Goal: Task Accomplishment & Management: Manage account settings

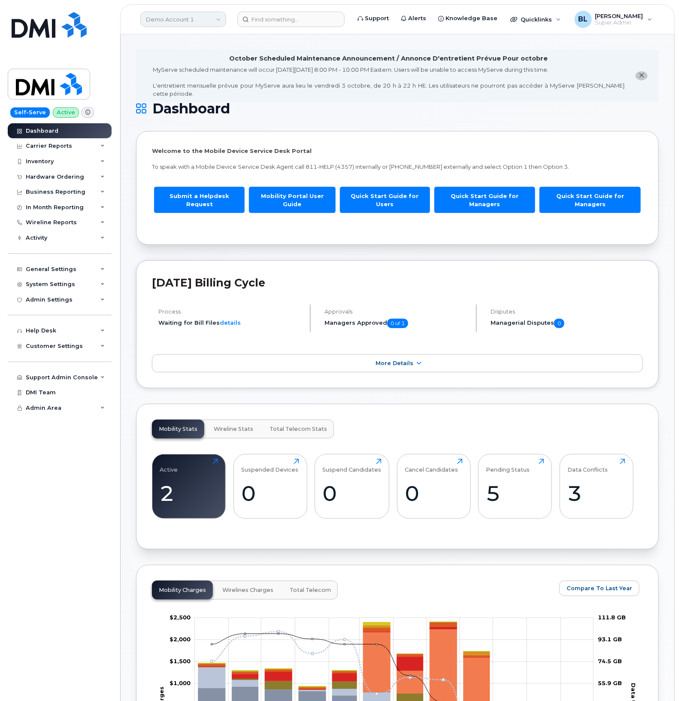
click at [209, 24] on link "Demo Account 1" at bounding box center [183, 19] width 86 height 15
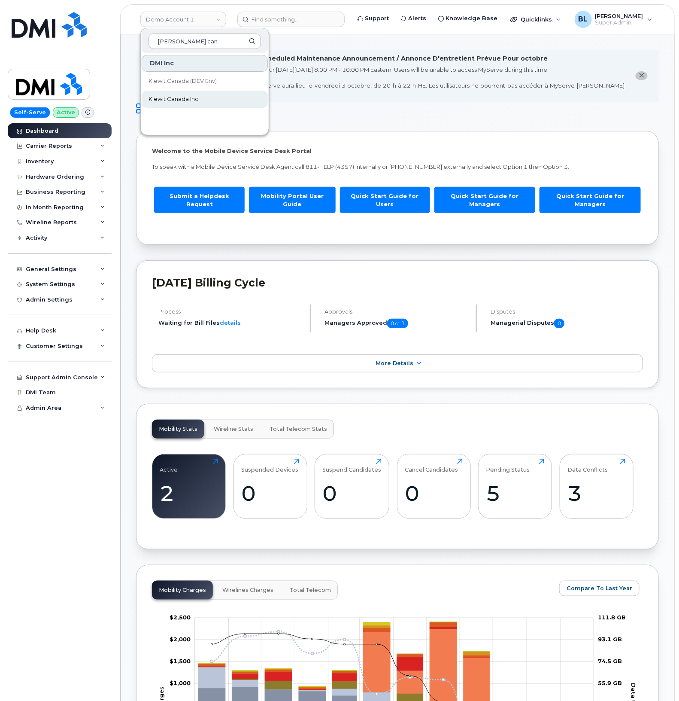
type input "kiewit can"
click at [193, 92] on link "Kiewit Canada Inc" at bounding box center [205, 99] width 126 height 17
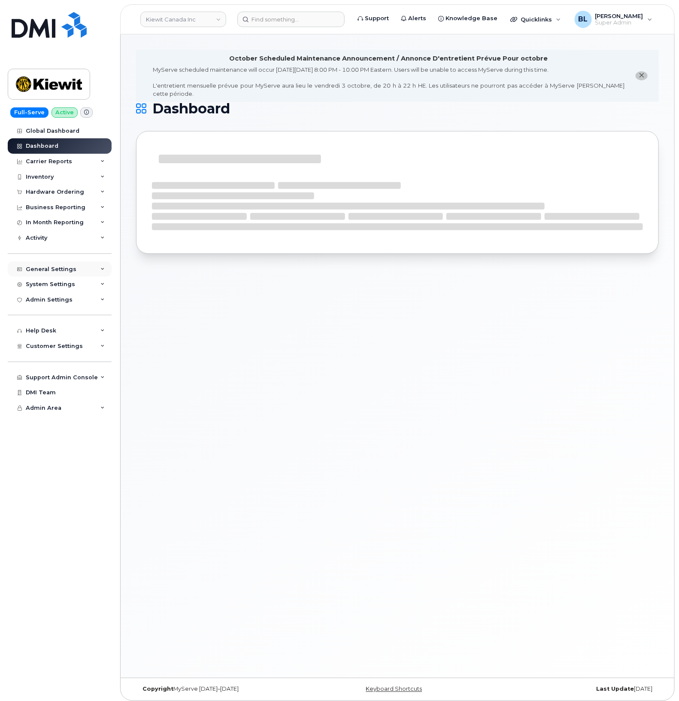
click at [91, 265] on div "General Settings" at bounding box center [60, 269] width 104 height 15
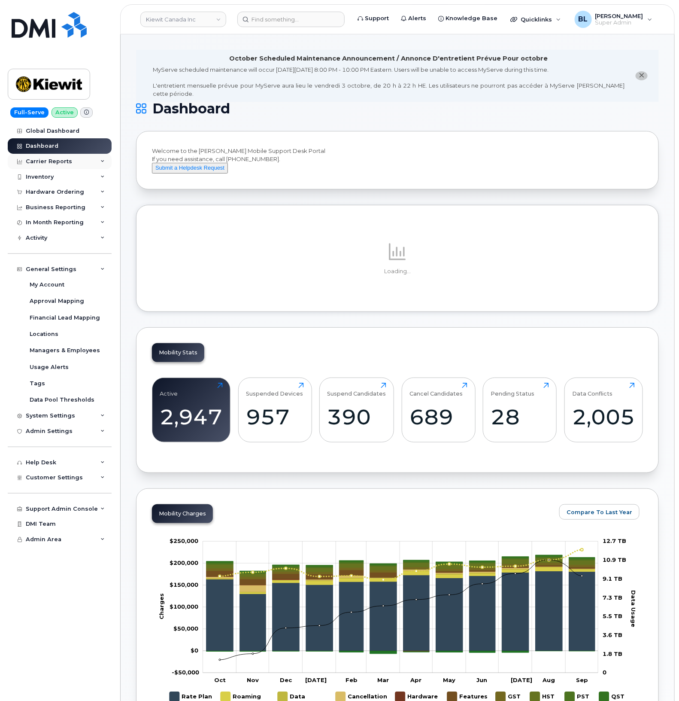
click at [87, 159] on div "Carrier Reports" at bounding box center [60, 161] width 104 height 15
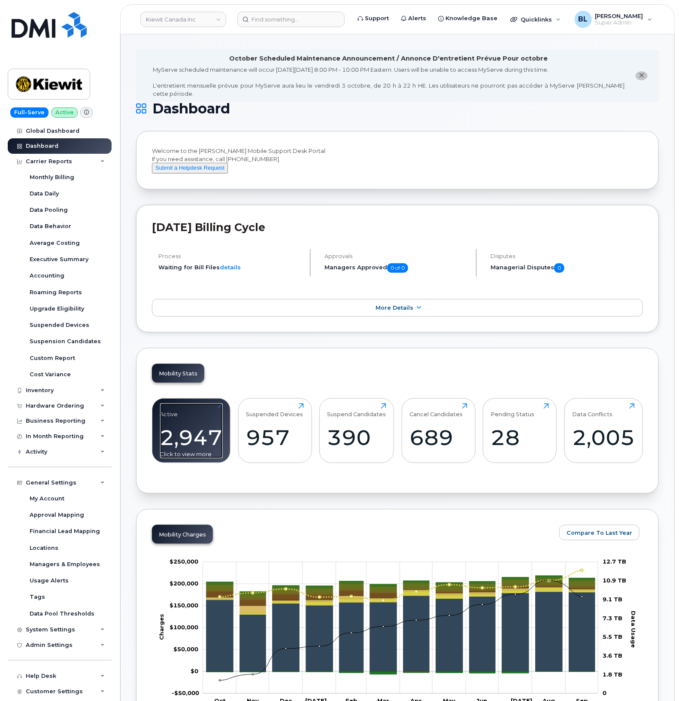
click at [197, 432] on div "2,947" at bounding box center [191, 437] width 63 height 25
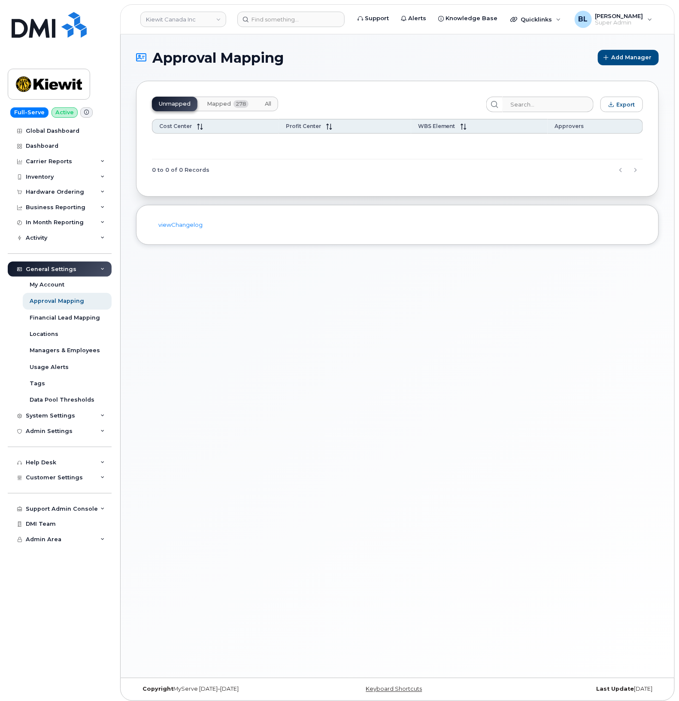
click at [303, 32] on header "Kiewit Canada Inc Support Alerts Knowledge Base Quicklinks Suspend / Cancel Dev…" at bounding box center [397, 19] width 555 height 30
click at [313, 24] on input at bounding box center [290, 19] width 107 height 15
paste input "2898348715"
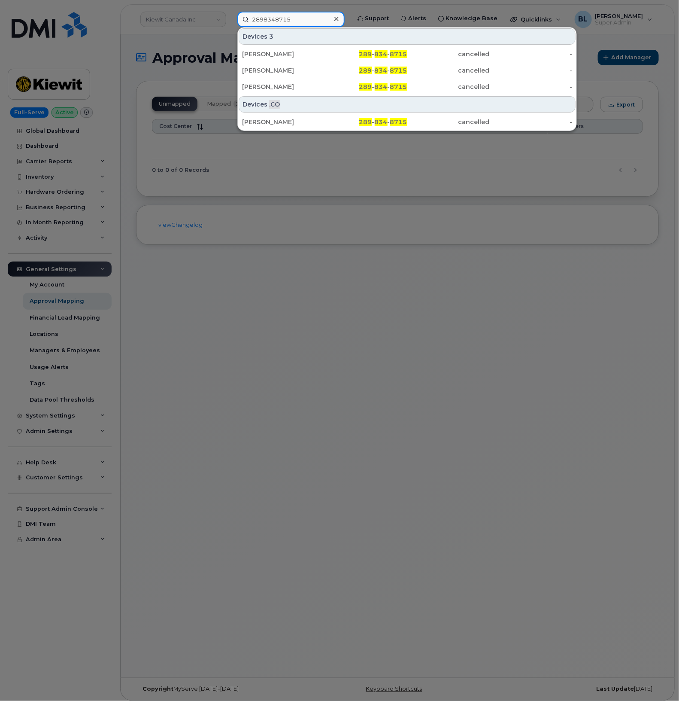
click at [293, 20] on input "2898348715" at bounding box center [290, 19] width 107 height 15
paste input "7802783273"
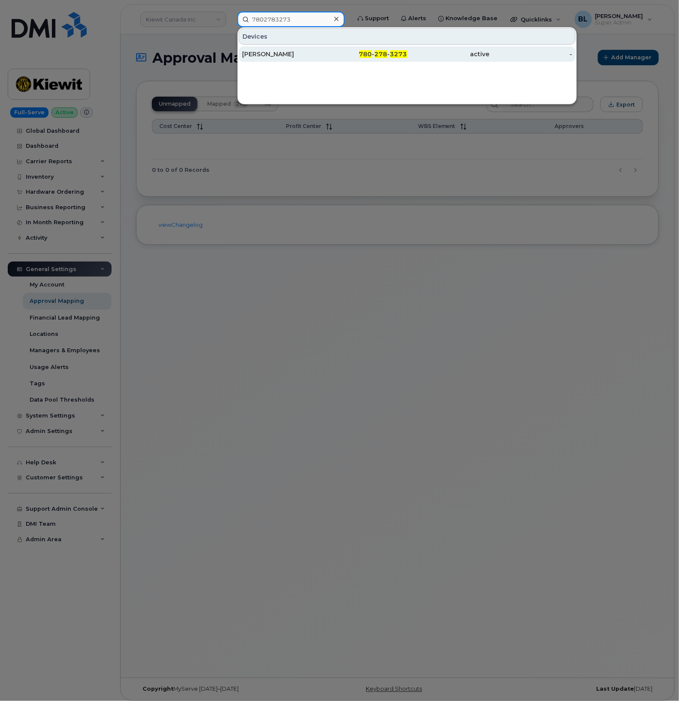
type input "7802783273"
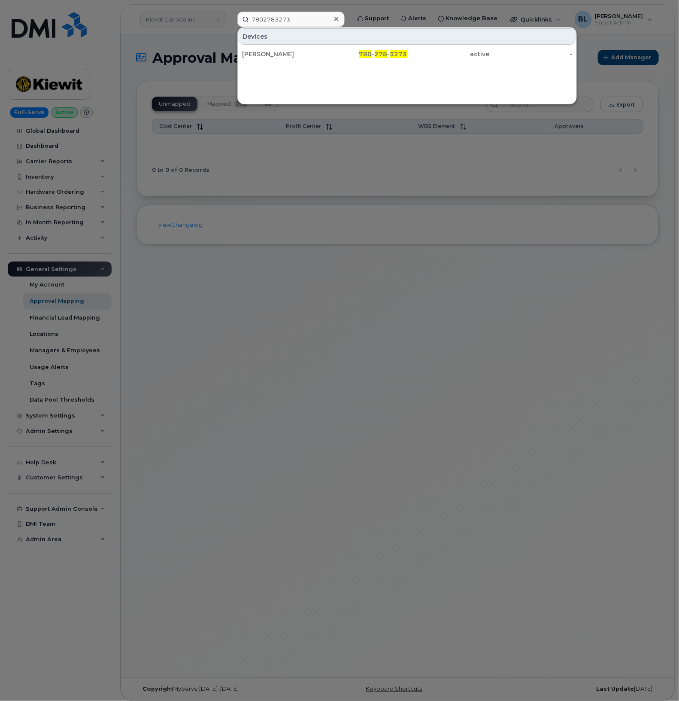
drag, startPoint x: 203, startPoint y: 293, endPoint x: 189, endPoint y: 293, distance: 13.3
click at [202, 293] on div at bounding box center [339, 350] width 679 height 701
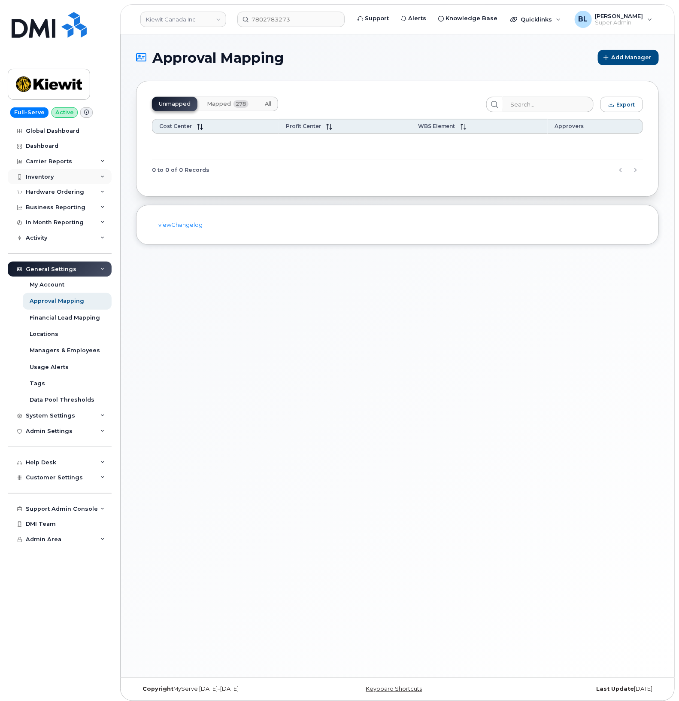
click at [64, 177] on div "Inventory" at bounding box center [60, 176] width 104 height 15
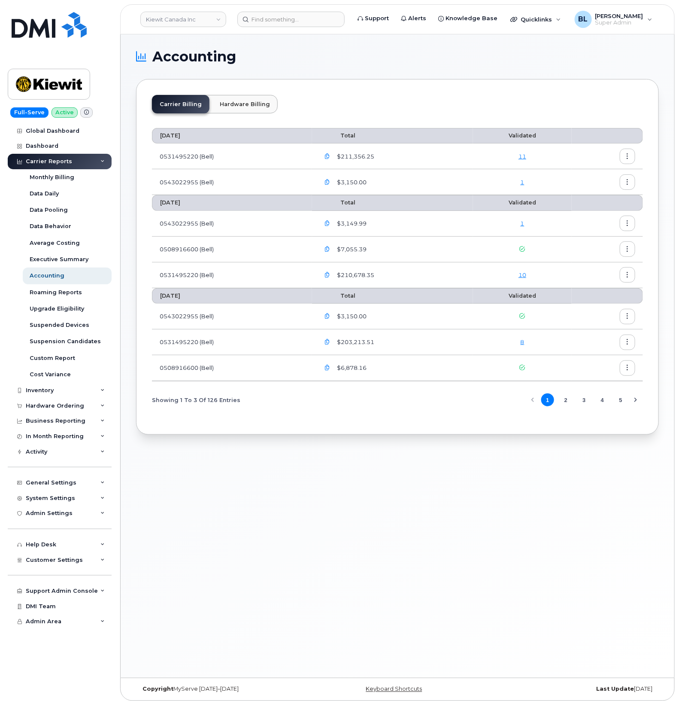
click at [525, 271] on td "10" at bounding box center [522, 275] width 99 height 26
click at [525, 274] on link "10" at bounding box center [523, 274] width 8 height 7
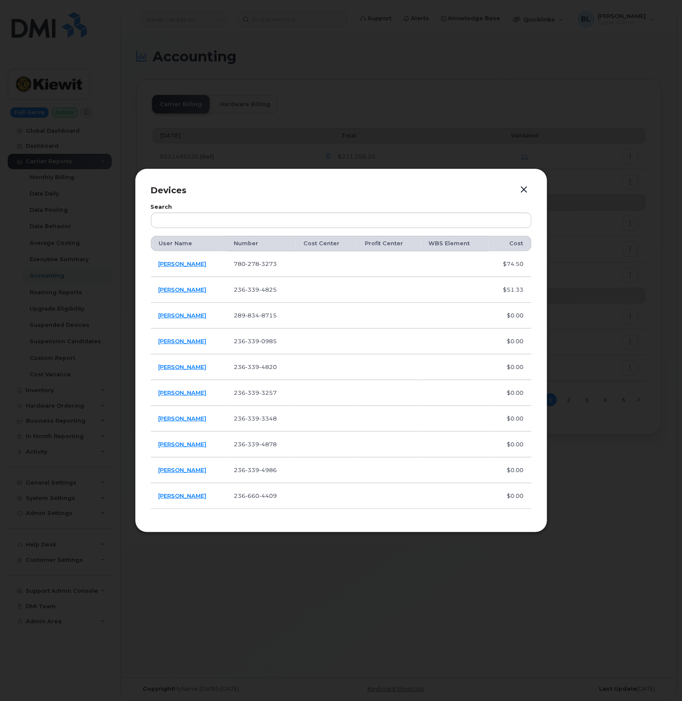
click at [260, 314] on span "8715" at bounding box center [268, 315] width 18 height 7
copy span "289 834 8715"
click at [259, 266] on span "3273" at bounding box center [268, 263] width 18 height 7
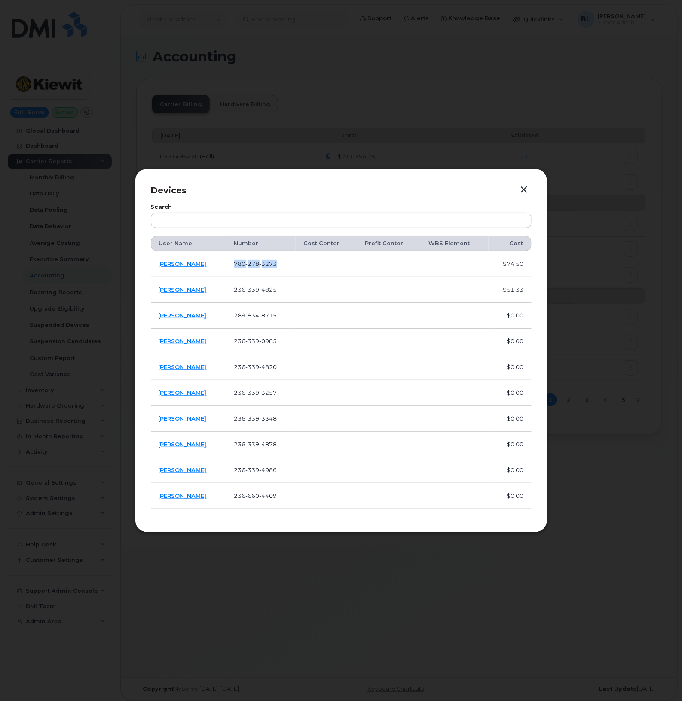
copy span "780 278 3273"
click at [525, 188] on button "button" at bounding box center [523, 190] width 13 height 12
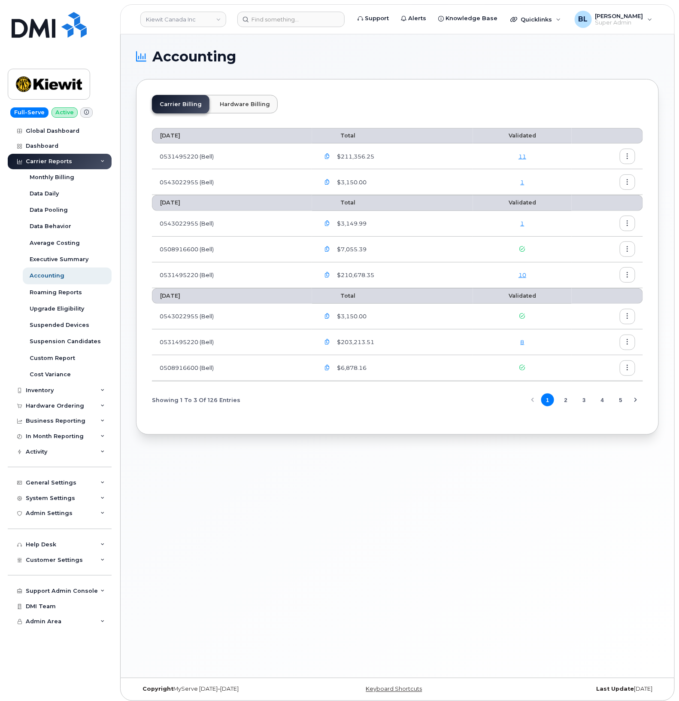
click at [522, 154] on link "11" at bounding box center [523, 156] width 8 height 7
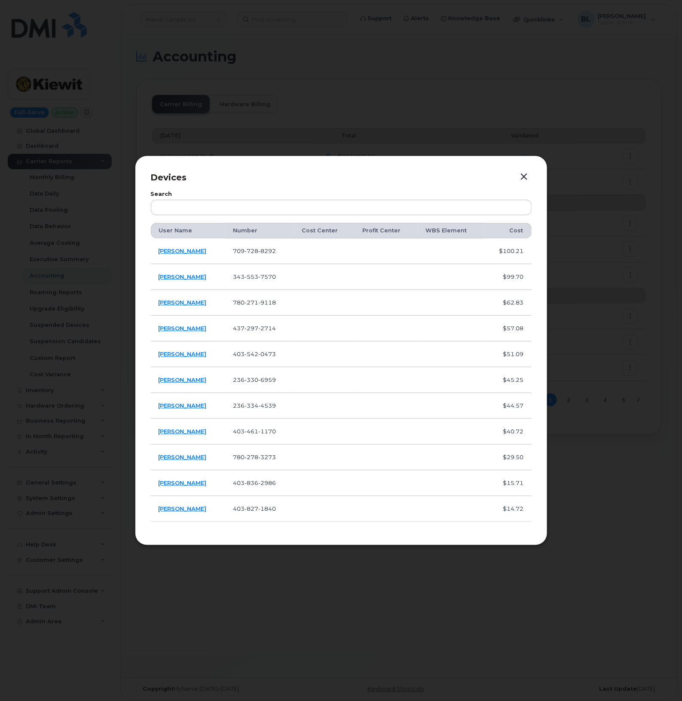
click at [268, 241] on td "709 728 8292" at bounding box center [259, 251] width 69 height 26
drag, startPoint x: 268, startPoint y: 241, endPoint x: 265, endPoint y: 251, distance: 10.6
click at [265, 251] on span "8292" at bounding box center [267, 250] width 18 height 7
click at [240, 254] on span "709 728 8292" at bounding box center [254, 250] width 43 height 7
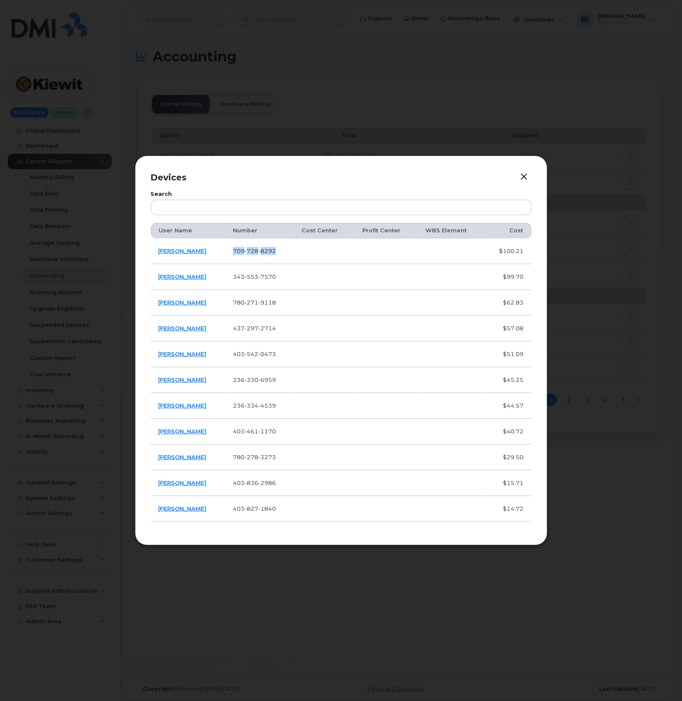
click at [243, 253] on span "709 728 8292" at bounding box center [254, 250] width 43 height 7
copy span "709 728 8292"
click at [512, 119] on div at bounding box center [341, 350] width 682 height 701
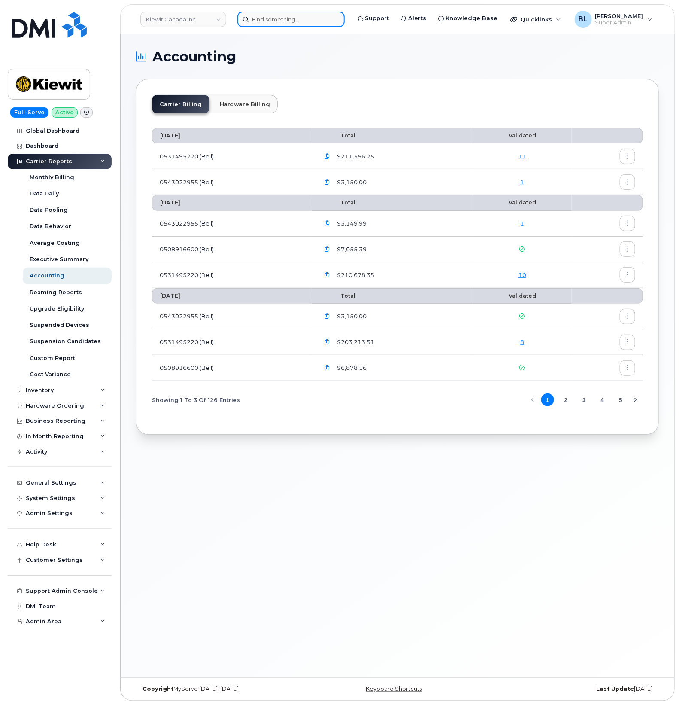
click at [315, 21] on input at bounding box center [290, 19] width 107 height 15
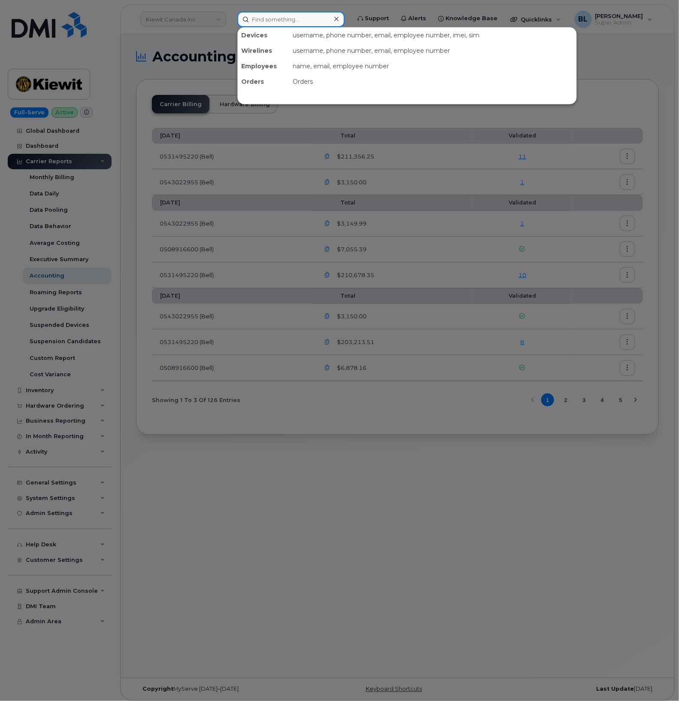
paste input "7097288292"
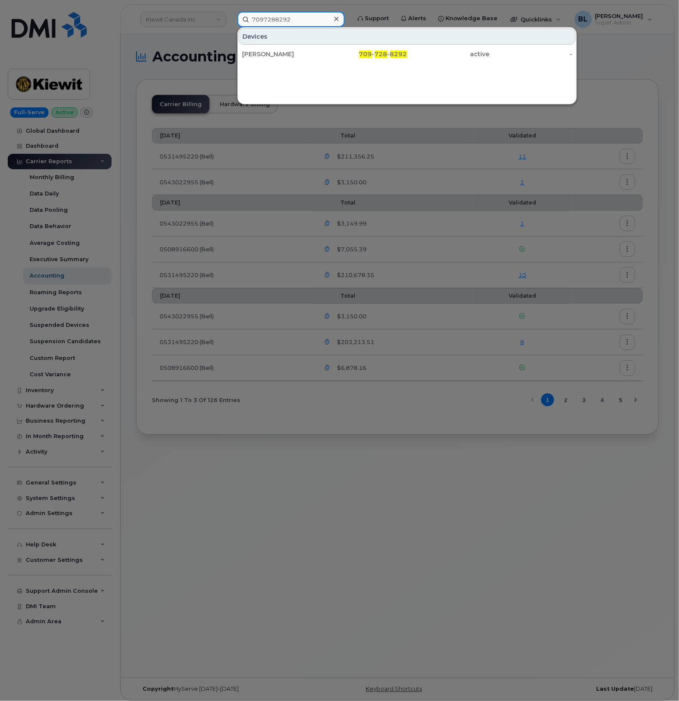
type input "7097288292"
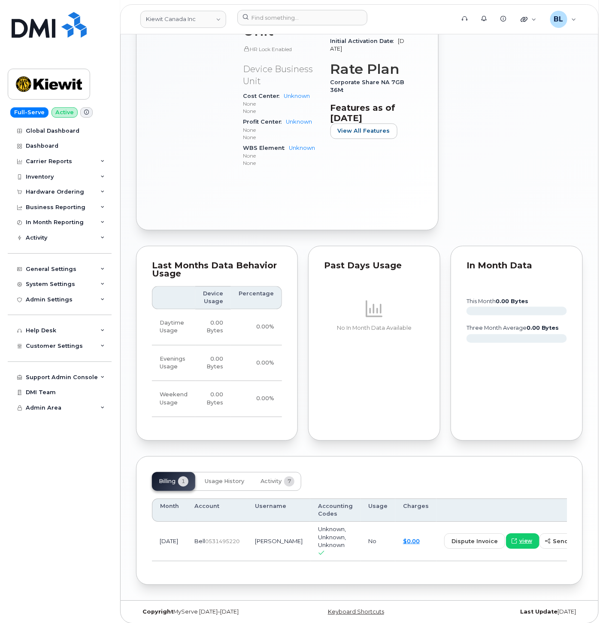
scroll to position [461, 0]
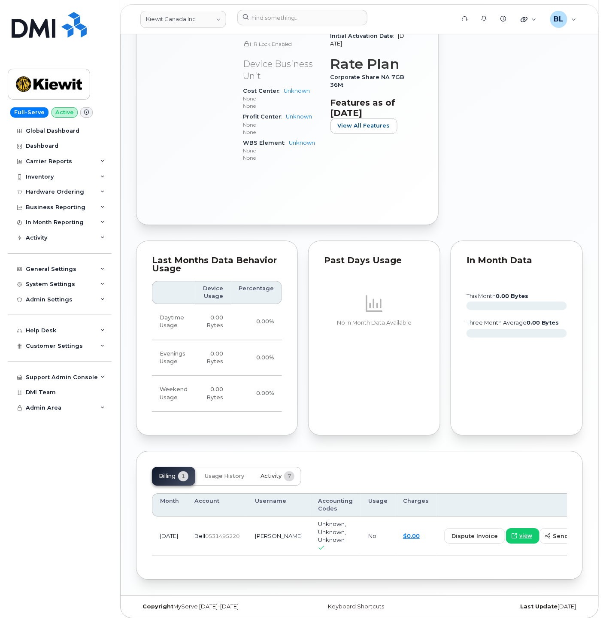
click at [267, 473] on span "Activity" at bounding box center [271, 476] width 21 height 7
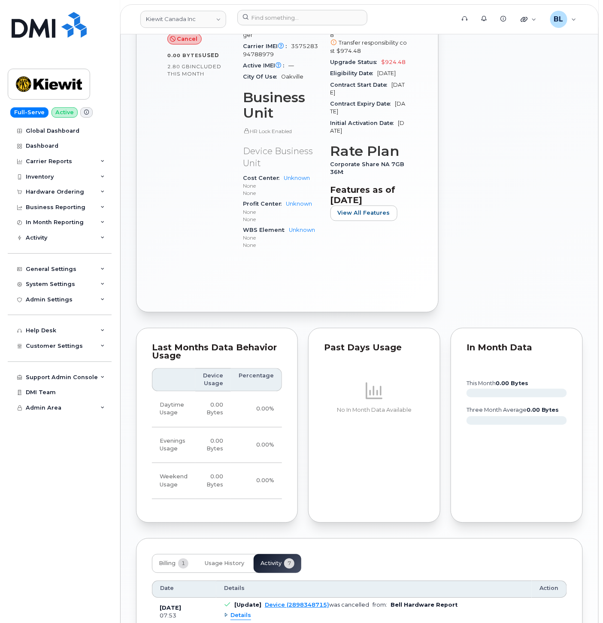
scroll to position [0, 0]
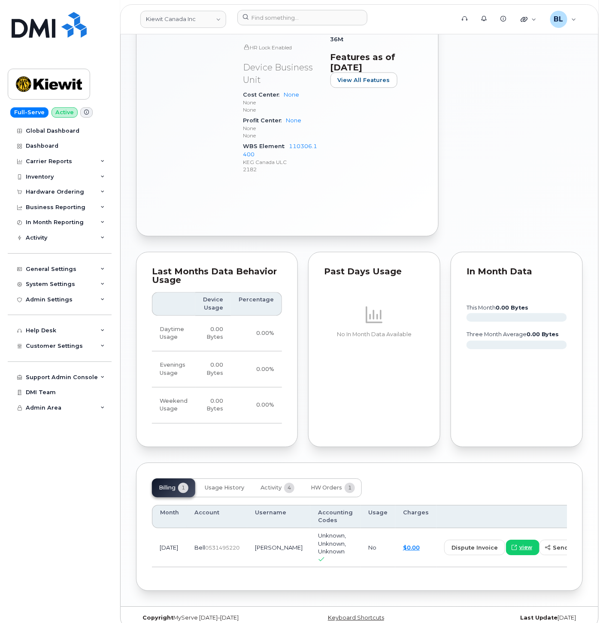
scroll to position [453, 0]
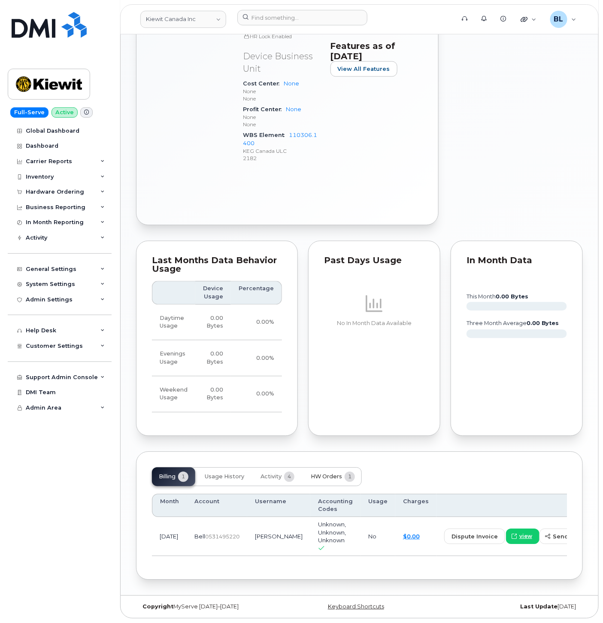
click at [318, 477] on span "HW Orders" at bounding box center [326, 477] width 31 height 7
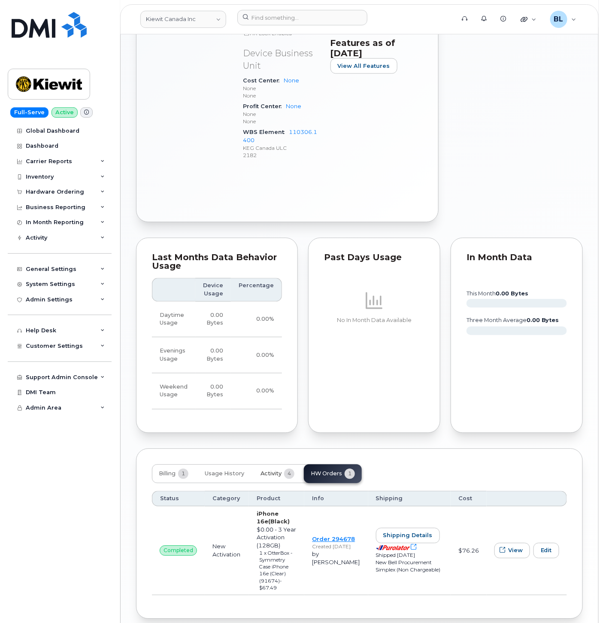
click at [265, 478] on button "Activity 4" at bounding box center [278, 474] width 48 height 19
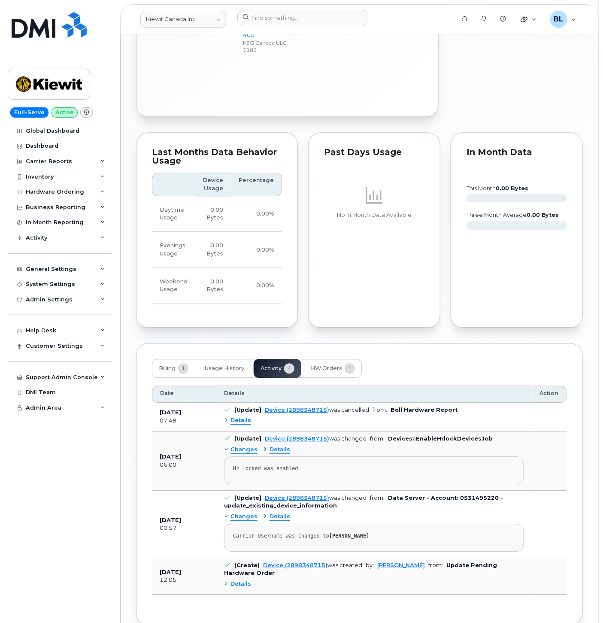
scroll to position [597, 0]
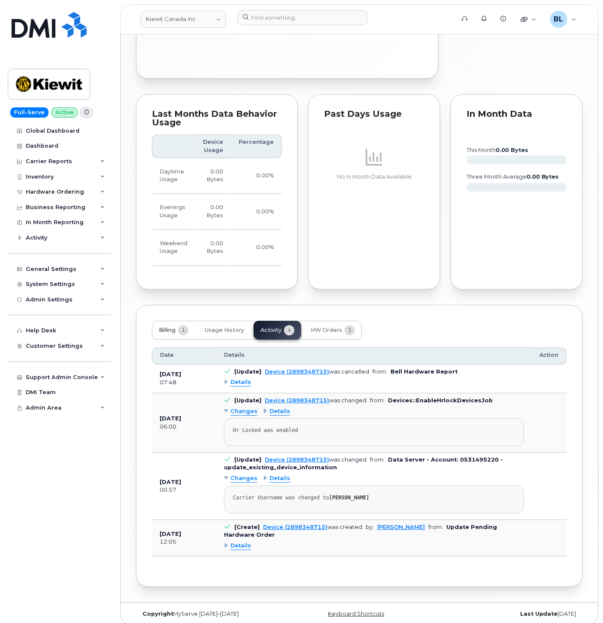
click at [178, 331] on button "Billing 1" at bounding box center [173, 330] width 43 height 19
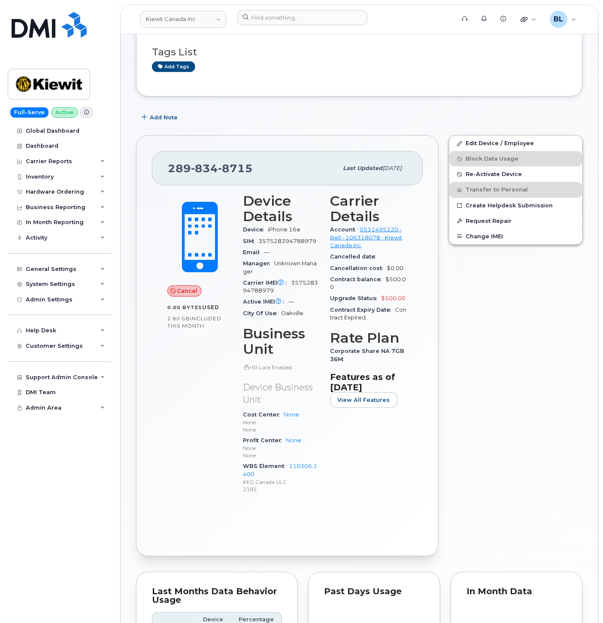
scroll to position [0, 0]
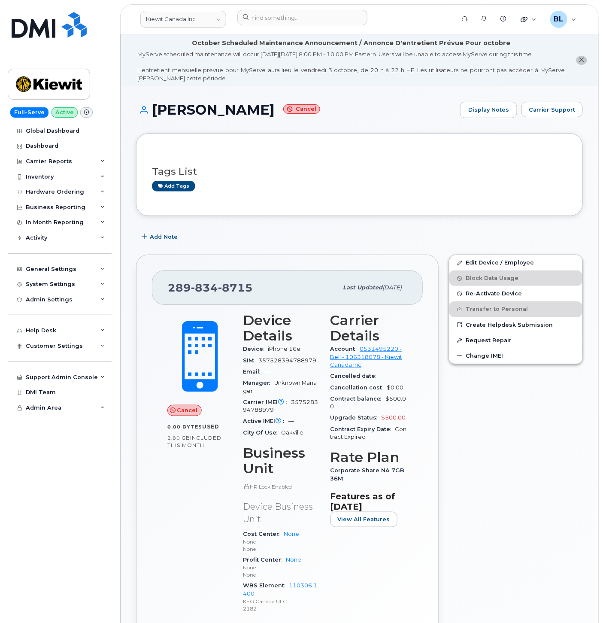
click at [218, 289] on span "8715" at bounding box center [235, 287] width 35 height 13
click at [216, 289] on span "834" at bounding box center [204, 287] width 27 height 13
copy span "289 834 8715"
drag, startPoint x: 371, startPoint y: 160, endPoint x: 368, endPoint y: 119, distance: 41.3
click at [371, 160] on div "Tags List Add tags" at bounding box center [359, 174] width 415 height 33
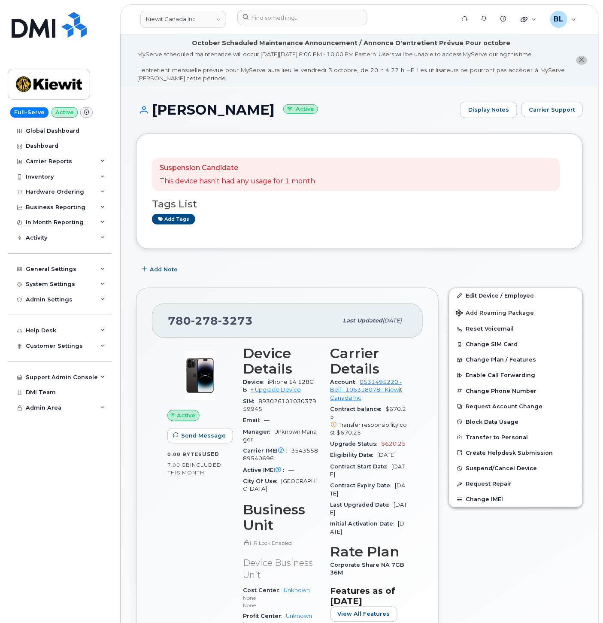
click at [211, 320] on span "278" at bounding box center [204, 320] width 27 height 13
copy span "780 278 3273"
drag, startPoint x: 155, startPoint y: 109, endPoint x: 248, endPoint y: 106, distance: 92.8
click at [248, 106] on h1 "Michelle Chen Active" at bounding box center [296, 109] width 320 height 15
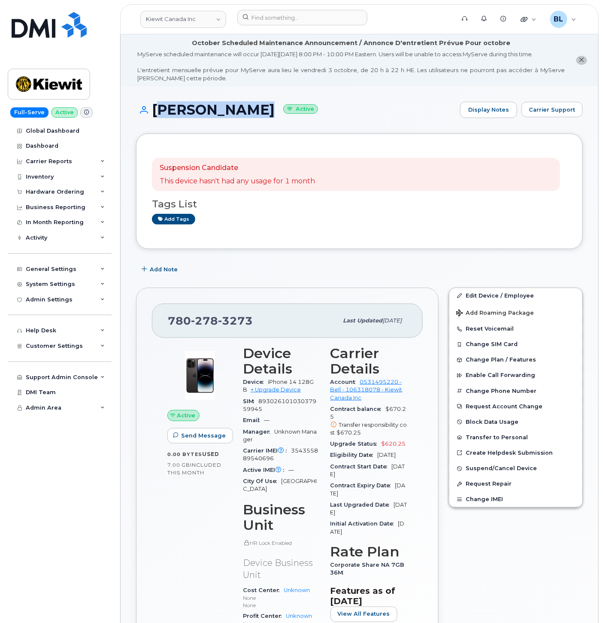
copy h1 "Michelle Che"
click at [243, 116] on h1 "Michelle Chen Active" at bounding box center [296, 109] width 320 height 15
drag, startPoint x: 258, startPoint y: 108, endPoint x: 151, endPoint y: 106, distance: 107.0
click at [151, 106] on h1 "Michelle Chen Active" at bounding box center [296, 109] width 320 height 15
copy h1 "[PERSON_NAME]"
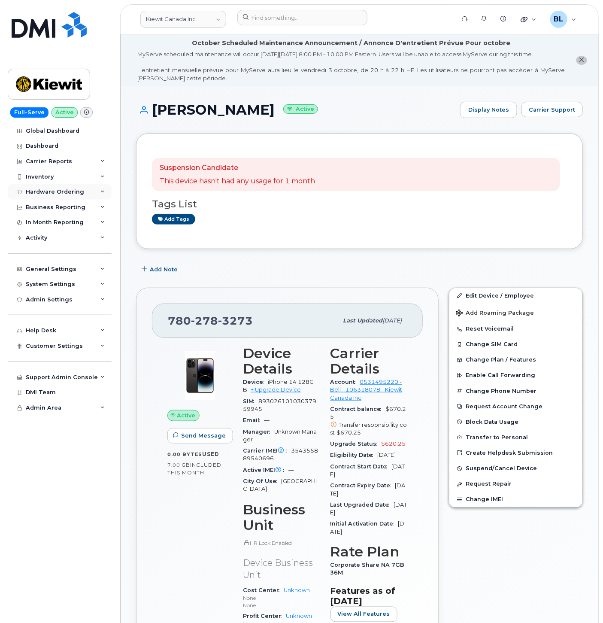
click at [58, 189] on div "Hardware Ordering" at bounding box center [55, 192] width 58 height 7
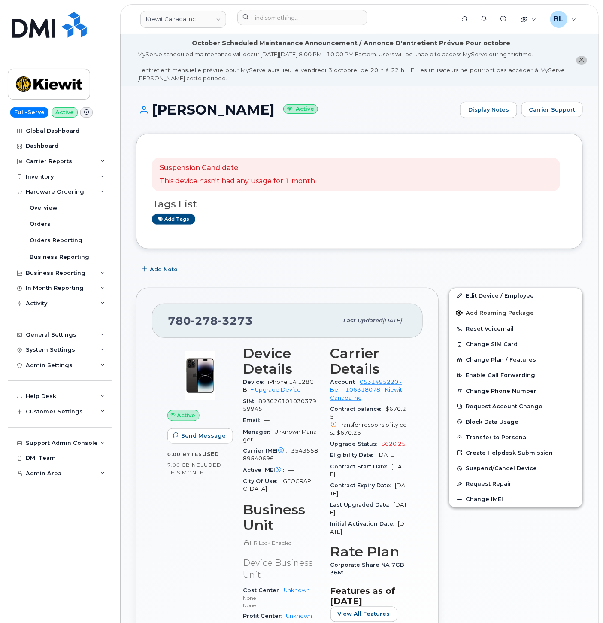
click at [374, 199] on h3 "Tags List" at bounding box center [359, 204] width 415 height 11
drag, startPoint x: 401, startPoint y: 240, endPoint x: 407, endPoint y: 237, distance: 7.1
click at [401, 240] on div "Suspension Candidate This device hasn't had any usage for 1 month Tags List Add…" at bounding box center [359, 192] width 447 height 116
drag, startPoint x: 158, startPoint y: 109, endPoint x: 251, endPoint y: 110, distance: 93.2
click at [251, 110] on h1 "Michelle Chen Active" at bounding box center [296, 109] width 320 height 15
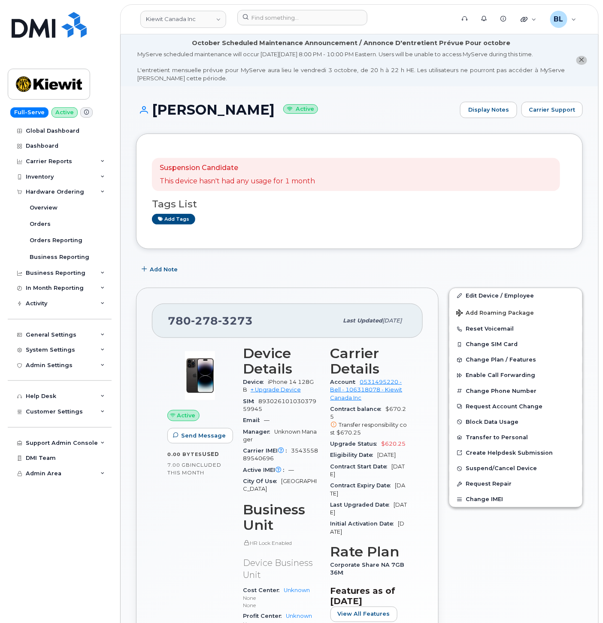
copy h1 "Michelle Chen"
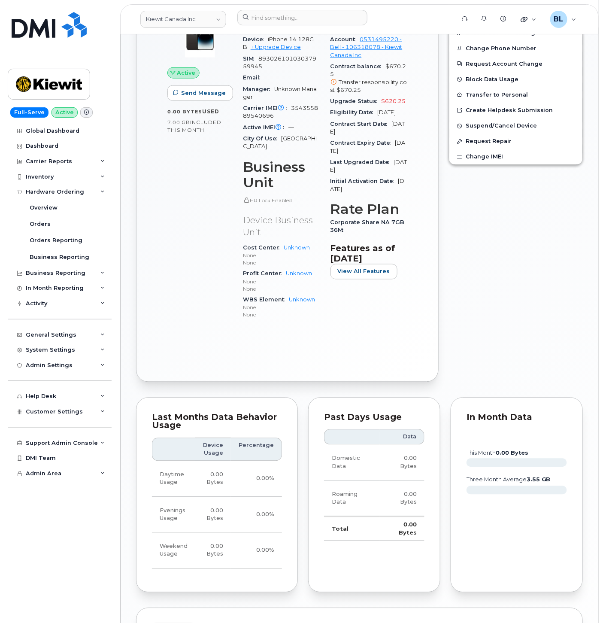
scroll to position [534, 0]
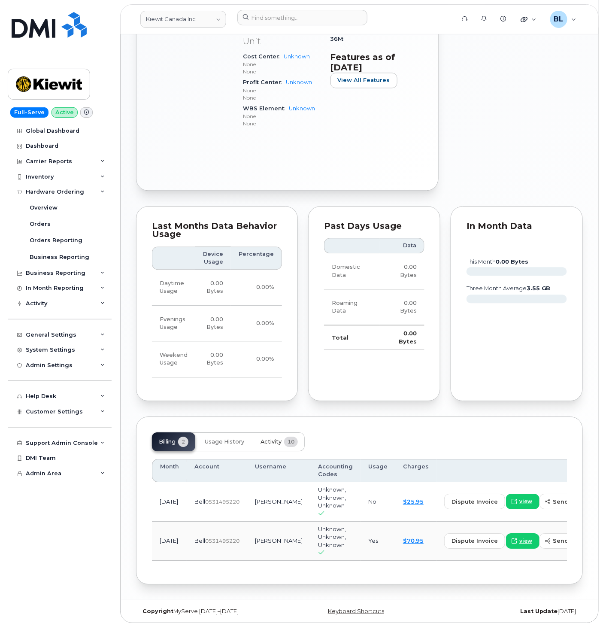
click at [295, 433] on button "Activity 10" at bounding box center [279, 442] width 51 height 19
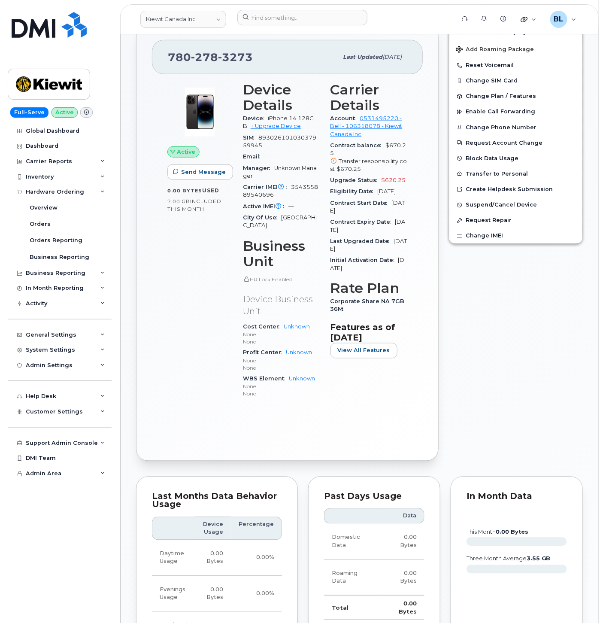
scroll to position [152, 0]
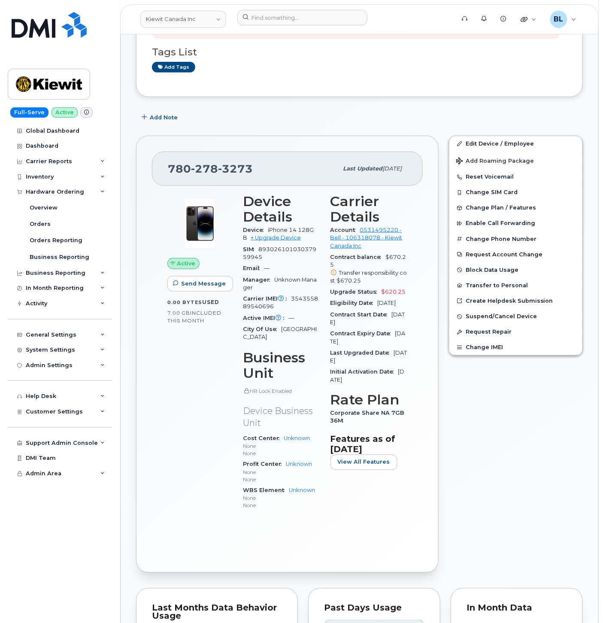
drag, startPoint x: 556, startPoint y: 105, endPoint x: 553, endPoint y: 97, distance: 9.3
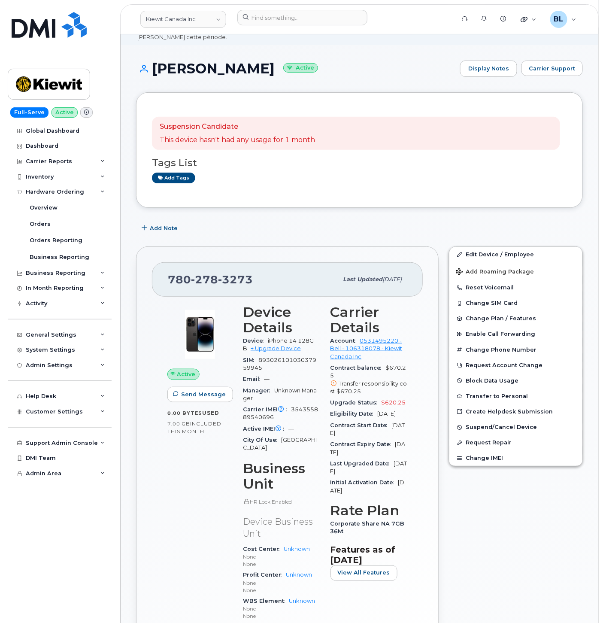
scroll to position [0, 0]
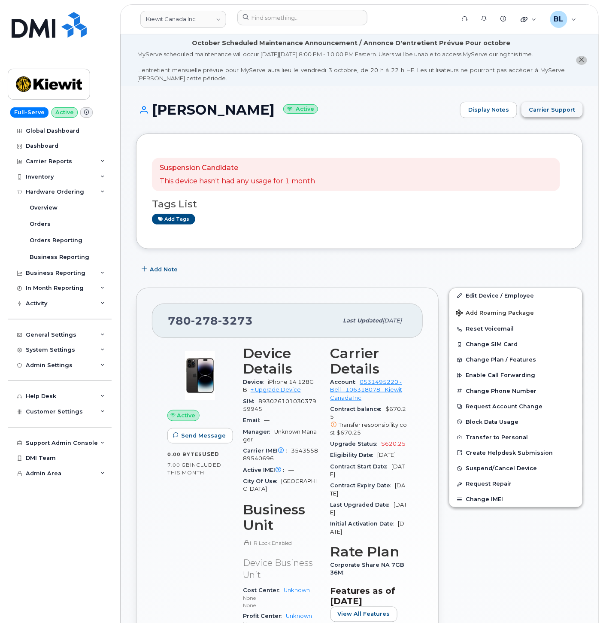
click at [564, 107] on span "Carrier Support" at bounding box center [552, 110] width 47 height 8
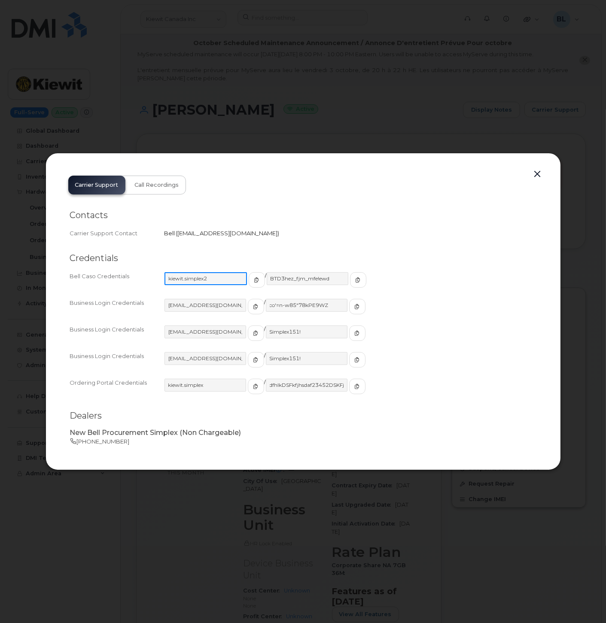
drag, startPoint x: 216, startPoint y: 295, endPoint x: 167, endPoint y: 284, distance: 49.8
click at [167, 284] on input "kiewit.simplex2" at bounding box center [205, 278] width 82 height 13
drag, startPoint x: 323, startPoint y: 278, endPoint x: 263, endPoint y: 281, distance: 60.2
click at [266, 281] on input "BTD3hez_fjm_mfe!ewd" at bounding box center [307, 278] width 82 height 13
click at [408, 116] on div at bounding box center [303, 311] width 606 height 623
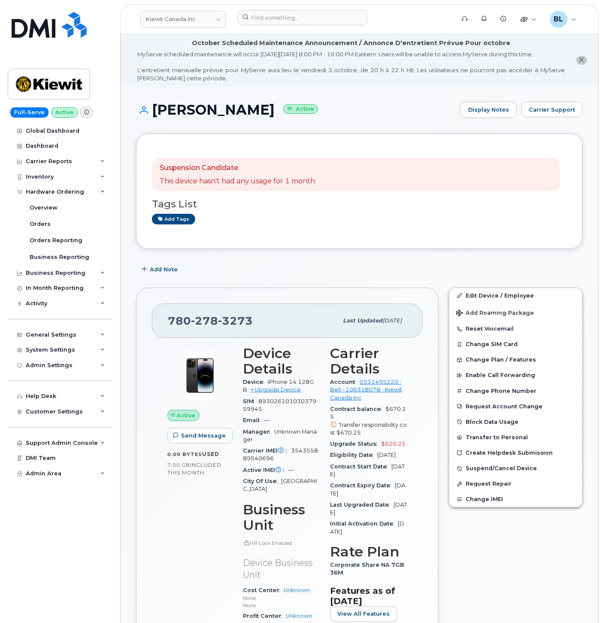
click at [213, 327] on span "278" at bounding box center [204, 320] width 27 height 13
copy span "780 278 3273"
click at [70, 331] on div "General Settings" at bounding box center [60, 334] width 104 height 15
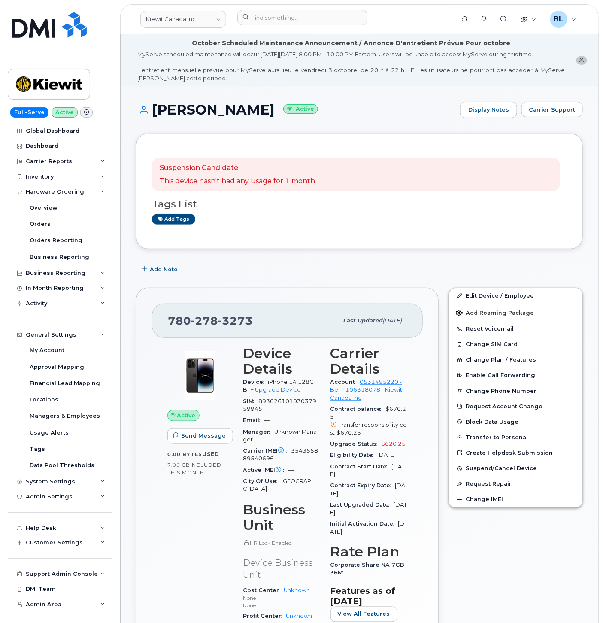
click at [173, 105] on h1 "Michelle Chen Active" at bounding box center [296, 109] width 320 height 15
drag, startPoint x: 144, startPoint y: 109, endPoint x: 252, endPoint y: 110, distance: 107.8
click at [252, 110] on h1 "Michelle Chen Active" at bounding box center [296, 109] width 320 height 15
copy h1 "[PERSON_NAME]"
click at [292, 15] on input at bounding box center [302, 17] width 130 height 15
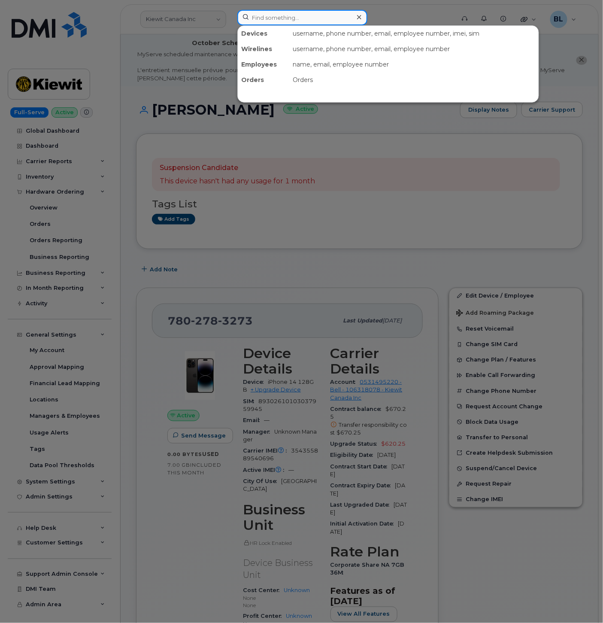
click at [292, 15] on input at bounding box center [302, 17] width 130 height 15
paste input "4037022932"
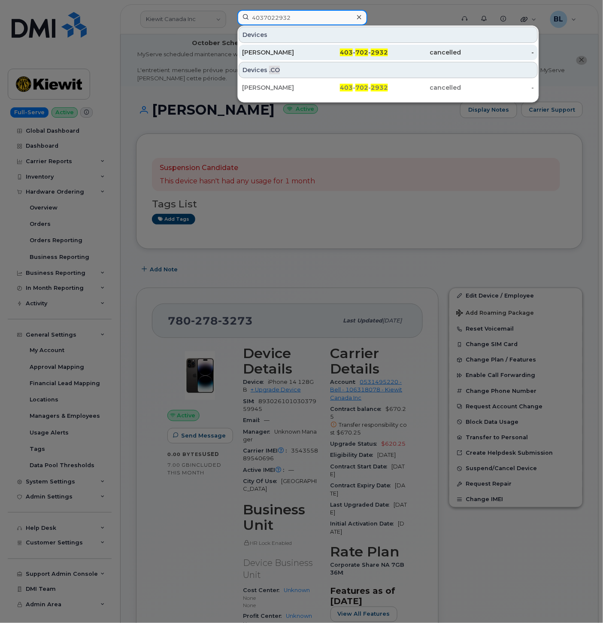
type input "4037022932"
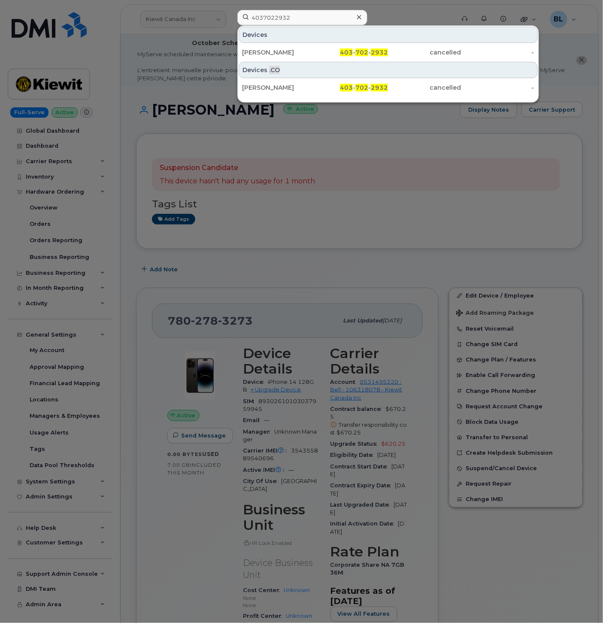
click at [453, 196] on div at bounding box center [301, 311] width 603 height 623
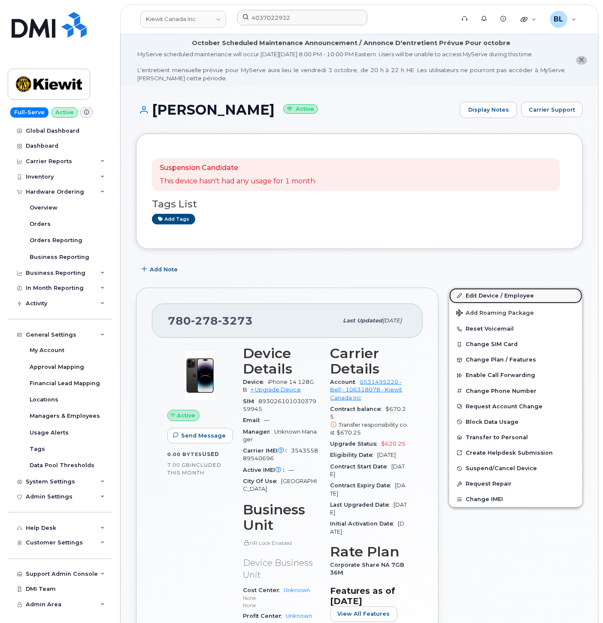
click at [534, 297] on link "Edit Device / Employee" at bounding box center [516, 295] width 133 height 15
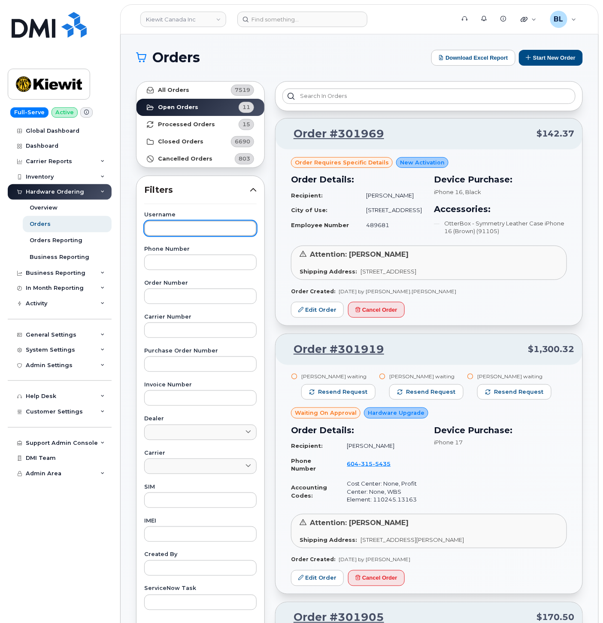
click at [204, 235] on input "text" at bounding box center [200, 228] width 113 height 15
paste input "[PERSON_NAME]"
type input "[PERSON_NAME]"
click at [237, 94] on span "7519" at bounding box center [242, 90] width 15 height 8
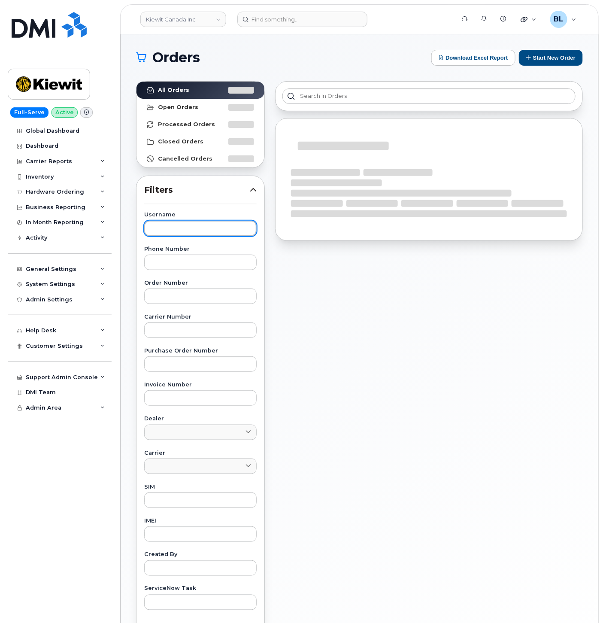
click at [210, 234] on input "text" at bounding box center [200, 228] width 113 height 15
paste input "[PERSON_NAME]"
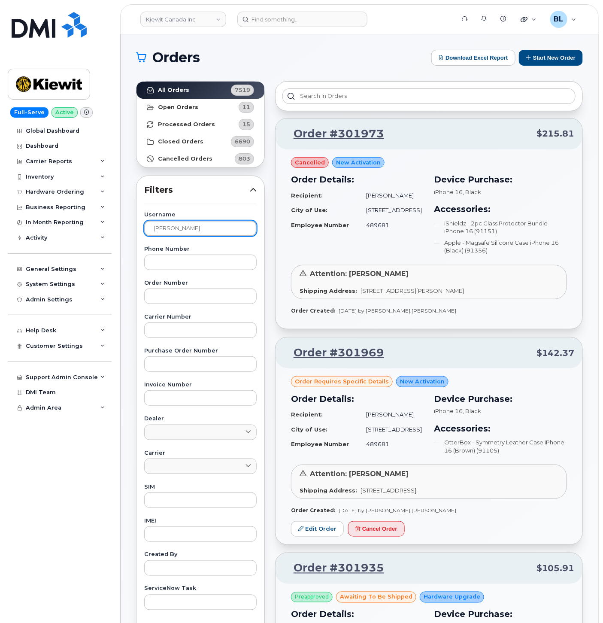
type input "Michelle Chen"
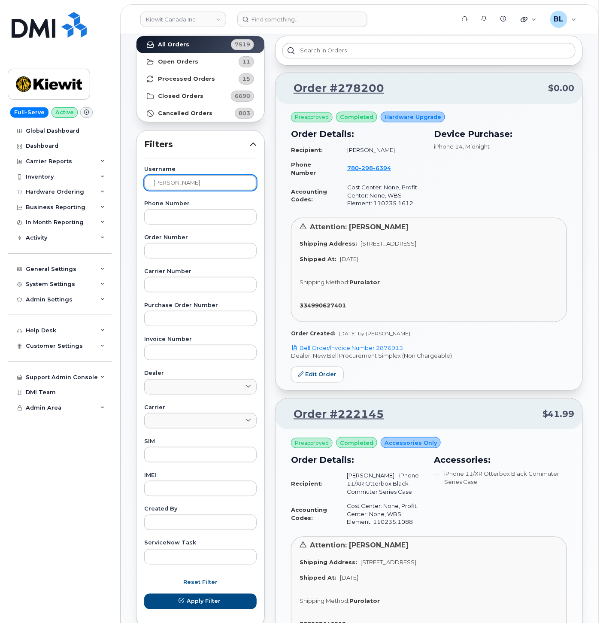
scroll to position [39, 0]
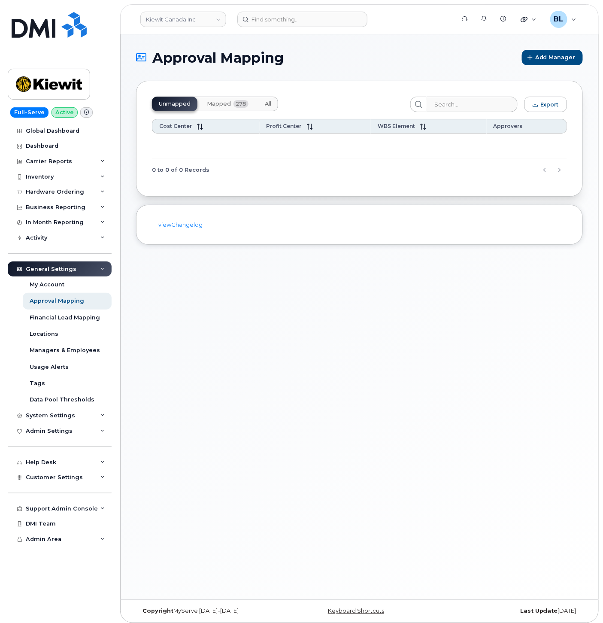
click at [234, 108] on button "Mapped 278" at bounding box center [227, 104] width 55 height 15
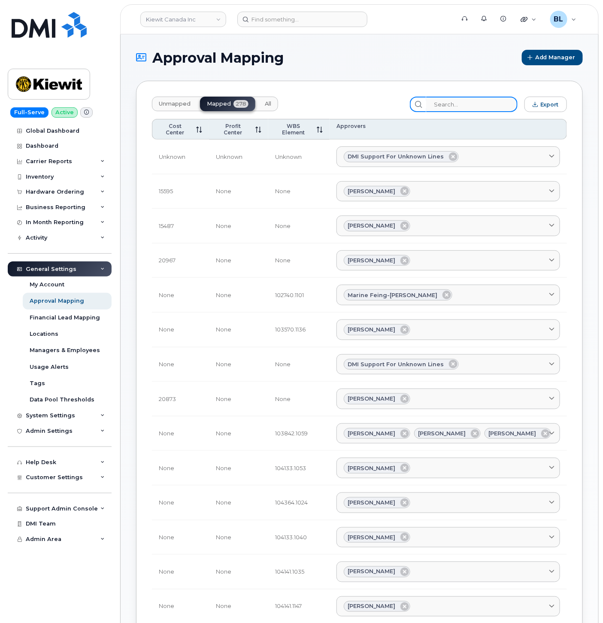
click at [493, 107] on input "search" at bounding box center [471, 104] width 91 height 15
paste input "[PERSON_NAME]"
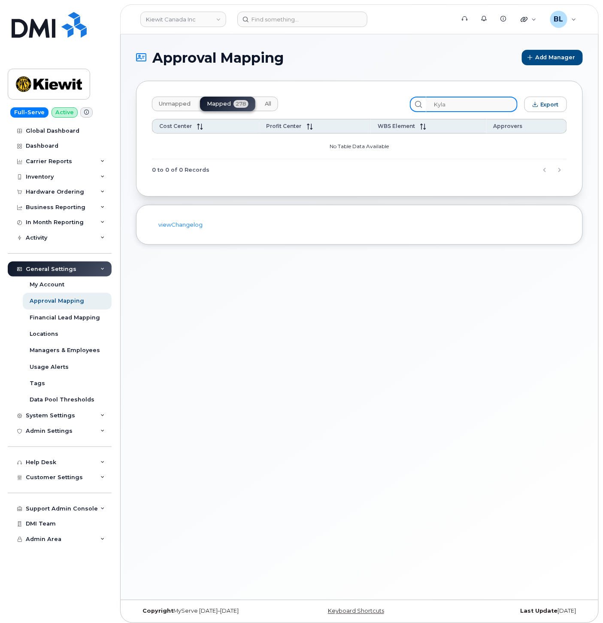
type input "Kyla"
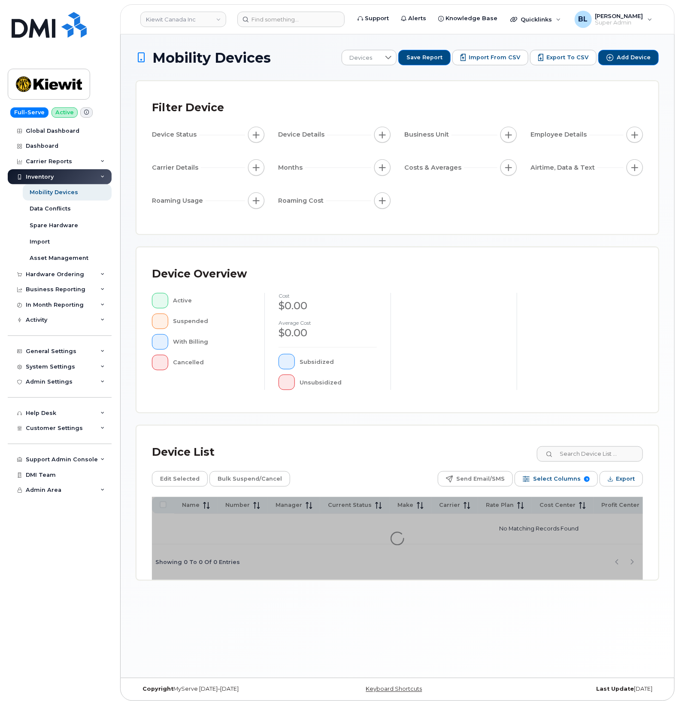
click at [572, 390] on div at bounding box center [580, 341] width 126 height 97
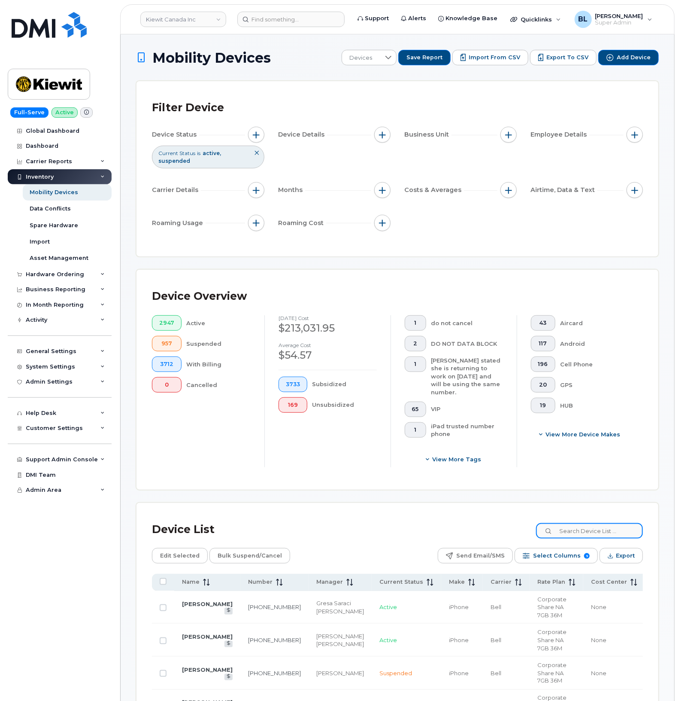
click at [574, 523] on input at bounding box center [589, 530] width 107 height 15
paste input "[PERSON_NAME]"
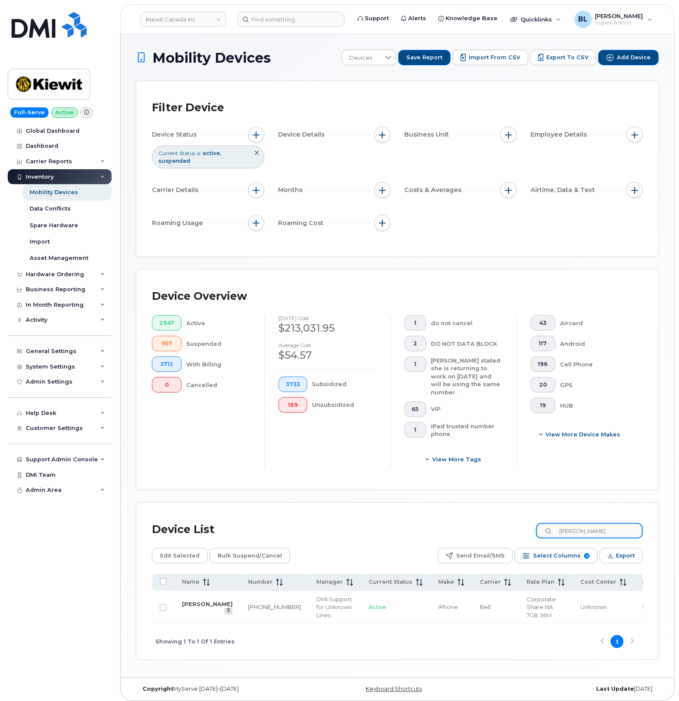
scroll to position [5, 0]
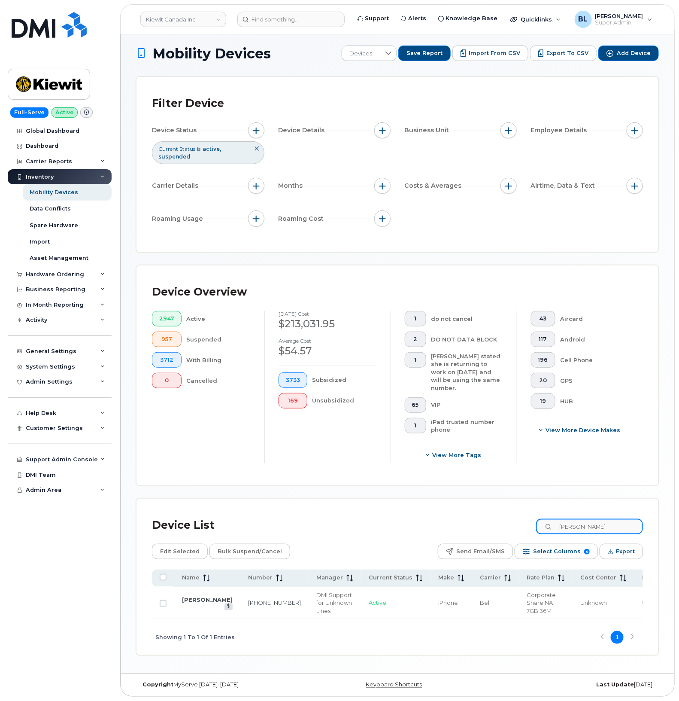
type input "Michelle Chen"
drag, startPoint x: 295, startPoint y: 624, endPoint x: 301, endPoint y: 624, distance: 5.6
click at [299, 624] on div "Showing 1 To 1 Of 1 Entries 1" at bounding box center [397, 637] width 491 height 36
click at [301, 624] on div "Showing 1 To 1 Of 1 Entries 1" at bounding box center [397, 637] width 491 height 36
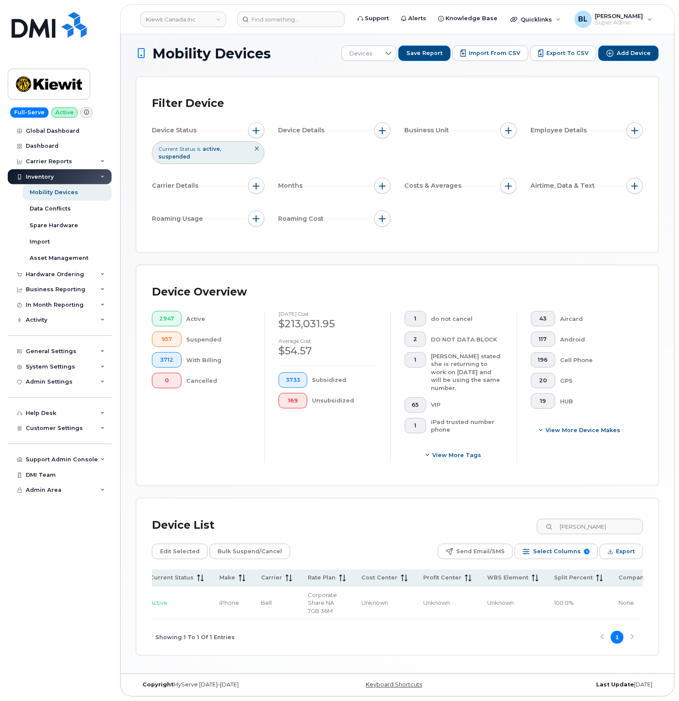
scroll to position [0, 261]
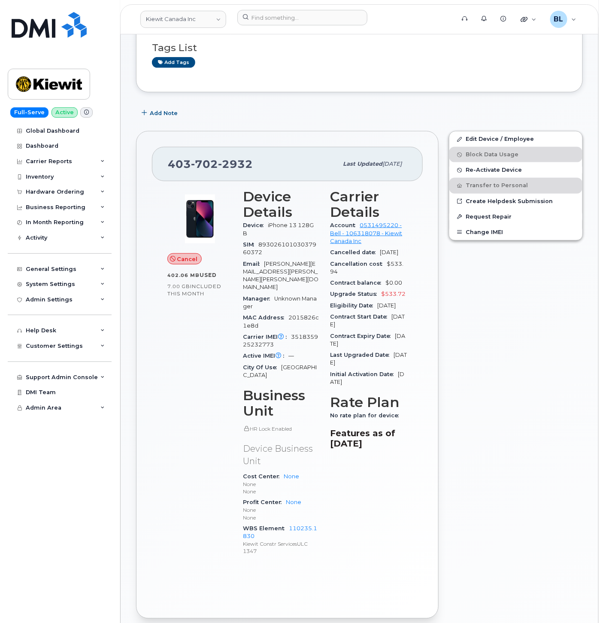
scroll to position [254, 0]
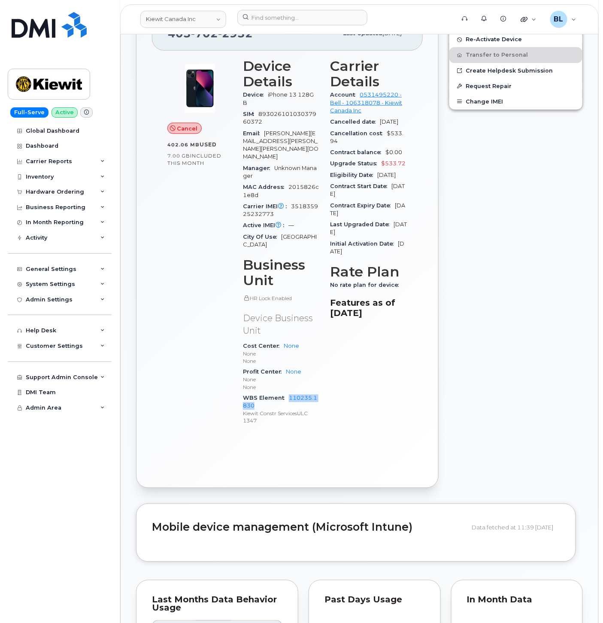
drag, startPoint x: 255, startPoint y: 380, endPoint x: 290, endPoint y: 369, distance: 36.8
click at [290, 393] on div "WBS Element 110235.1830 Kiewit Constr ServicesULC 1347" at bounding box center [281, 410] width 77 height 34
copy link "110235.1830"
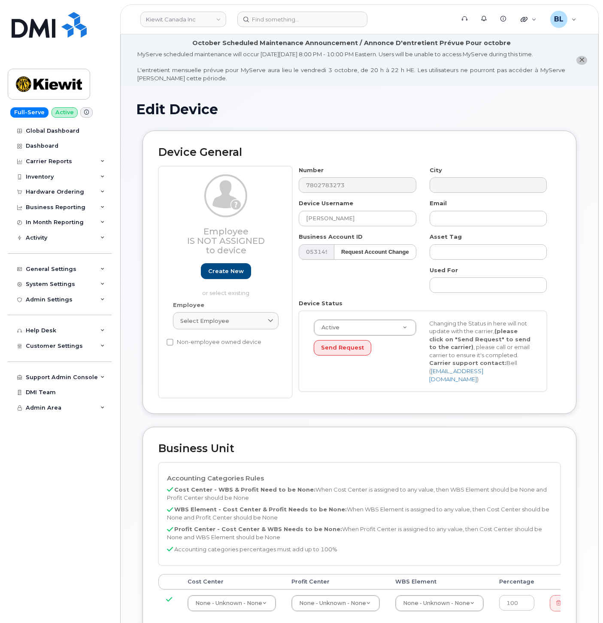
select select "14058"
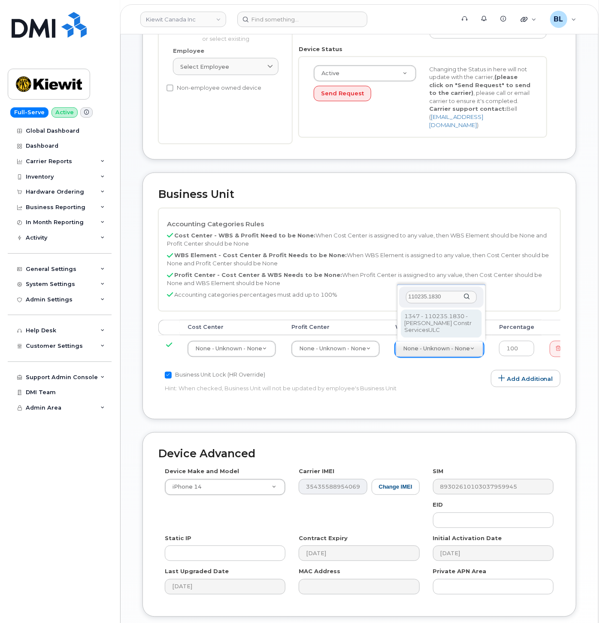
type input "110235.1830"
type input "33436529"
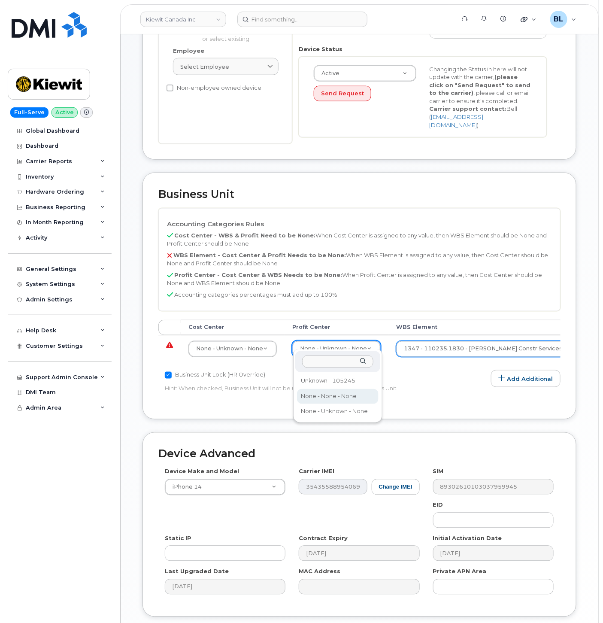
select select "14059"
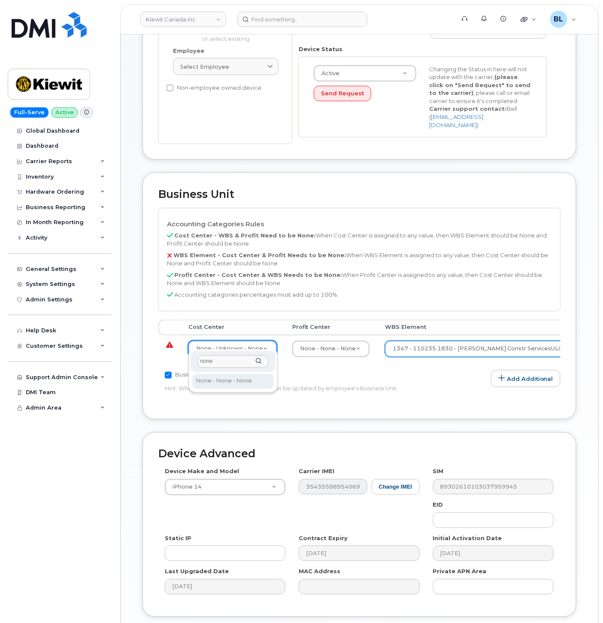
type input "none"
type input "13383"
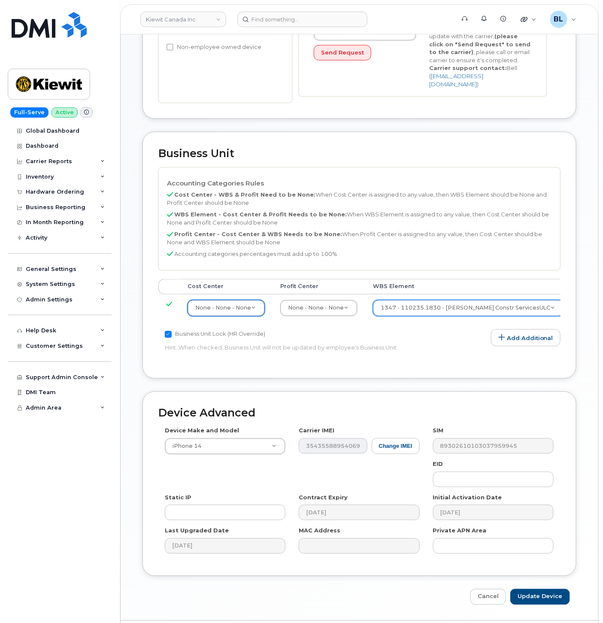
scroll to position [315, 0]
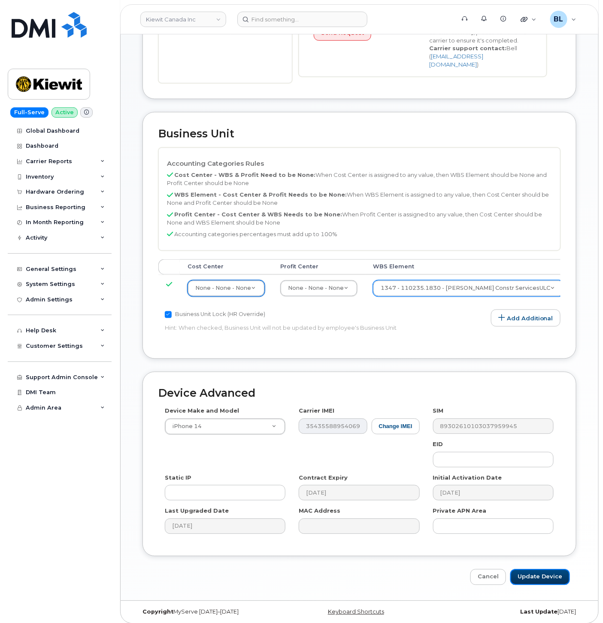
drag, startPoint x: 551, startPoint y: 577, endPoint x: 461, endPoint y: 437, distance: 166.3
click at [551, 576] on input "Update Device" at bounding box center [541, 577] width 60 height 16
type input "Saving..."
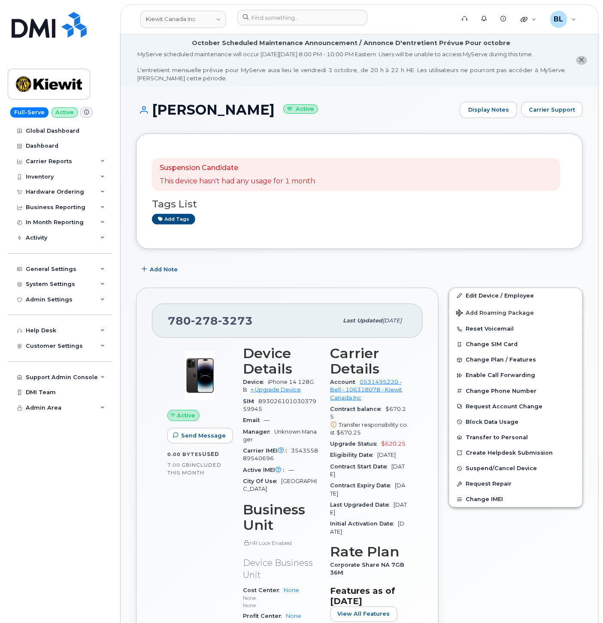
drag, startPoint x: 368, startPoint y: 268, endPoint x: 390, endPoint y: 259, distance: 23.9
click at [368, 268] on div "Add Note" at bounding box center [359, 269] width 447 height 15
click at [466, 255] on div "Suspension Candidate This device hasn't had any usage for 1 month Tags List Add…" at bounding box center [359, 620] width 447 height 972
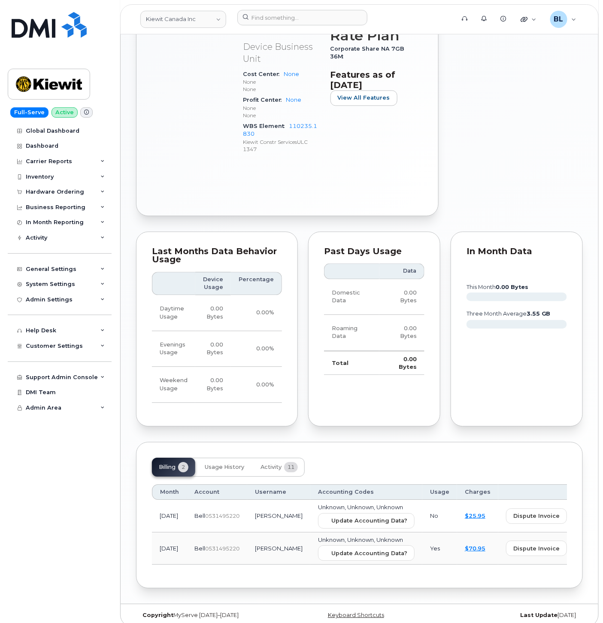
scroll to position [520, 0]
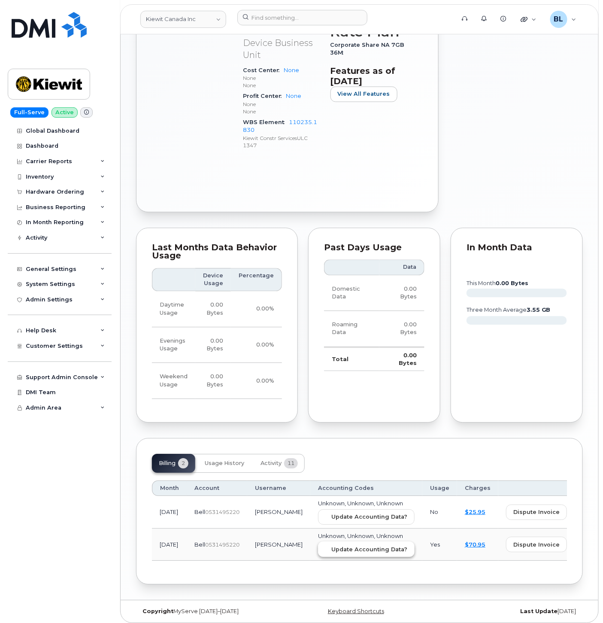
click at [332, 546] on span "Update Accounting Data?" at bounding box center [370, 550] width 76 height 8
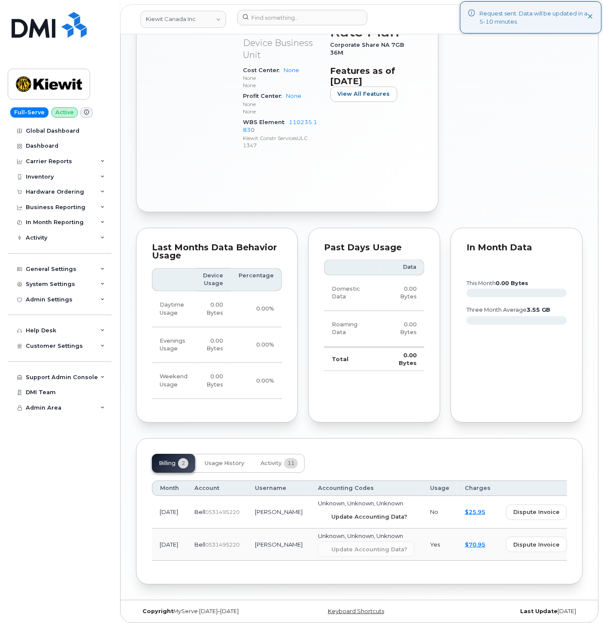
drag, startPoint x: 321, startPoint y: 508, endPoint x: 344, endPoint y: 56, distance: 453.2
click at [332, 513] on span "Update Accounting Data?" at bounding box center [370, 517] width 76 height 8
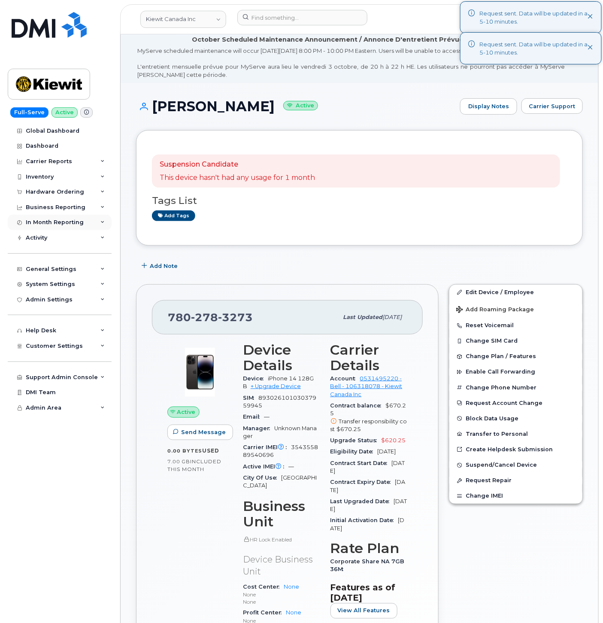
scroll to position [0, 0]
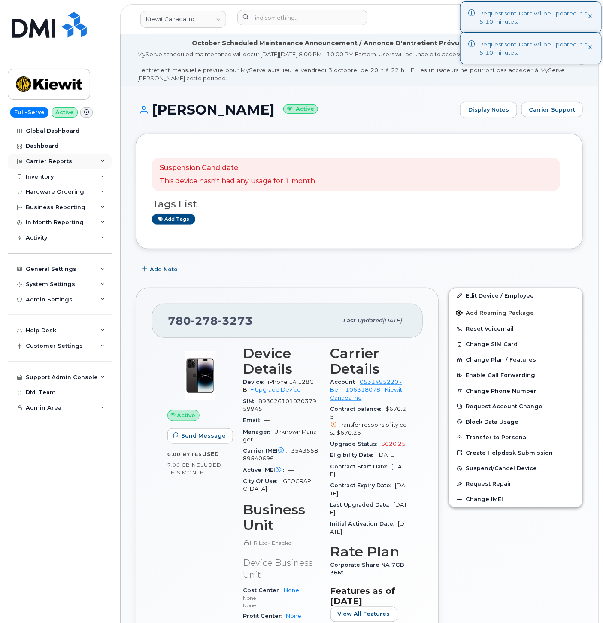
click at [49, 158] on div "Carrier Reports" at bounding box center [49, 161] width 46 height 7
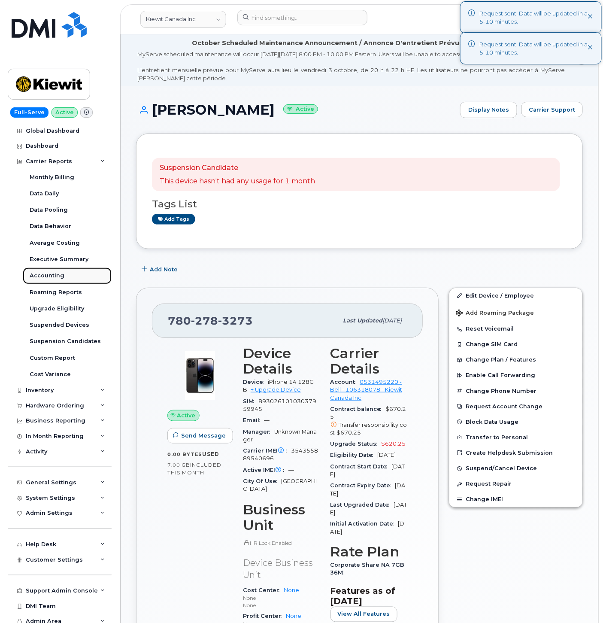
click at [67, 280] on link "Accounting" at bounding box center [67, 276] width 89 height 16
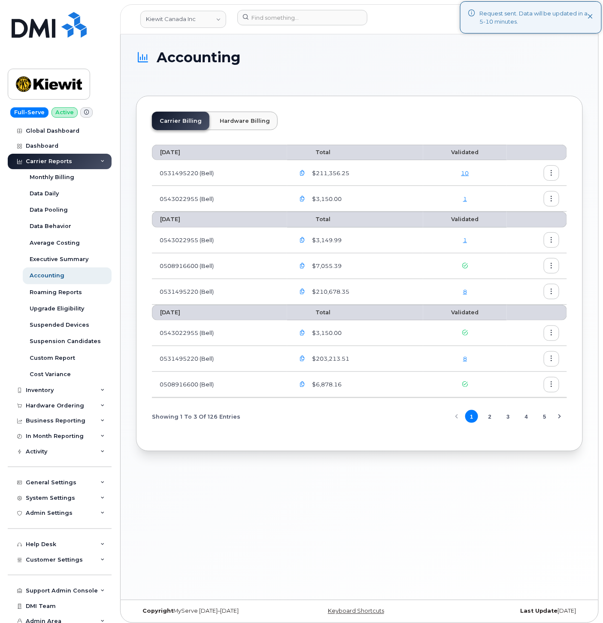
click at [466, 239] on link "1" at bounding box center [465, 240] width 4 height 7
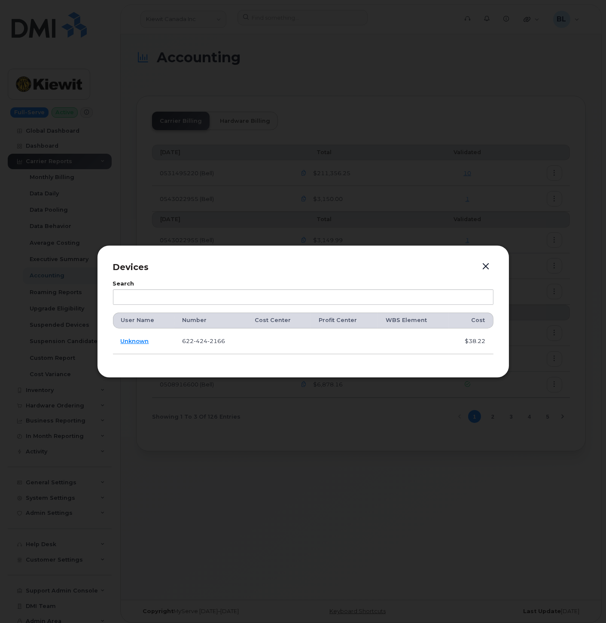
click at [204, 339] on span "424" at bounding box center [201, 341] width 14 height 7
click at [204, 338] on span "424" at bounding box center [201, 341] width 14 height 7
click at [203, 341] on span "424" at bounding box center [201, 341] width 14 height 7
click at [299, 132] on div at bounding box center [303, 311] width 606 height 623
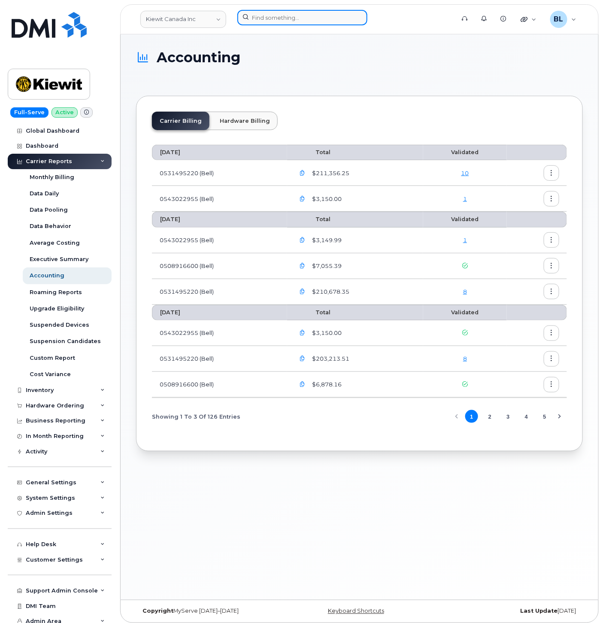
drag, startPoint x: 258, startPoint y: 10, endPoint x: 271, endPoint y: 10, distance: 13.7
click at [271, 10] on input at bounding box center [302, 17] width 130 height 15
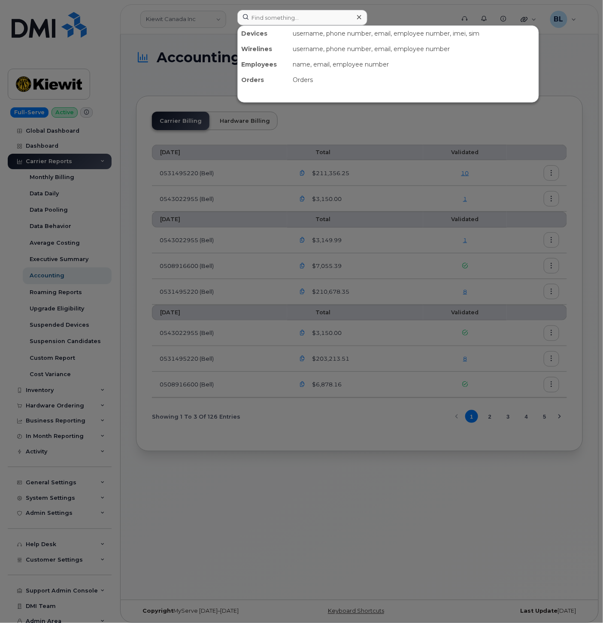
click at [280, 9] on div at bounding box center [301, 311] width 603 height 623
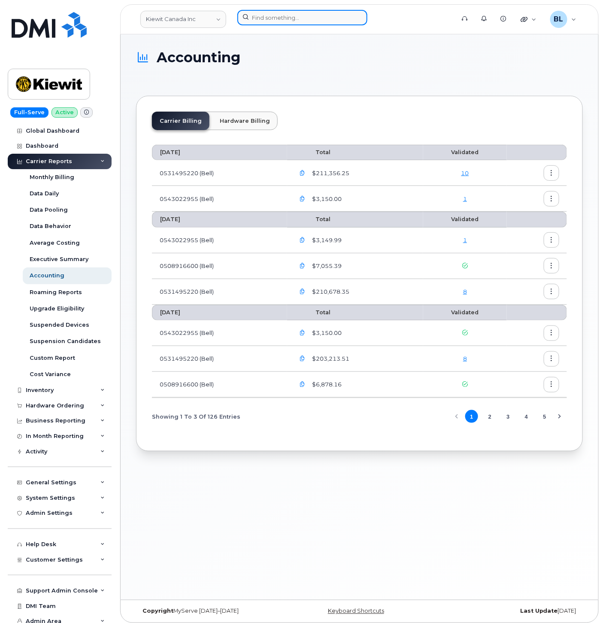
click at [281, 24] on input at bounding box center [302, 17] width 130 height 15
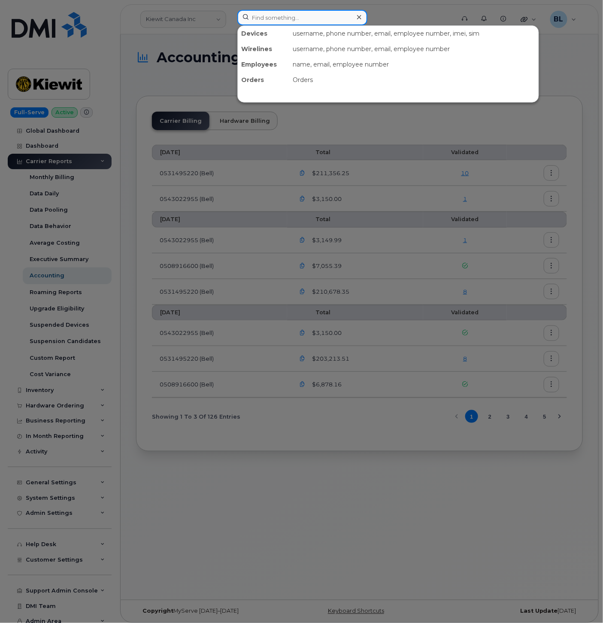
paste input "6224242166"
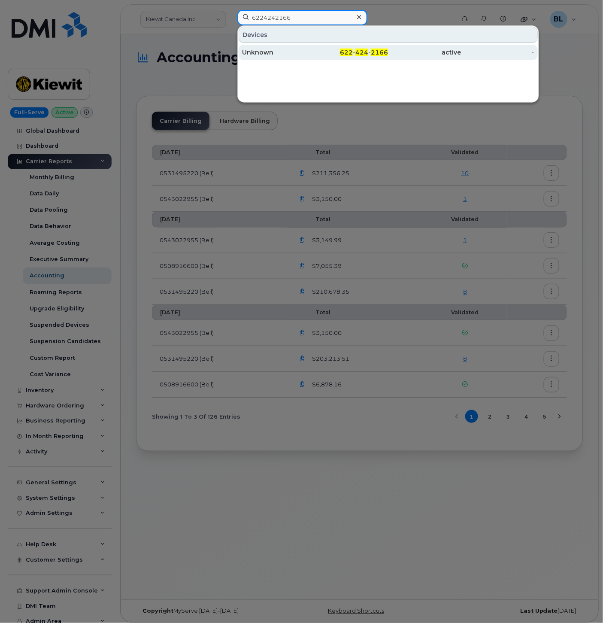
type input "6224242166"
click at [283, 49] on div "Unknown" at bounding box center [278, 52] width 73 height 9
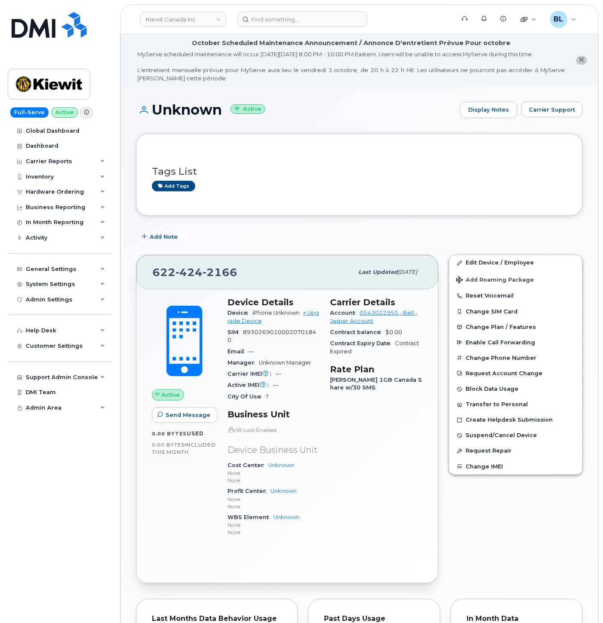
click at [191, 269] on span "424" at bounding box center [189, 272] width 27 height 13
copy span "[PHONE_NUMBER]"
click at [49, 160] on div "Carrier Reports" at bounding box center [49, 161] width 46 height 7
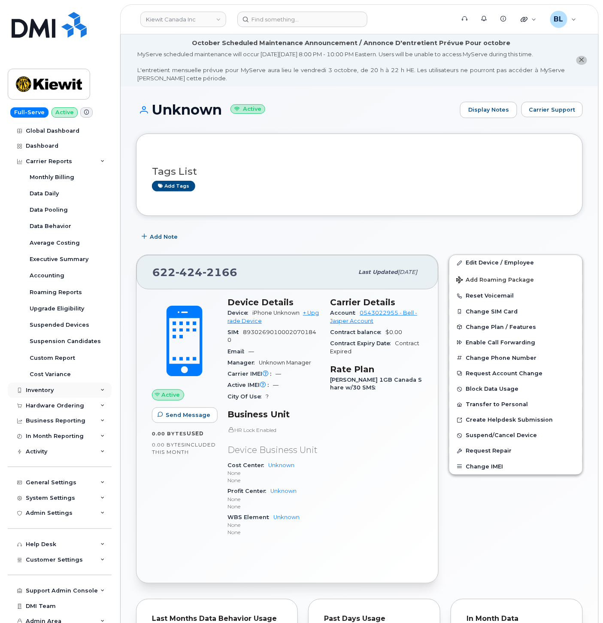
click at [51, 385] on div "Inventory" at bounding box center [60, 390] width 104 height 15
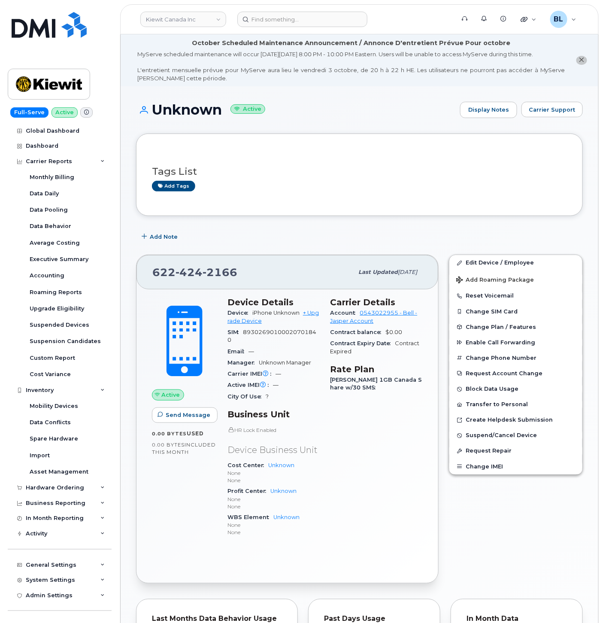
click at [362, 531] on div "Carrier Details Account 0543022955 - [PERSON_NAME] Account Contract balance $0.…" at bounding box center [377, 421] width 103 height 258
click at [499, 262] on link "Edit Device / Employee" at bounding box center [516, 262] width 133 height 15
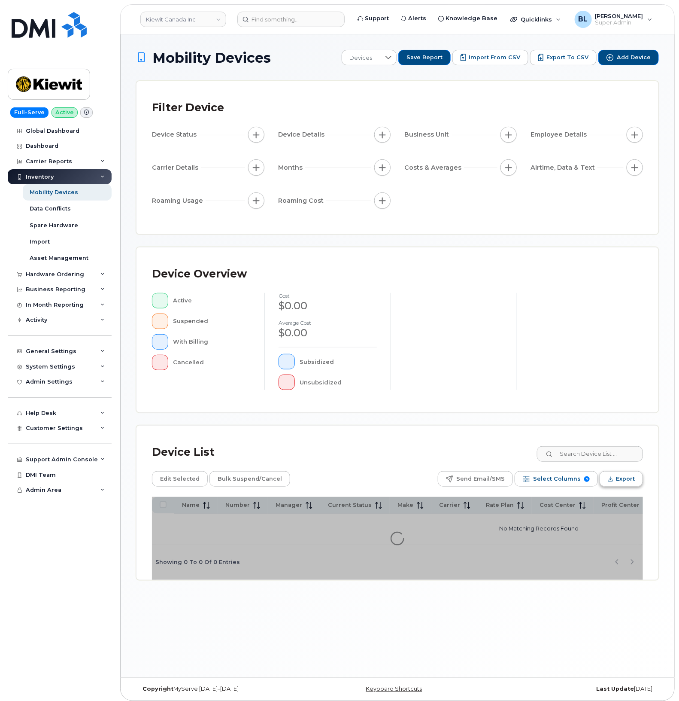
click at [630, 482] on span "Export" at bounding box center [625, 478] width 19 height 13
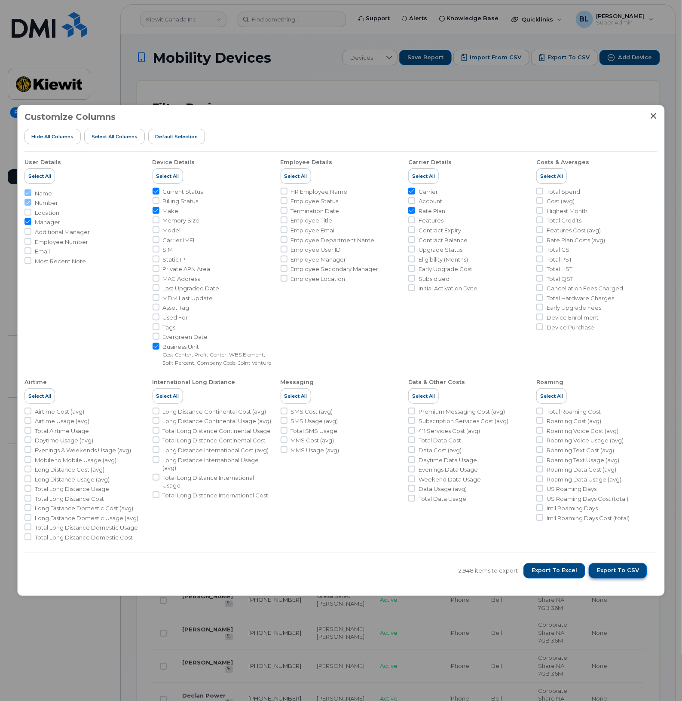
click at [626, 568] on button "Export to CSV" at bounding box center [617, 570] width 58 height 15
click at [621, 571] on span "Export to CSV" at bounding box center [617, 570] width 42 height 8
click at [432, 197] on span "Account" at bounding box center [430, 201] width 24 height 8
click at [415, 197] on input "Account" at bounding box center [411, 200] width 7 height 7
checkbox input "true"
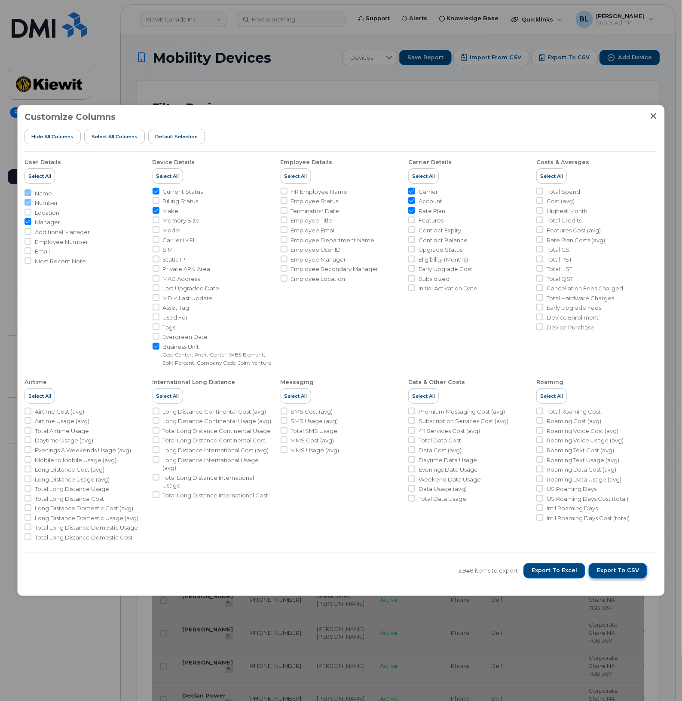
click at [621, 574] on span "Export to CSV" at bounding box center [617, 570] width 42 height 8
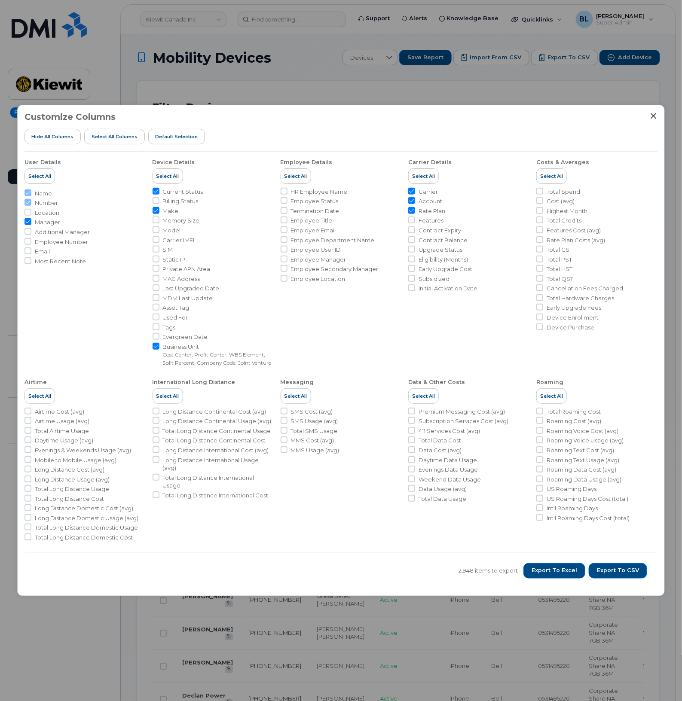
click at [307, 82] on div "Customize Columns Hide All Columns Select all Columns Default Selection User De…" at bounding box center [341, 350] width 682 height 701
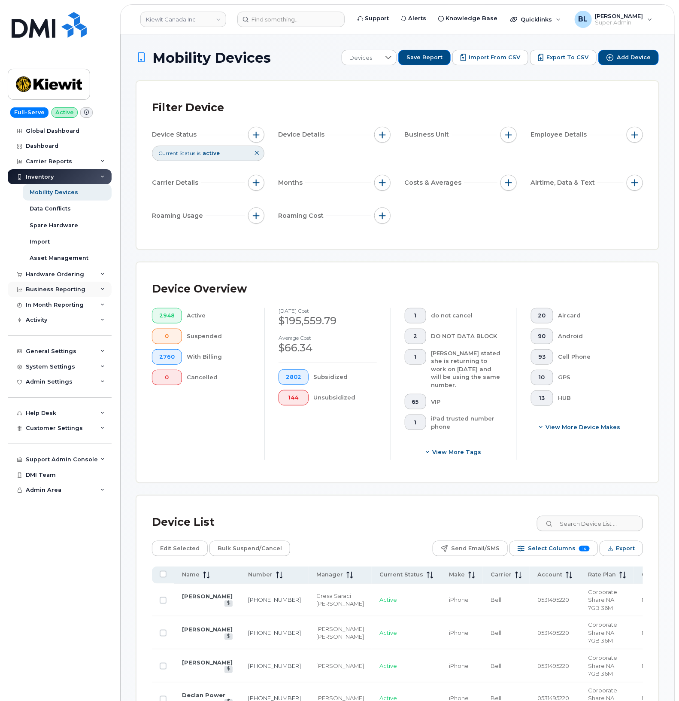
click at [65, 292] on div "Business Reporting" at bounding box center [56, 289] width 60 height 7
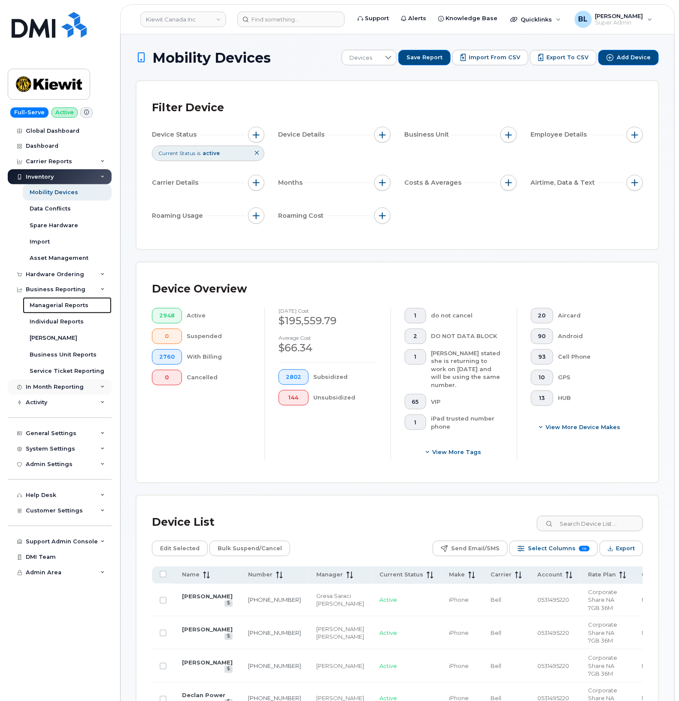
click at [76, 305] on div "Managerial Reports" at bounding box center [59, 305] width 59 height 8
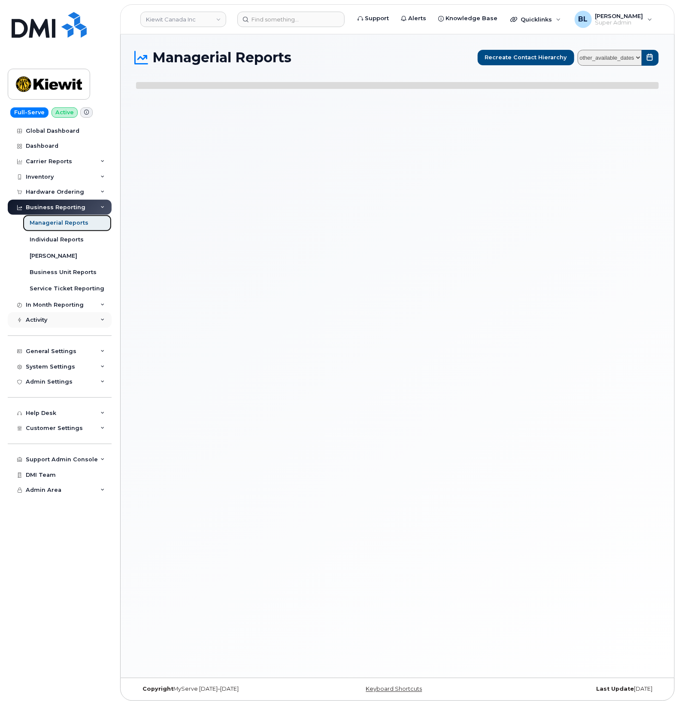
select select
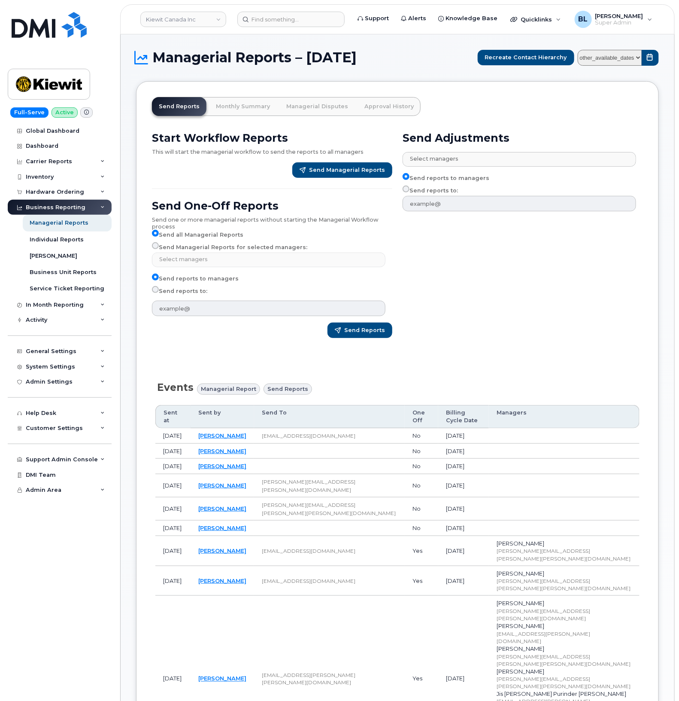
click at [614, 58] on select "other_available_dates September August July June May April March February Janua…" at bounding box center [610, 58] width 64 height 16
select select "/customer/bede8970-c835-4207-9a31-7bf5df501bb7/reports/d3b923f9-7684-11f0-9a88-…"
click at [578, 50] on select "other_available_dates September August July June May April March February Janua…" at bounding box center [610, 58] width 64 height 16
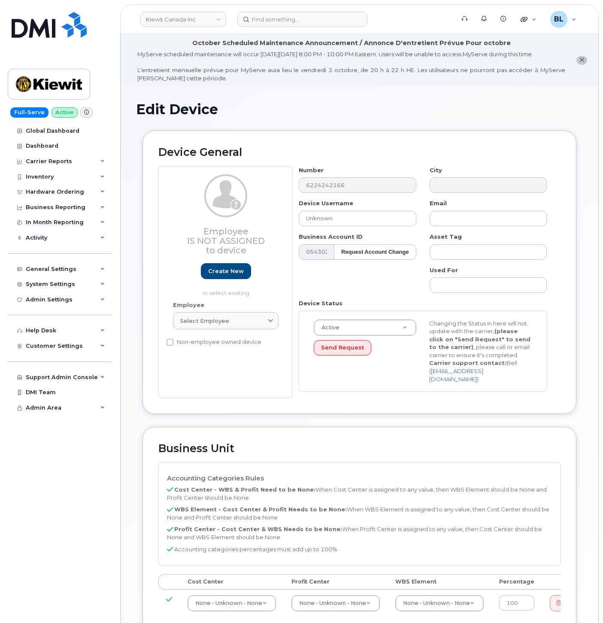
select select "14058"
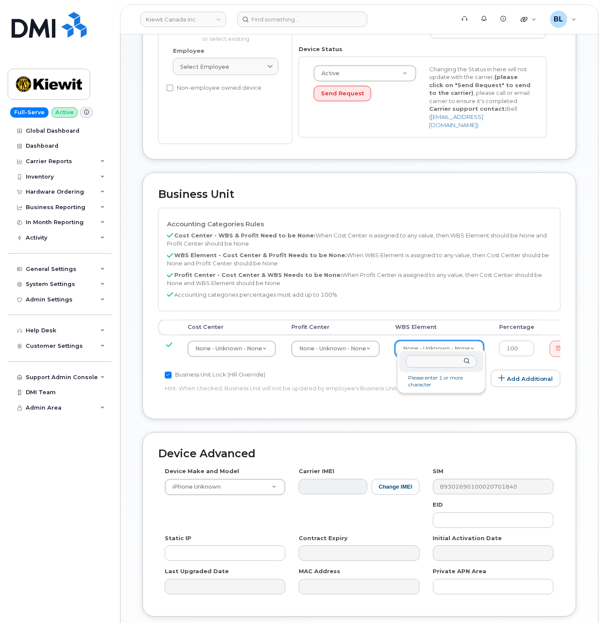
type input "104133.1053"
type input "91389"
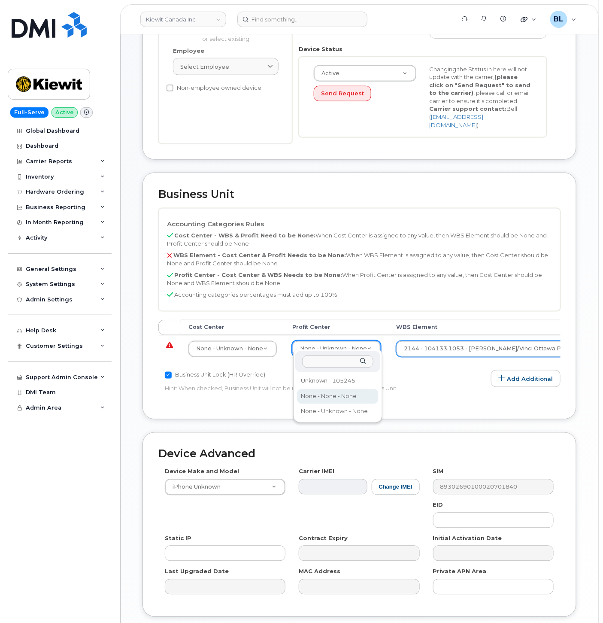
select select "14059"
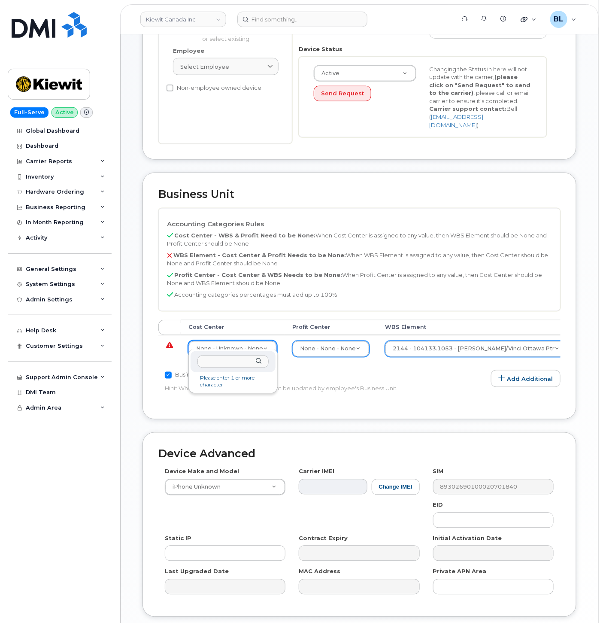
drag, startPoint x: 245, startPoint y: 341, endPoint x: 248, endPoint y: 348, distance: 7.7
type input "none"
type input "13383"
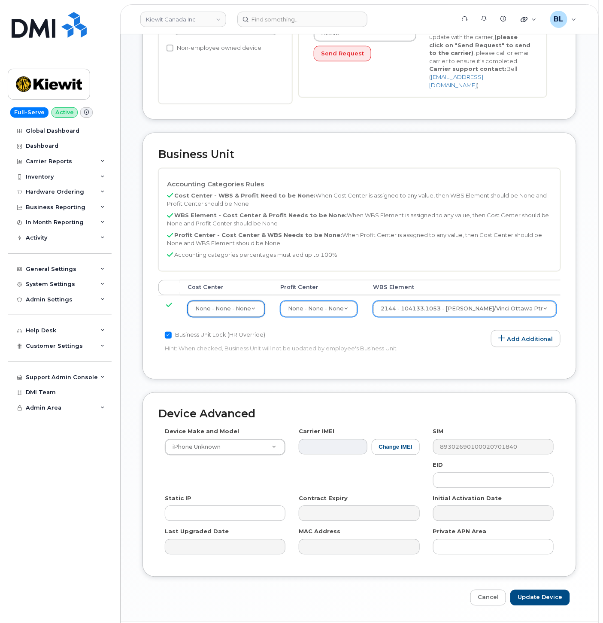
scroll to position [315, 0]
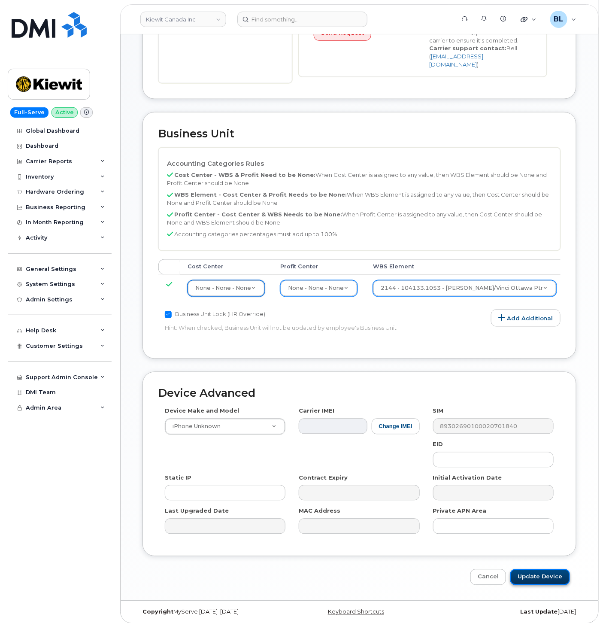
click at [542, 578] on input "Update Device" at bounding box center [541, 577] width 60 height 16
type input "Saving..."
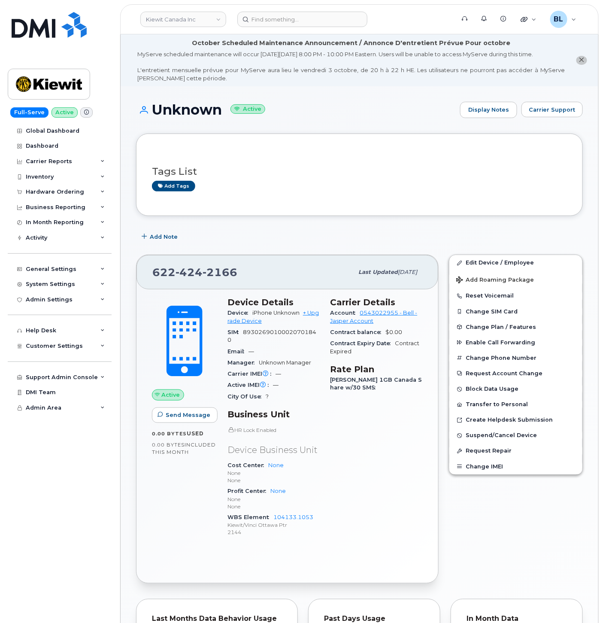
scroll to position [338, 0]
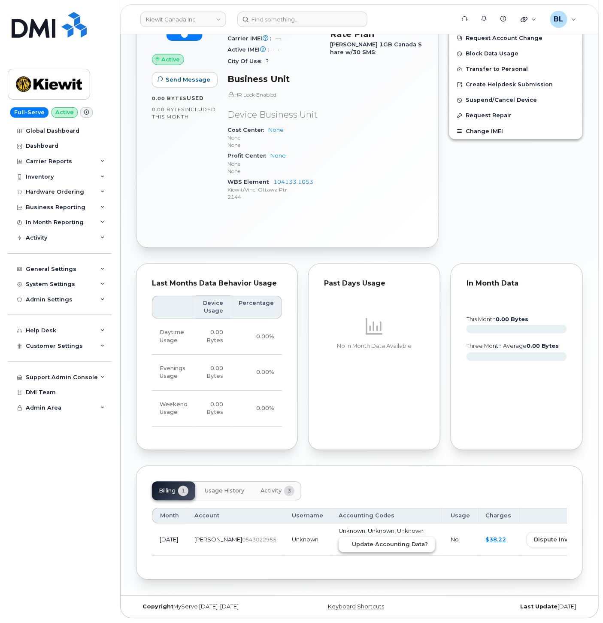
click at [353, 539] on button "Update Accounting Data?" at bounding box center [387, 544] width 97 height 15
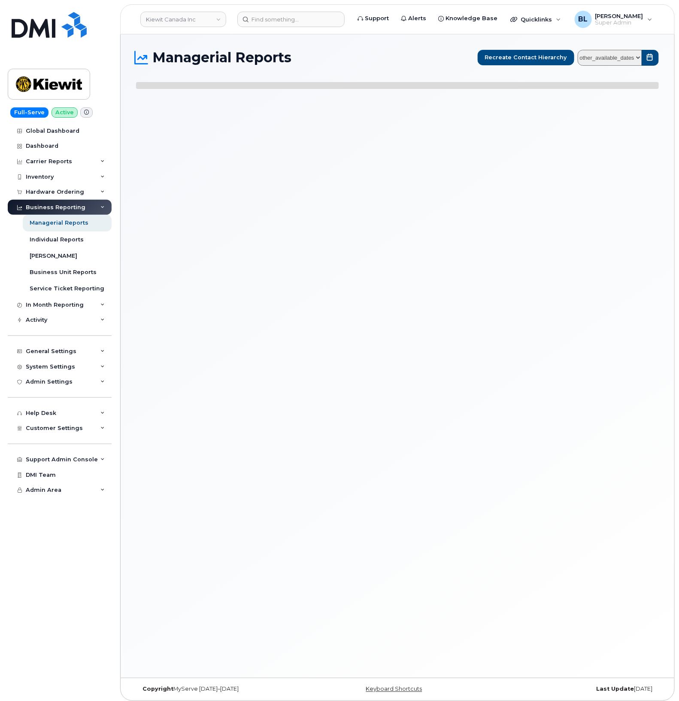
select select
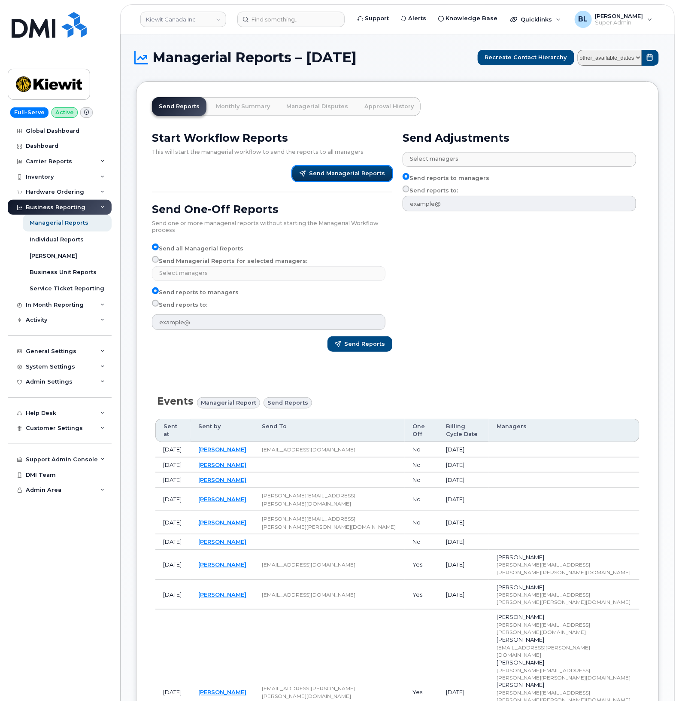
click at [344, 173] on span "Send Managerial Reports" at bounding box center [347, 174] width 76 height 8
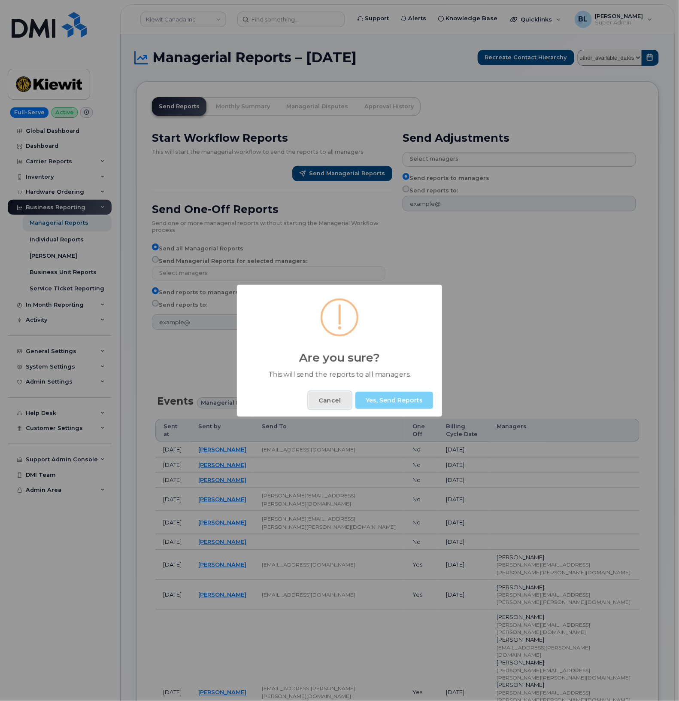
click at [327, 398] on button "Cancel" at bounding box center [330, 400] width 43 height 17
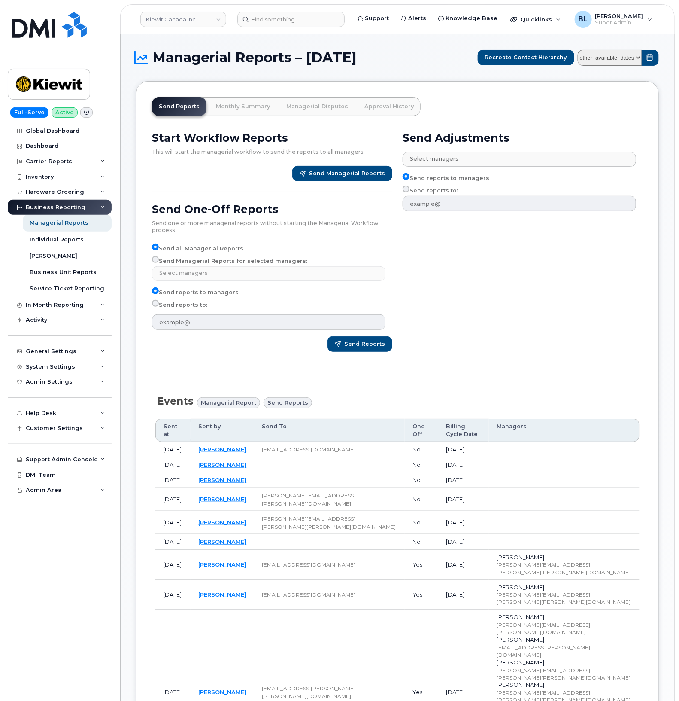
click at [604, 52] on select "other_available_dates September August July June May April March February Janua…" at bounding box center [610, 58] width 64 height 16
select select "/customer/bede8970-c835-4207-9a31-7bf5df501bb7/reports/09752b42-8bdc-11f0-9a8e-…"
click at [578, 50] on select "other_available_dates September August July June May April March February Janua…" at bounding box center [610, 58] width 64 height 16
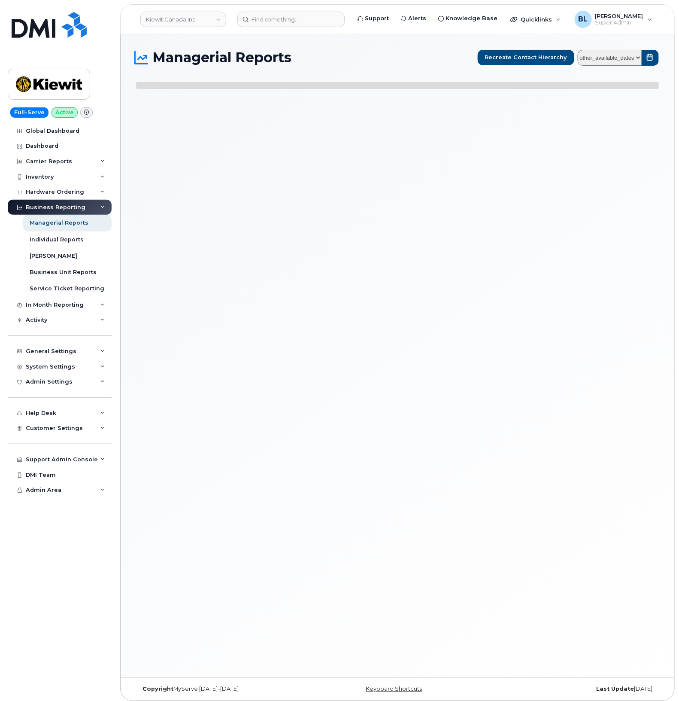
select select
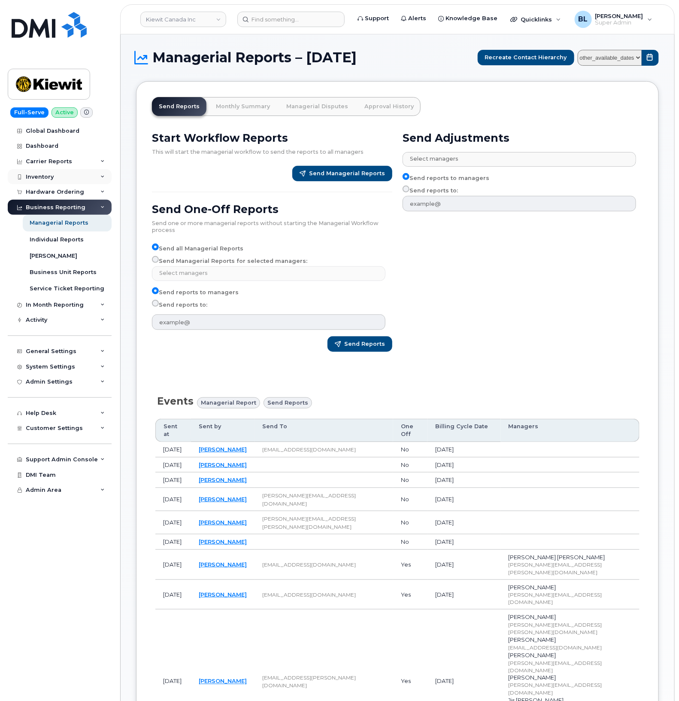
click at [71, 183] on div "Inventory" at bounding box center [60, 176] width 104 height 15
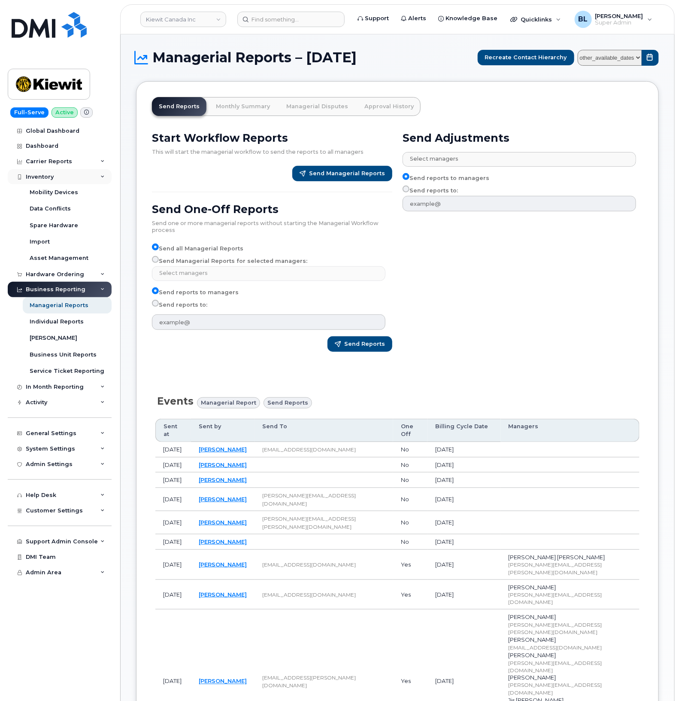
click at [64, 180] on div "Inventory" at bounding box center [60, 176] width 104 height 15
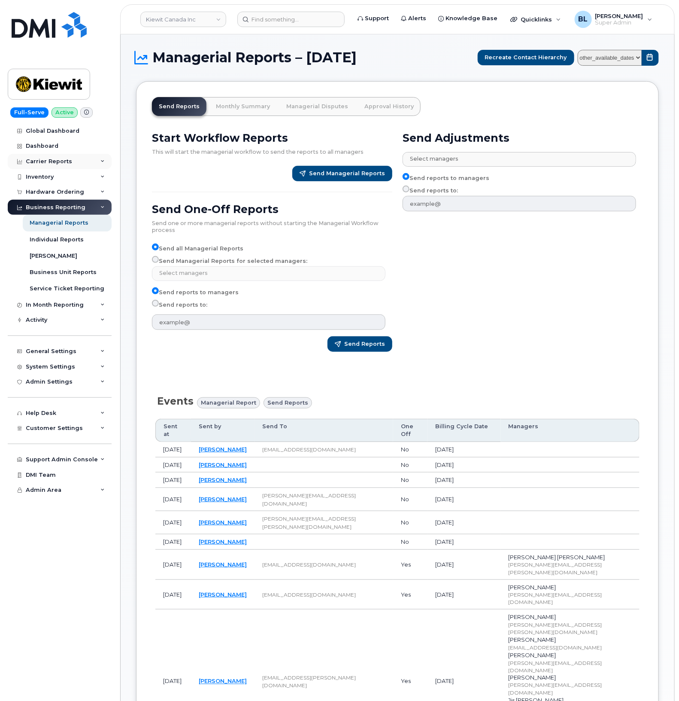
click at [69, 167] on div "Carrier Reports" at bounding box center [60, 161] width 104 height 15
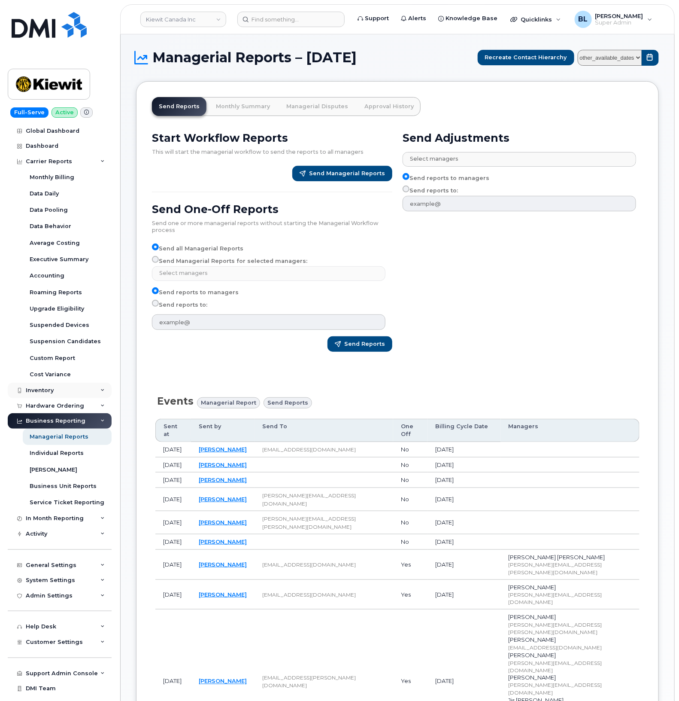
click at [69, 394] on div "Inventory" at bounding box center [60, 390] width 104 height 15
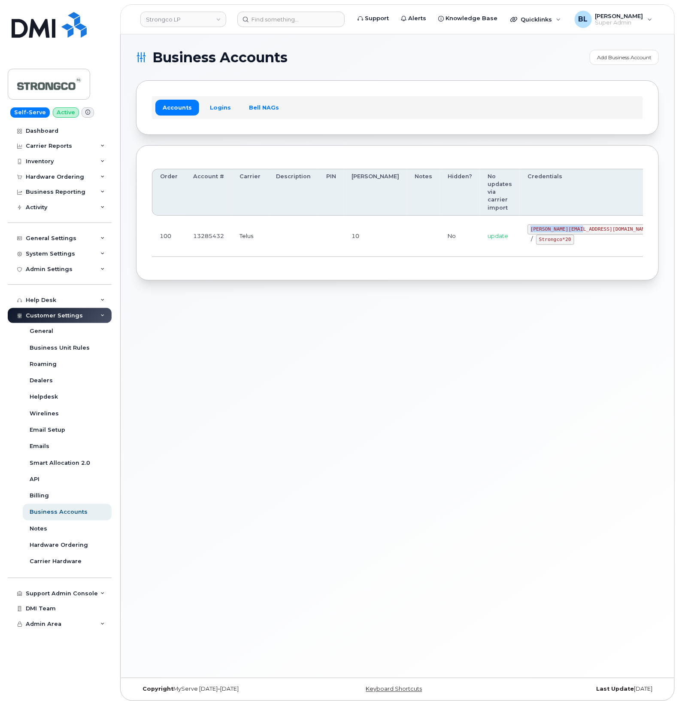
drag, startPoint x: 509, startPoint y: 205, endPoint x: 559, endPoint y: 210, distance: 50.5
click at [559, 224] on code "[PERSON_NAME][EMAIL_ADDRESS][DOMAIN_NAME]" at bounding box center [591, 229] width 126 height 10
copy code "[PERSON_NAME][EMAIL_ADDRESS][DOMAIN_NAME]"
drag, startPoint x: 511, startPoint y: 219, endPoint x: 545, endPoint y: 226, distance: 34.5
click at [545, 226] on td "[PERSON_NAME][EMAIL_ADDRESS][DOMAIN_NAME] / Strongco*20" at bounding box center [591, 236] width 142 height 41
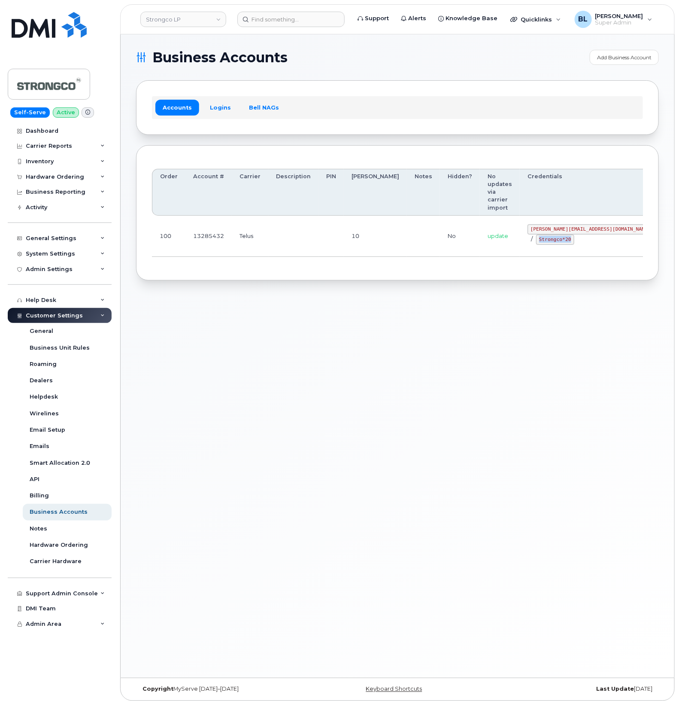
copy code "Strongco*20"
click at [445, 301] on div "Business Accounts Add Business Account Accounts Logins Bell NAGs Order Account …" at bounding box center [398, 355] width 554 height 643
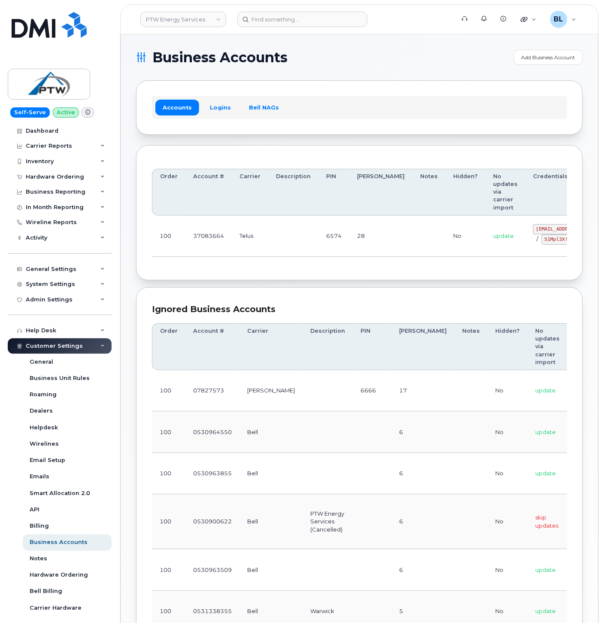
click at [418, 80] on div "Accounts Logins Bell NAGs" at bounding box center [359, 107] width 447 height 54
drag, startPoint x: 357, startPoint y: 261, endPoint x: 331, endPoint y: 256, distance: 26.7
click at [357, 261] on div "Order Account # Carrier Description PIN [PERSON_NAME] Notes Hidden? No updates …" at bounding box center [359, 213] width 415 height 104
drag, startPoint x: 255, startPoint y: 244, endPoint x: 587, endPoint y: 211, distance: 334.0
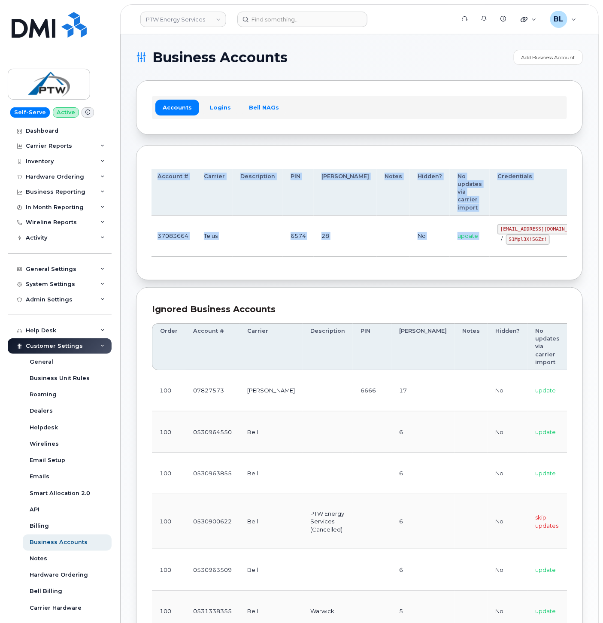
scroll to position [0, 51]
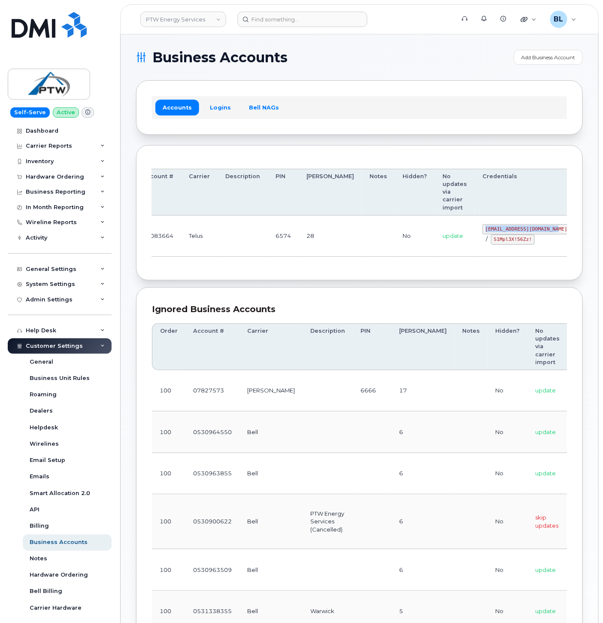
drag, startPoint x: 490, startPoint y: 231, endPoint x: 508, endPoint y: 230, distance: 18.1
click at [508, 230] on code "svc_simplex@ptwenergy.com" at bounding box center [527, 229] width 88 height 10
copy code "svc_simplex@ptwenergy.com"
drag, startPoint x: 448, startPoint y: 239, endPoint x: 486, endPoint y: 241, distance: 38.3
click at [491, 241] on code "S1Mpl3X!56Zz!" at bounding box center [513, 239] width 44 height 10
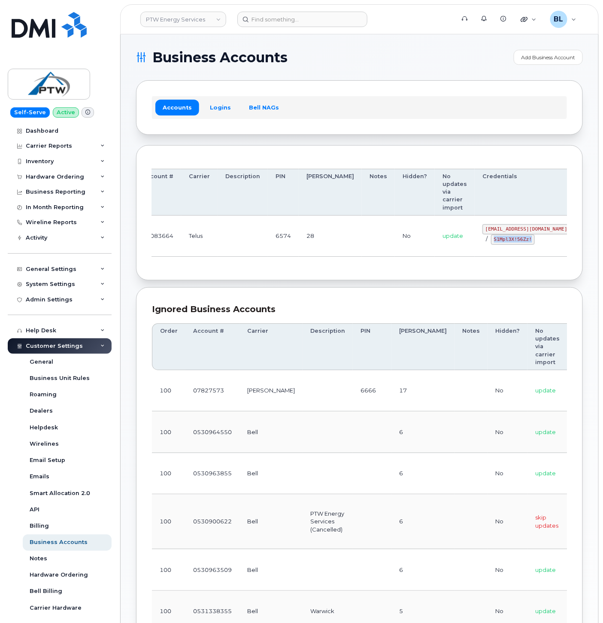
copy code "S1Mpl3X!56Zz!"
drag, startPoint x: 377, startPoint y: 131, endPoint x: 327, endPoint y: 89, distance: 65.5
click at [377, 131] on div "Accounts Logins Bell NAGs" at bounding box center [359, 107] width 447 height 54
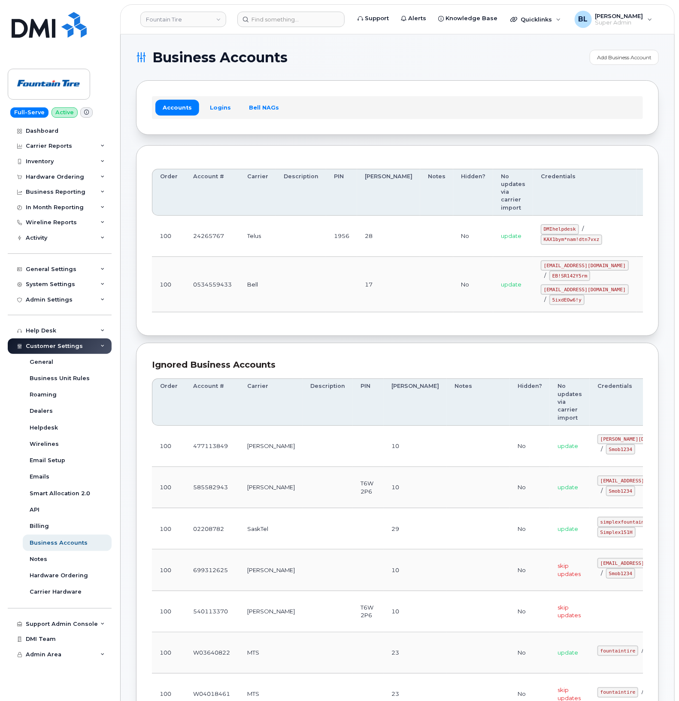
click at [310, 117] on div "Accounts Logins Bell NAGs" at bounding box center [397, 107] width 523 height 54
drag, startPoint x: 514, startPoint y: 212, endPoint x: 549, endPoint y: 217, distance: 35.2
click at [549, 224] on div "DMIhelpdesk / KAX1bym*nam!dtn7vxz" at bounding box center [585, 234] width 88 height 21
copy code "DMIhelpdesk"
drag, startPoint x: 512, startPoint y: 222, endPoint x: 569, endPoint y: 227, distance: 57.3
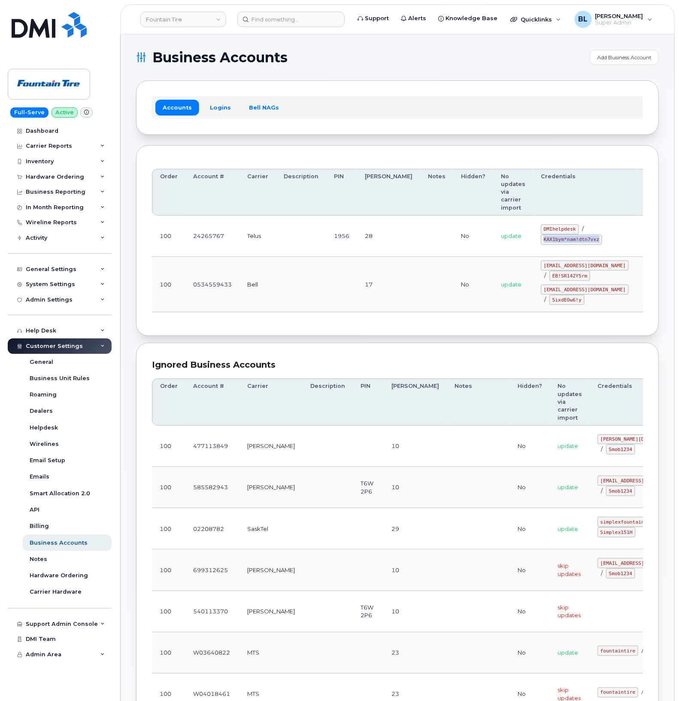
click at [569, 227] on td "DMIhelpdesk / KAX1bym*nam!dtn7vxz" at bounding box center [584, 236] width 103 height 41
copy code "KAX1bym*nam!dtn7vxz"
drag, startPoint x: 348, startPoint y: 271, endPoint x: 351, endPoint y: 243, distance: 28.0
click at [349, 267] on td at bounding box center [341, 284] width 31 height 55
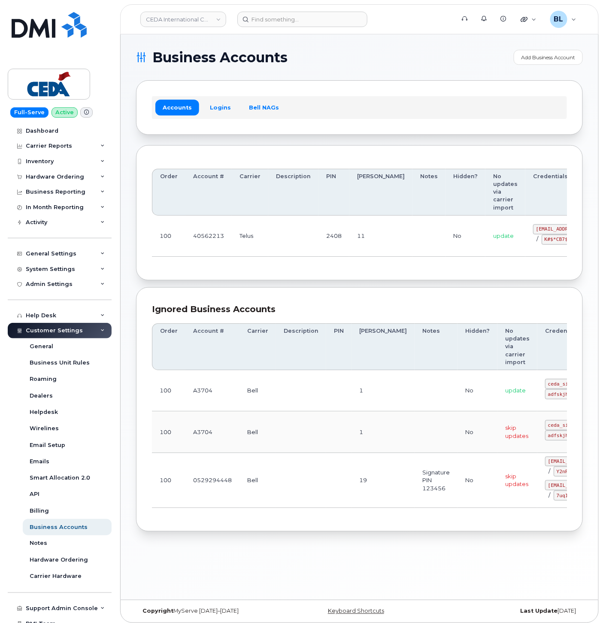
drag, startPoint x: 341, startPoint y: 275, endPoint x: 378, endPoint y: 259, distance: 41.0
click at [342, 275] on div "Order Account # Carrier Description PIN [PERSON_NAME] Notes Hidden? No updates …" at bounding box center [359, 213] width 447 height 136
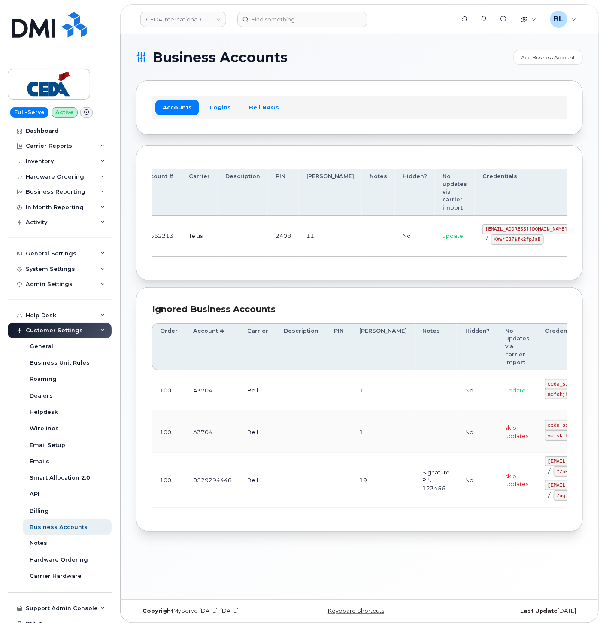
drag, startPoint x: 405, startPoint y: 230, endPoint x: 608, endPoint y: 213, distance: 203.9
drag, startPoint x: 436, startPoint y: 226, endPoint x: 510, endPoint y: 230, distance: 74.4
click at [510, 230] on td "[EMAIL_ADDRESS][DOMAIN_NAME] / K#$*CB7$fk2fpJaB" at bounding box center [526, 236] width 103 height 41
copy code "[EMAIL_ADDRESS][DOMAIN_NAME]"
click at [491, 237] on code "K#$*CB7$fk2fpJaB" at bounding box center [517, 239] width 53 height 10
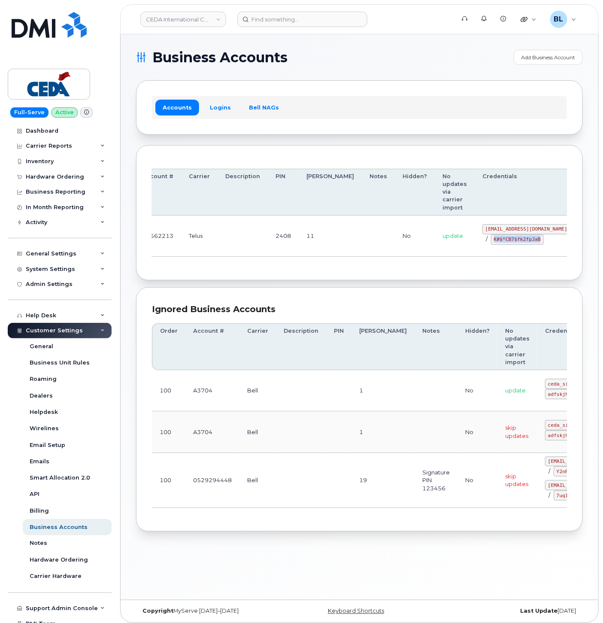
drag, startPoint x: 447, startPoint y: 240, endPoint x: 496, endPoint y: 240, distance: 49.0
click at [496, 240] on div "simplex_SRV@cedagroup.com / K#$*CB7$fk2fpJaB" at bounding box center [527, 234] width 88 height 21
copy code "K#$*CB7$fk2fpJaB"
drag, startPoint x: 404, startPoint y: 85, endPoint x: 405, endPoint y: 55, distance: 29.6
click at [404, 85] on div "Accounts Logins Bell NAGs" at bounding box center [359, 107] width 447 height 54
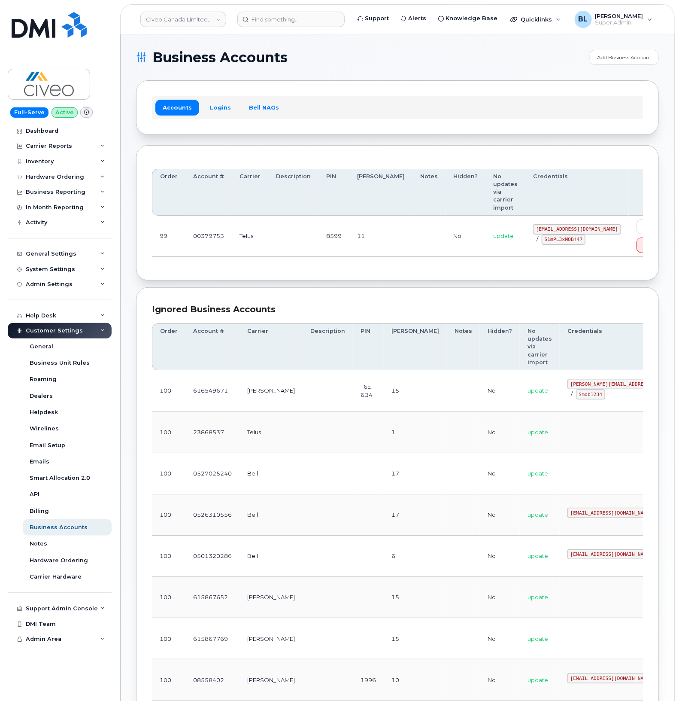
drag, startPoint x: 329, startPoint y: 230, endPoint x: 585, endPoint y: 243, distance: 257.2
drag, startPoint x: 494, startPoint y: 222, endPoint x: 577, endPoint y: 220, distance: 82.5
click at [577, 220] on td "svc_simplexmobility@civeo.com / S1mPL3xMOB!47" at bounding box center [577, 235] width 103 height 41
copy code "svc_simplexmobility@civeo.com"
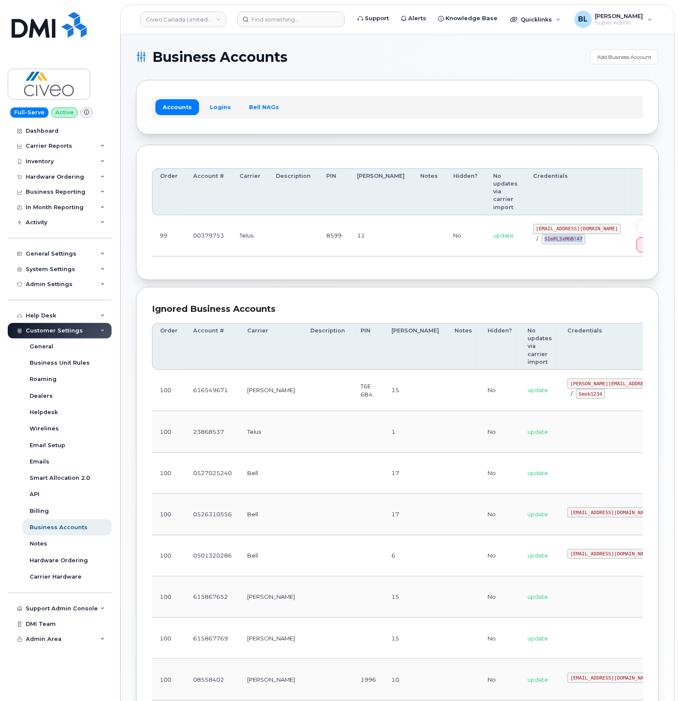
drag, startPoint x: 505, startPoint y: 233, endPoint x: 542, endPoint y: 237, distance: 37.1
click at [542, 237] on code "S1mPL3xMOB!47" at bounding box center [564, 239] width 44 height 10
drag, startPoint x: 542, startPoint y: 237, endPoint x: 534, endPoint y: 242, distance: 9.3
click at [542, 237] on code "S1mPL3xMOB!47" at bounding box center [564, 239] width 44 height 10
drag, startPoint x: 554, startPoint y: 271, endPoint x: 518, endPoint y: 243, distance: 45.7
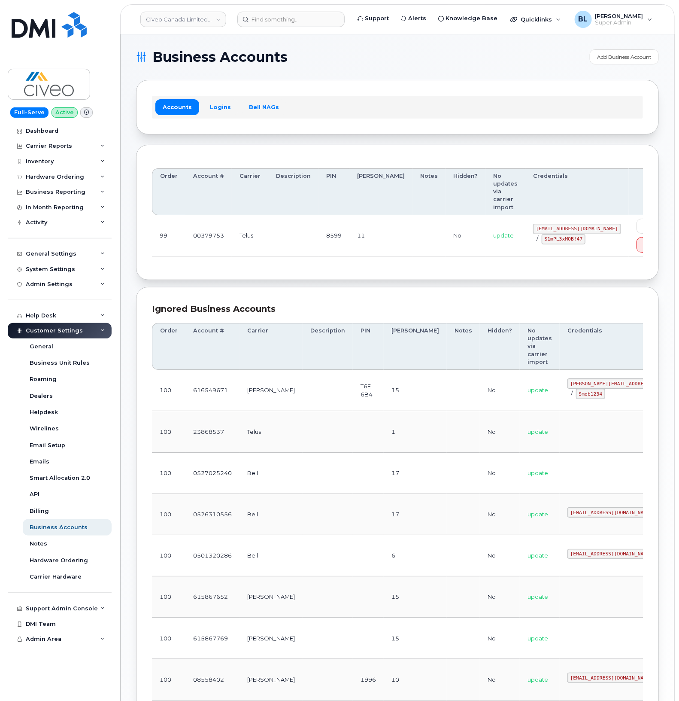
click at [546, 260] on div "Order Account # Carrier Description PIN Bill Day Notes Hidden? No updates via c…" at bounding box center [397, 213] width 523 height 136
drag, startPoint x: 504, startPoint y: 232, endPoint x: 543, endPoint y: 233, distance: 39.5
click at [543, 234] on code "S1mPL3xMOB!47" at bounding box center [564, 239] width 44 height 10
copy code "S1mPL3xMOB!47"
click at [276, 256] on div "Order Account # Carrier Description PIN Bill Day Notes Hidden? No updates via c…" at bounding box center [397, 213] width 491 height 104
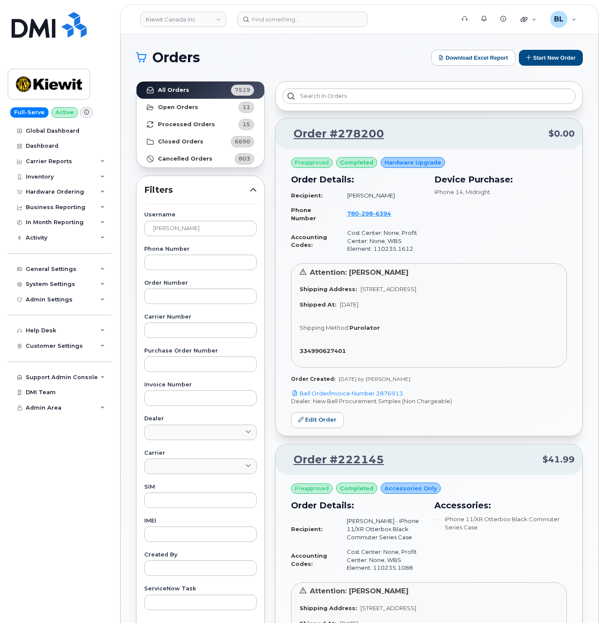
scroll to position [39, 0]
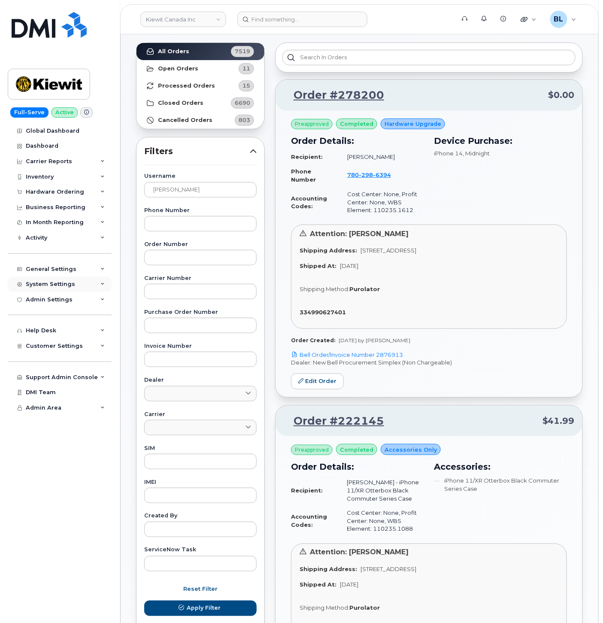
click at [64, 287] on div "System Settings" at bounding box center [50, 284] width 49 height 7
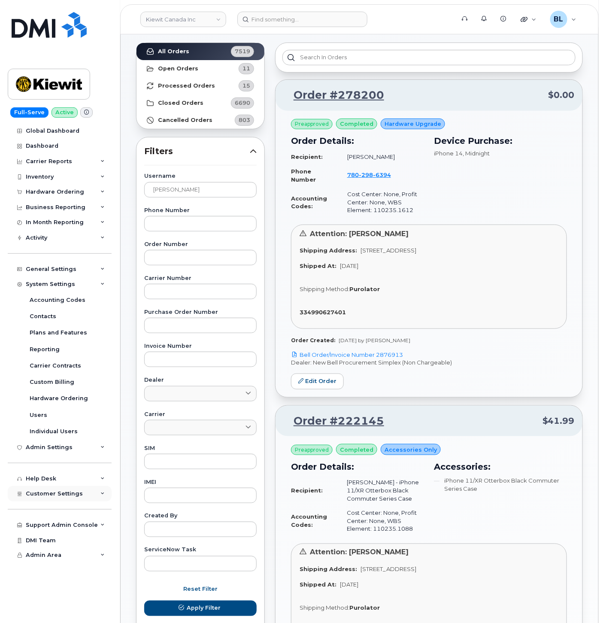
click at [63, 490] on div "Customer Settings" at bounding box center [60, 493] width 104 height 15
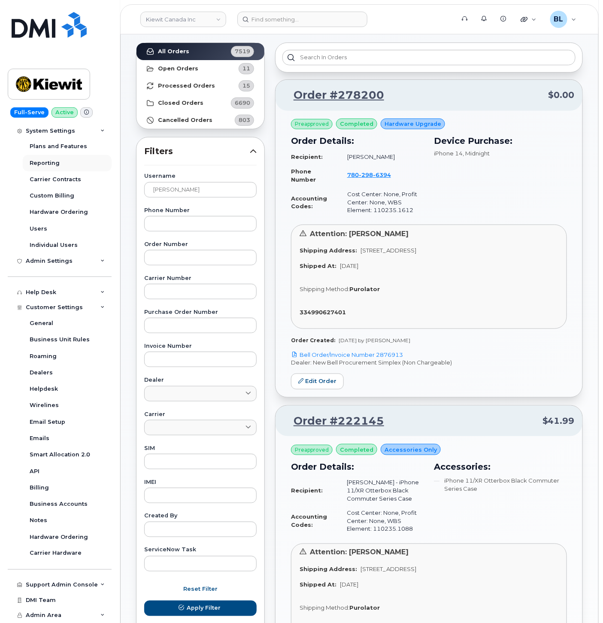
scroll to position [0, 0]
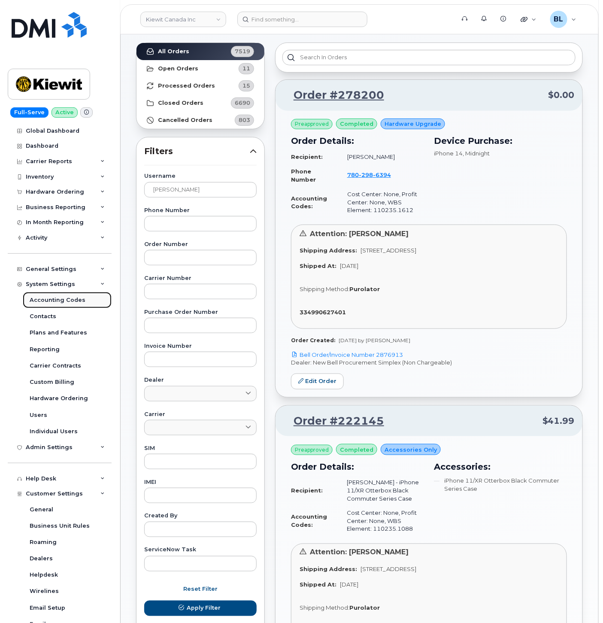
click at [72, 302] on div "Accounting Codes" at bounding box center [58, 300] width 56 height 8
click at [42, 269] on div "General Settings" at bounding box center [51, 269] width 51 height 7
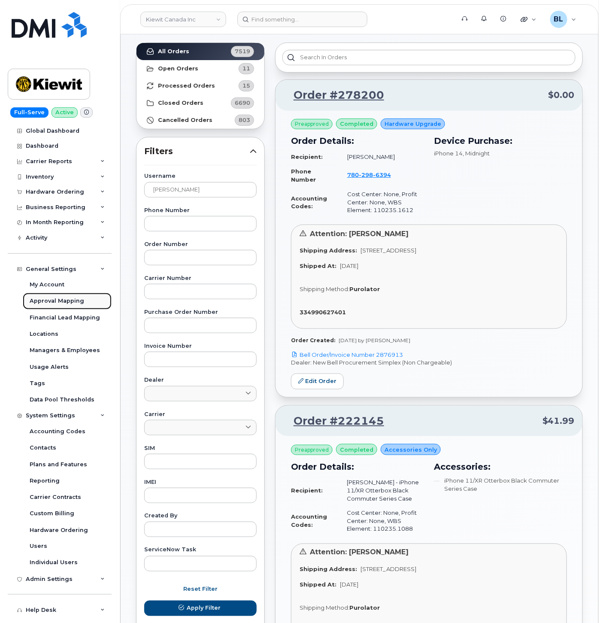
click at [62, 301] on div "Approval Mapping" at bounding box center [57, 301] width 55 height 8
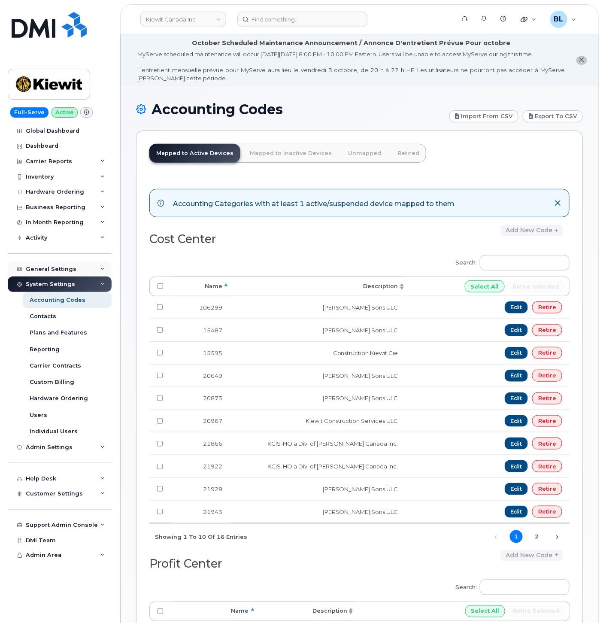
click at [74, 272] on div "General Settings" at bounding box center [60, 269] width 104 height 15
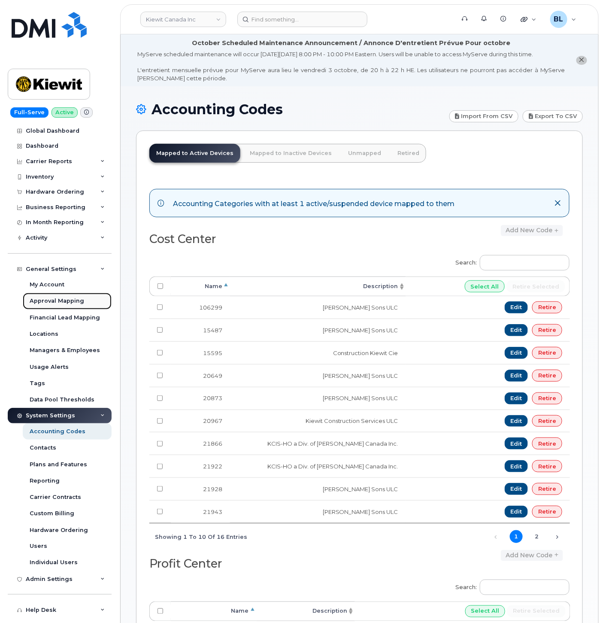
click at [76, 300] on div "Approval Mapping" at bounding box center [57, 301] width 55 height 8
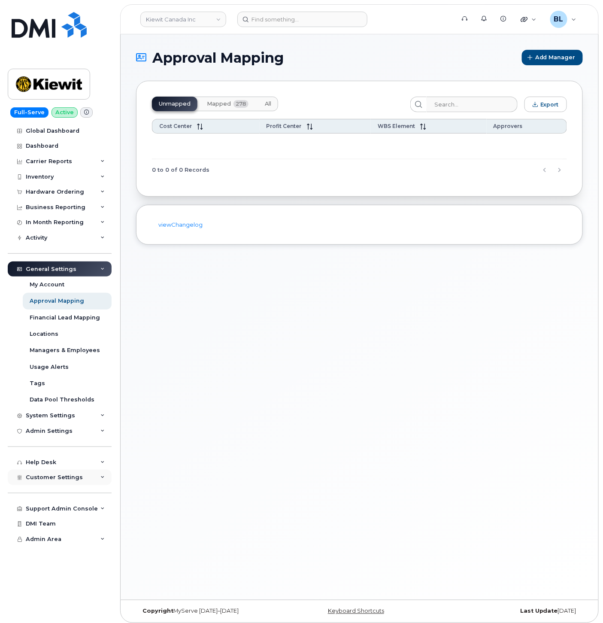
click at [69, 479] on span "Customer Settings" at bounding box center [54, 477] width 57 height 6
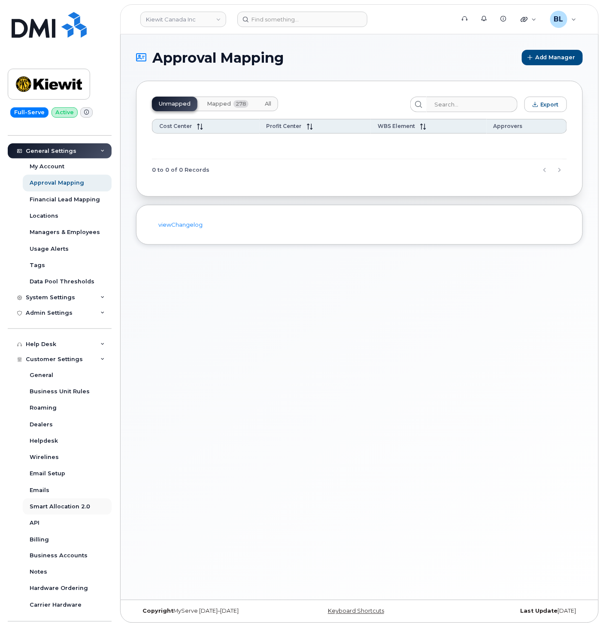
scroll to position [170, 0]
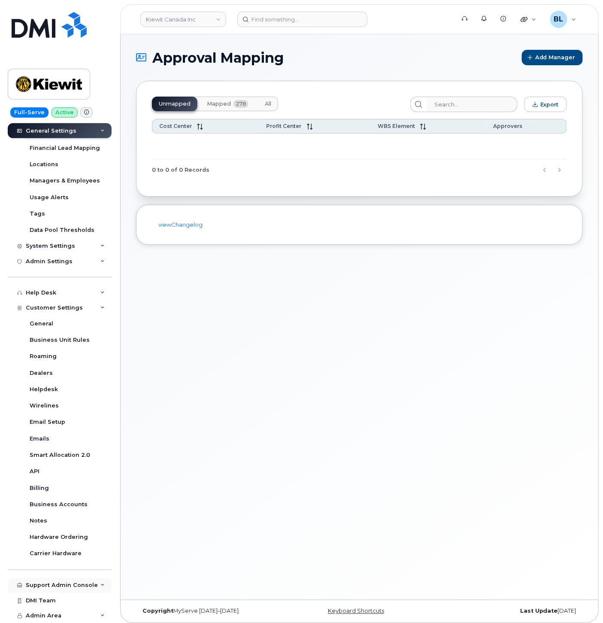
click at [55, 585] on div "Support Admin Console" at bounding box center [62, 585] width 72 height 7
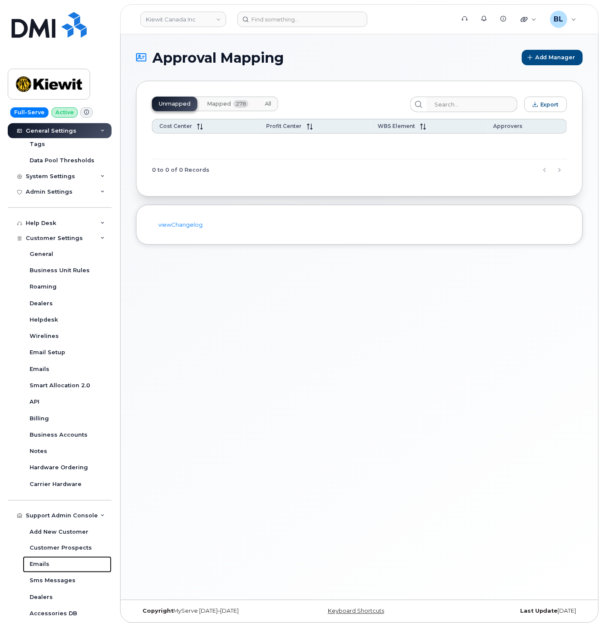
scroll to position [0, 0]
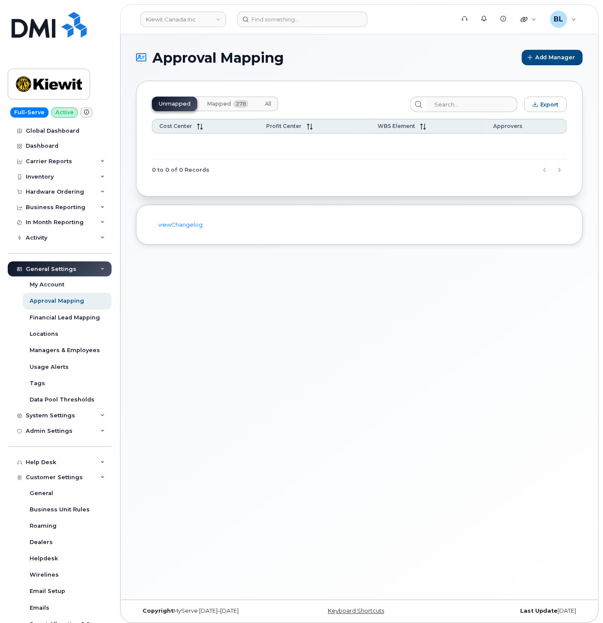
click at [235, 106] on span "278" at bounding box center [241, 104] width 15 height 8
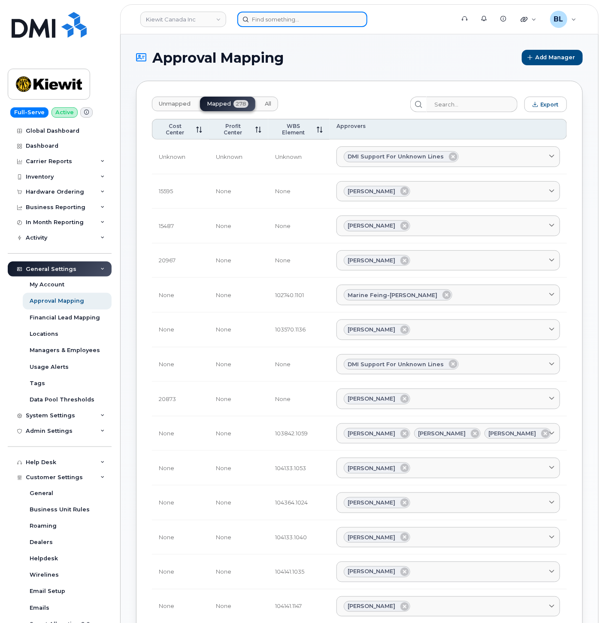
click at [266, 15] on input at bounding box center [302, 19] width 130 height 15
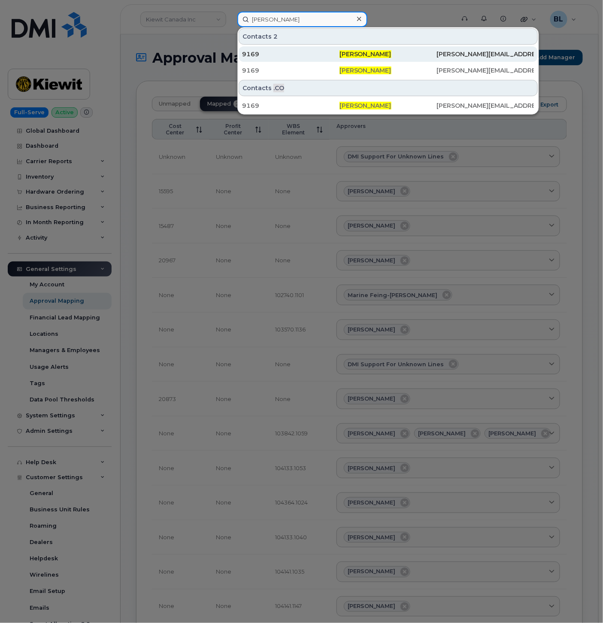
type input "Nathaniel meronk"
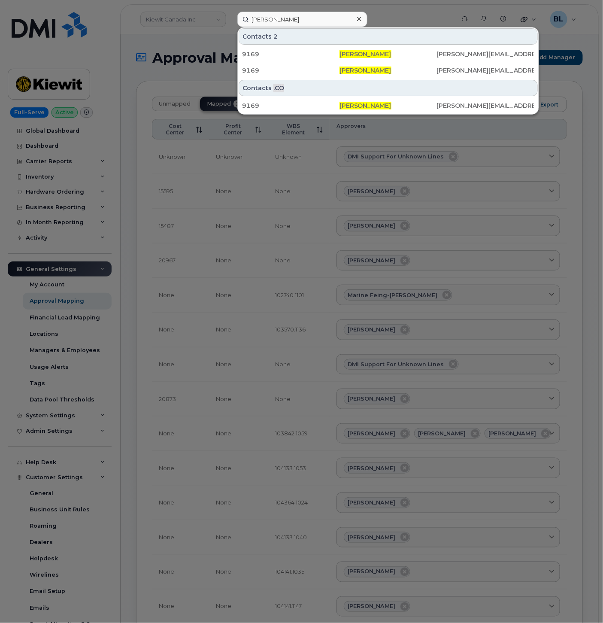
click at [269, 184] on div at bounding box center [301, 311] width 603 height 623
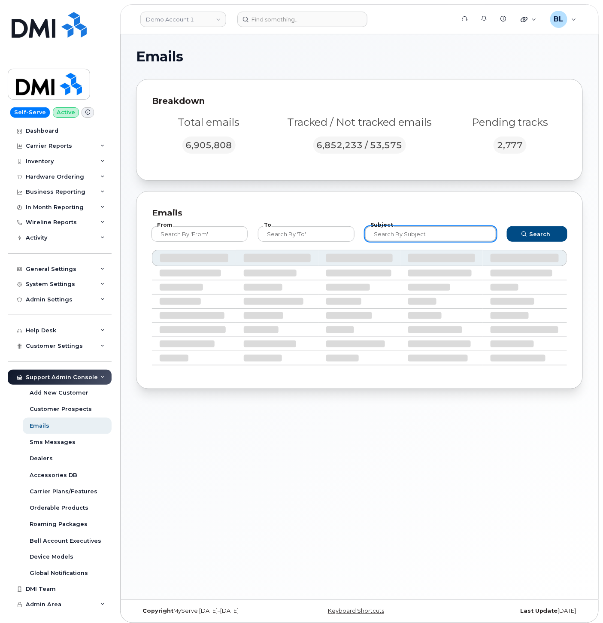
click at [414, 237] on input "text" at bounding box center [431, 233] width 132 height 15
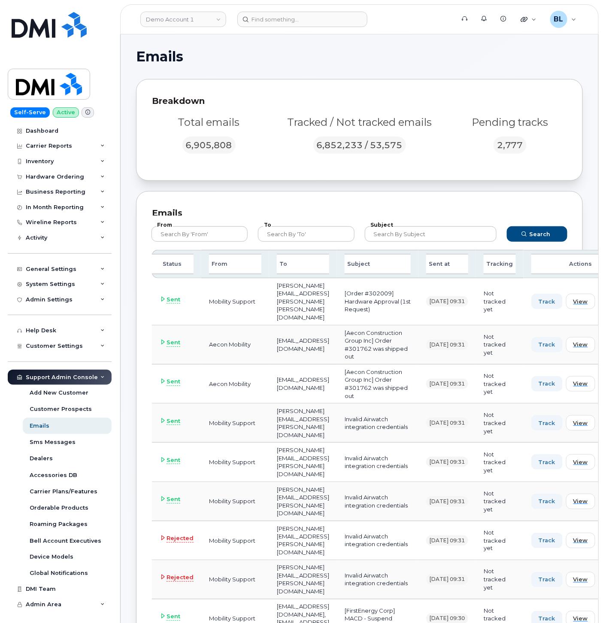
drag, startPoint x: 380, startPoint y: 371, endPoint x: 405, endPoint y: -36, distance: 408.3
click at [317, 245] on div "To" at bounding box center [306, 234] width 107 height 26
click at [321, 240] on input "text" at bounding box center [306, 233] width 96 height 15
paste input "[PERSON_NAME][EMAIL_ADDRESS][PERSON_NAME][PERSON_NAME][DOMAIN_NAME]"
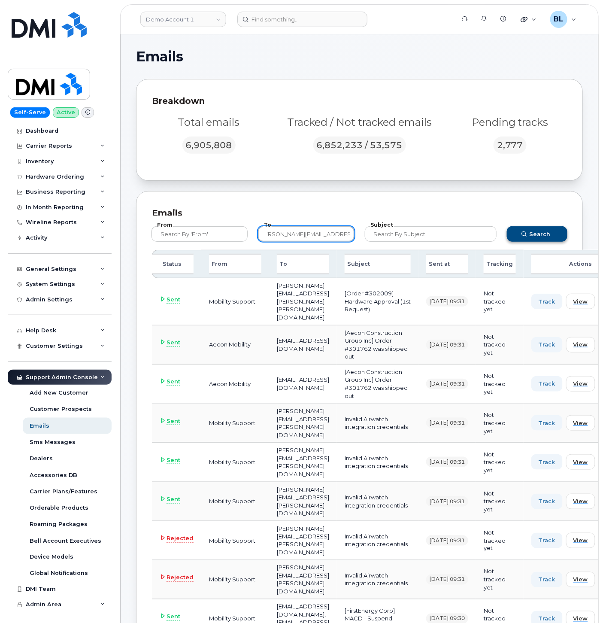
type input "[PERSON_NAME][EMAIL_ADDRESS][PERSON_NAME][PERSON_NAME][DOMAIN_NAME]"
click at [543, 236] on span "Search" at bounding box center [540, 234] width 21 height 8
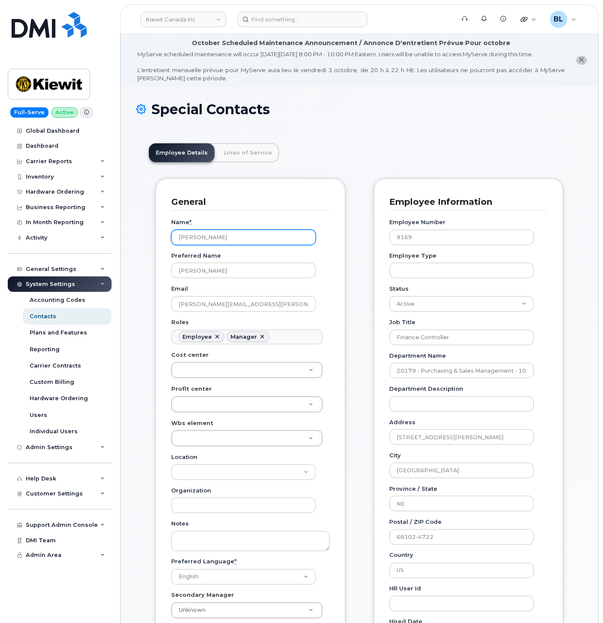
scroll to position [26, 0]
drag, startPoint x: 155, startPoint y: 286, endPoint x: 54, endPoint y: 263, distance: 103.5
drag, startPoint x: 243, startPoint y: 235, endPoint x: 25, endPoint y: 234, distance: 218.6
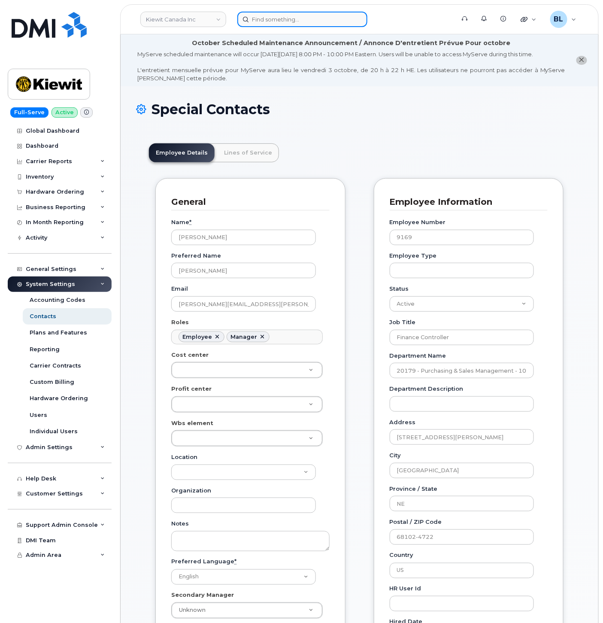
click at [305, 24] on input at bounding box center [302, 19] width 130 height 15
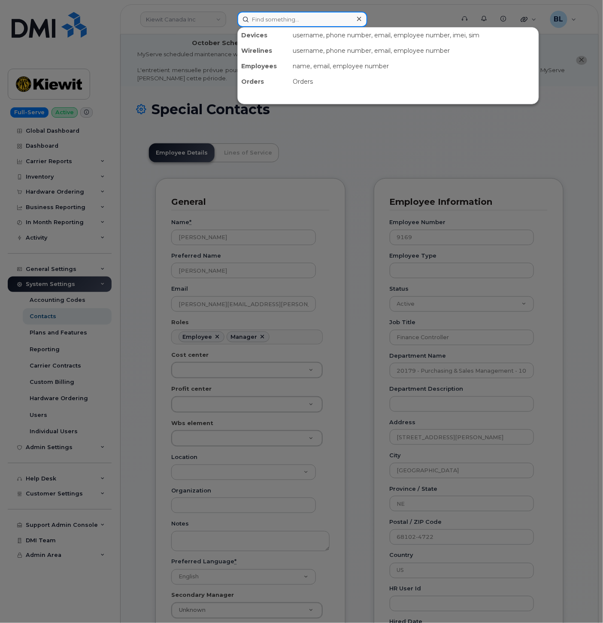
paste input "Nathaniel Meronk"
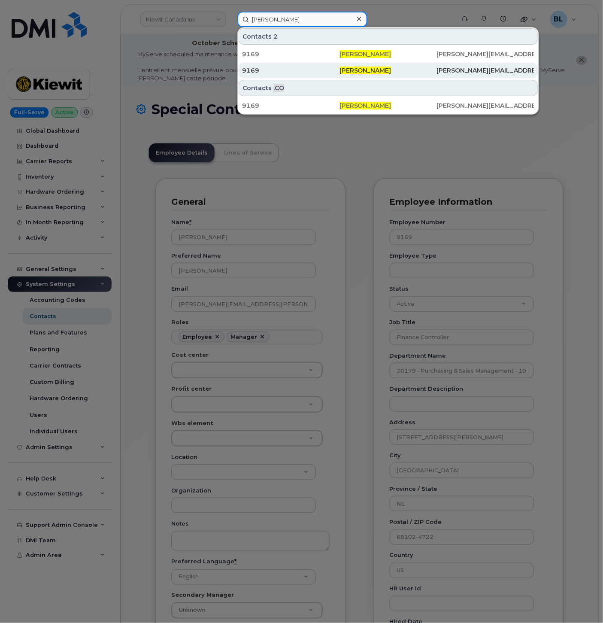
type input "[PERSON_NAME]"
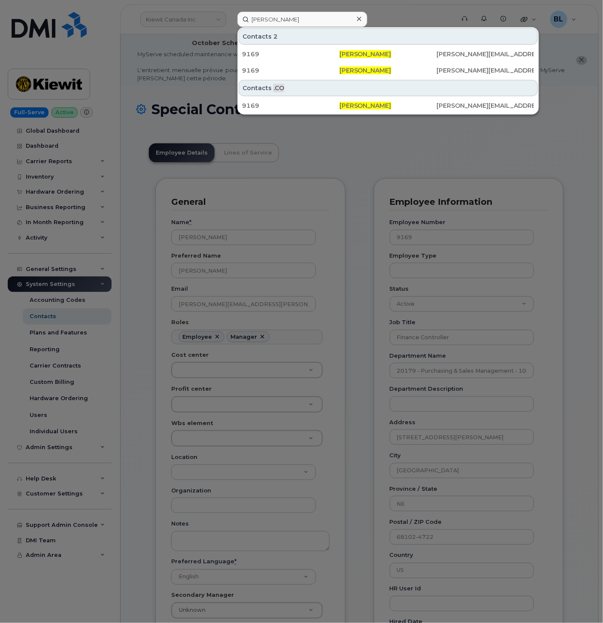
drag, startPoint x: 371, startPoint y: 194, endPoint x: 370, endPoint y: 181, distance: 12.9
click at [371, 195] on div at bounding box center [301, 311] width 603 height 623
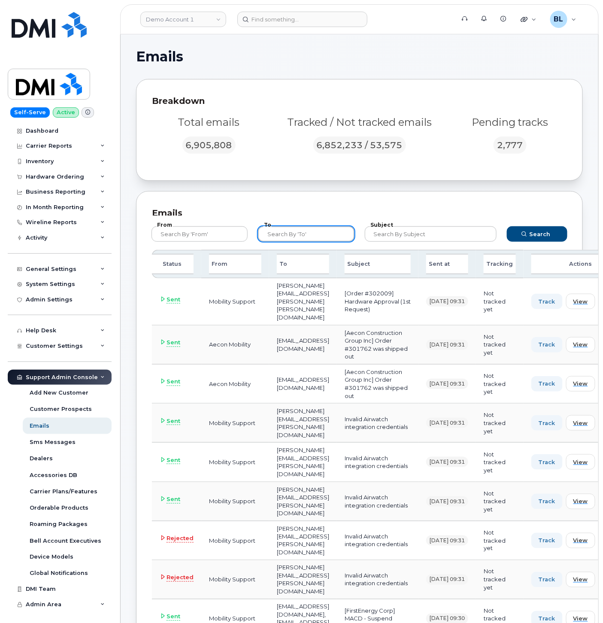
click at [318, 239] on input "text" at bounding box center [306, 233] width 96 height 15
paste input "[PERSON_NAME][EMAIL_ADDRESS][PERSON_NAME][PERSON_NAME][DOMAIN_NAME]"
type input "[PERSON_NAME][EMAIL_ADDRESS][PERSON_NAME][PERSON_NAME][DOMAIN_NAME]"
click at [520, 240] on button "Search" at bounding box center [537, 233] width 61 height 15
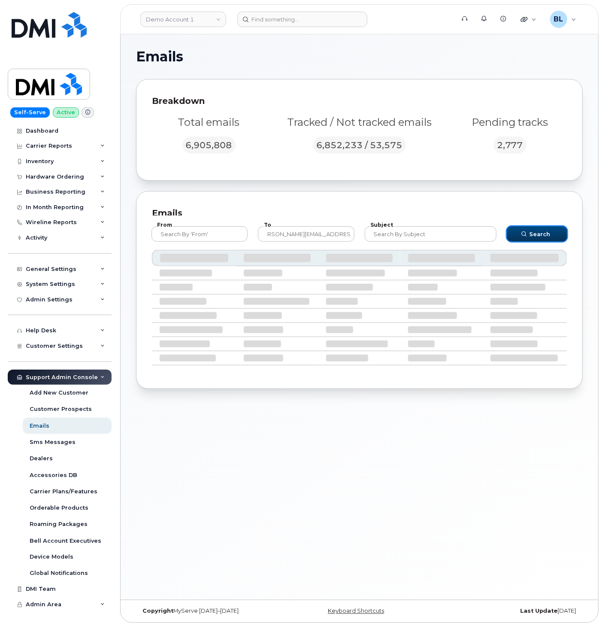
scroll to position [0, 0]
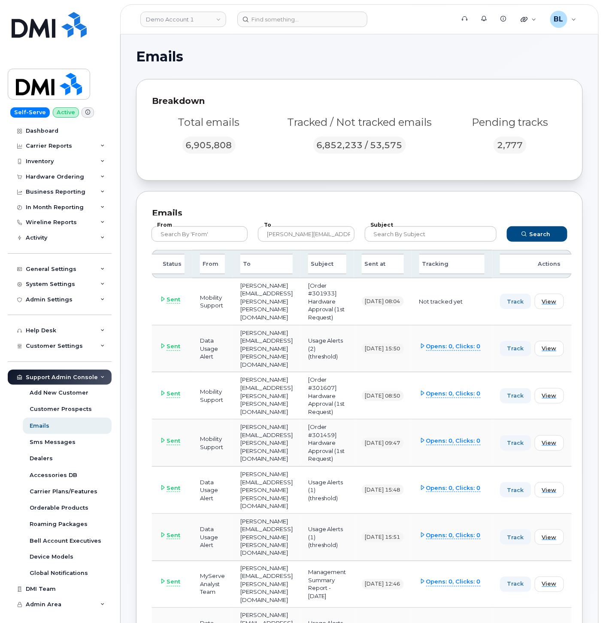
drag, startPoint x: 376, startPoint y: 551, endPoint x: 346, endPoint y: 519, distance: 43.8
click at [346, 561] on td "Management Summary Report - [DATE]" at bounding box center [328, 584] width 54 height 47
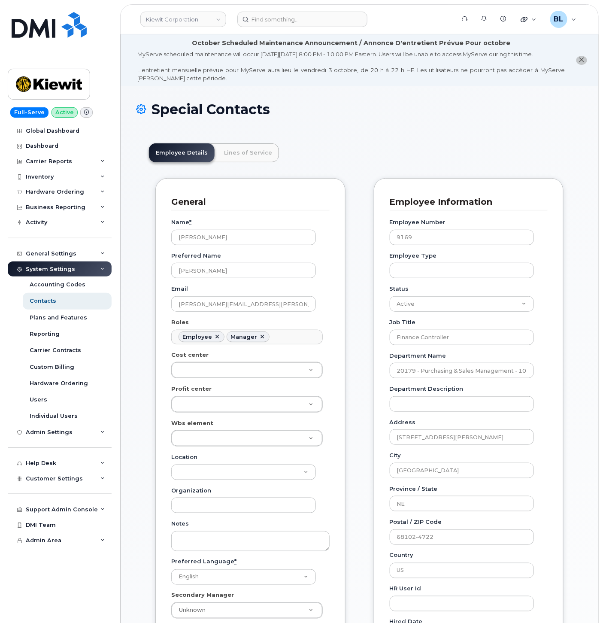
scroll to position [26, 0]
click at [80, 191] on div "Hardware Ordering" at bounding box center [55, 192] width 58 height 7
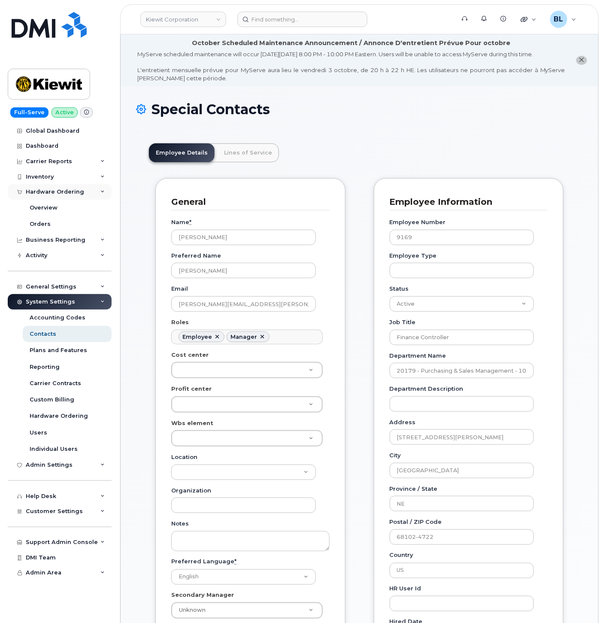
click at [82, 191] on div "Hardware Ordering" at bounding box center [60, 191] width 104 height 15
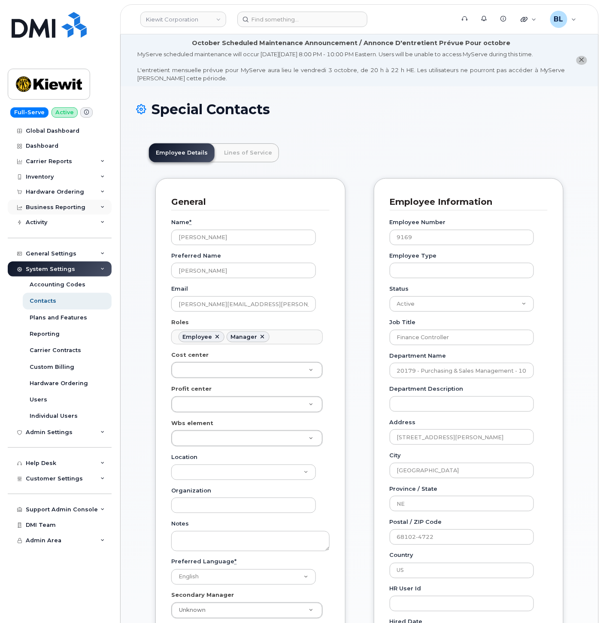
click at [76, 207] on div "Business Reporting" at bounding box center [56, 207] width 60 height 7
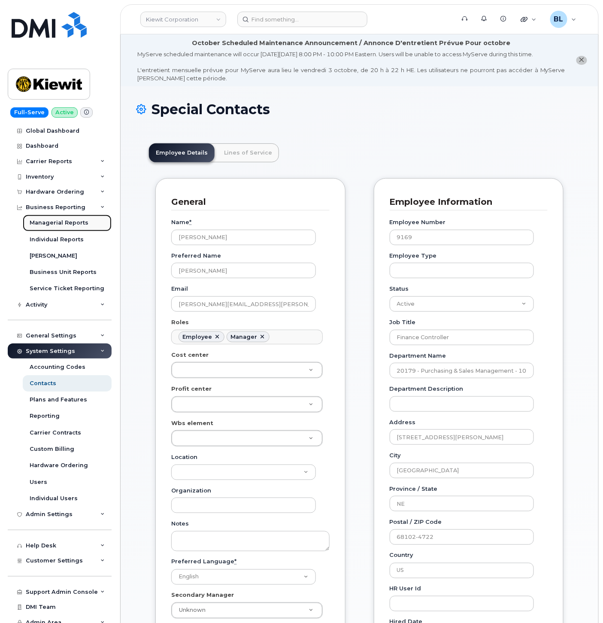
click at [71, 225] on div "Managerial Reports" at bounding box center [59, 223] width 59 height 8
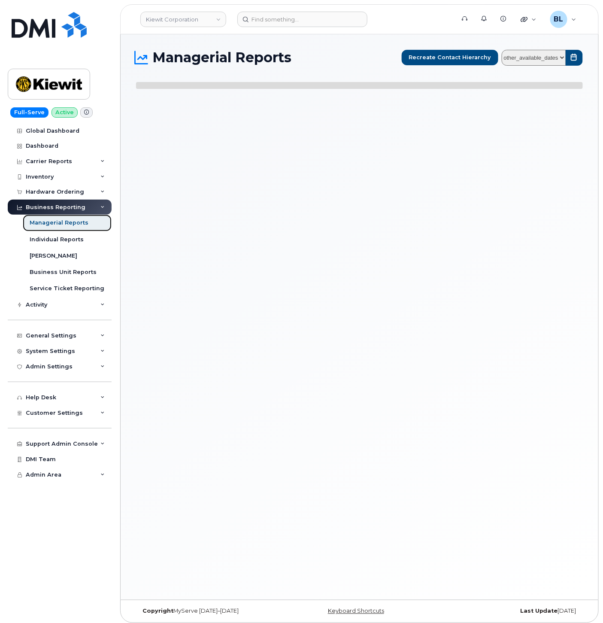
select select
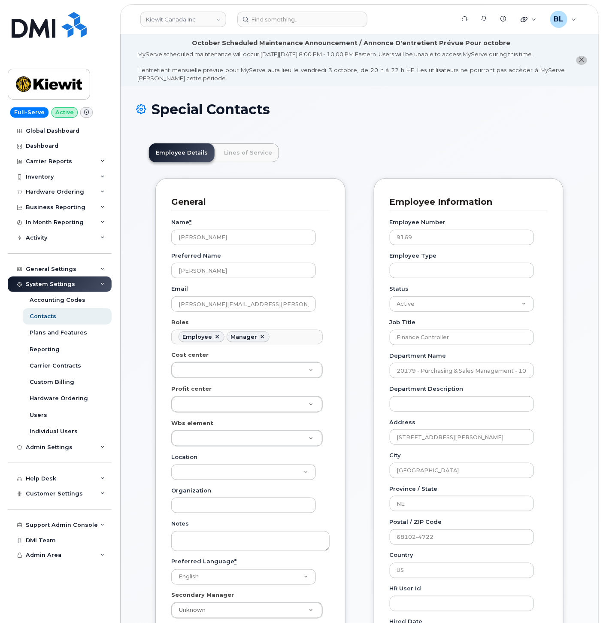
scroll to position [26, 0]
click at [71, 204] on div "Business Reporting" at bounding box center [56, 207] width 60 height 7
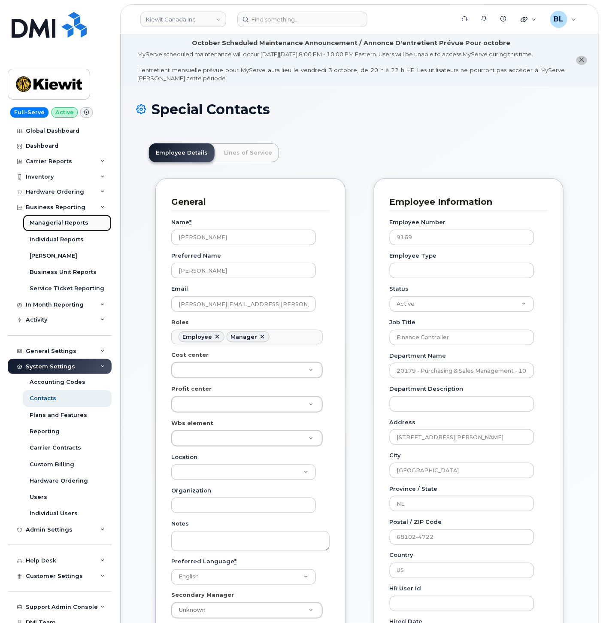
drag, startPoint x: 88, startPoint y: 223, endPoint x: 96, endPoint y: 225, distance: 8.0
click at [272, 22] on input at bounding box center [302, 19] width 130 height 15
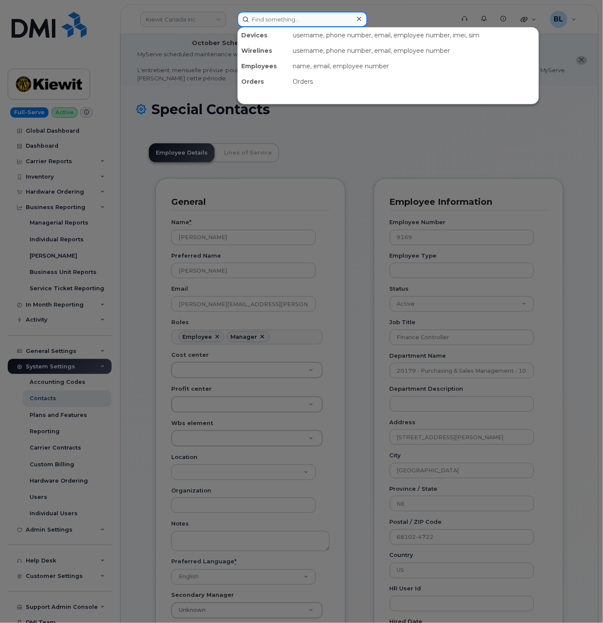
paste input "7097288292"
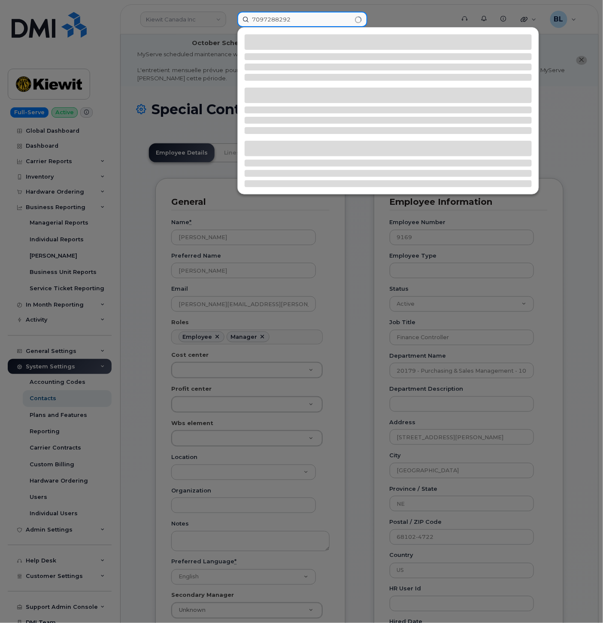
type input "7097288292"
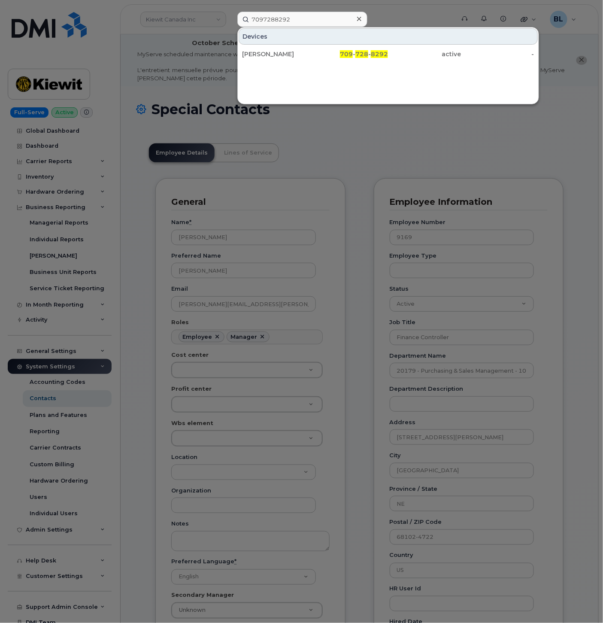
drag, startPoint x: 381, startPoint y: 54, endPoint x: 259, endPoint y: 83, distance: 126.2
click at [381, 54] on span "8292" at bounding box center [379, 54] width 17 height 8
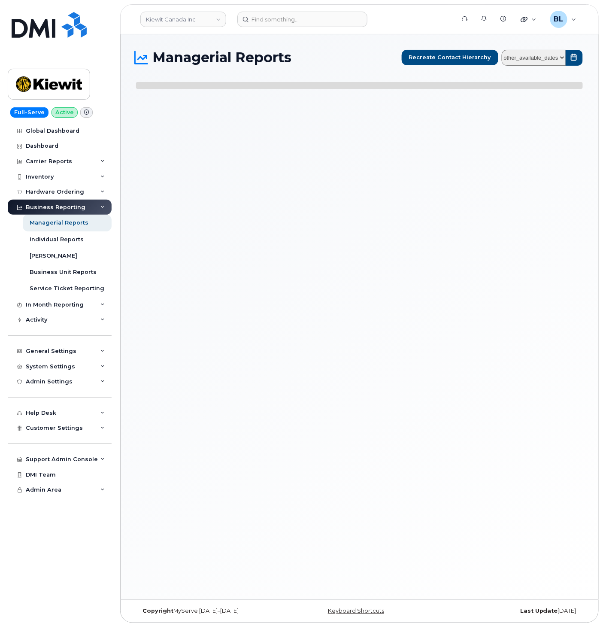
select select
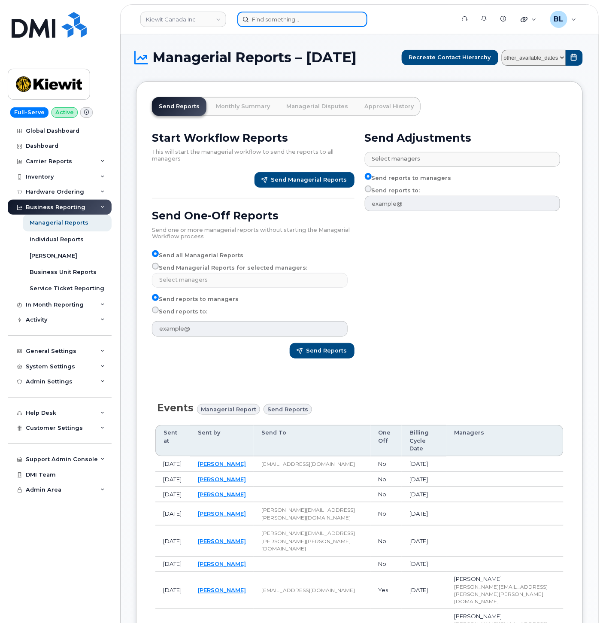
click at [324, 24] on input at bounding box center [302, 19] width 130 height 15
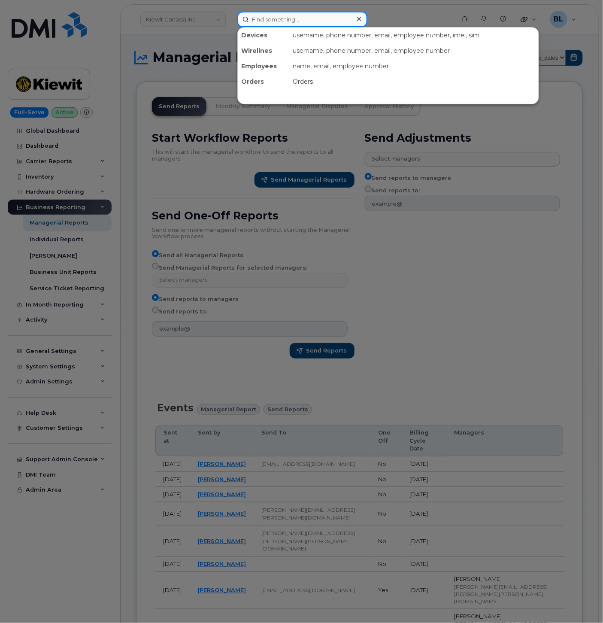
paste input "6028281281"
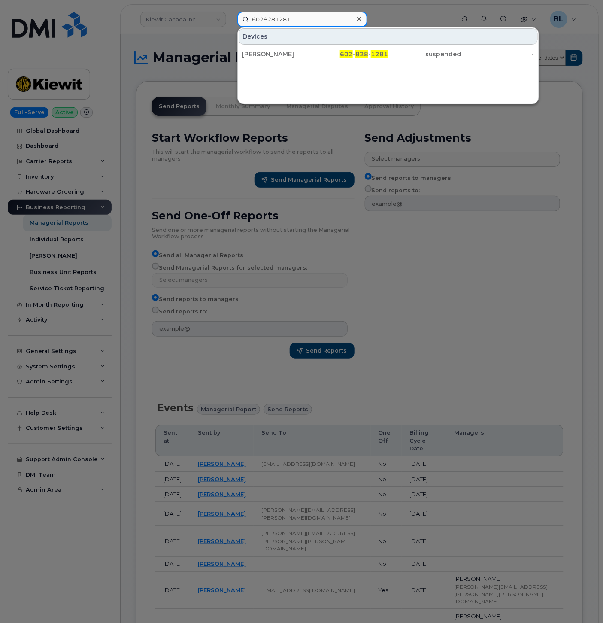
click at [307, 16] on input "6028281281" at bounding box center [302, 19] width 130 height 15
paste input "6028282334"
click at [307, 16] on input "60282812816028282334" at bounding box center [302, 19] width 130 height 15
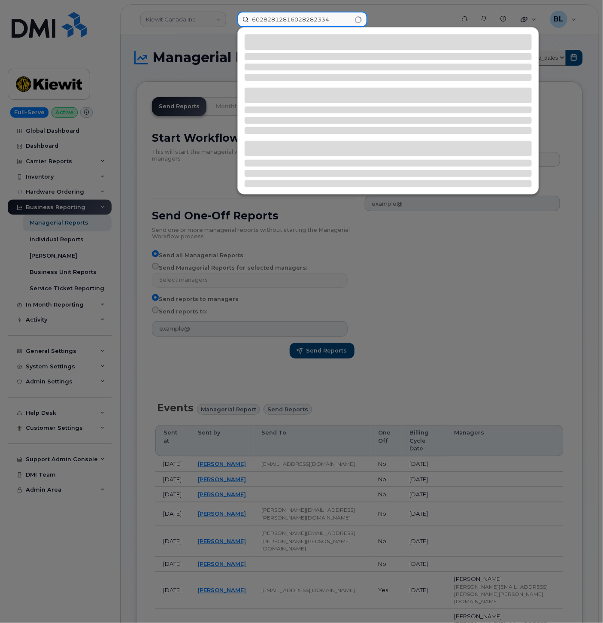
click at [307, 16] on input "60282812816028282334" at bounding box center [302, 19] width 130 height 15
paste input
click at [305, 16] on input "6028282334" at bounding box center [302, 19] width 130 height 15
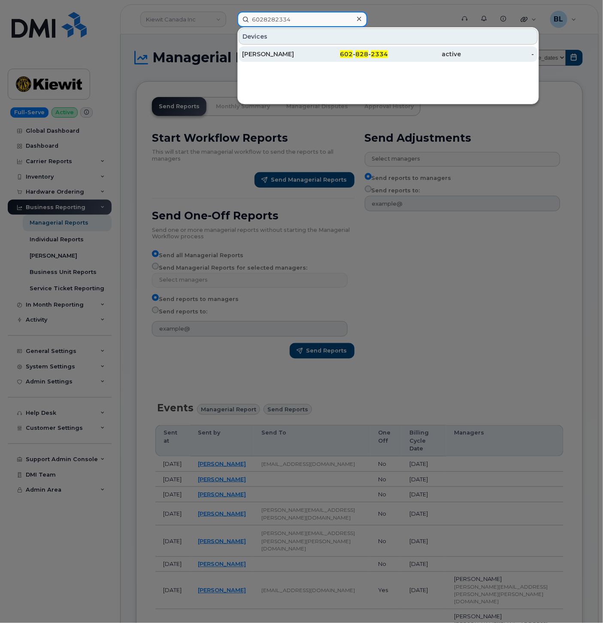
type input "6028282334"
click at [312, 53] on div "Daniel Dowell" at bounding box center [278, 54] width 73 height 9
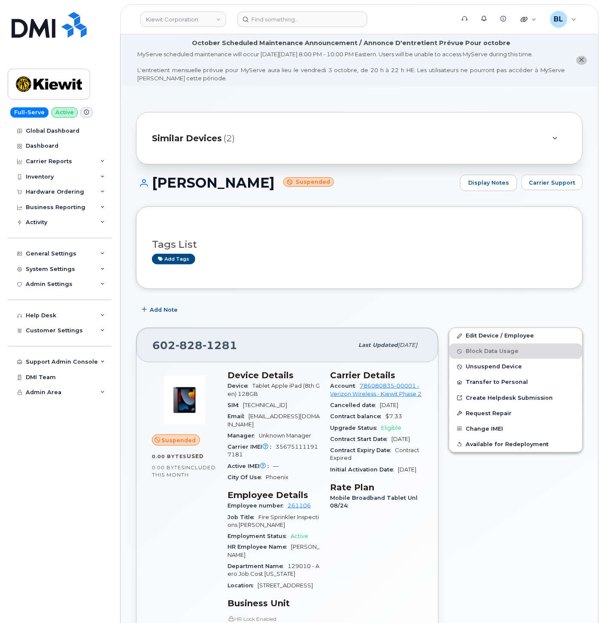
click at [329, 308] on div "Add Note" at bounding box center [359, 309] width 447 height 15
click at [74, 162] on div "Carrier Reports" at bounding box center [60, 161] width 104 height 15
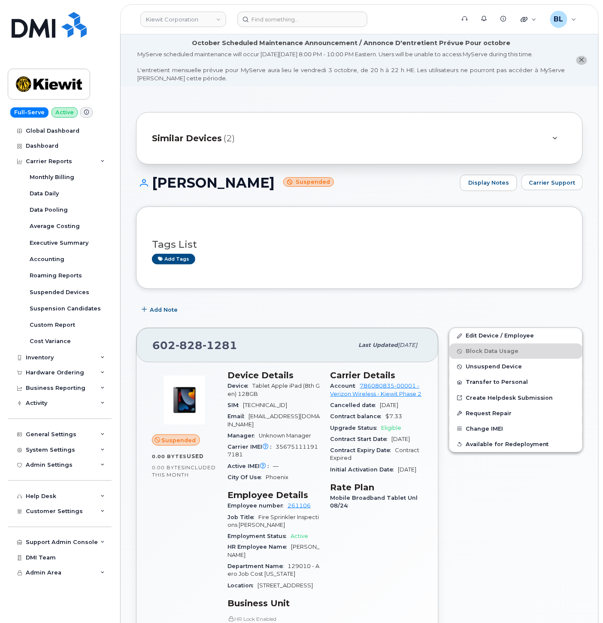
drag, startPoint x: 487, startPoint y: 556, endPoint x: 335, endPoint y: 319, distance: 281.1
click at [487, 556] on div "Edit Device / Employee Block Data Usage Unsuspend Device Transfer to Personal C…" at bounding box center [516, 551] width 144 height 456
click at [57, 164] on div "Carrier Reports" at bounding box center [49, 161] width 46 height 7
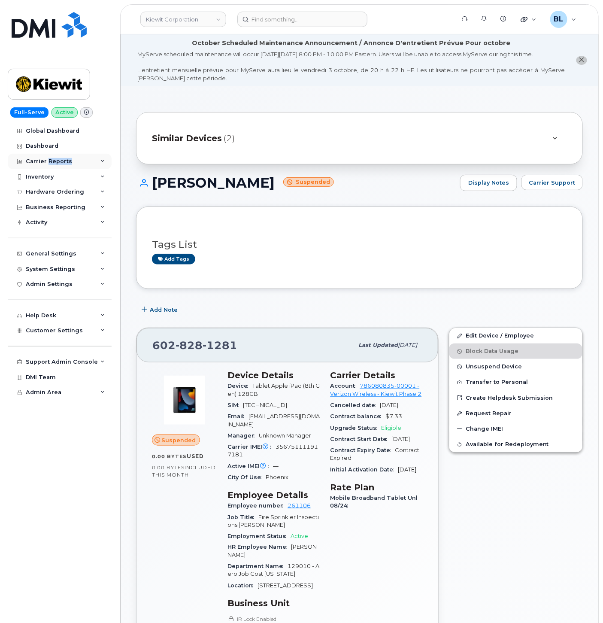
click at [57, 164] on div "Carrier Reports" at bounding box center [49, 161] width 46 height 7
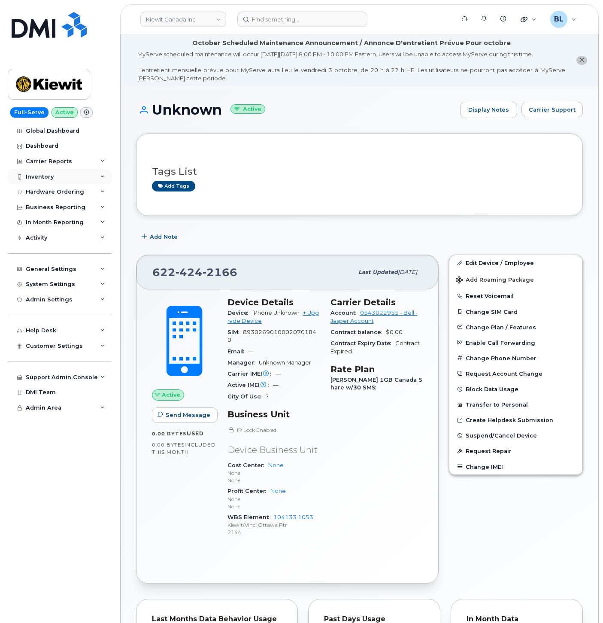
scroll to position [338, 0]
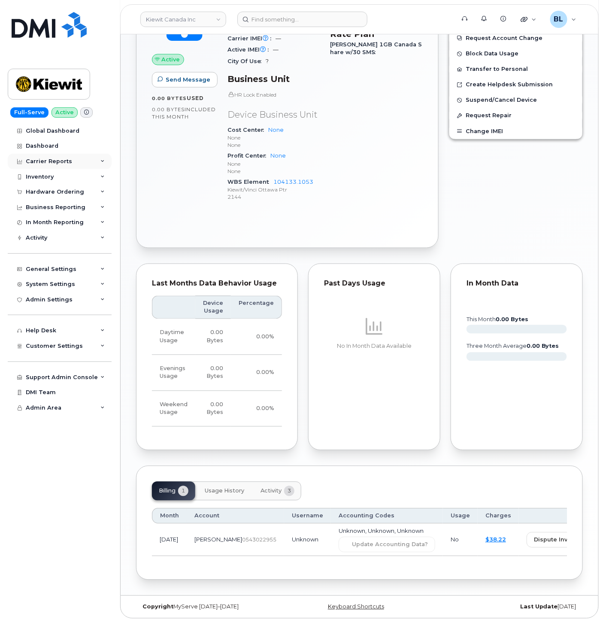
click at [58, 164] on div "Carrier Reports" at bounding box center [49, 161] width 46 height 7
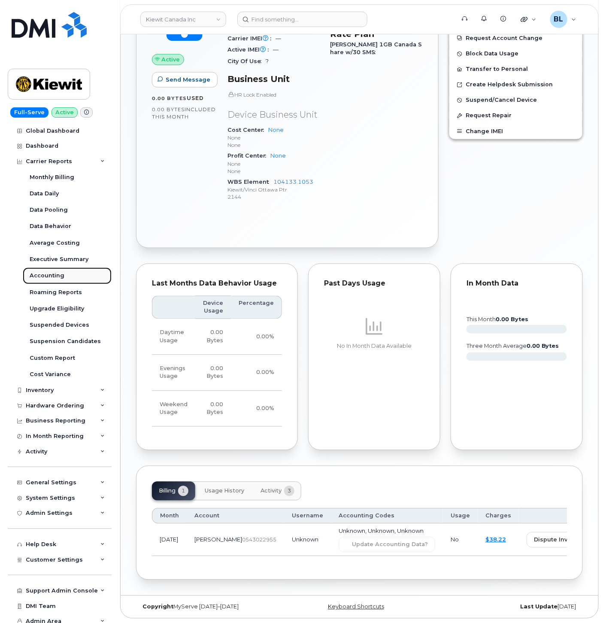
click at [66, 276] on link "Accounting" at bounding box center [67, 276] width 89 height 16
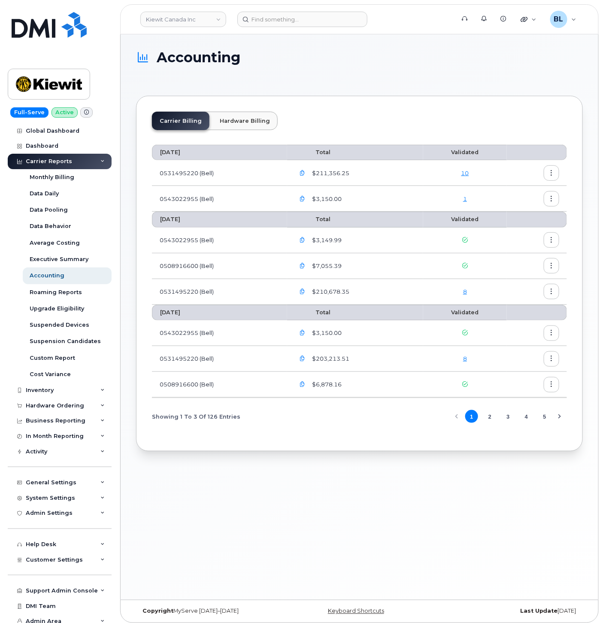
click at [466, 168] on td "10" at bounding box center [465, 173] width 84 height 26
click at [466, 175] on link "10" at bounding box center [466, 173] width 8 height 7
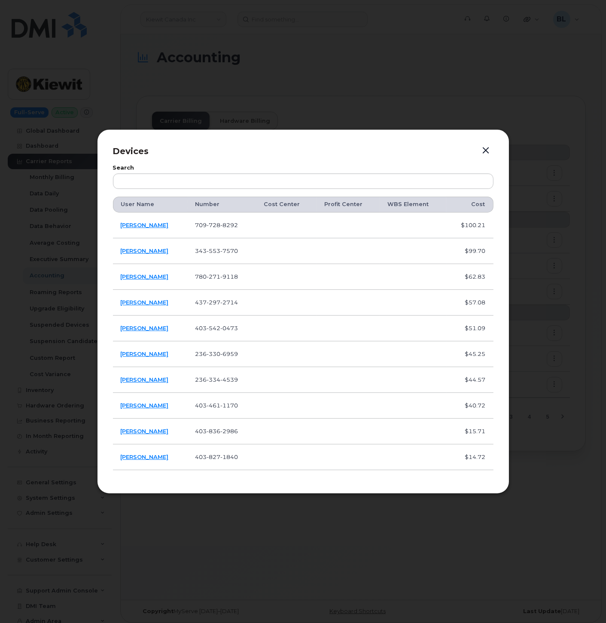
click at [231, 219] on td "709 728 8292" at bounding box center [221, 226] width 69 height 26
click at [216, 225] on span "728" at bounding box center [214, 225] width 14 height 7
copy span "709 728 8292"
click at [226, 250] on span "7570" at bounding box center [229, 250] width 18 height 7
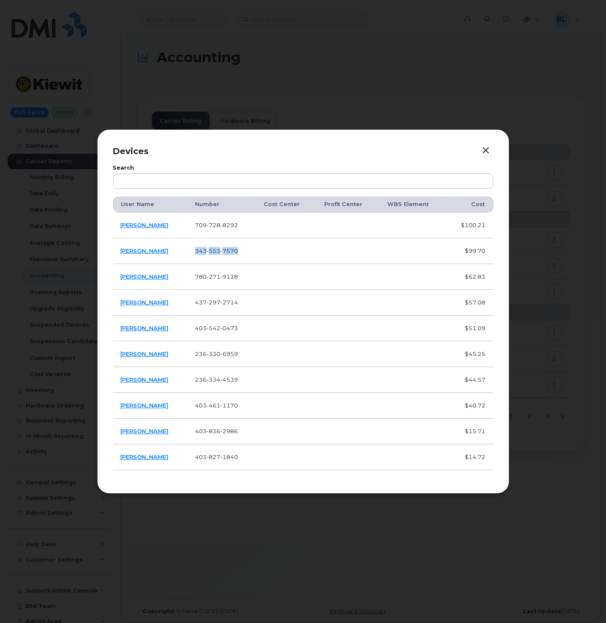
click at [226, 250] on span "7570" at bounding box center [229, 250] width 18 height 7
copy span "343 553 7570"
click at [484, 146] on button "button" at bounding box center [486, 151] width 13 height 12
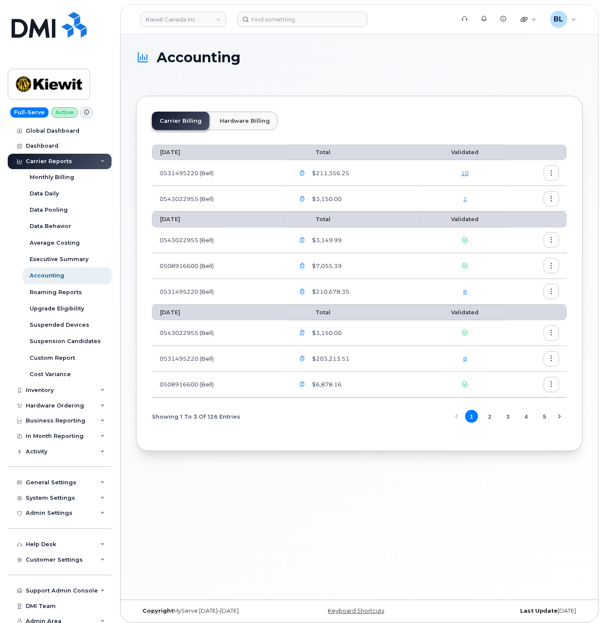
click at [465, 174] on link "10" at bounding box center [466, 173] width 8 height 7
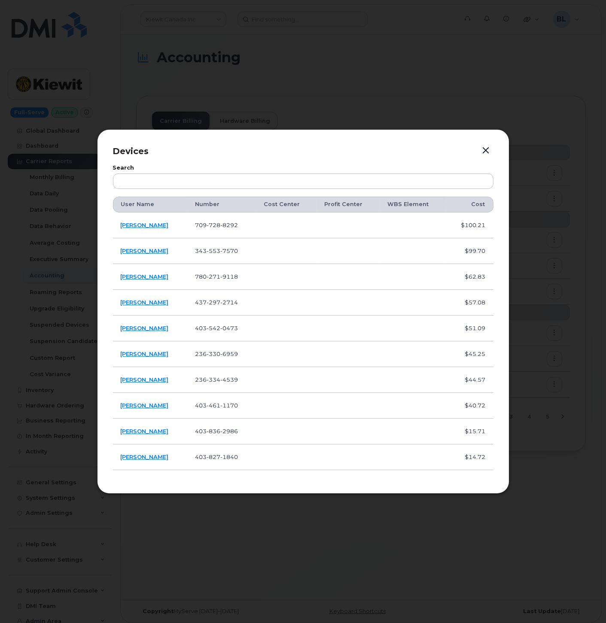
click at [220, 278] on span "271" at bounding box center [214, 276] width 14 height 7
click at [224, 271] on td "780 271 9118" at bounding box center [221, 277] width 69 height 26
copy span "780 271 9118"
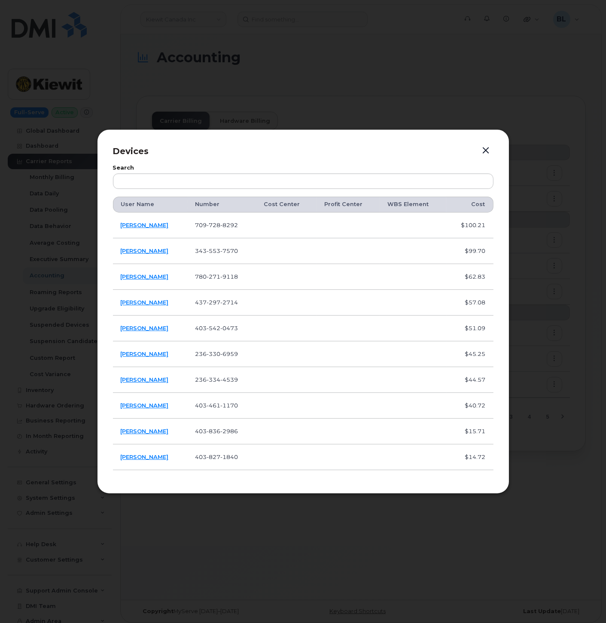
click at [231, 300] on span "2714" at bounding box center [229, 302] width 18 height 7
copy span "437 297 2714"
click at [211, 329] on span "403 542 0473" at bounding box center [216, 328] width 43 height 7
click at [146, 322] on td "Kenny Moore" at bounding box center [150, 329] width 75 height 26
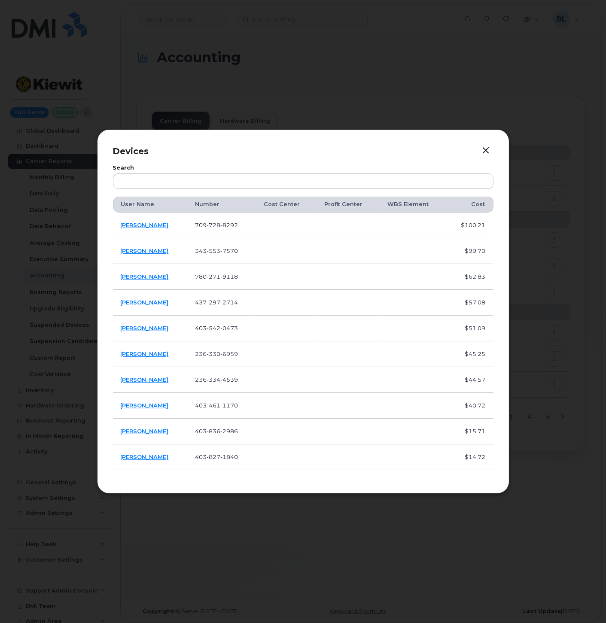
drag, startPoint x: 147, startPoint y: 322, endPoint x: 221, endPoint y: 327, distance: 74.4
click at [234, 325] on span "0473" at bounding box center [229, 328] width 18 height 7
click at [206, 327] on span "403 542 0473" at bounding box center [216, 328] width 43 height 7
copy span "403 542 0473"
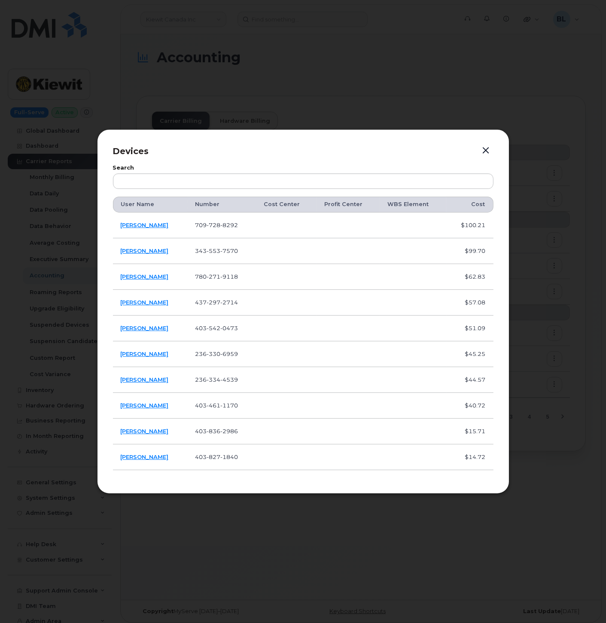
click at [220, 348] on td "236 330 6959" at bounding box center [221, 354] width 69 height 26
copy span "236 330 6959"
click at [220, 381] on span "334" at bounding box center [214, 379] width 14 height 7
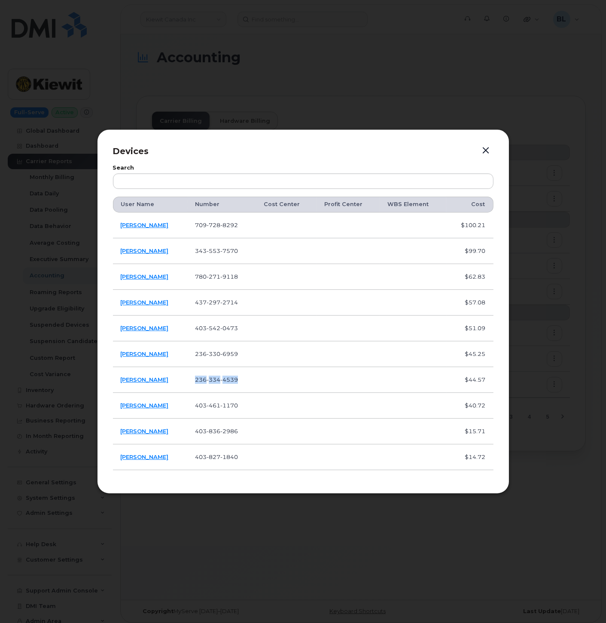
copy span "236 334 4539"
click at [217, 401] on td "403 461 1170" at bounding box center [221, 406] width 69 height 26
copy span "403 461 1170"
click at [226, 429] on span "2986" at bounding box center [229, 431] width 18 height 7
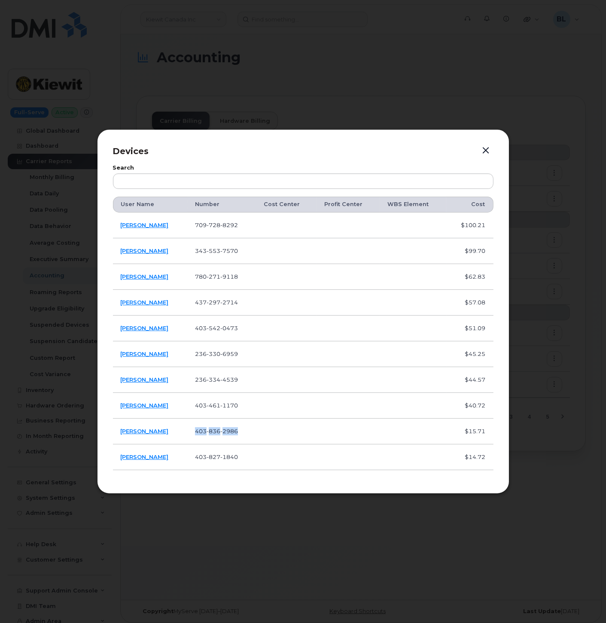
click at [226, 429] on span "2986" at bounding box center [229, 431] width 18 height 7
copy span "403 836 2986"
click at [220, 453] on span "827" at bounding box center [214, 456] width 14 height 7
copy span "403 827 1840"
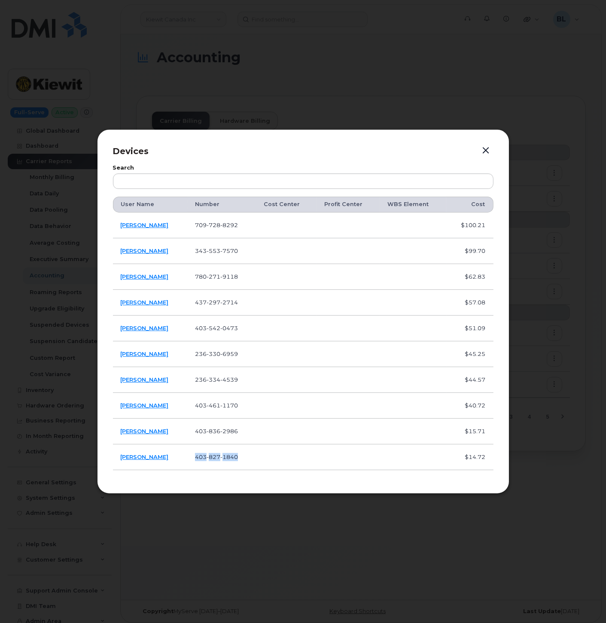
click at [202, 442] on td "403 836 2986" at bounding box center [221, 432] width 69 height 26
drag, startPoint x: 169, startPoint y: 456, endPoint x: 114, endPoint y: 462, distance: 55.3
click at [114, 462] on td "Robert Navalta" at bounding box center [150, 457] width 75 height 26
click at [486, 149] on button "button" at bounding box center [486, 151] width 13 height 12
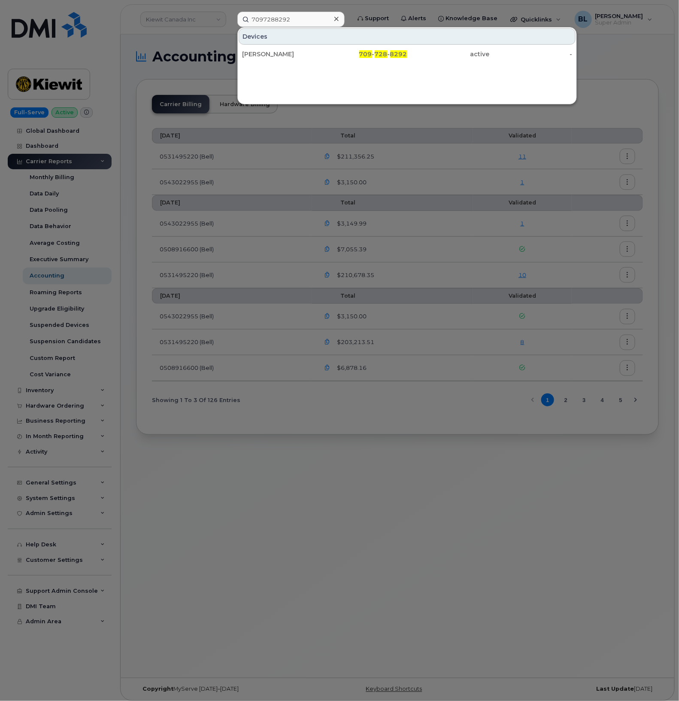
drag, startPoint x: 414, startPoint y: 437, endPoint x: 362, endPoint y: 418, distance: 55.3
click at [414, 437] on div at bounding box center [339, 350] width 679 height 701
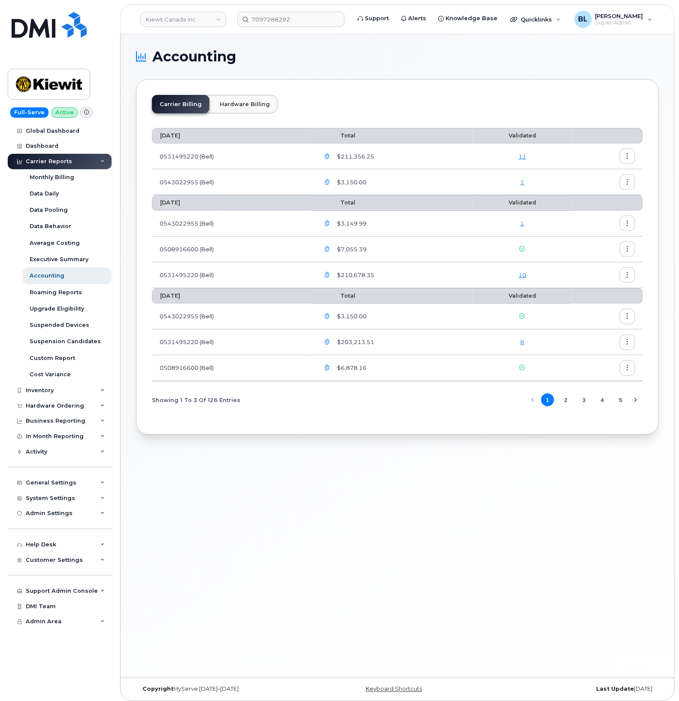
drag, startPoint x: 72, startPoint y: 405, endPoint x: 74, endPoint y: 415, distance: 10.0
click at [72, 405] on div "Hardware Ordering" at bounding box center [55, 405] width 58 height 7
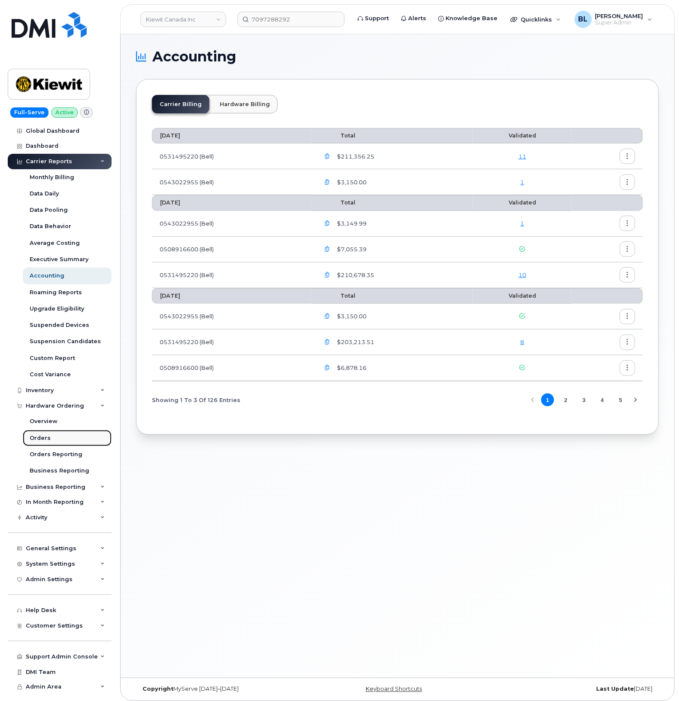
click at [49, 439] on link "Orders" at bounding box center [67, 438] width 89 height 16
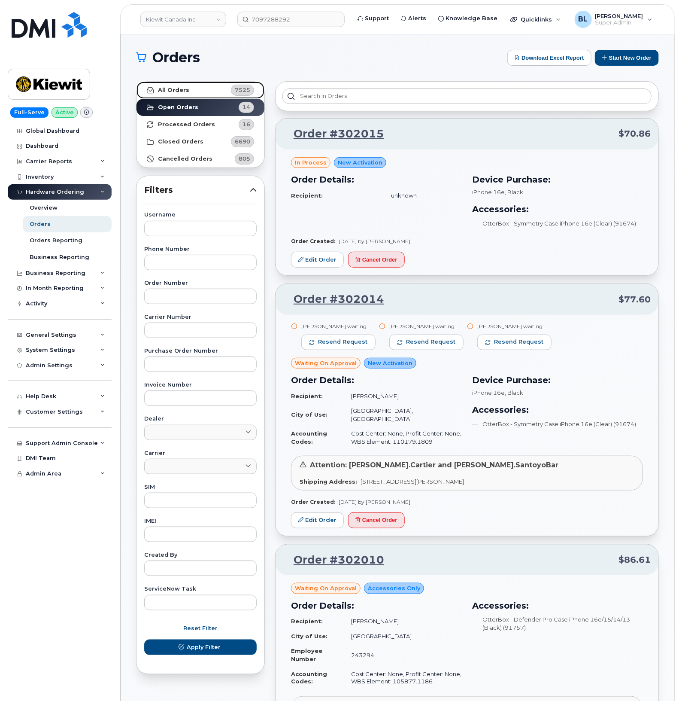
click at [213, 97] on link "All Orders 7525" at bounding box center [201, 90] width 128 height 17
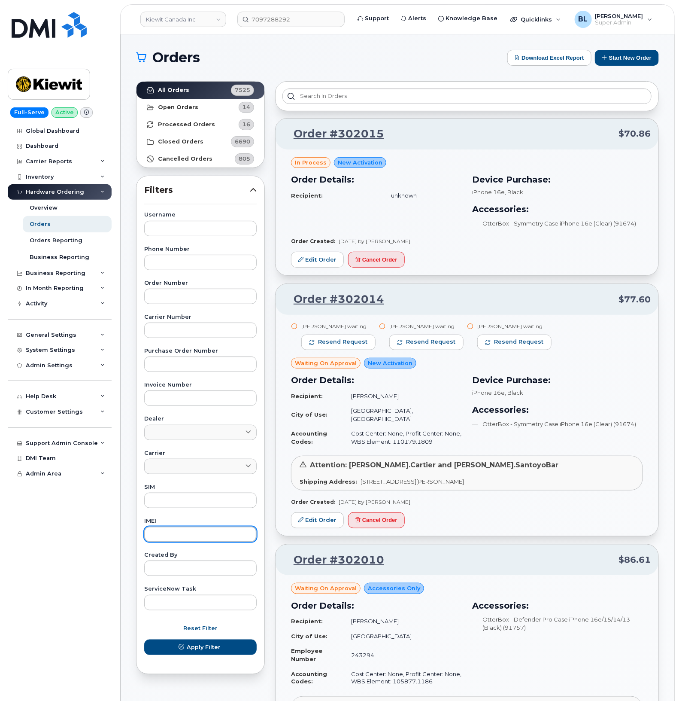
click at [217, 533] on input "text" at bounding box center [200, 533] width 113 height 15
paste input "354216330729942"
type input "354216330729942"
click at [144, 639] on button "Apply Filter" at bounding box center [200, 646] width 113 height 15
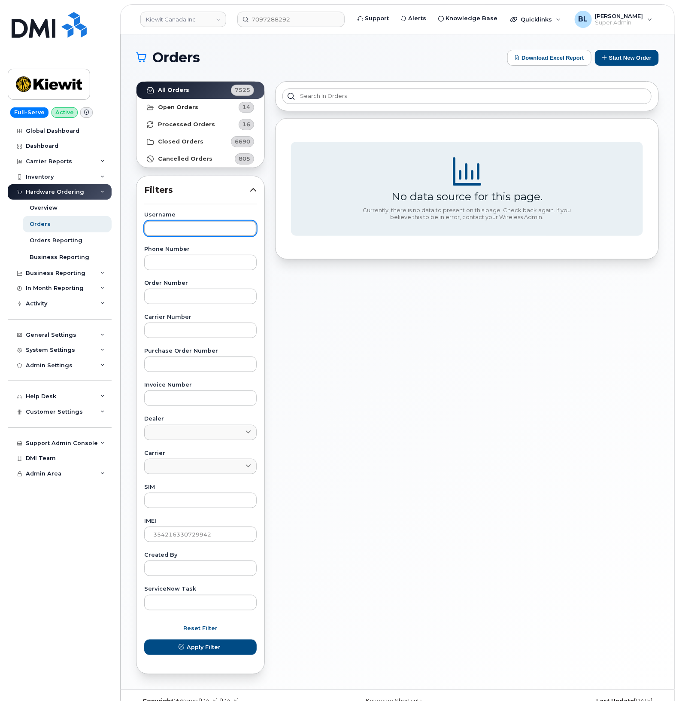
click at [214, 228] on input "text" at bounding box center [200, 228] width 113 height 15
paste input "[PERSON_NAME]"
type input "[PERSON_NAME]"
drag, startPoint x: 229, startPoint y: 528, endPoint x: -162, endPoint y: 505, distance: 391.9
click at [0, 505] on html "Kiewit Canada Inc 7097288292 Support Alerts Knowledge Base Quicklinks Suspend /…" at bounding box center [339, 358] width 679 height 717
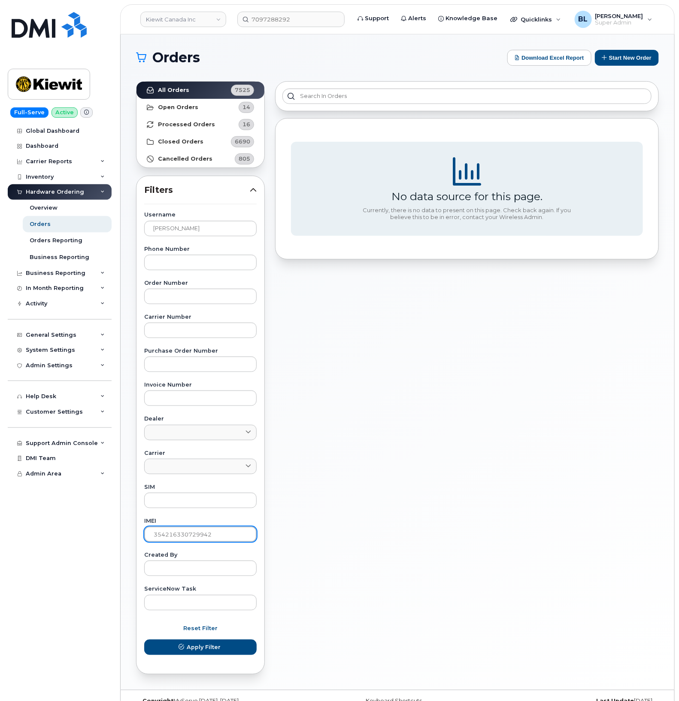
paste input "[PERSON_NAME]"
type input "Josh"
click at [144, 639] on button "Apply Filter" at bounding box center [200, 646] width 113 height 15
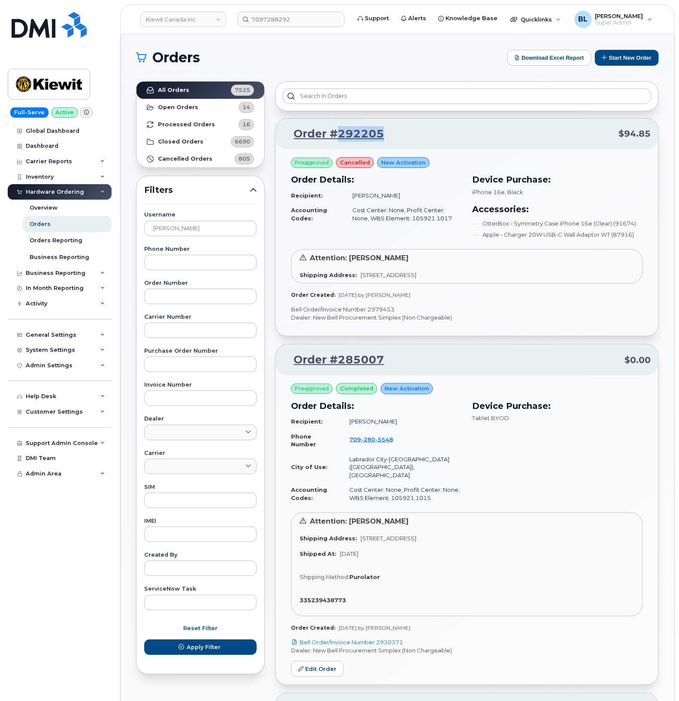
drag, startPoint x: 414, startPoint y: 131, endPoint x: 338, endPoint y: 145, distance: 77.2
click at [338, 145] on div "Order #292205 $94.85" at bounding box center [467, 134] width 383 height 31
copy link "292205"
drag, startPoint x: 422, startPoint y: 222, endPoint x: 392, endPoint y: 223, distance: 30.1
click at [392, 223] on td "Cost Center: None, Profit Center: None, WBS Element: 105921.1017" at bounding box center [403, 214] width 117 height 23
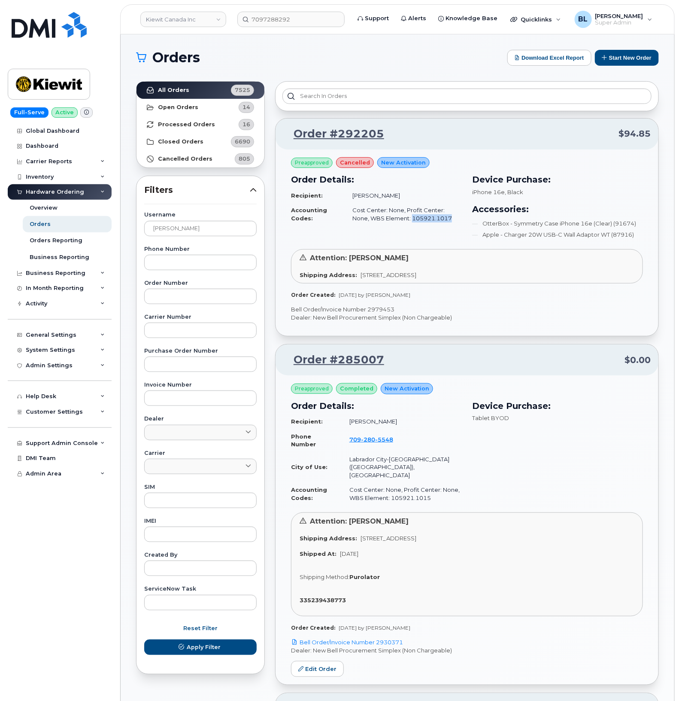
copy td "105921.1017"
drag, startPoint x: 401, startPoint y: 307, endPoint x: 367, endPoint y: 309, distance: 33.5
click at [367, 309] on p "Bell Order/Invoice Number 2979453" at bounding box center [467, 309] width 352 height 8
copy p "2979453"
drag, startPoint x: 439, startPoint y: 217, endPoint x: 394, endPoint y: 223, distance: 45.5
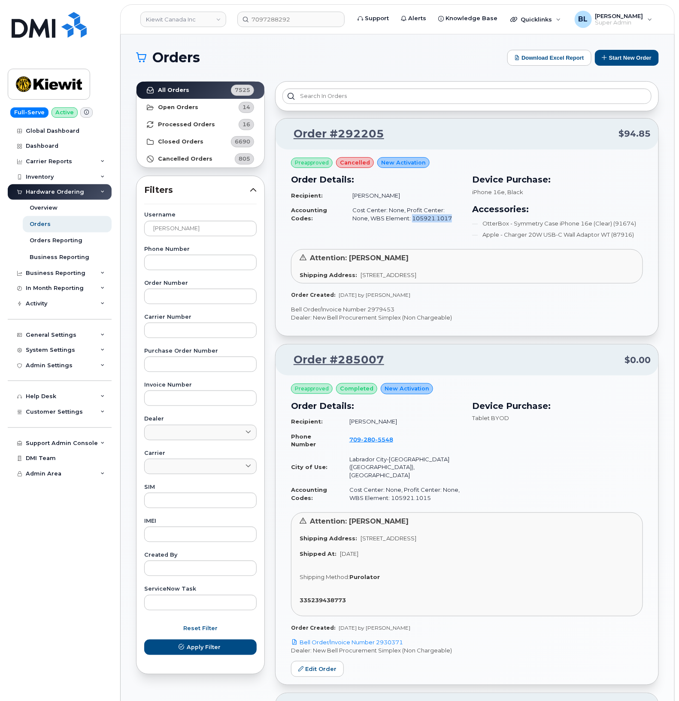
click at [394, 223] on td "Cost Center: None, Profit Center: None, WBS Element: 105921.1017" at bounding box center [403, 214] width 117 height 23
copy td "105921.1017"
drag, startPoint x: 219, startPoint y: 295, endPoint x: 218, endPoint y: 288, distance: 7.4
click at [220, 294] on input "text" at bounding box center [200, 296] width 113 height 15
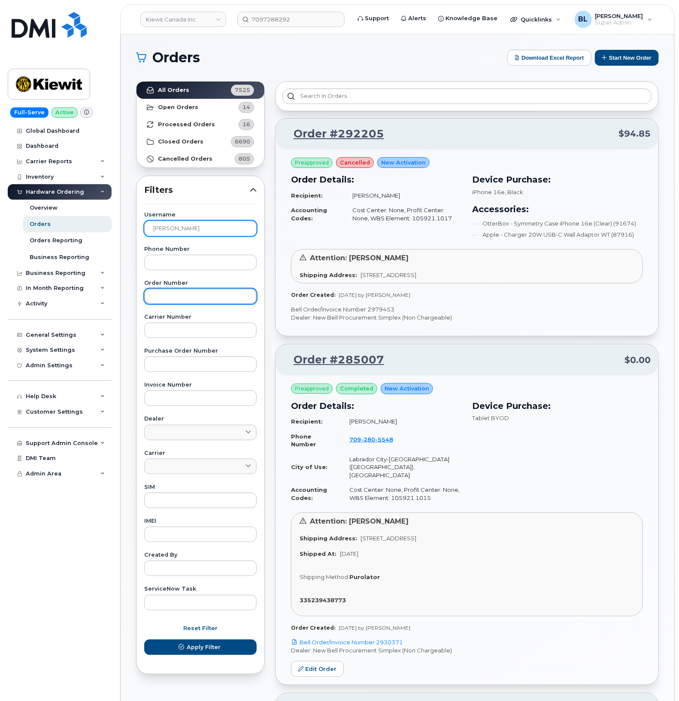
paste input "299985"
type input "299985"
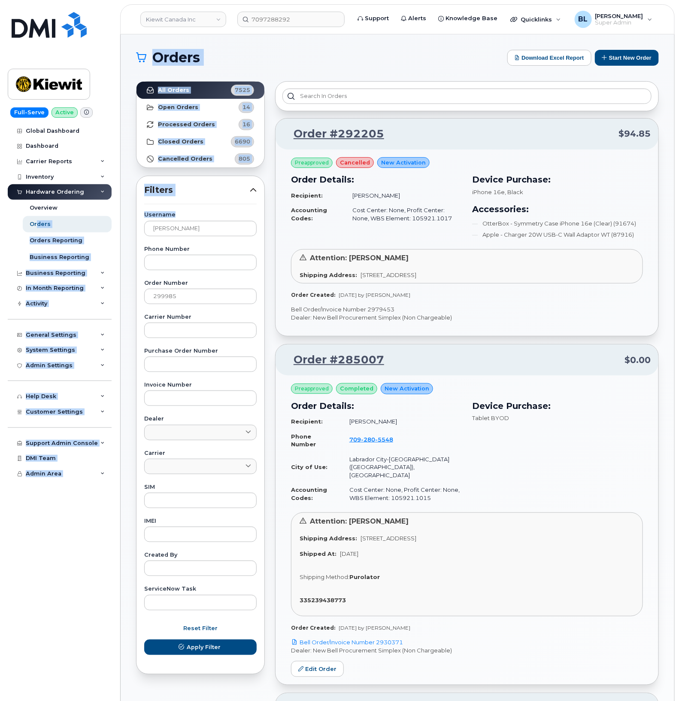
drag, startPoint x: 212, startPoint y: 219, endPoint x: -149, endPoint y: 226, distance: 360.8
click at [0, 226] on html "Kiewit Canada Inc 7097288292 Support Alerts Knowledge Base Quicklinks Suspend /…" at bounding box center [339, 697] width 679 height 1394
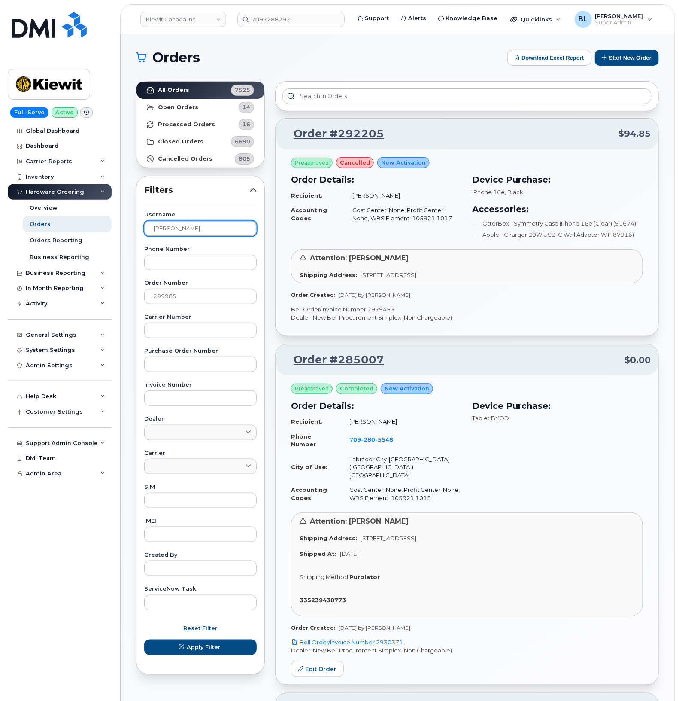
drag, startPoint x: 219, startPoint y: 231, endPoint x: -143, endPoint y: 222, distance: 362.1
click at [0, 222] on html "Kiewit Canada Inc 7097288292 Support Alerts Knowledge Base Quicklinks Suspend /…" at bounding box center [339, 697] width 679 height 1394
click at [144, 639] on button "Apply Filter" at bounding box center [200, 646] width 113 height 15
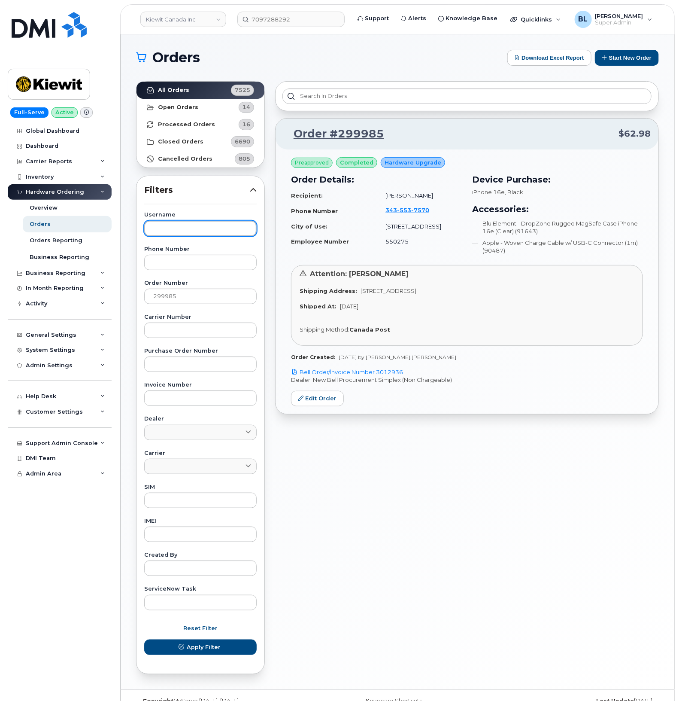
click at [191, 222] on input "text" at bounding box center [200, 228] width 113 height 15
paste input "Kory Helfrich"
type input "Kory Helfrich"
drag, startPoint x: 222, startPoint y: 290, endPoint x: -14, endPoint y: 277, distance: 236.6
click at [0, 277] on html "Kiewit Canada Inc 7097288292 Support Alerts Knowledge Base Quicklinks Suspend /…" at bounding box center [339, 358] width 679 height 717
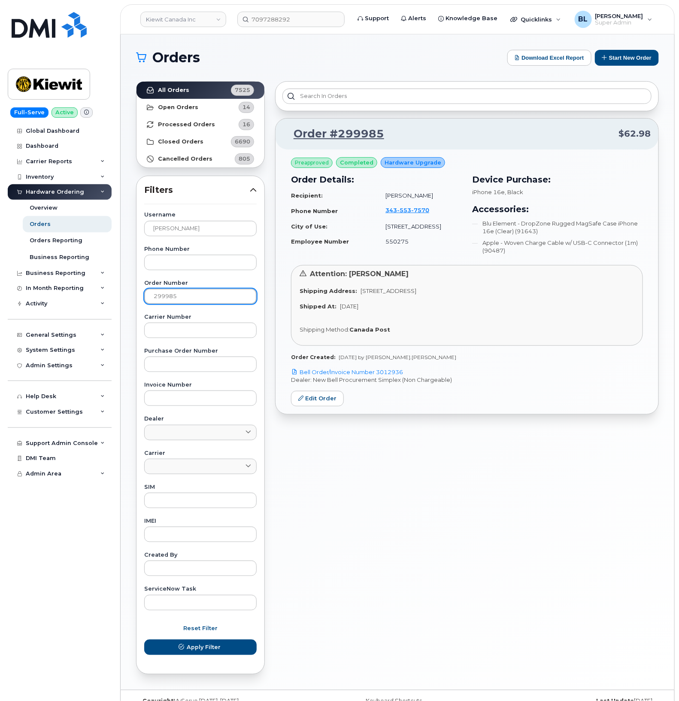
type input "="
click at [144, 639] on button "Apply Filter" at bounding box center [200, 646] width 113 height 15
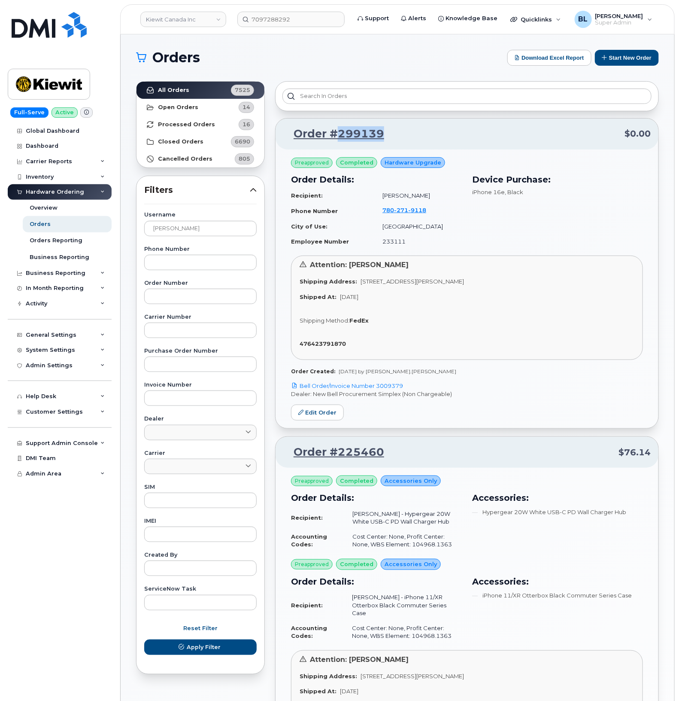
drag, startPoint x: 359, startPoint y: 134, endPoint x: 340, endPoint y: 135, distance: 18.5
click at [340, 135] on p "Order #299139 $0.00" at bounding box center [467, 133] width 368 height 15
copy link "299139"
drag, startPoint x: 433, startPoint y: 550, endPoint x: 419, endPoint y: 545, distance: 14.7
click at [419, 546] on td "Cost Center: None, Profit Center: None, WBS Element: 104968.1363" at bounding box center [403, 540] width 117 height 23
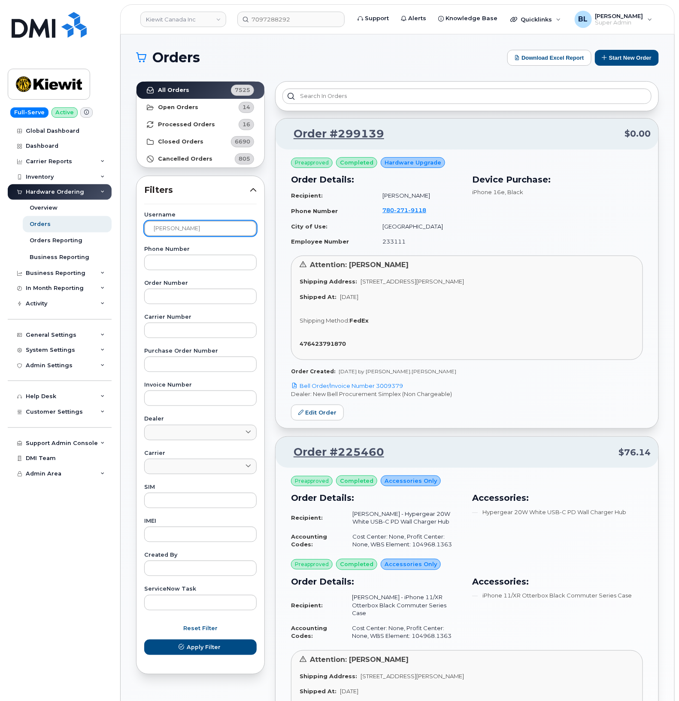
drag, startPoint x: 203, startPoint y: 221, endPoint x: 0, endPoint y: 200, distance: 203.8
click at [121, 201] on div "Kiewit Canada Inc 7097288292 Support Alerts Knowledge Base Quicklinks Suspend /…" at bounding box center [398, 618] width 554 height 1168
paste input "Dylan Rogers"
click at [144, 639] on button "Apply Filter" at bounding box center [200, 646] width 113 height 15
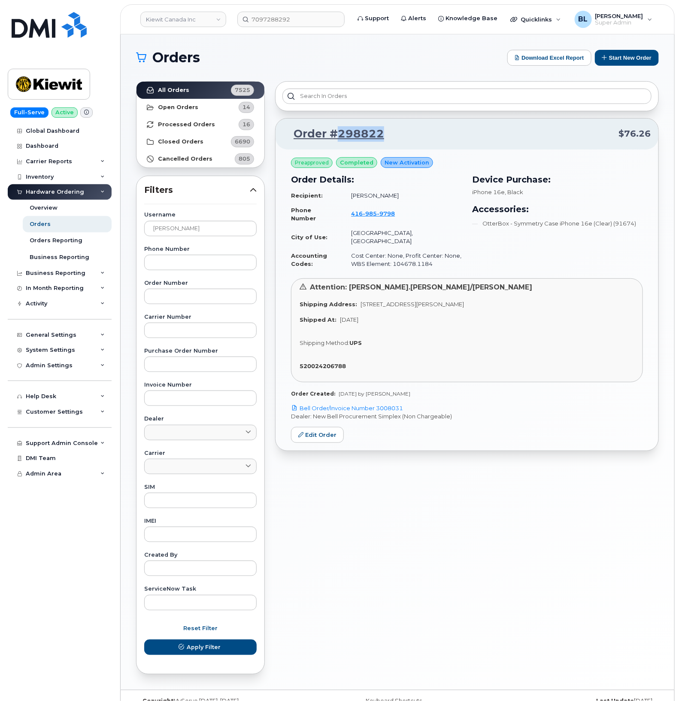
drag, startPoint x: 368, startPoint y: 145, endPoint x: 341, endPoint y: 142, distance: 28.1
click at [341, 142] on div "Order #298822 $76.26" at bounding box center [467, 134] width 383 height 31
copy link "298822"
drag, startPoint x: 207, startPoint y: 226, endPoint x: 6, endPoint y: 226, distance: 201.8
click at [121, 232] on div "Kiewit Canada Inc 7097288292 Support Alerts Knowledge Base Quicklinks Suspend /…" at bounding box center [398, 361] width 554 height 655
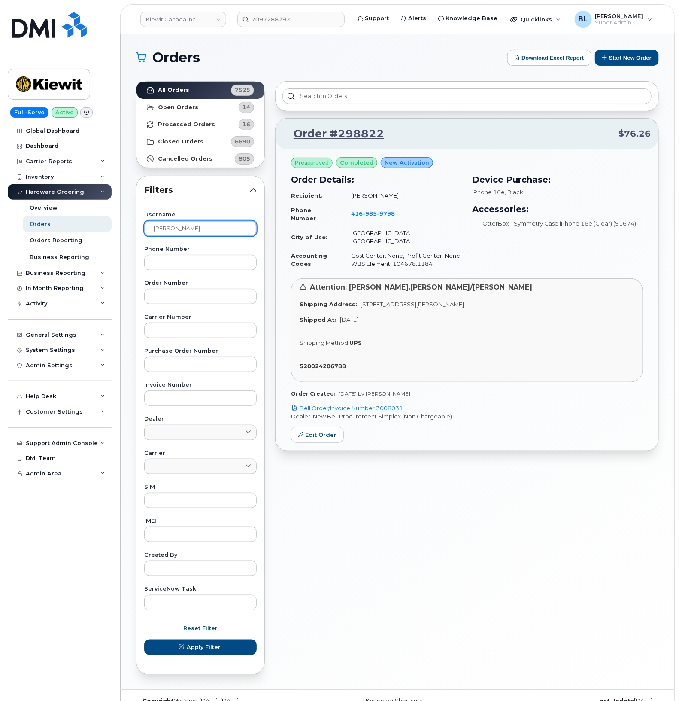
paste input "Kenny Moore"
click at [144, 639] on button "Apply Filter" at bounding box center [200, 646] width 113 height 15
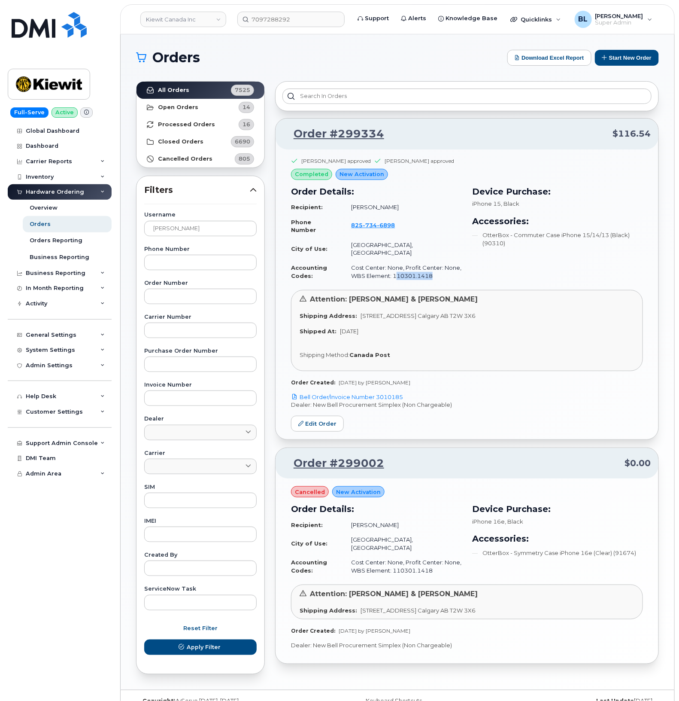
drag, startPoint x: 439, startPoint y: 271, endPoint x: 398, endPoint y: 271, distance: 41.2
click at [398, 271] on td "Cost Center: None, Profit Center: None, WBS Element: 110301.1418" at bounding box center [403, 271] width 119 height 23
click at [439, 557] on td "Cost Center: None, Profit Center: None, WBS Element: 110301.1418" at bounding box center [403, 566] width 119 height 23
drag, startPoint x: 433, startPoint y: 556, endPoint x: 444, endPoint y: 557, distance: 10.8
click at [444, 557] on td "Cost Center: None, Profit Center: None, WBS Element: 110301.1418" at bounding box center [403, 566] width 119 height 23
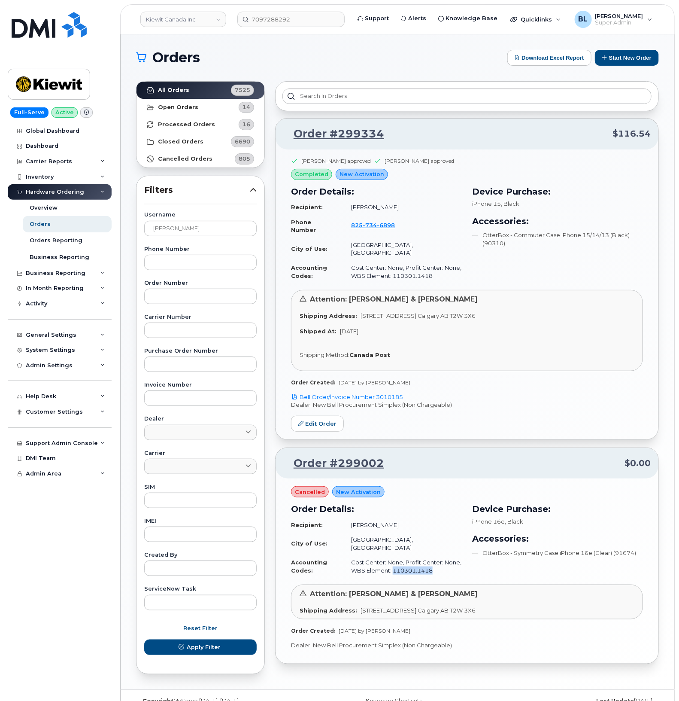
drag, startPoint x: 438, startPoint y: 560, endPoint x: 393, endPoint y: 557, distance: 45.6
click at [393, 557] on td "Cost Center: None, Profit Center: None, WBS Element: 110301.1418" at bounding box center [403, 566] width 119 height 23
copy td "110301.1418"
drag, startPoint x: 391, startPoint y: 461, endPoint x: 339, endPoint y: 456, distance: 52.2
click at [339, 456] on p "Order #299002 $0.00" at bounding box center [467, 463] width 368 height 15
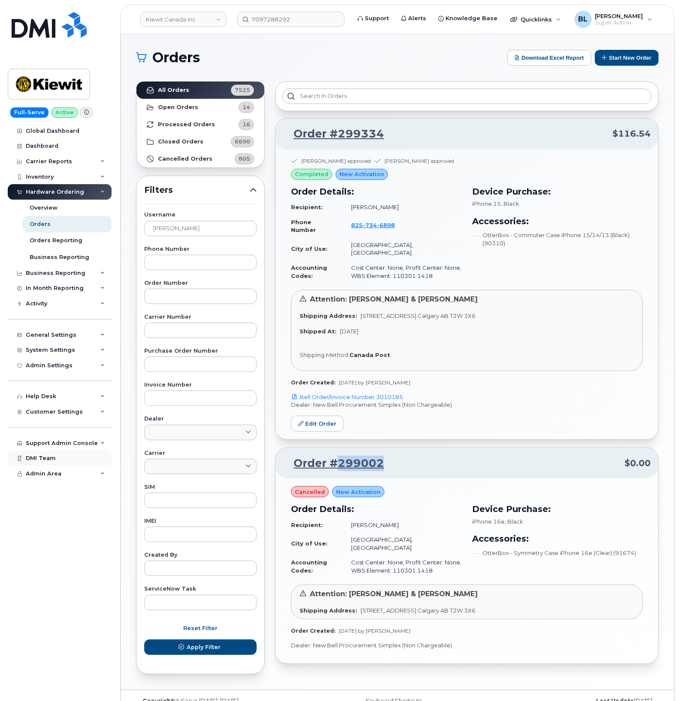
copy link "299002"
drag, startPoint x: 222, startPoint y: 228, endPoint x: -238, endPoint y: 197, distance: 461.5
click at [0, 197] on html "Kiewit Canada Inc 7097288292 Support Alerts Knowledge Base Quicklinks Suspend /…" at bounding box center [339, 358] width 679 height 717
paste input "Ivy Jean Dumayas"
click at [144, 639] on button "Apply Filter" at bounding box center [200, 646] width 113 height 15
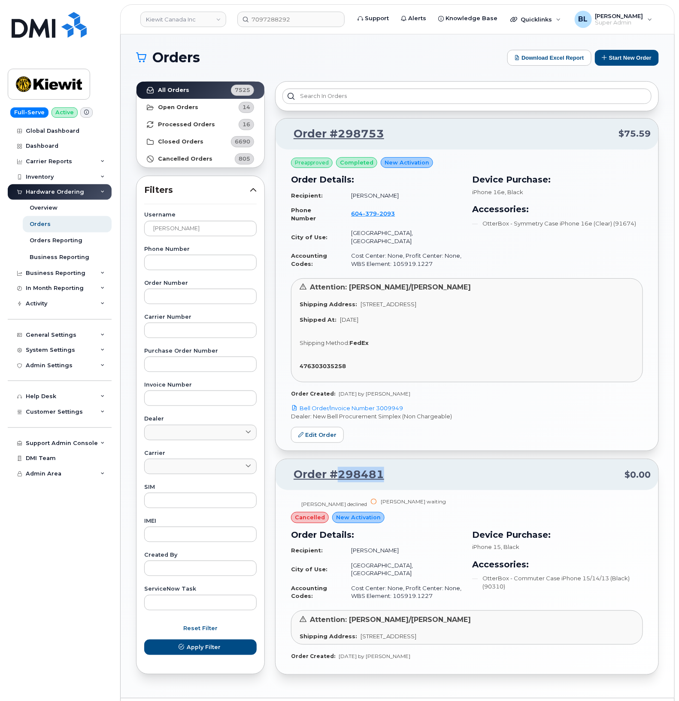
drag, startPoint x: 390, startPoint y: 466, endPoint x: 337, endPoint y: 470, distance: 53.0
click at [337, 470] on p "Order #298481 $0.00" at bounding box center [467, 474] width 368 height 15
copy link "298481"
drag, startPoint x: 436, startPoint y: 256, endPoint x: 392, endPoint y: 258, distance: 44.3
click at [392, 258] on td "Cost Center: None, Profit Center: None, WBS Element: 105919.1227" at bounding box center [403, 259] width 119 height 23
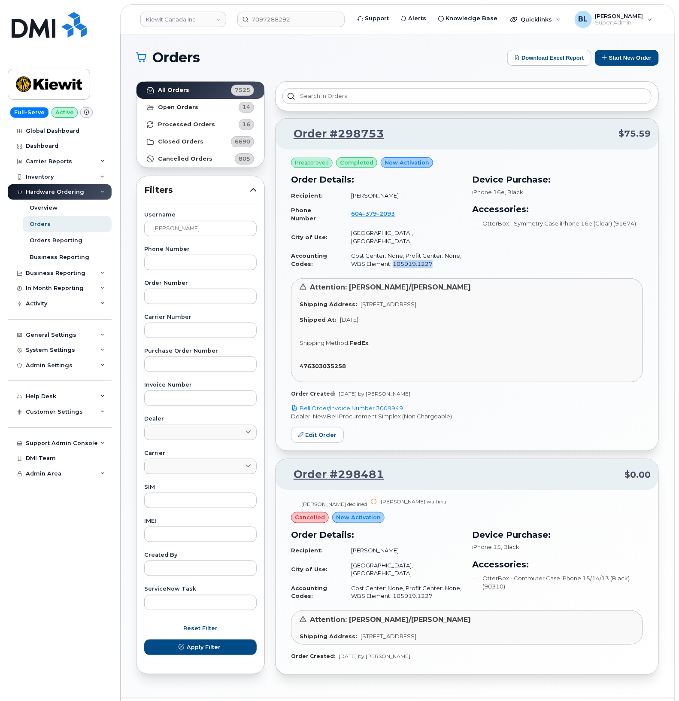
copy td "105919.1227"
drag, startPoint x: 420, startPoint y: 641, endPoint x: 380, endPoint y: 651, distance: 40.4
click at [380, 651] on div "Avneet Aujla declined Paul Andrews waiting cancelled New Activation Order Detai…" at bounding box center [467, 582] width 383 height 184
click at [437, 585] on td "Cost Center: None, Profit Center: None, WBS Element: 105919.1227" at bounding box center [403, 592] width 119 height 23
drag, startPoint x: 420, startPoint y: 580, endPoint x: 392, endPoint y: 584, distance: 28.7
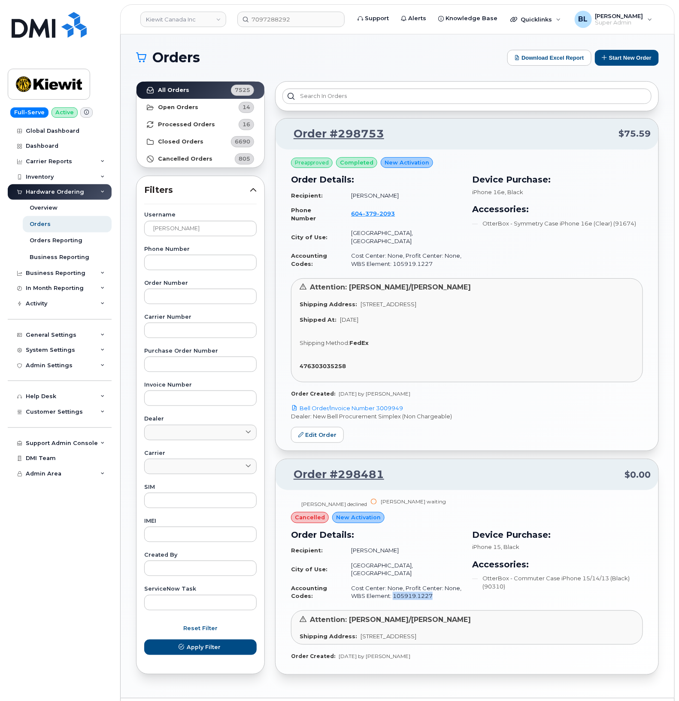
click at [392, 584] on td "Cost Center: None, Profit Center: None, WBS Element: 105919.1227" at bounding box center [403, 592] width 119 height 23
drag, startPoint x: -205, startPoint y: 187, endPoint x: -265, endPoint y: 182, distance: 60.4
click at [0, 182] on html "Kiewit Canada Inc 7097288292 Support Alerts Knowledge Base Quicklinks Suspend /…" at bounding box center [339, 362] width 679 height 725
click at [144, 639] on button "Apply Filter" at bounding box center [200, 646] width 113 height 15
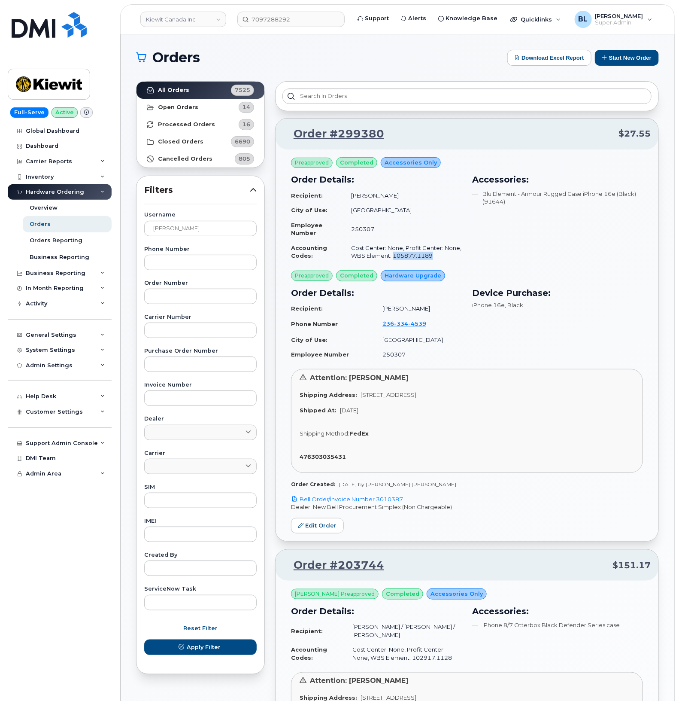
drag, startPoint x: 440, startPoint y: 256, endPoint x: 393, endPoint y: 261, distance: 47.1
click at [393, 261] on td "Cost Center: None, Profit Center: None, WBS Element: 105877.1189" at bounding box center [403, 251] width 118 height 23
drag, startPoint x: 396, startPoint y: 126, endPoint x: 337, endPoint y: 143, distance: 61.2
click at [337, 143] on div "Order #299380 $27.55" at bounding box center [467, 134] width 383 height 31
drag, startPoint x: 217, startPoint y: 230, endPoint x: -67, endPoint y: 209, distance: 285.5
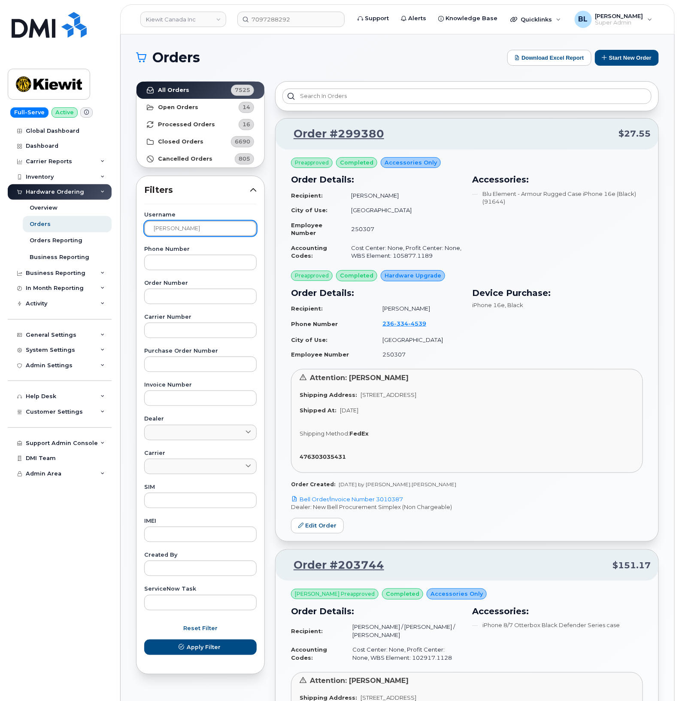
click at [0, 209] on html "Kiewit Canada Inc 7097288292 Support Alerts Knowledge Base Quicklinks Suspend /…" at bounding box center [339, 700] width 679 height 1400
paste input "ake Langmaid"
click at [144, 639] on button "Apply Filter" at bounding box center [200, 646] width 113 height 15
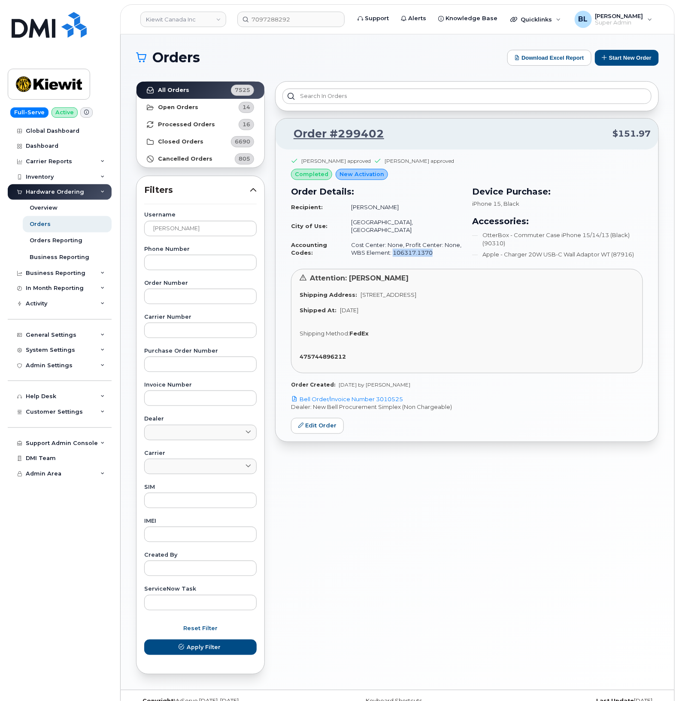
drag, startPoint x: 438, startPoint y: 245, endPoint x: 394, endPoint y: 245, distance: 44.7
click at [394, 245] on td "Cost Center: None, Profit Center: None, WBS Element: 106317.1370" at bounding box center [403, 248] width 119 height 23
drag, startPoint x: 340, startPoint y: 131, endPoint x: 338, endPoint y: 143, distance: 11.9
click at [338, 143] on div "Order #299402 $151.97" at bounding box center [467, 134] width 383 height 31
drag, startPoint x: 424, startPoint y: 247, endPoint x: 390, endPoint y: 245, distance: 34.8
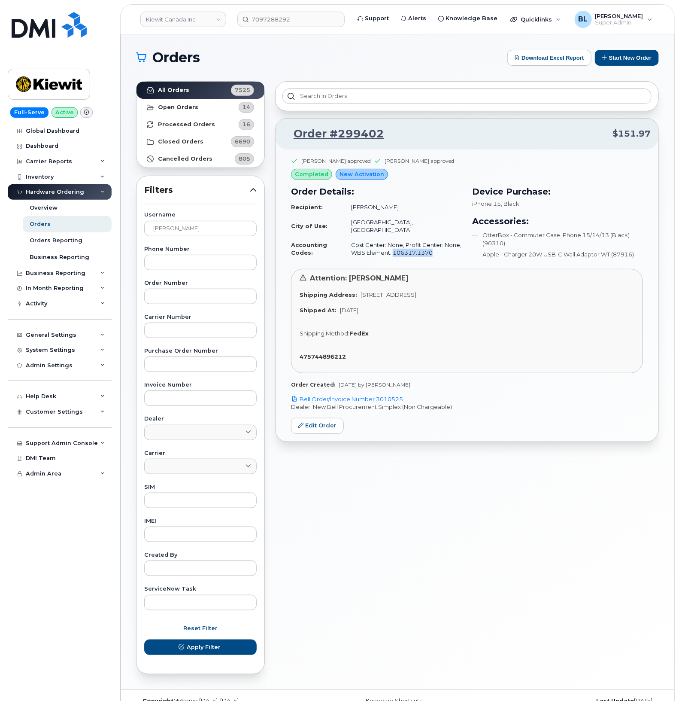
click at [391, 246] on td "Cost Center: None, Profit Center: None, WBS Element: 106317.1370" at bounding box center [403, 248] width 119 height 23
drag, startPoint x: 328, startPoint y: 265, endPoint x: 331, endPoint y: 262, distance: 4.6
click at [328, 265] on div "Order Details: Recipient: Jake Langmaid City of Use: Calgary, Alberta Accountin…" at bounding box center [376, 223] width 181 height 87
drag, startPoint x: 435, startPoint y: 243, endPoint x: 394, endPoint y: 248, distance: 41.5
click at [394, 248] on td "Cost Center: None, Profit Center: None, WBS Element: 106317.1370" at bounding box center [403, 248] width 119 height 23
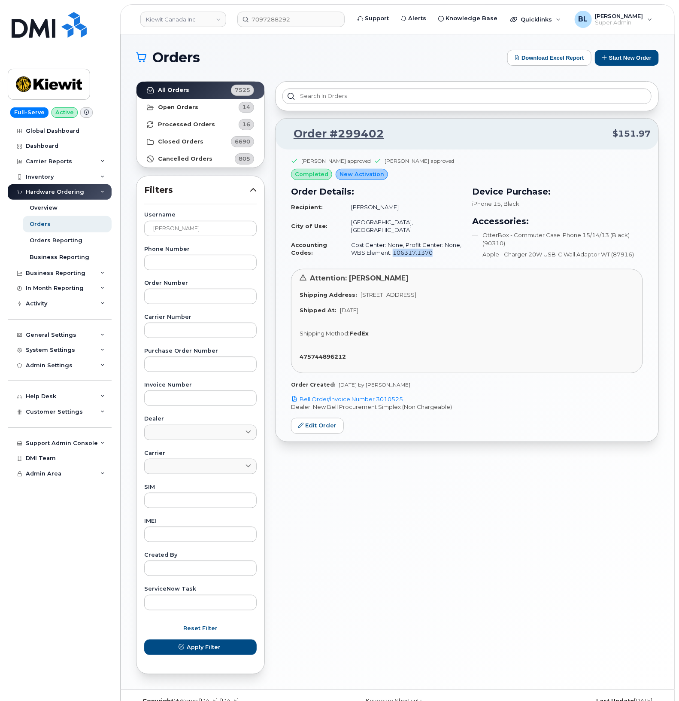
drag, startPoint x: 484, startPoint y: 503, endPoint x: 511, endPoint y: 22, distance: 481.8
click at [484, 503] on div "Order #299402 $151.97 Simran Narwal approved Paul Andrews approved completed Ne…" at bounding box center [467, 377] width 394 height 603
drag, startPoint x: 211, startPoint y: 228, endPoint x: -22, endPoint y: 205, distance: 234.7
click at [0, 205] on html "Kiewit Canada Inc 7097288292 Support Alerts Knowledge Base Quicklinks Suspend /…" at bounding box center [339, 358] width 679 height 717
paste input "Michael Hellinga"
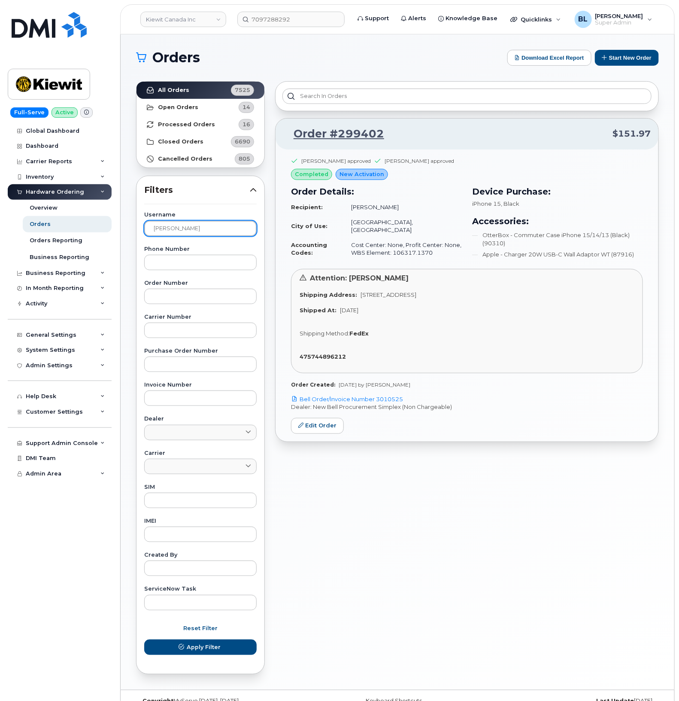
click at [144, 639] on button "Apply Filter" at bounding box center [200, 646] width 113 height 15
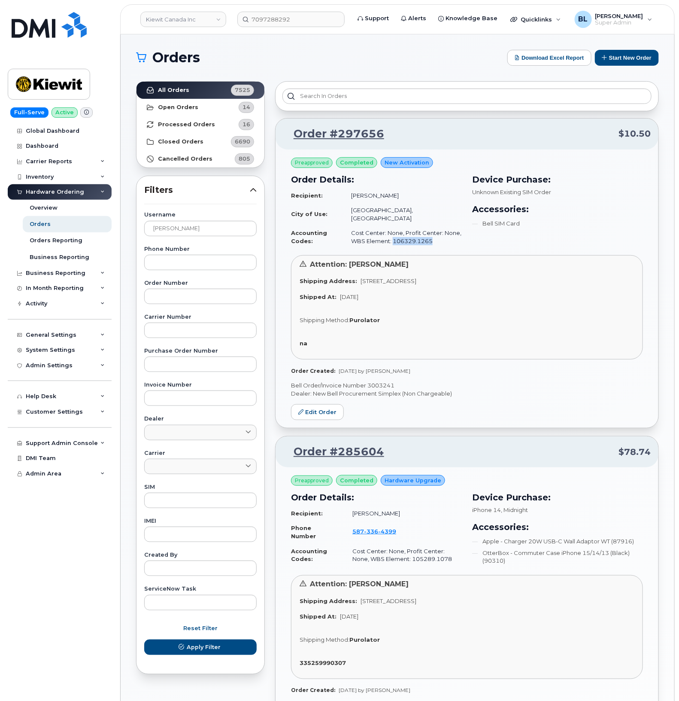
drag, startPoint x: 441, startPoint y: 239, endPoint x: 393, endPoint y: 237, distance: 48.1
click at [393, 237] on td "Cost Center: None, Profit Center: None, WBS Element: 106329.1265" at bounding box center [403, 236] width 119 height 23
drag, startPoint x: 407, startPoint y: 134, endPoint x: 337, endPoint y: 141, distance: 70.3
click at [337, 141] on p "Order #297656 $10.50" at bounding box center [467, 133] width 368 height 15
drag, startPoint x: 204, startPoint y: 231, endPoint x: -10, endPoint y: 217, distance: 214.7
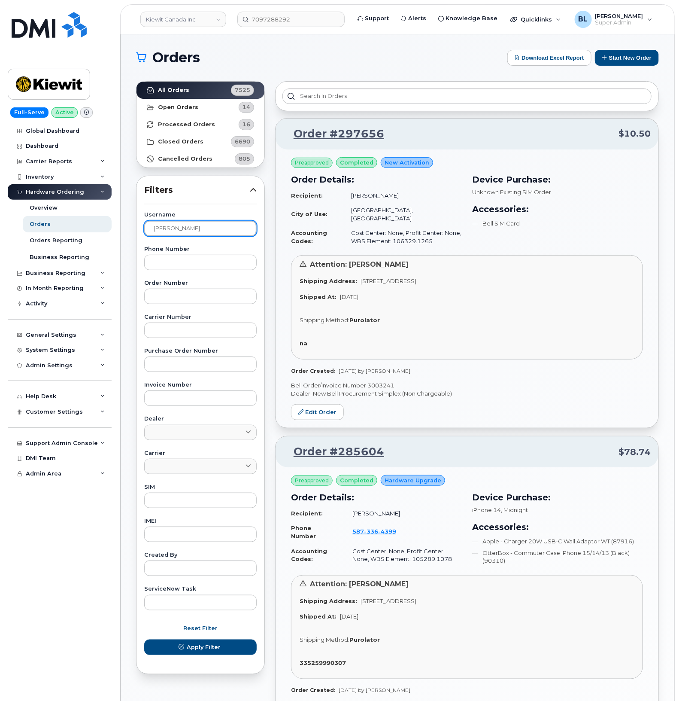
click at [0, 217] on html "Kiewit Canada Inc 7097288292 Support Alerts Knowledge Base Quicklinks Suspend /…" at bounding box center [339, 592] width 679 height 1185
paste input "Robert Navalt"
type input "Robert Navalta"
click at [144, 639] on button "Apply Filter" at bounding box center [200, 646] width 113 height 15
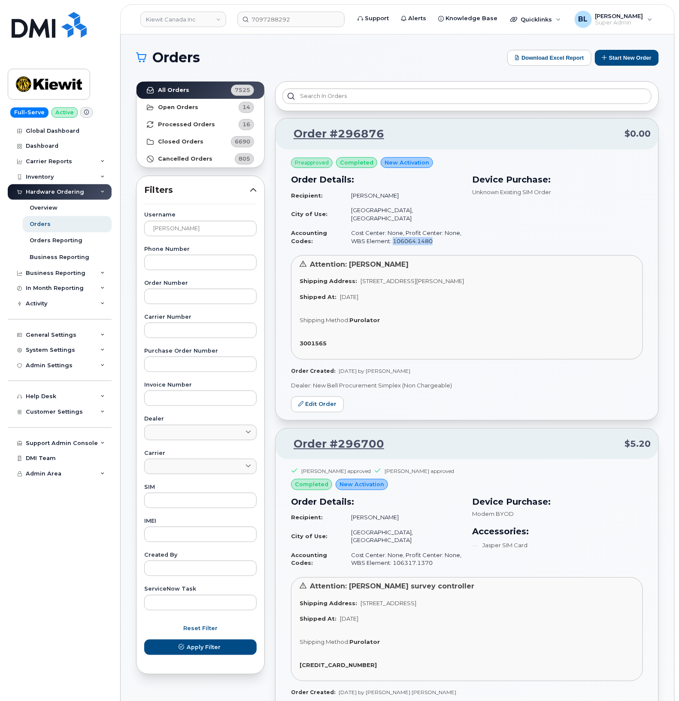
drag, startPoint x: 438, startPoint y: 235, endPoint x: 393, endPoint y: 237, distance: 44.7
click at [393, 237] on td "Cost Center: None, Profit Center: None, WBS Element: 106064.1480" at bounding box center [403, 236] width 119 height 23
drag, startPoint x: 387, startPoint y: 136, endPoint x: 339, endPoint y: 144, distance: 48.4
click at [339, 144] on div "Order #296876 $0.00" at bounding box center [467, 134] width 383 height 31
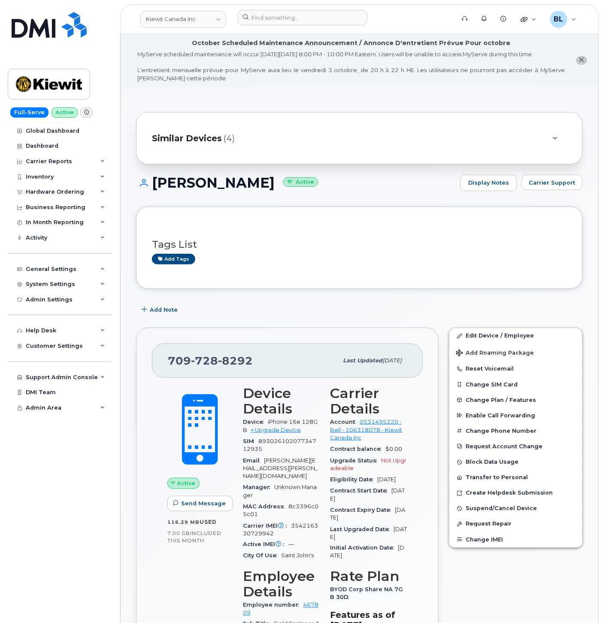
scroll to position [254, 0]
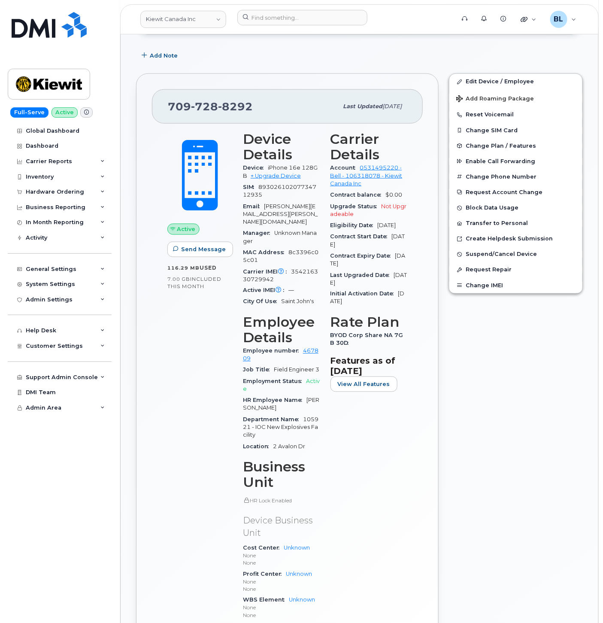
click at [310, 268] on span "354216330729942" at bounding box center [280, 275] width 75 height 14
click at [311, 268] on span "354216330729942" at bounding box center [280, 275] width 75 height 14
copy span "354216330729942"
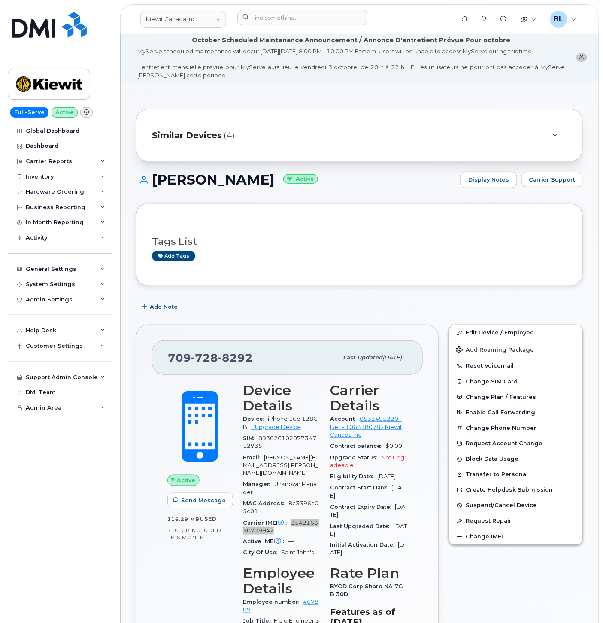
scroll to position [0, 0]
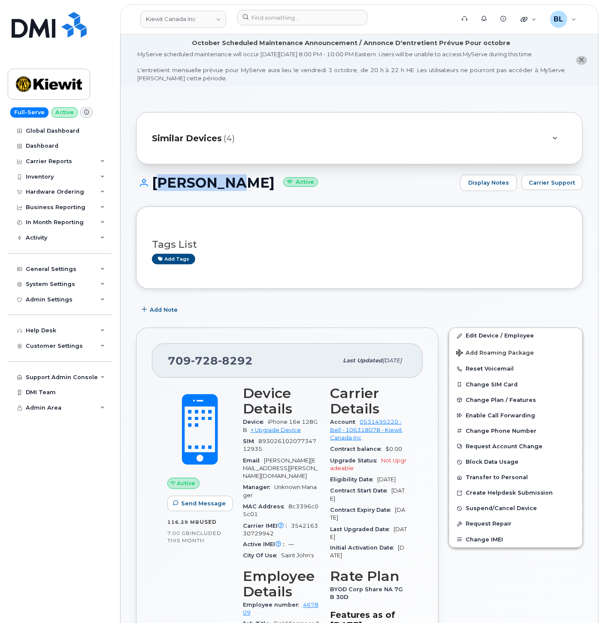
drag, startPoint x: 154, startPoint y: 179, endPoint x: 221, endPoint y: 186, distance: 67.8
click at [221, 186] on h1 "[PERSON_NAME] Active" at bounding box center [296, 182] width 320 height 15
copy h1 "[PERSON_NAME]"
click at [175, 198] on div "[PERSON_NAME] Active Display Notes Carrier Support" at bounding box center [359, 191] width 447 height 32
drag, startPoint x: 148, startPoint y: 181, endPoint x: 223, endPoint y: 188, distance: 75.5
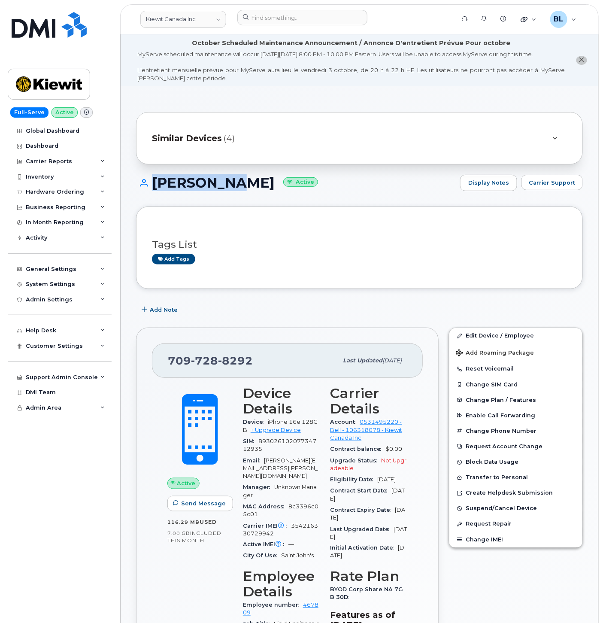
click at [223, 188] on h1 "[PERSON_NAME] Active" at bounding box center [296, 182] width 320 height 15
copy h1 "[PERSON_NAME]"
drag, startPoint x: 534, startPoint y: 336, endPoint x: 2, endPoint y: 319, distance: 531.9
click at [534, 336] on link "Edit Device / Employee" at bounding box center [516, 335] width 133 height 15
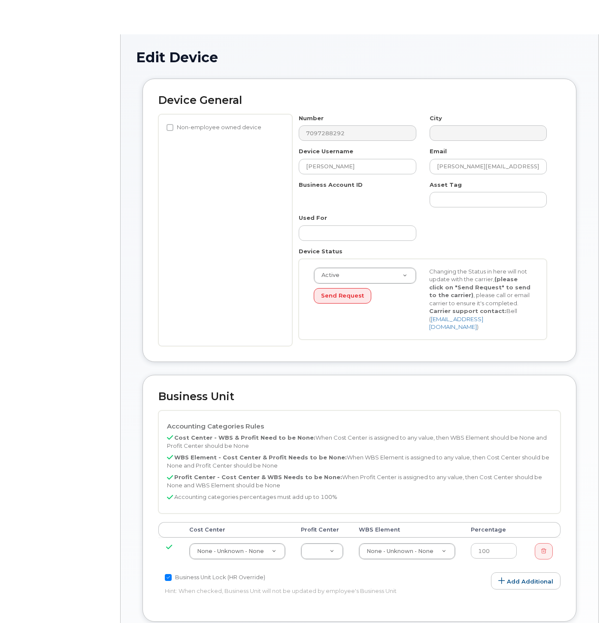
select select "14058"
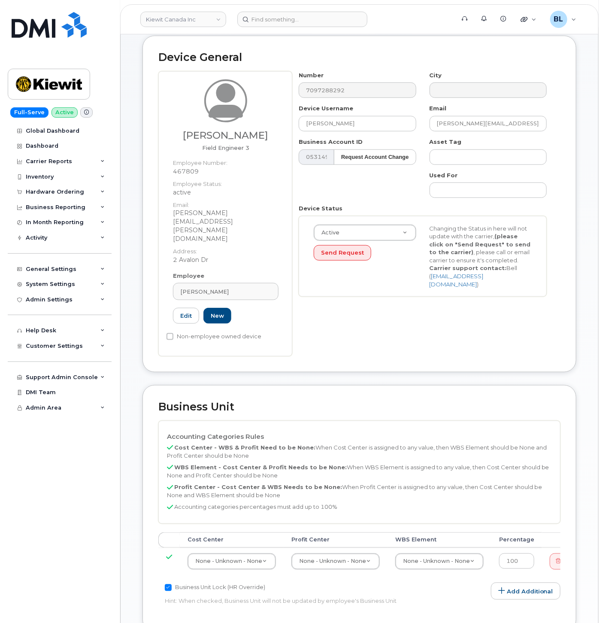
scroll to position [127, 0]
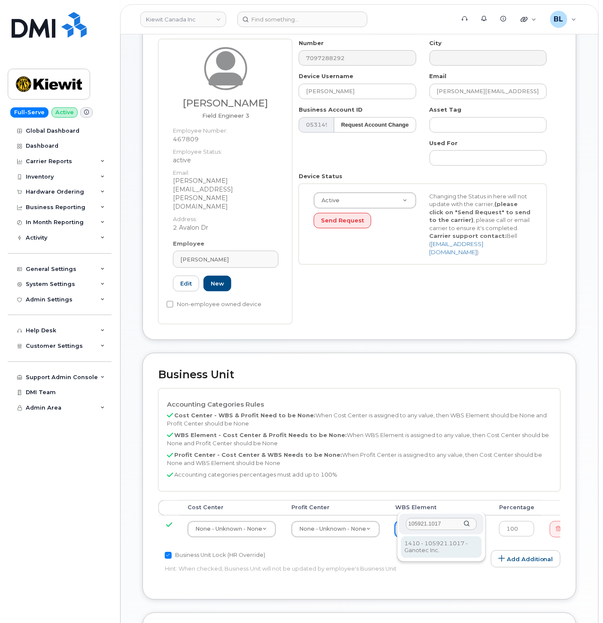
type input "105921.1017"
type input "29210726"
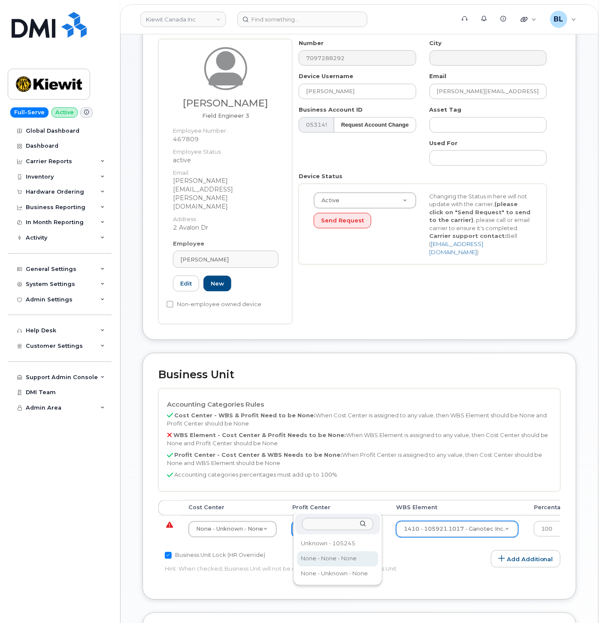
select select "14059"
click at [238, 516] on td "None - Unknown - None 13378" at bounding box center [233, 529] width 104 height 27
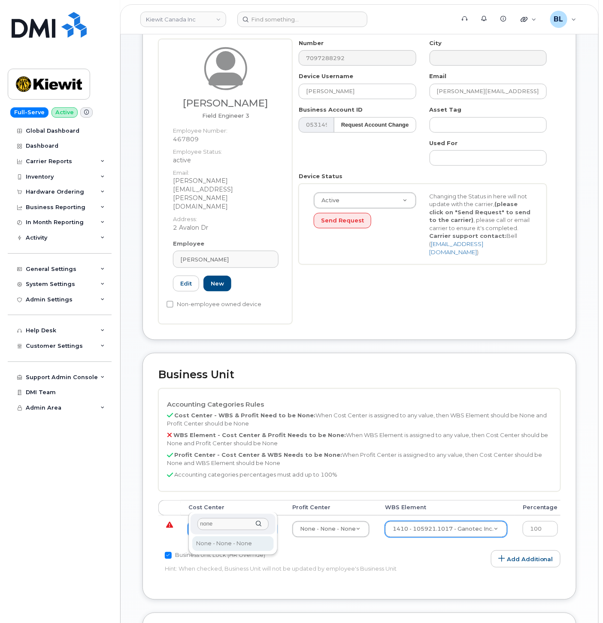
type input "none"
click at [230, 551] on div "none None - None - None None - None - None" at bounding box center [233, 533] width 89 height 43
type input "13383"
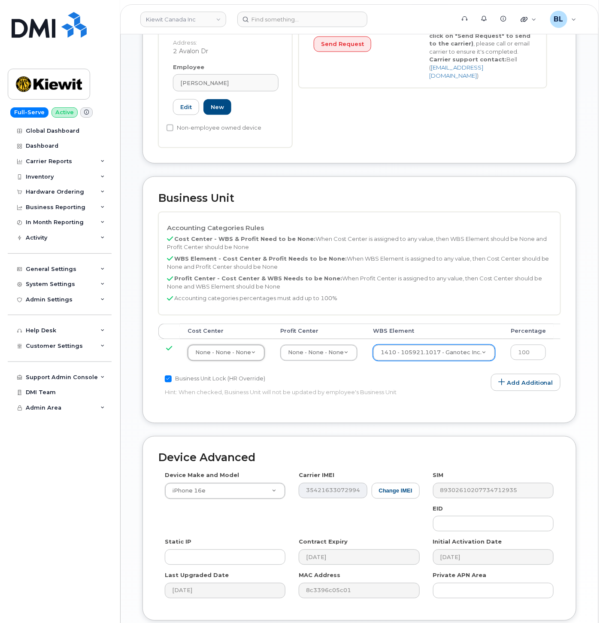
scroll to position [350, 0]
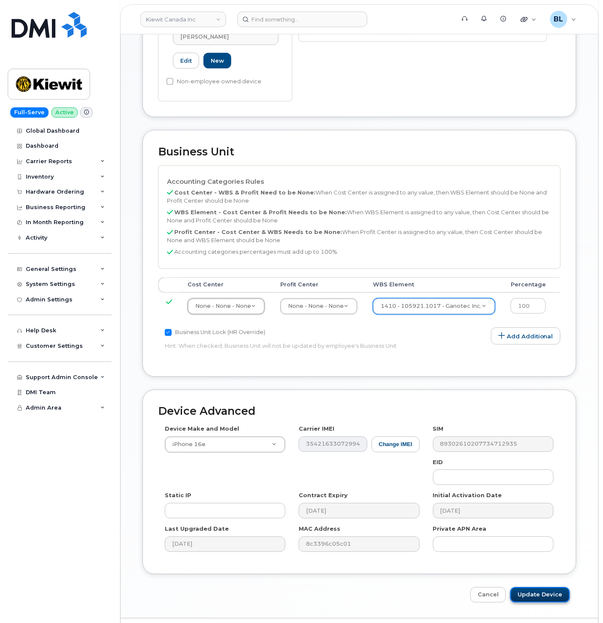
click at [543, 587] on input "Update Device" at bounding box center [541, 595] width 60 height 16
type input "Saving..."
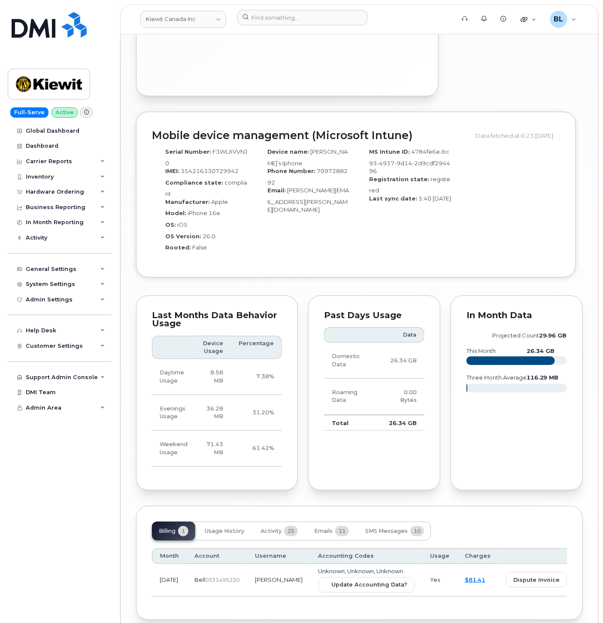
scroll to position [883, 0]
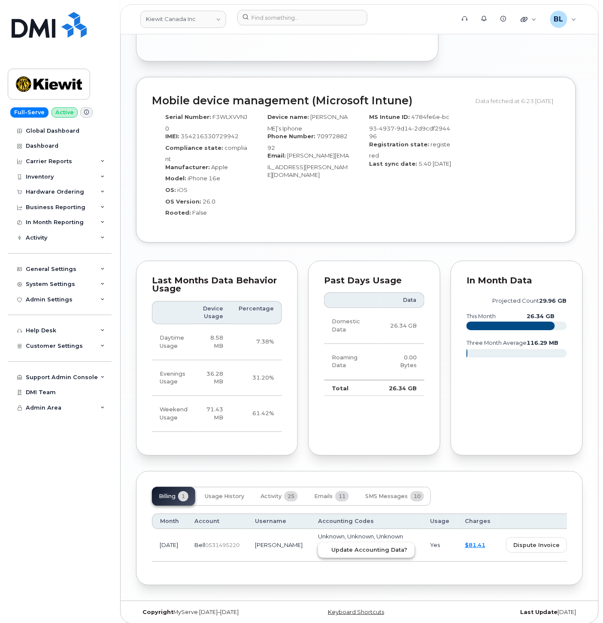
click at [338, 542] on button "Update Accounting Data?" at bounding box center [366, 549] width 97 height 15
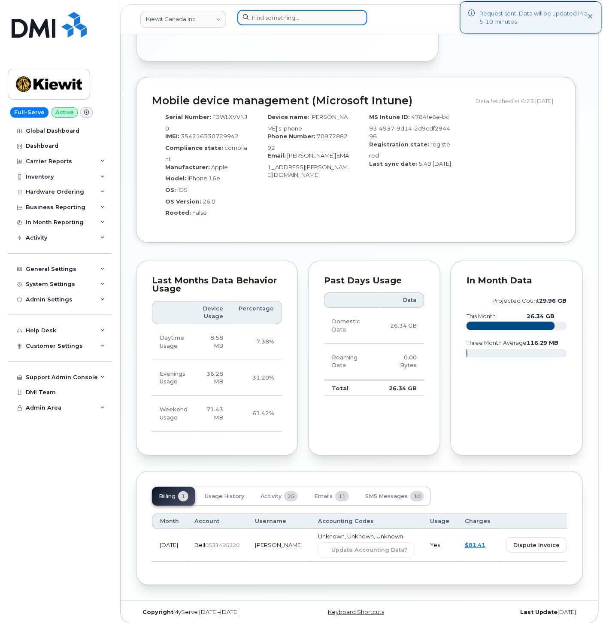
click at [309, 16] on input at bounding box center [302, 17] width 130 height 15
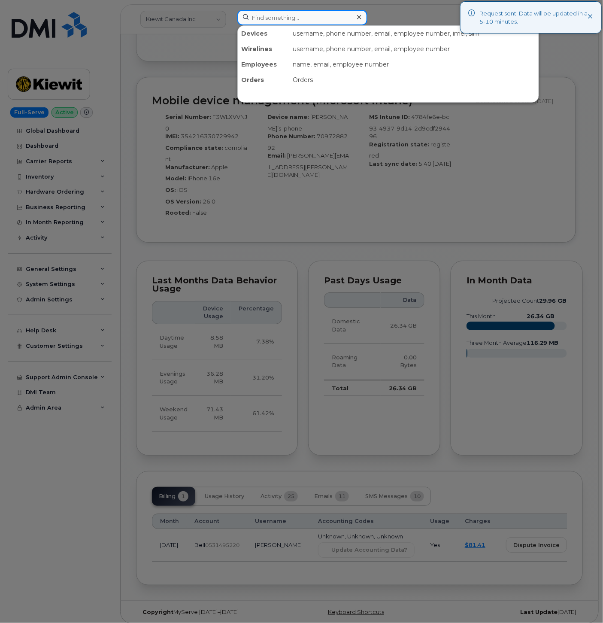
paste input "3435537570"
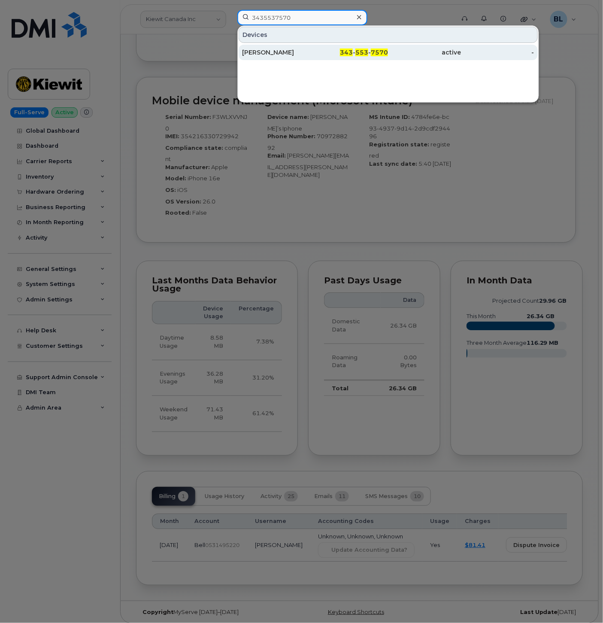
type input "3435537570"
click at [307, 49] on div "David Sardo" at bounding box center [278, 52] width 73 height 9
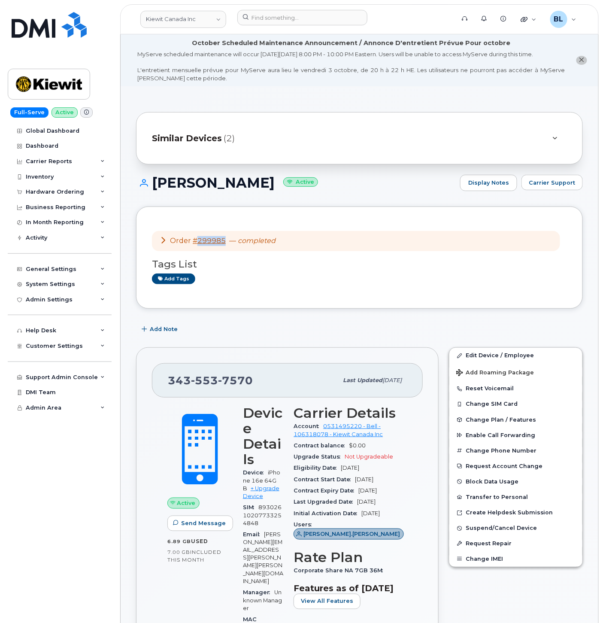
drag, startPoint x: 227, startPoint y: 242, endPoint x: 198, endPoint y: 246, distance: 28.7
click at [198, 246] on div "Order #299985 — completed" at bounding box center [356, 241] width 408 height 20
copy link "299985"
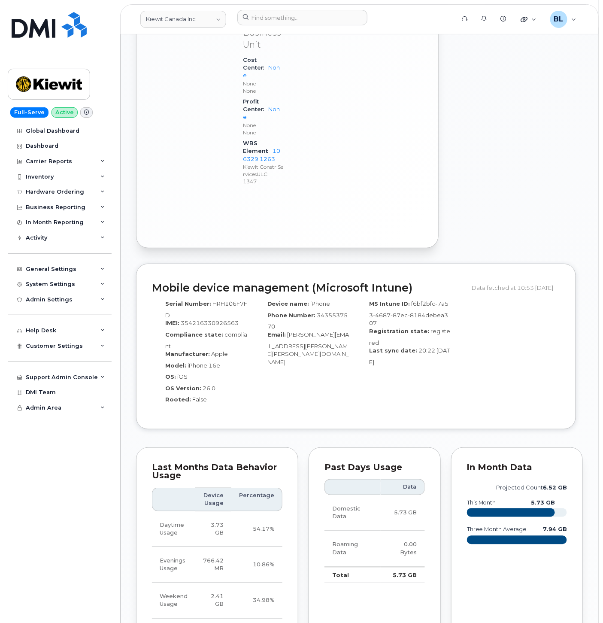
scroll to position [1145, 0]
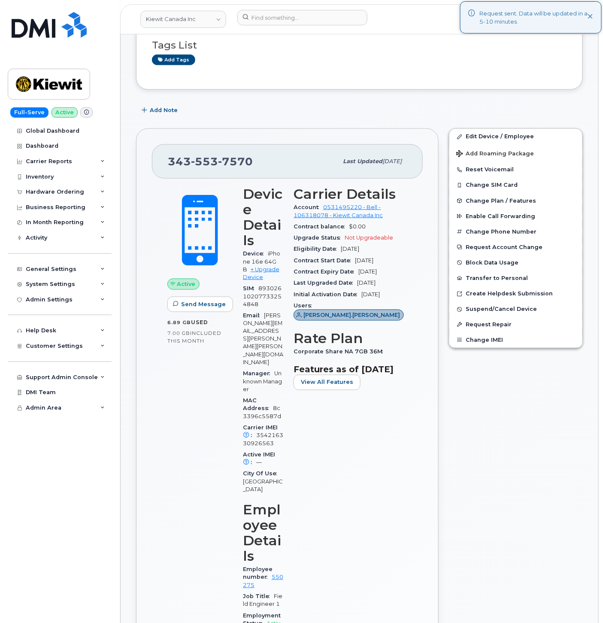
scroll to position [127, 0]
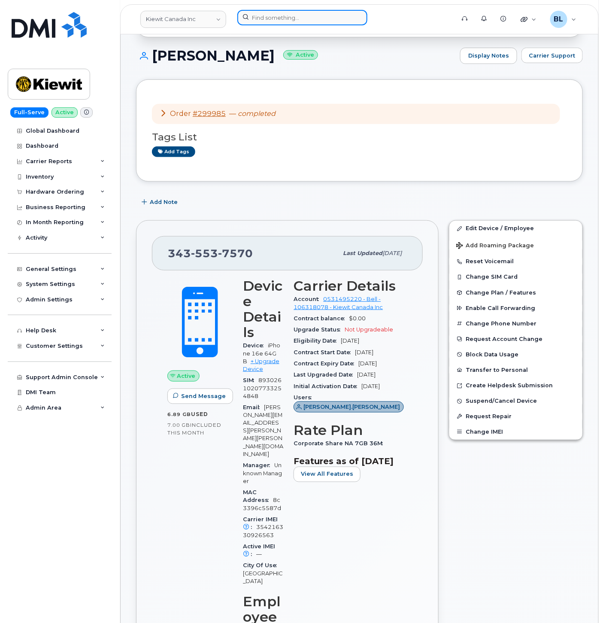
click at [296, 18] on input at bounding box center [302, 17] width 130 height 15
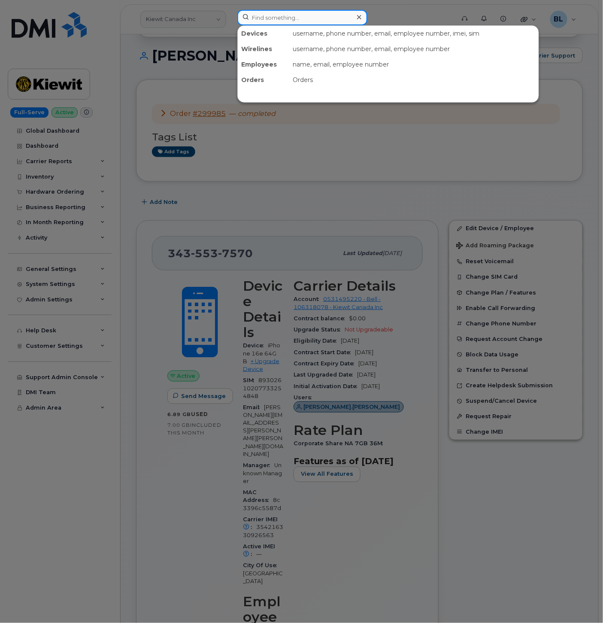
click at [296, 18] on input at bounding box center [302, 17] width 130 height 15
paste input "7802719118"
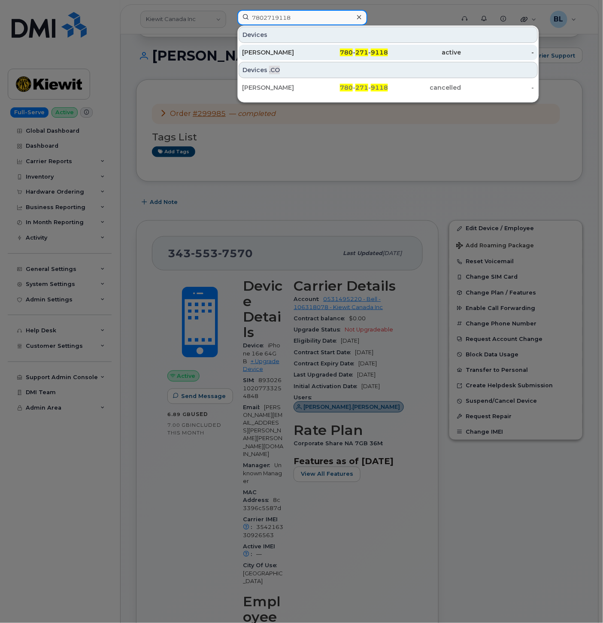
type input "7802719118"
click at [339, 46] on div "780 - 271 - 9118" at bounding box center [351, 52] width 73 height 15
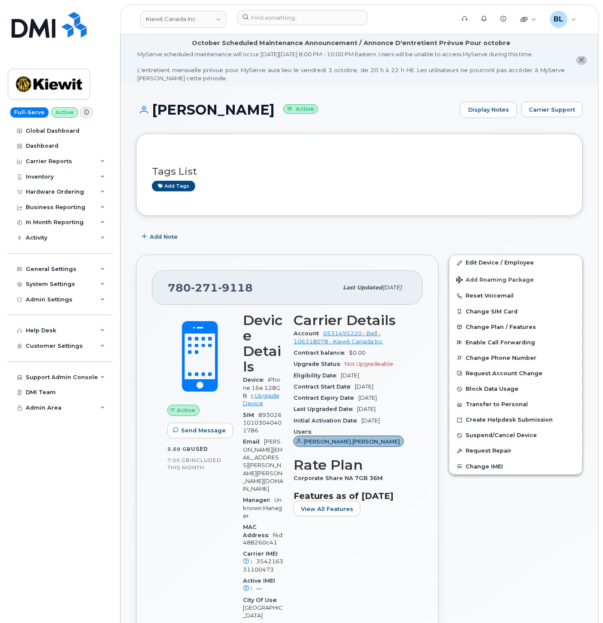
drag, startPoint x: 155, startPoint y: 108, endPoint x: 243, endPoint y: 110, distance: 87.6
click at [243, 110] on h1 "[PERSON_NAME] Active" at bounding box center [296, 109] width 320 height 15
copy h1 "[PERSON_NAME]"
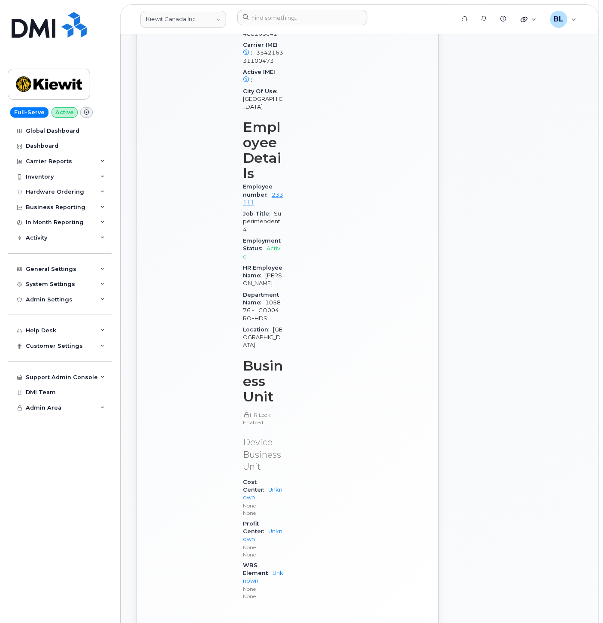
scroll to position [891, 0]
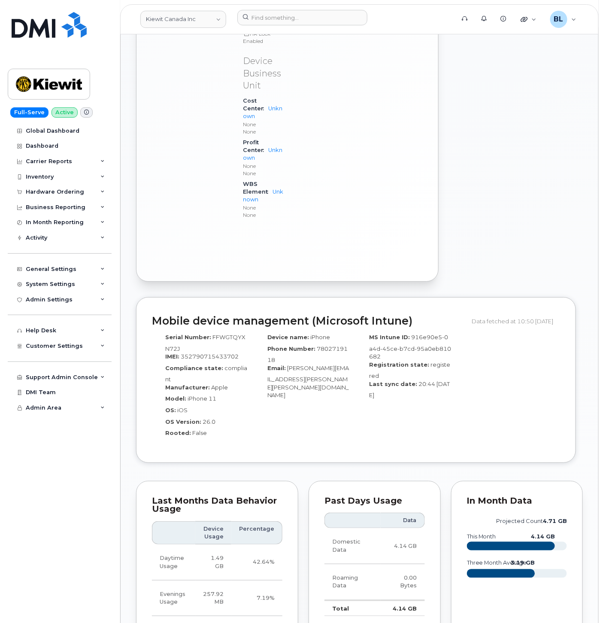
drag, startPoint x: 290, startPoint y: 492, endPoint x: 330, endPoint y: 489, distance: 39.7
copy span "105876.1349"
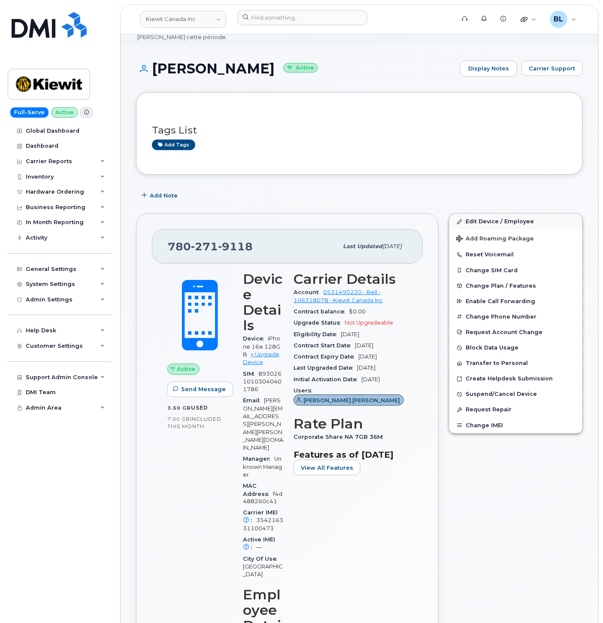
scroll to position [0, 0]
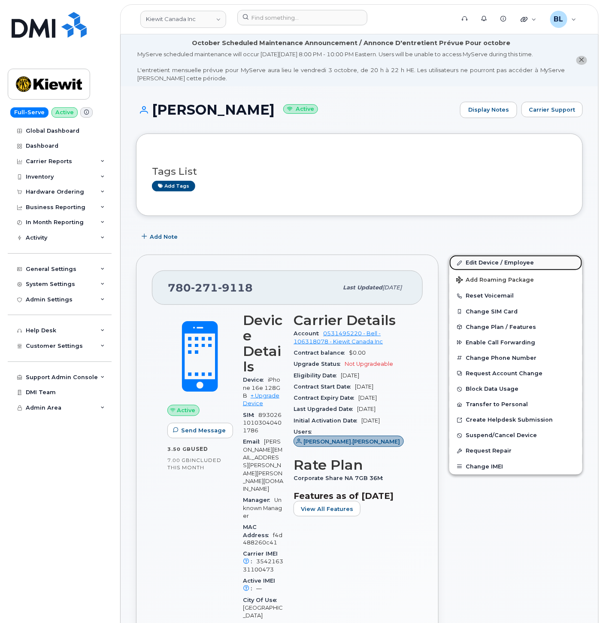
click at [478, 261] on link "Edit Device / Employee" at bounding box center [516, 262] width 133 height 15
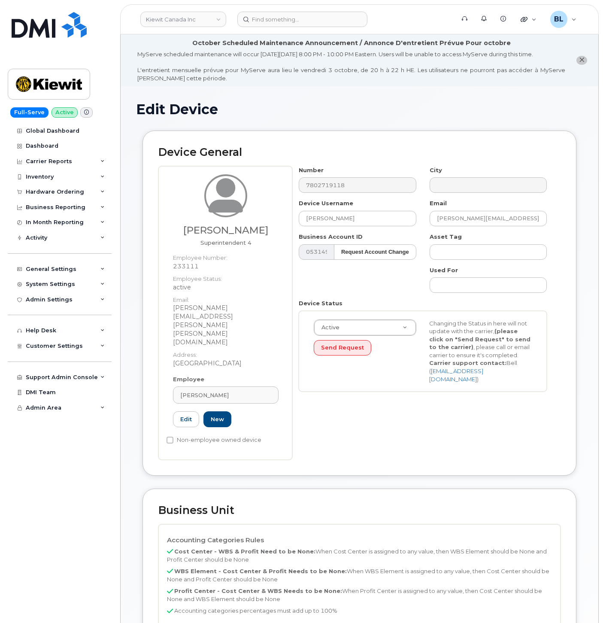
select select "14058"
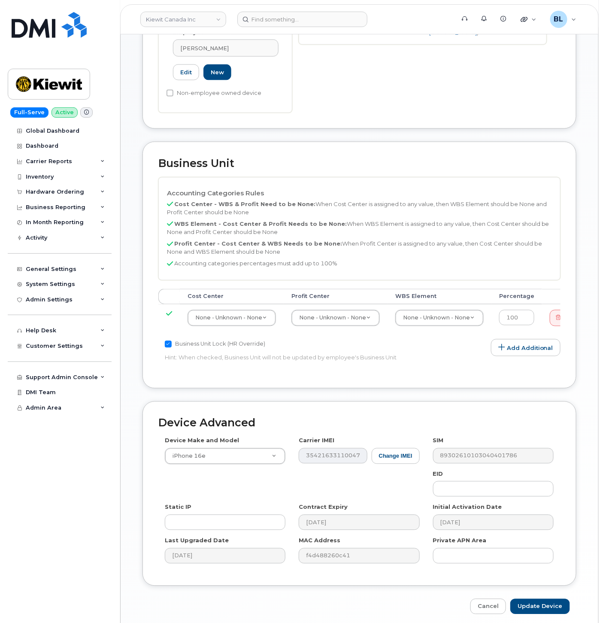
scroll to position [350, 0]
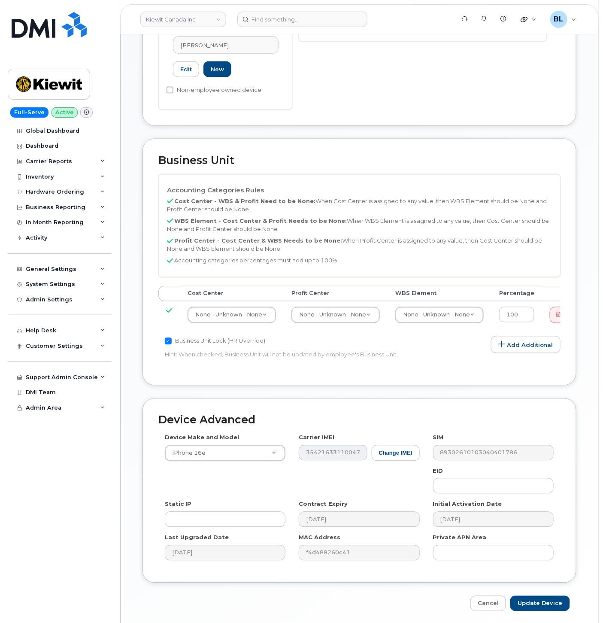
drag, startPoint x: 305, startPoint y: 156, endPoint x: 309, endPoint y: 149, distance: 7.9
click at [307, 174] on div "Accounting Categories Rules Cost Center - WBS & Profit Need to be None: When Co…" at bounding box center [359, 225] width 402 height 103
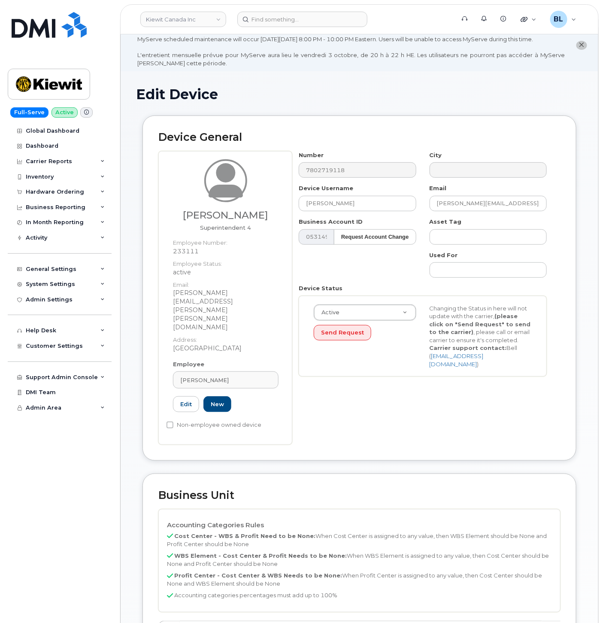
scroll to position [0, 0]
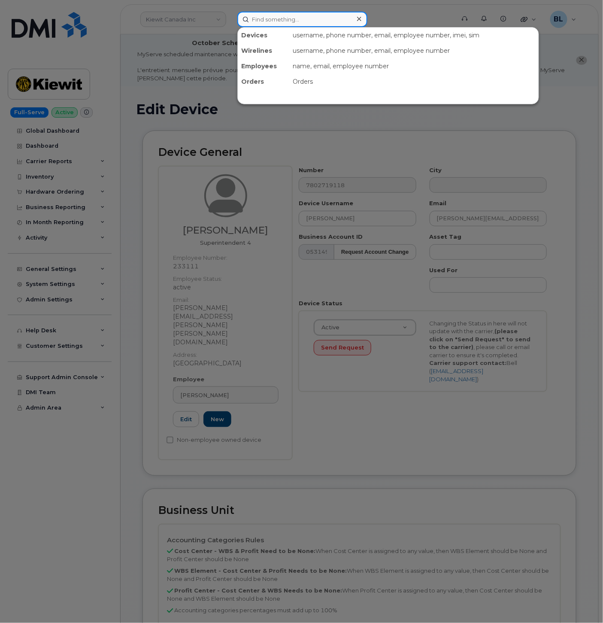
click at [278, 22] on input at bounding box center [302, 19] width 130 height 15
paste input "7802719118"
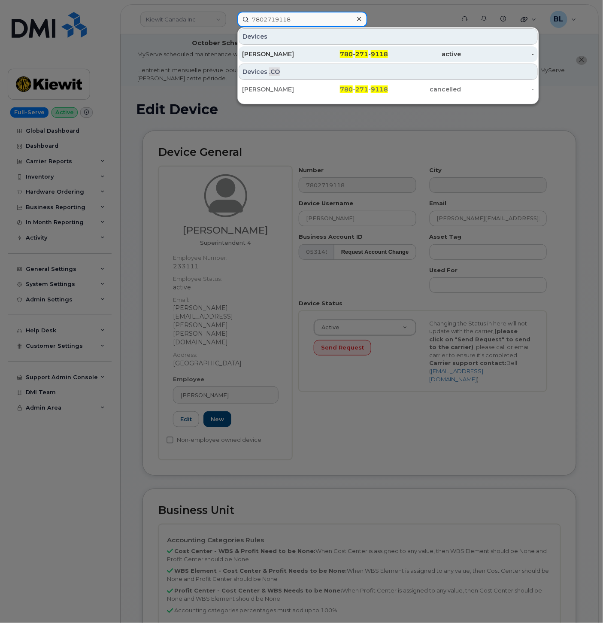
type input "7802719118"
click at [429, 50] on div "active" at bounding box center [424, 54] width 73 height 9
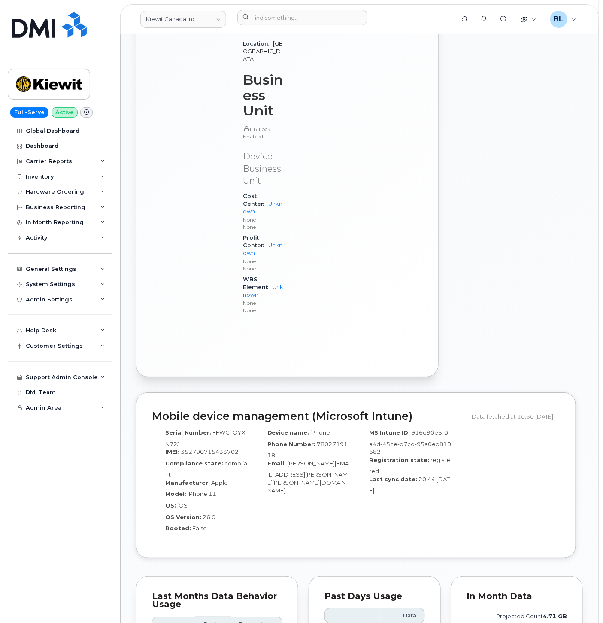
scroll to position [891, 0]
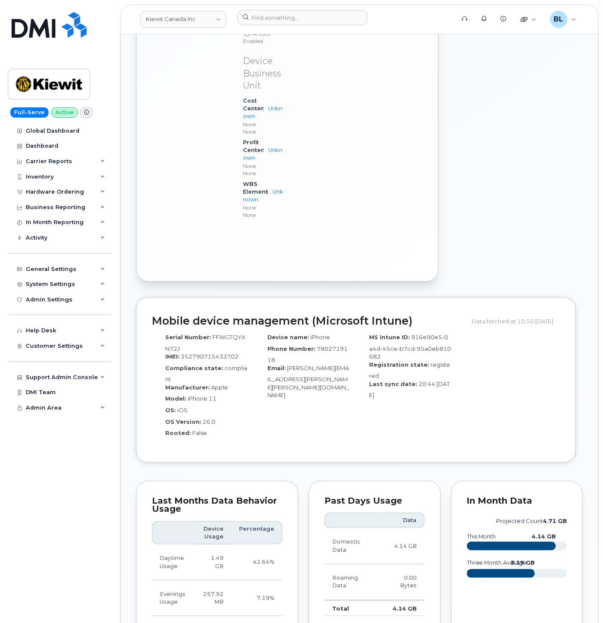
drag, startPoint x: 290, startPoint y: 492, endPoint x: 330, endPoint y: 486, distance: 39.9
copy span "105876.1349"
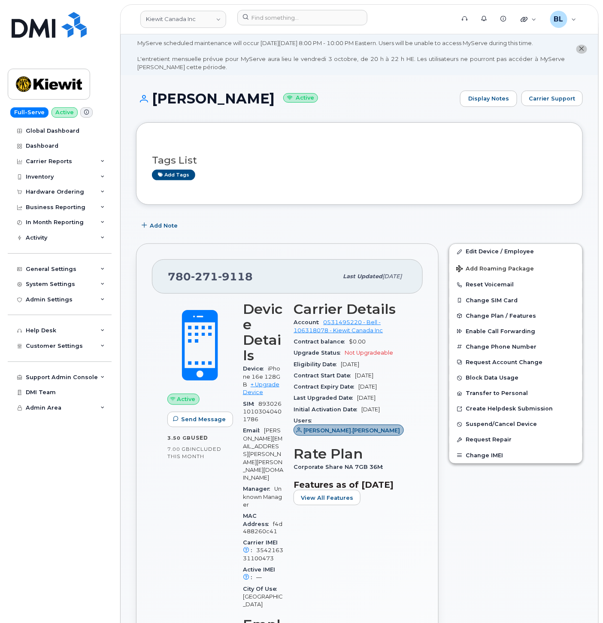
scroll to position [0, 0]
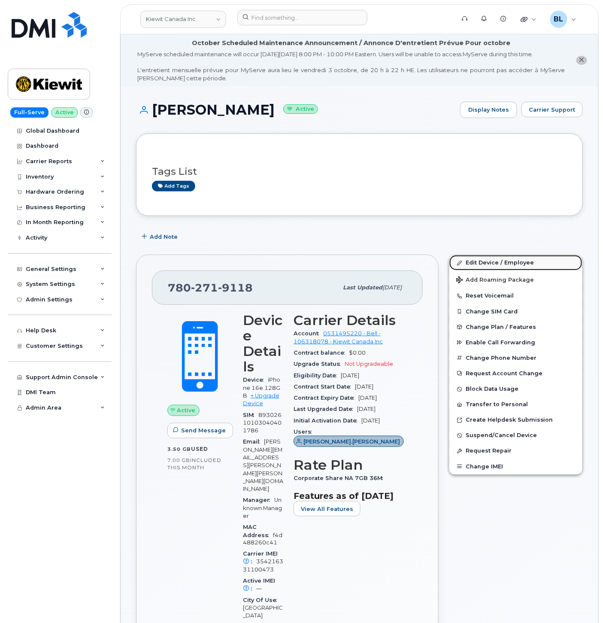
click at [505, 262] on link "Edit Device / Employee" at bounding box center [516, 262] width 133 height 15
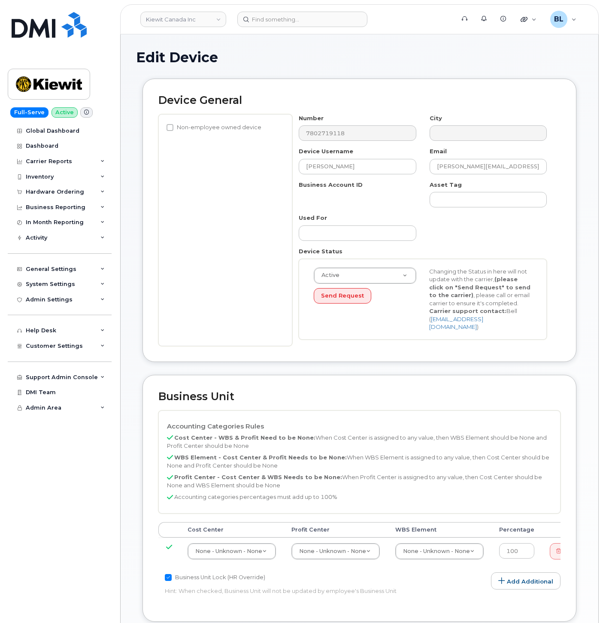
select select "14058"
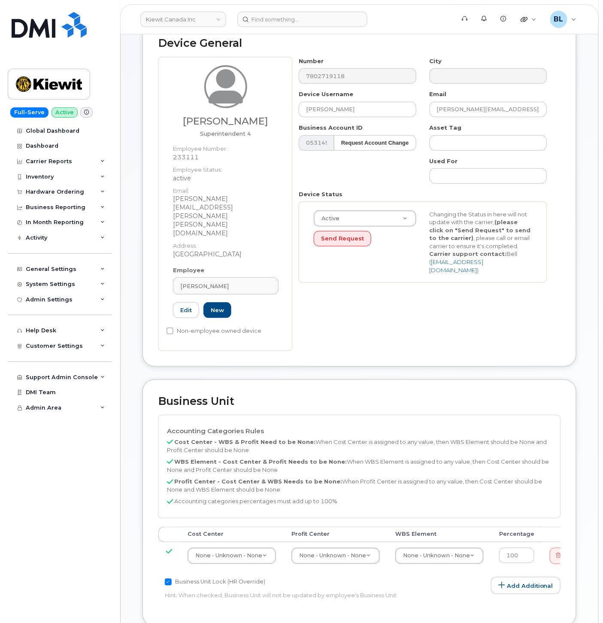
scroll to position [127, 0]
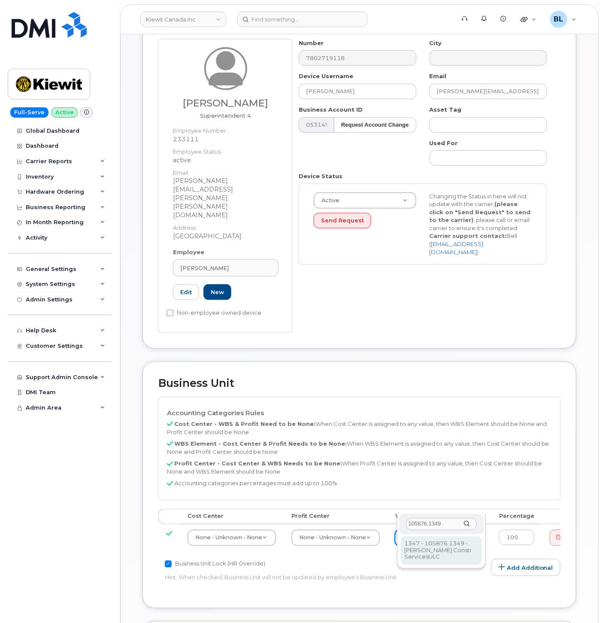
type input "105876.1349"
type input "29495069"
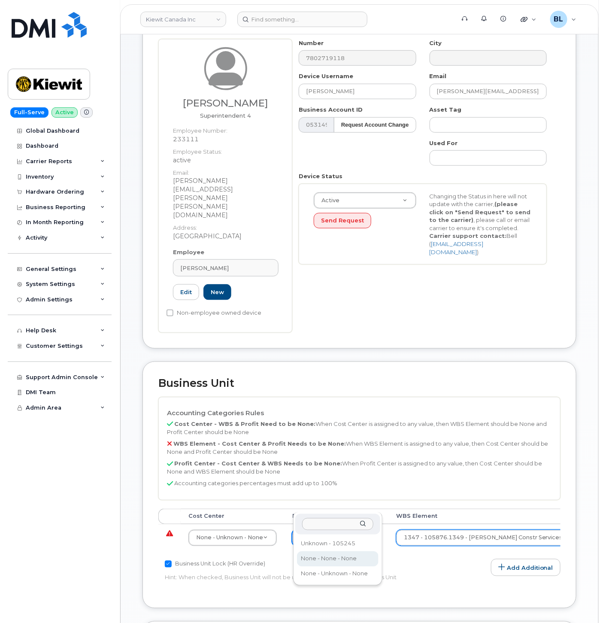
select select "14059"
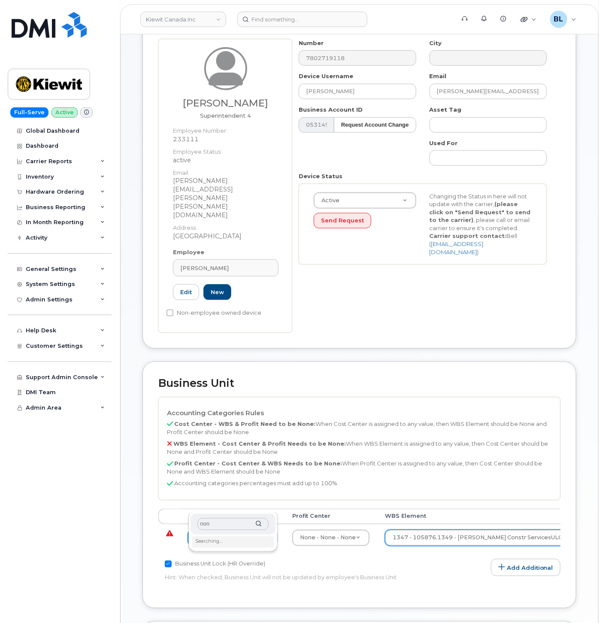
type input "none"
drag, startPoint x: 215, startPoint y: 496, endPoint x: 248, endPoint y: 555, distance: 68.2
click at [248, 563] on div "Business Unit Accounting Categories Rules Cost Center - WBS & Profit Need to be…" at bounding box center [360, 485] width 434 height 247
type input "none"
type input "13383"
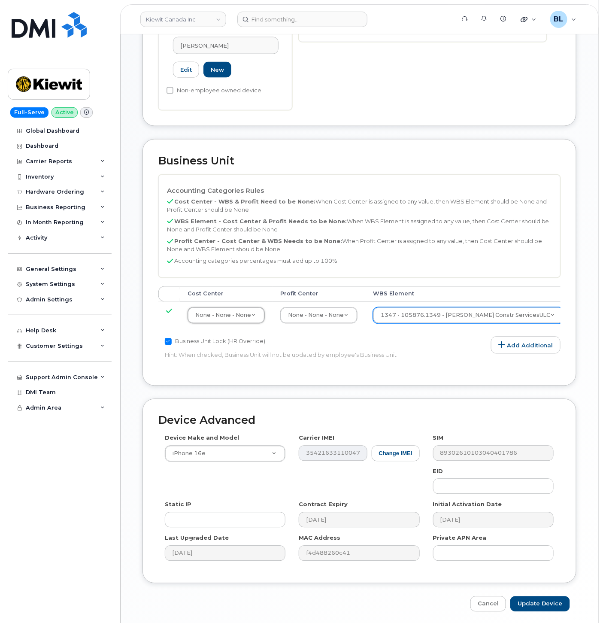
scroll to position [350, 0]
click at [537, 596] on input "Update Device" at bounding box center [541, 604] width 60 height 16
type input "Saving..."
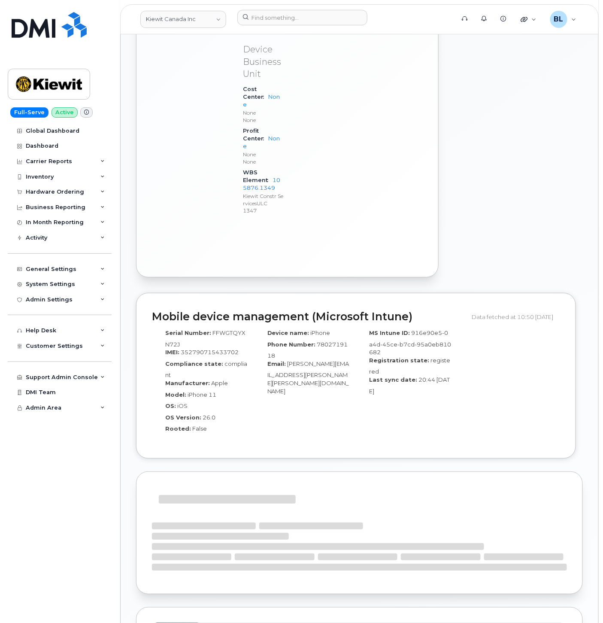
scroll to position [1145, 0]
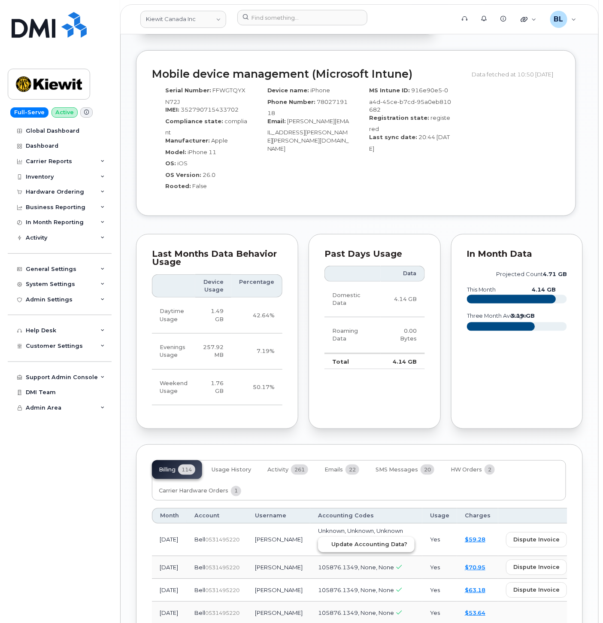
click at [327, 537] on button "Update Accounting Data?" at bounding box center [366, 544] width 97 height 15
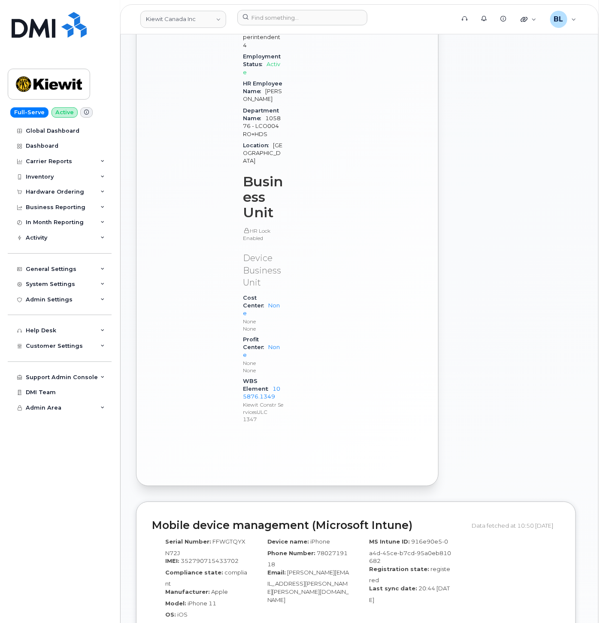
scroll to position [509, 0]
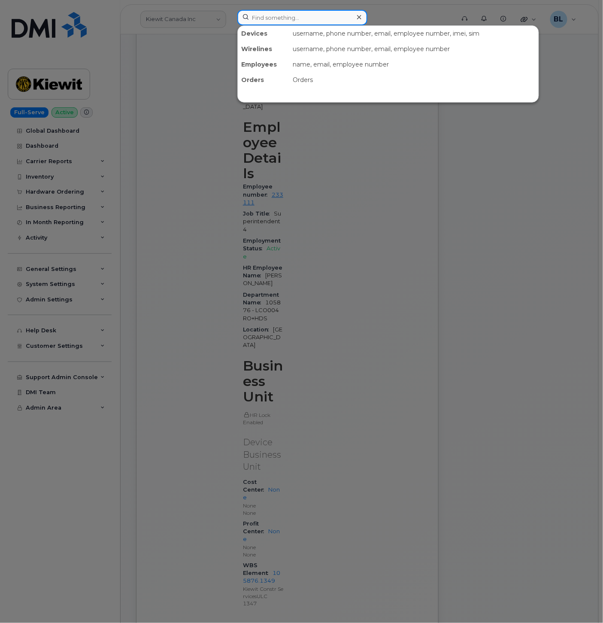
click at [305, 15] on input at bounding box center [302, 17] width 130 height 15
paste input "4372972714"
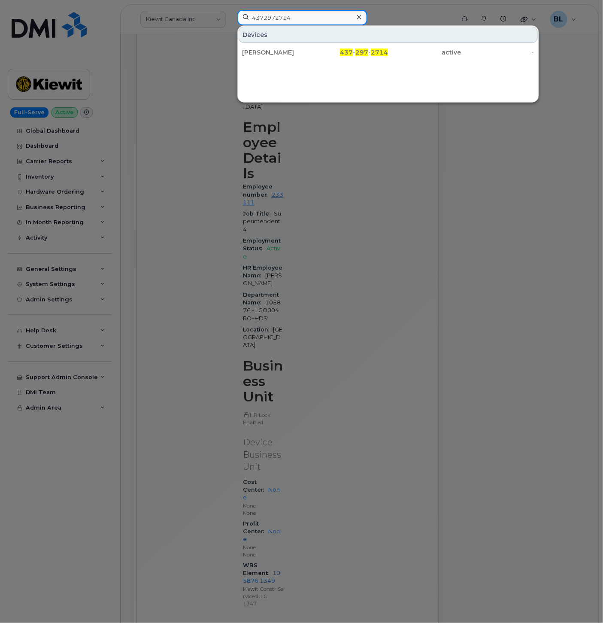
type input "4372972714"
click at [292, 49] on div "[PERSON_NAME]" at bounding box center [278, 52] width 73 height 9
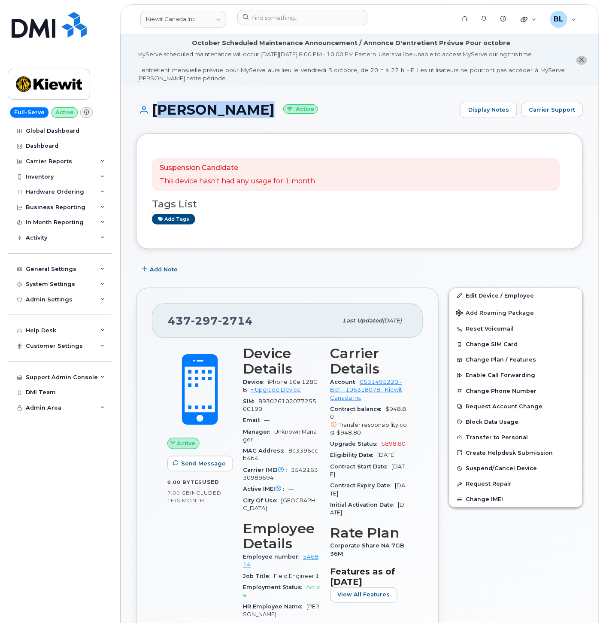
drag, startPoint x: 155, startPoint y: 110, endPoint x: 246, endPoint y: 108, distance: 91.5
click at [246, 108] on h1 "[PERSON_NAME] Active" at bounding box center [296, 109] width 320 height 15
copy h1 "[PERSON_NAME]"
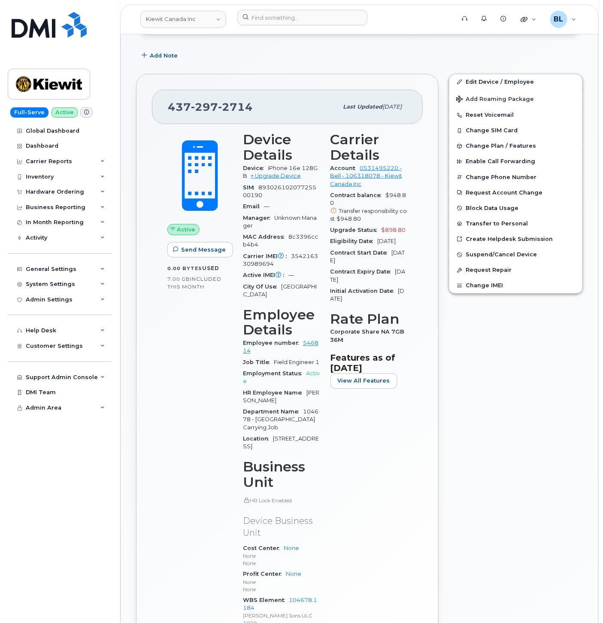
scroll to position [341, 0]
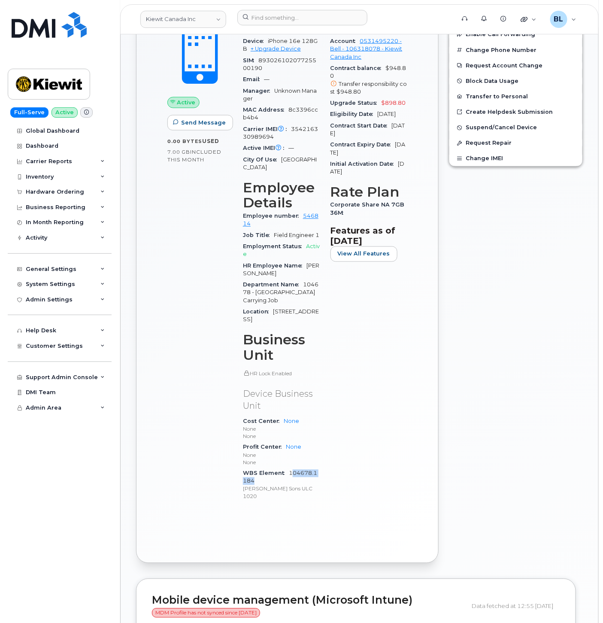
drag, startPoint x: 264, startPoint y: 475, endPoint x: 291, endPoint y: 463, distance: 29.4
click at [291, 468] on div "WBS Element 104678.1184 [PERSON_NAME] Sons ULC 1020" at bounding box center [281, 485] width 77 height 34
copy link "04678.1184"
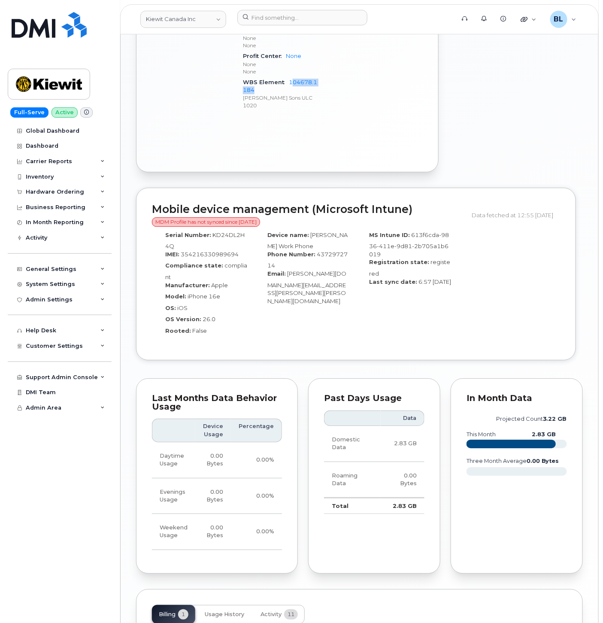
scroll to position [850, 0]
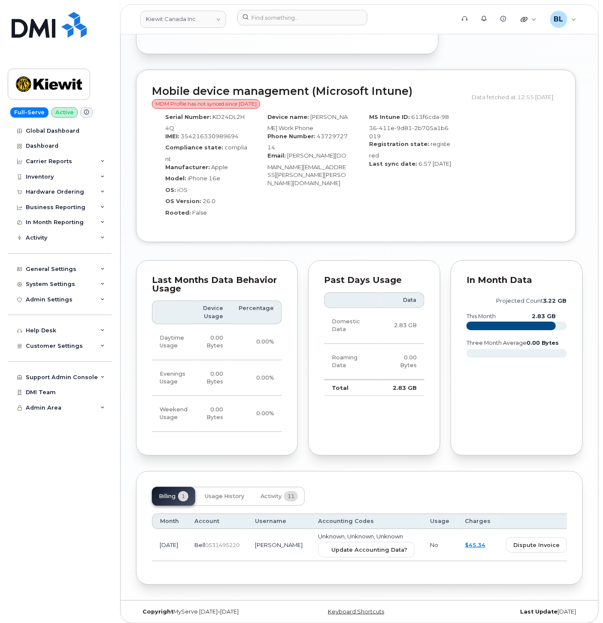
click at [312, 488] on div "Billing 1 Usage History Activity 11" at bounding box center [359, 496] width 415 height 19
click at [283, 488] on button "Activity 11" at bounding box center [279, 496] width 51 height 19
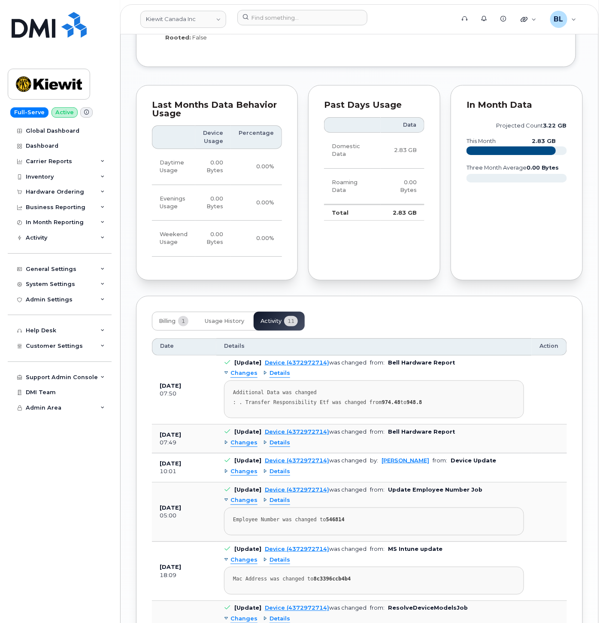
scroll to position [1105, 0]
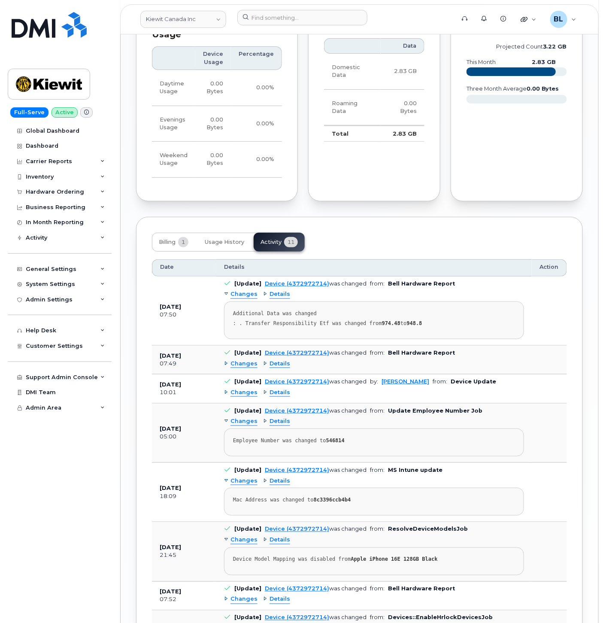
click at [248, 389] on span "Changes" at bounding box center [244, 393] width 27 height 8
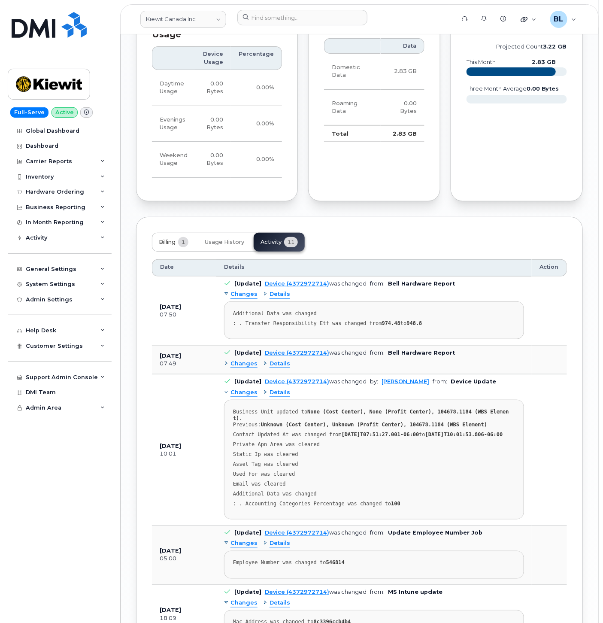
click at [170, 233] on button "Billing 1" at bounding box center [173, 242] width 43 height 19
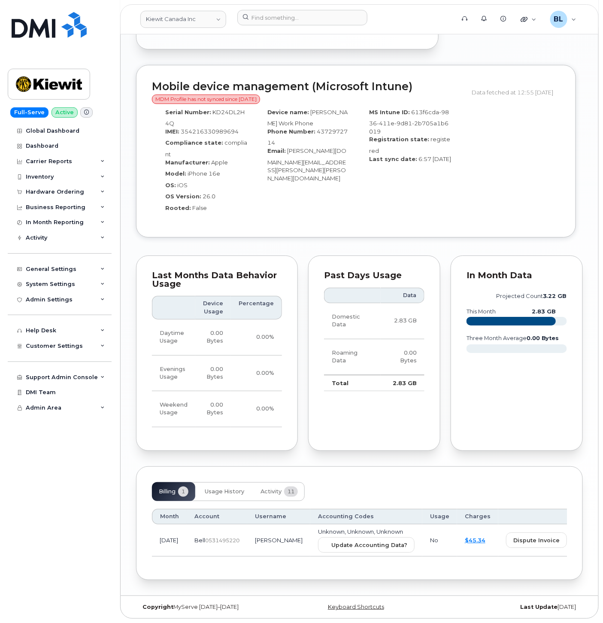
scroll to position [850, 0]
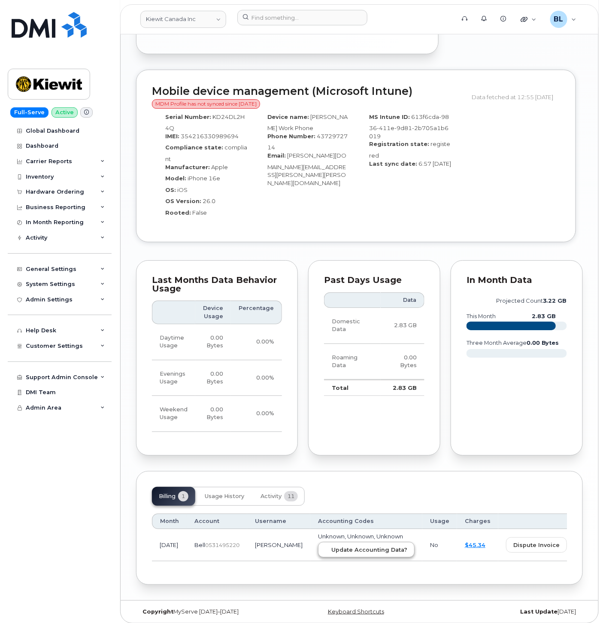
drag, startPoint x: 336, startPoint y: 552, endPoint x: 345, endPoint y: 542, distance: 13.1
click at [337, 550] on td "Unknown, Unknown, Unknown Update Accounting Data?" at bounding box center [366, 545] width 112 height 33
drag, startPoint x: 347, startPoint y: 540, endPoint x: 355, endPoint y: 54, distance: 486.6
click at [348, 546] on span "Update Accounting Data?" at bounding box center [370, 550] width 76 height 8
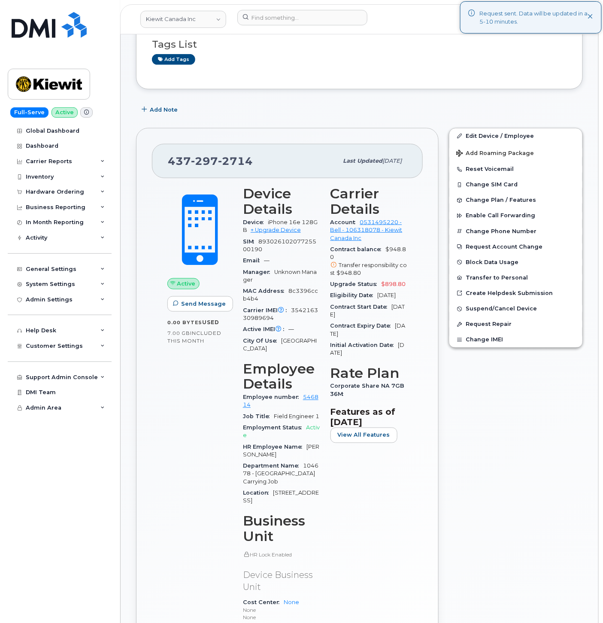
scroll to position [0, 0]
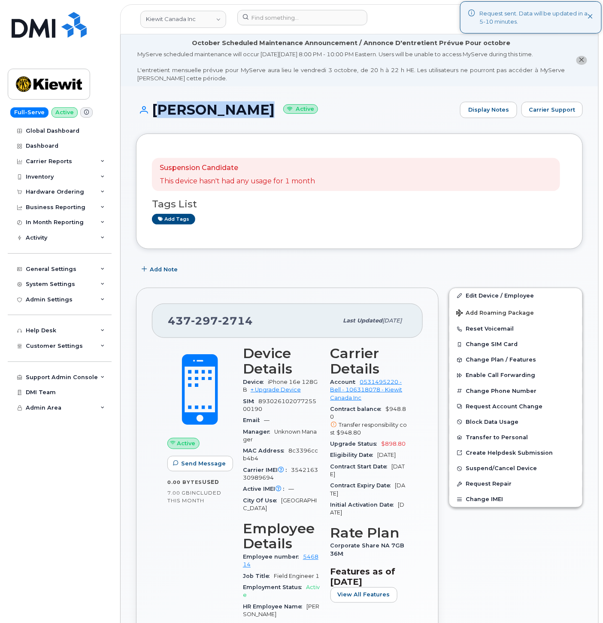
drag, startPoint x: 156, startPoint y: 107, endPoint x: 246, endPoint y: 116, distance: 90.2
click at [246, 116] on h1 "[PERSON_NAME] Active" at bounding box center [296, 109] width 320 height 15
copy h1 "[PERSON_NAME]"
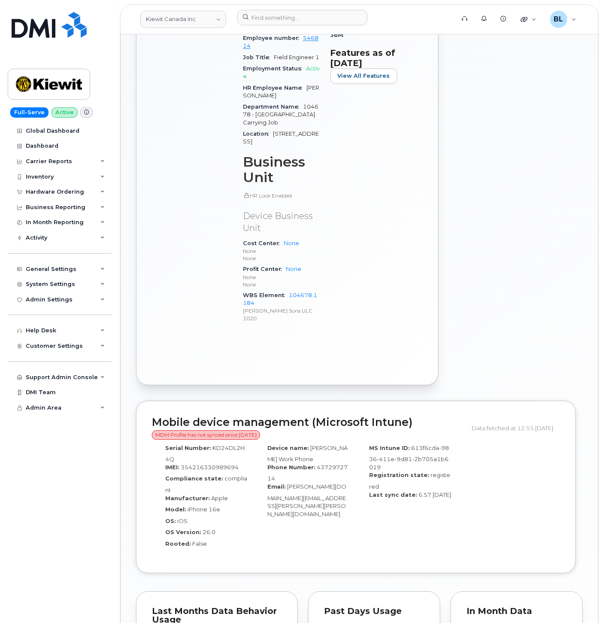
scroll to position [469, 0]
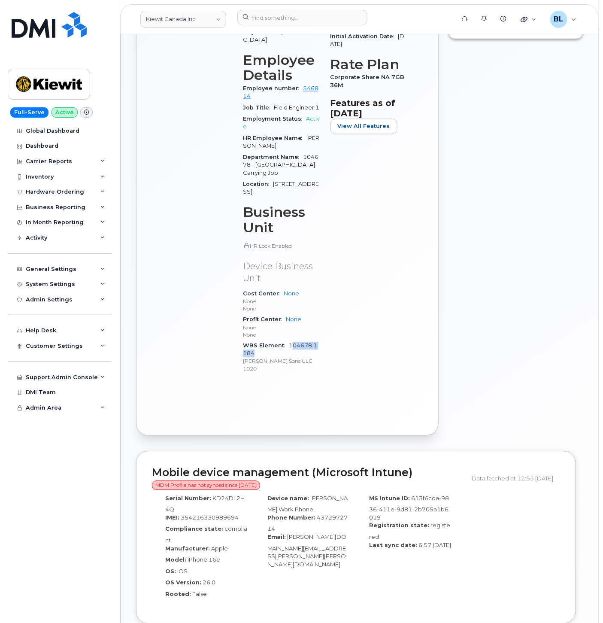
drag, startPoint x: 261, startPoint y: 347, endPoint x: 291, endPoint y: 337, distance: 31.8
click at [291, 341] on div "WBS Element 104678.1184 [PERSON_NAME] Sons ULC 1020" at bounding box center [281, 358] width 77 height 34
click at [255, 349] on div "WBS Element 104678.1184 [PERSON_NAME] Sons ULC 1020" at bounding box center [281, 358] width 77 height 34
drag, startPoint x: 228, startPoint y: 342, endPoint x: 288, endPoint y: 339, distance: 60.2
click at [288, 341] on div "WBS Element 104678.1184 [PERSON_NAME] Sons ULC 1020" at bounding box center [281, 358] width 77 height 34
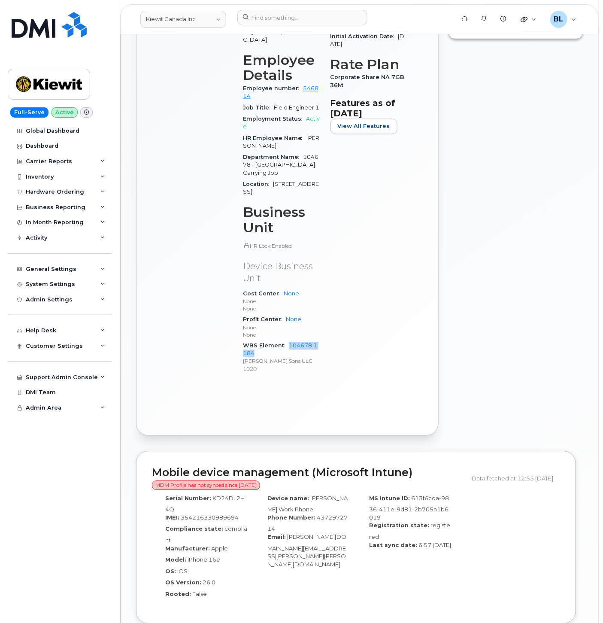
copy link "104678.1184"
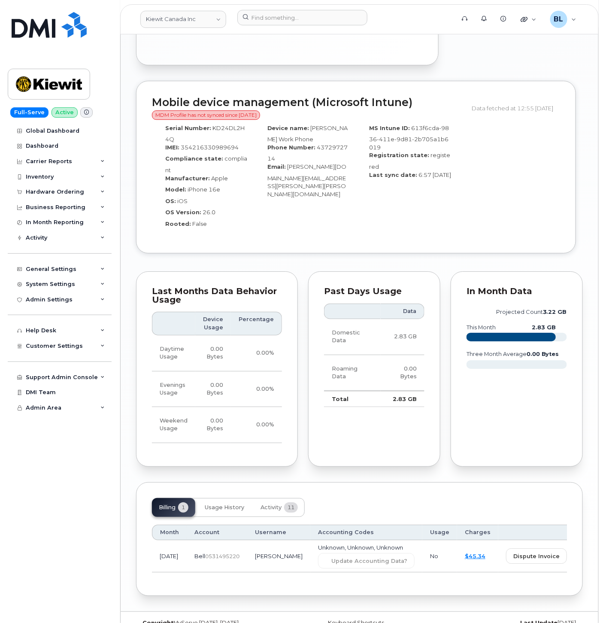
scroll to position [850, 0]
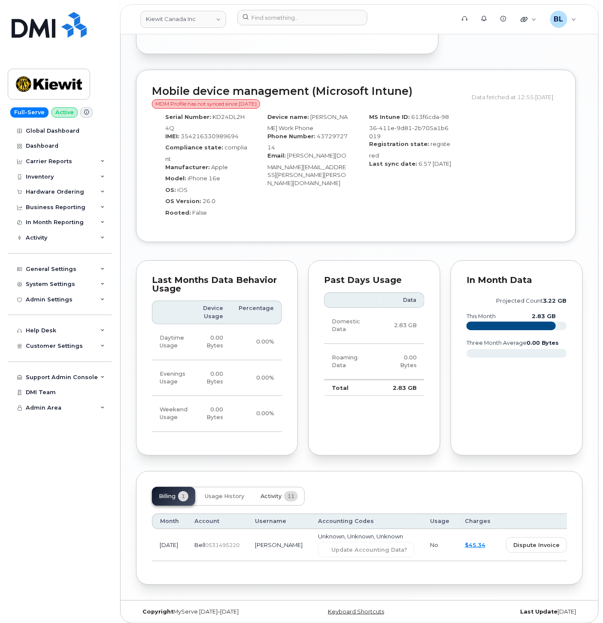
click at [260, 487] on button "Activity 11" at bounding box center [279, 496] width 51 height 19
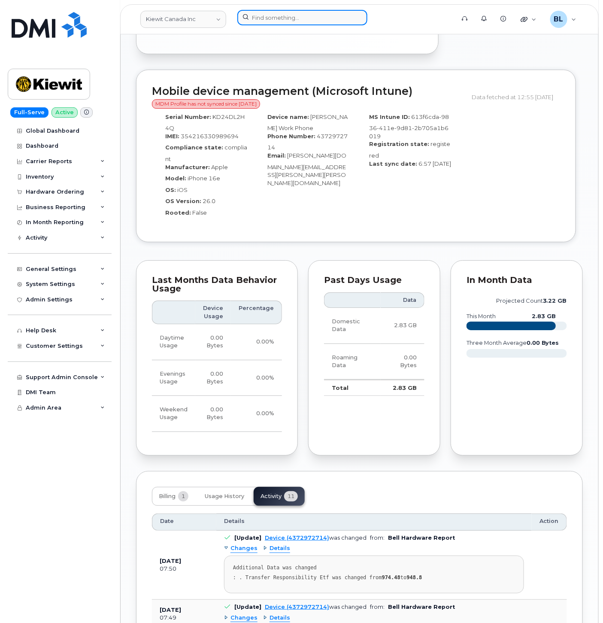
click at [299, 22] on input at bounding box center [302, 17] width 130 height 15
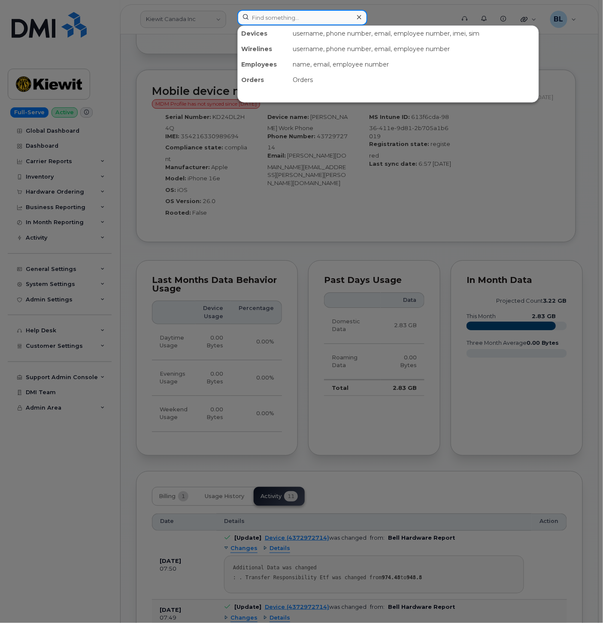
click at [299, 22] on input at bounding box center [302, 17] width 130 height 15
paste input "4035420473"
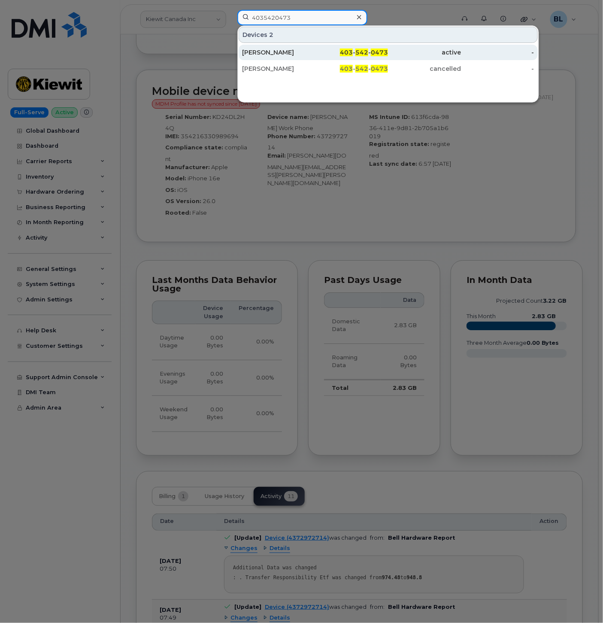
type input "4035420473"
click at [344, 55] on span "403" at bounding box center [346, 53] width 13 height 8
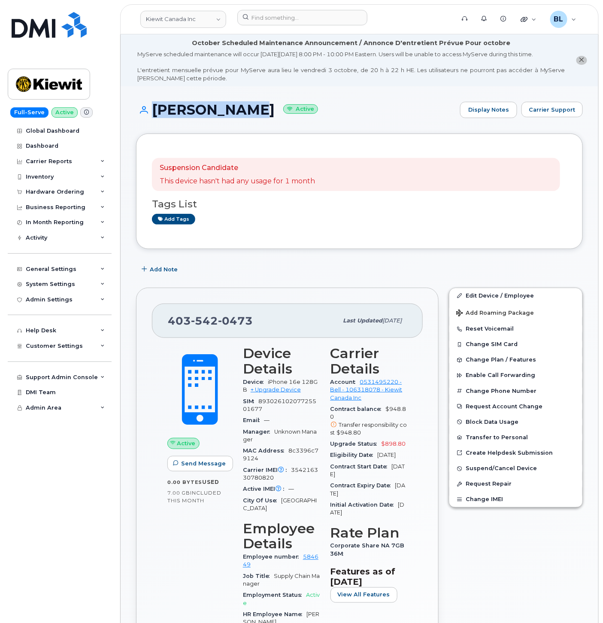
drag, startPoint x: 149, startPoint y: 110, endPoint x: 247, endPoint y: 114, distance: 98.9
click at [247, 114] on h1 "[PERSON_NAME] Active" at bounding box center [296, 109] width 320 height 15
copy h1 "[PERSON_NAME]"
click at [526, 291] on link "Edit Device / Employee" at bounding box center [516, 295] width 133 height 15
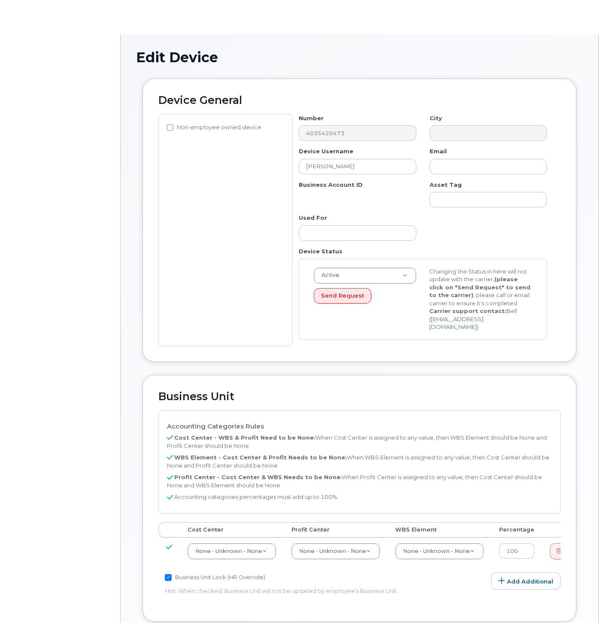
select select "14058"
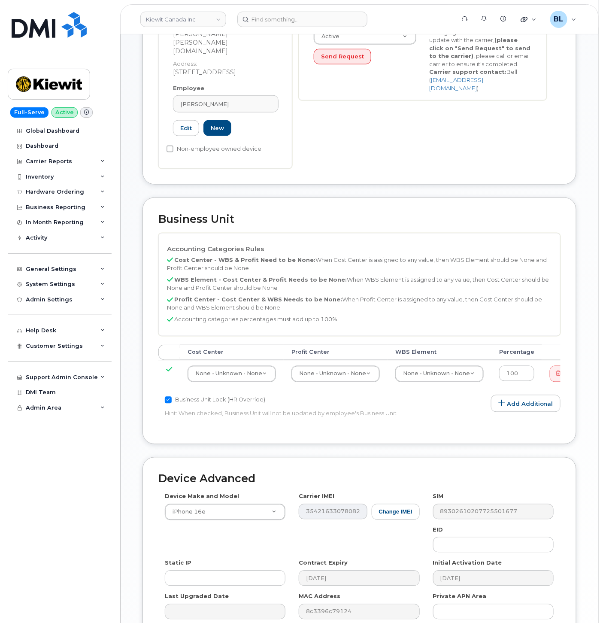
scroll to position [350, 0]
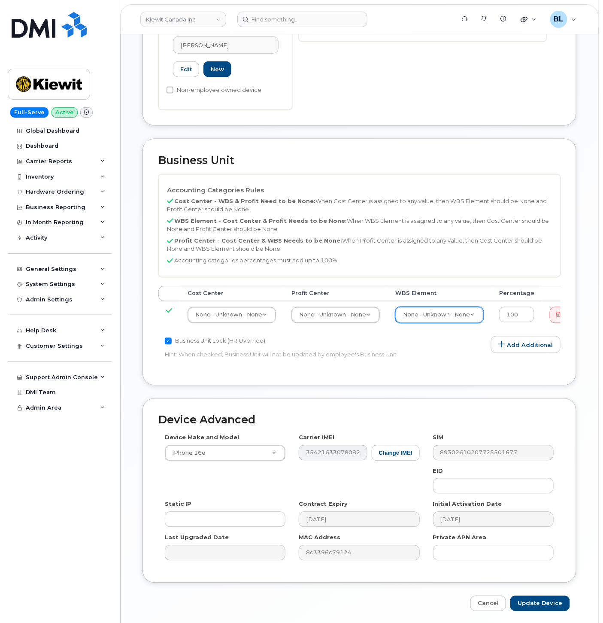
paste input "110301.1418"
type input "110301.1418"
type input "33471404"
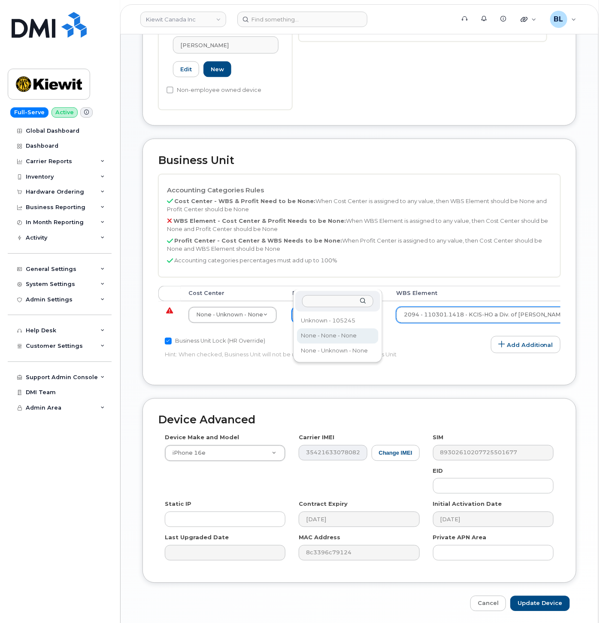
select select "14059"
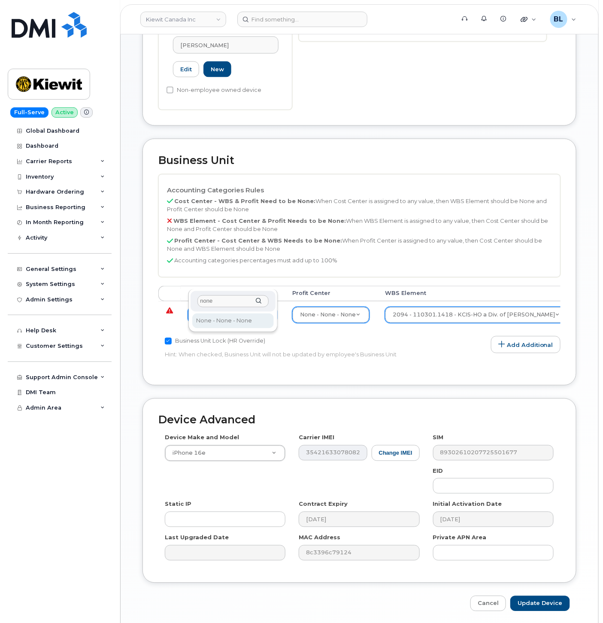
type input "none"
click at [251, 310] on div "none" at bounding box center [233, 301] width 85 height 21
type input "13383"
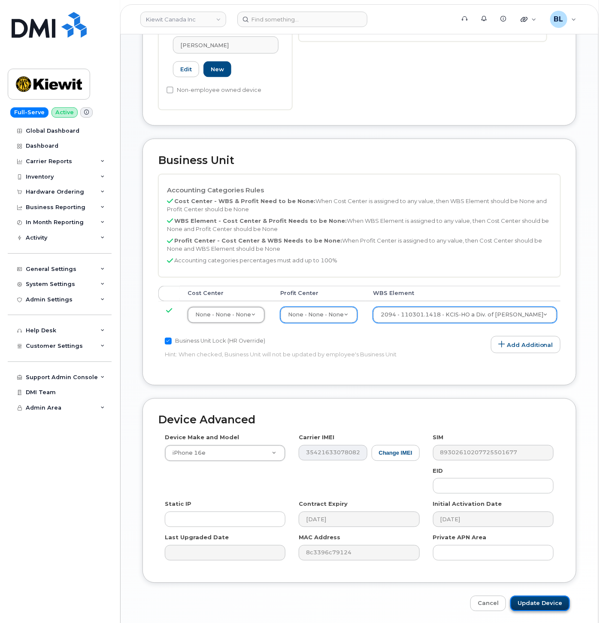
click at [560, 596] on input "Update Device" at bounding box center [541, 604] width 60 height 16
type input "Saving..."
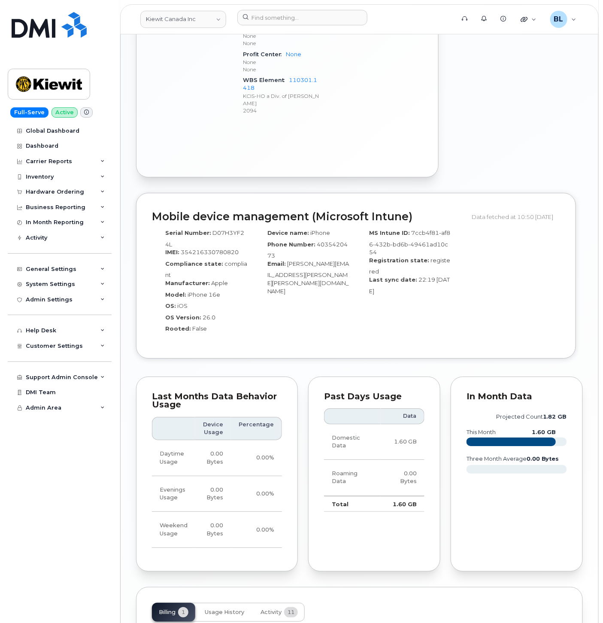
scroll to position [843, 0]
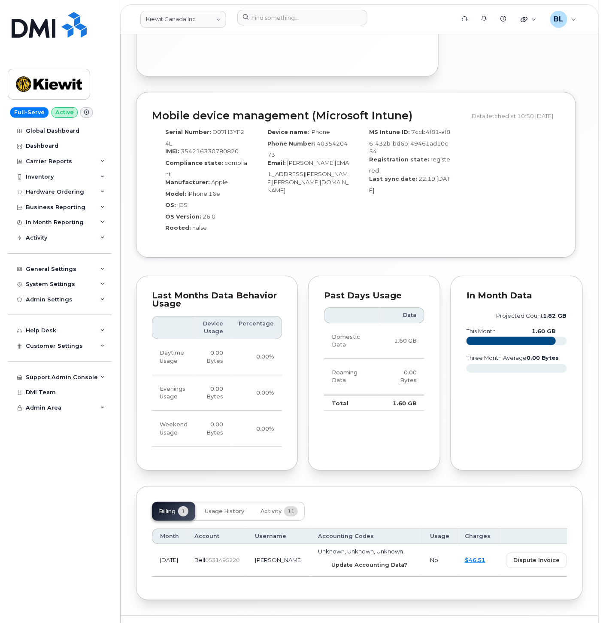
click at [325, 557] on button "Update Accounting Data?" at bounding box center [366, 564] width 97 height 15
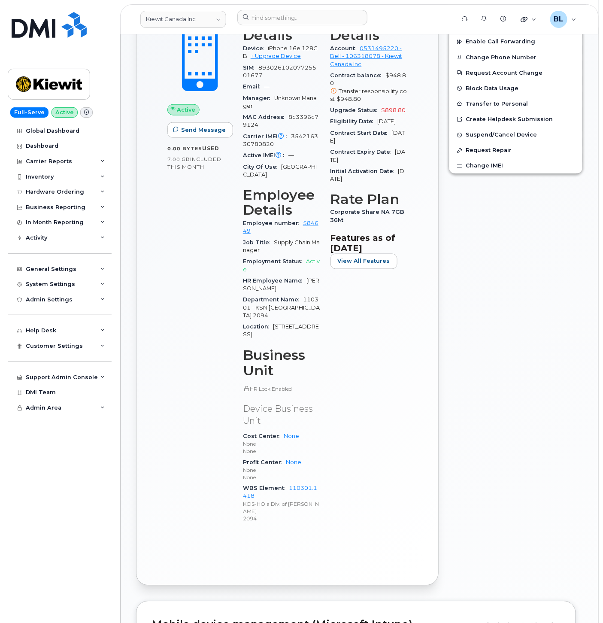
scroll to position [0, 0]
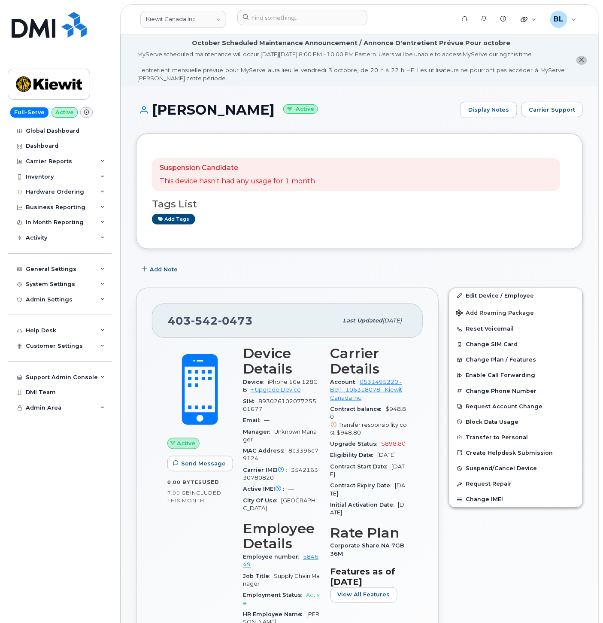
click at [215, 316] on span "542" at bounding box center [204, 320] width 27 height 13
copy span "[PHONE_NUMBER]"
drag, startPoint x: 173, startPoint y: 107, endPoint x: 247, endPoint y: 119, distance: 75.4
click at [247, 119] on div "[PERSON_NAME] Active Display Notes Carrier Support" at bounding box center [359, 118] width 447 height 32
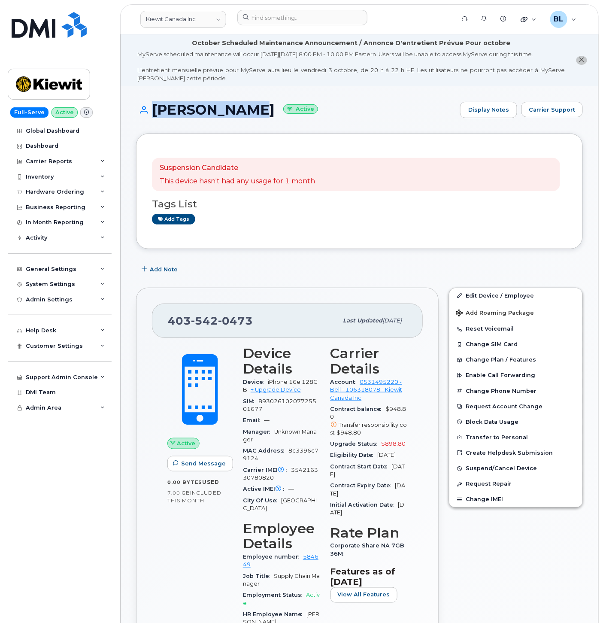
copy h1 "[PERSON_NAME]"
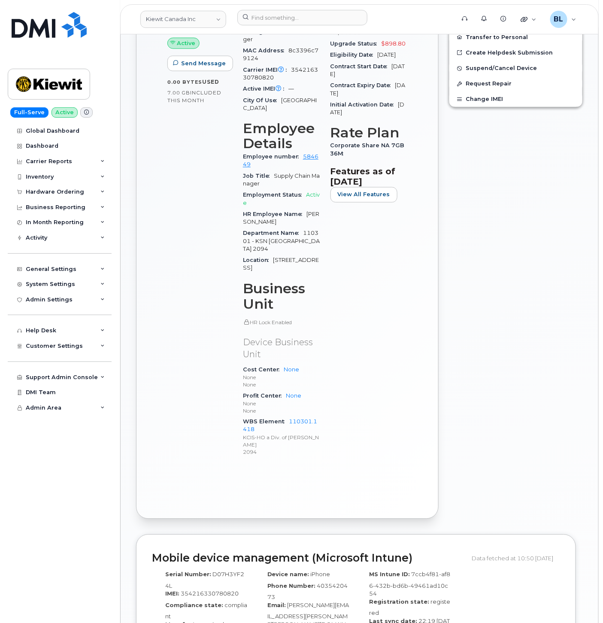
scroll to position [207, 0]
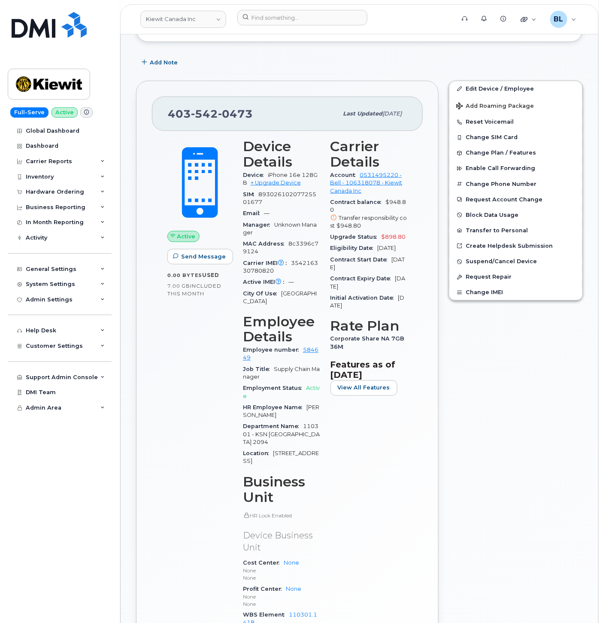
click at [302, 4] on div "[PERSON_NAME] Canada Inc Support Alerts Knowledge Base Quicklinks Suspend / Can…" at bounding box center [359, 19] width 479 height 30
click at [296, 13] on input at bounding box center [302, 17] width 130 height 15
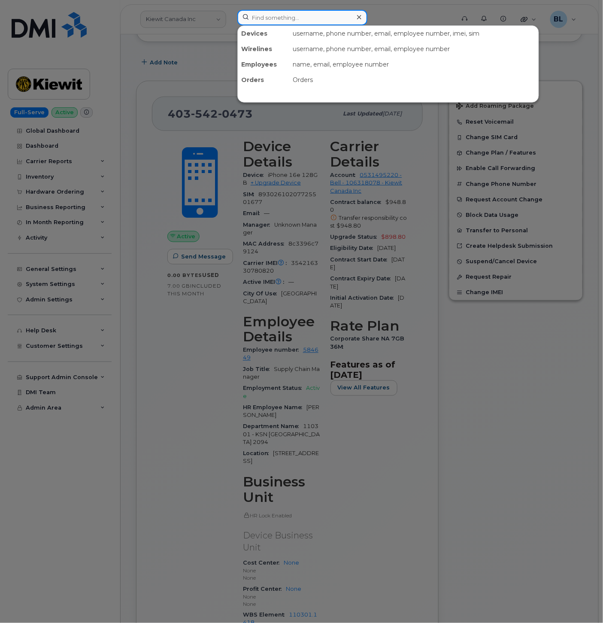
paste input "2363306959"
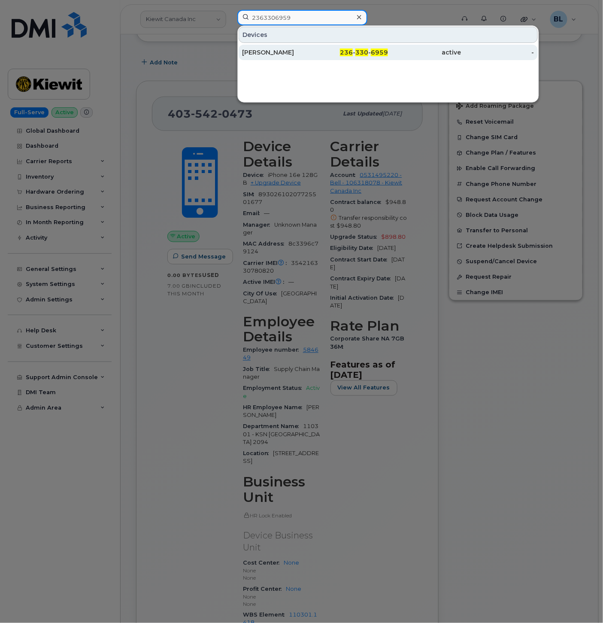
type input "2363306959"
click at [348, 48] on div "236 - 330 - 6959" at bounding box center [351, 52] width 73 height 15
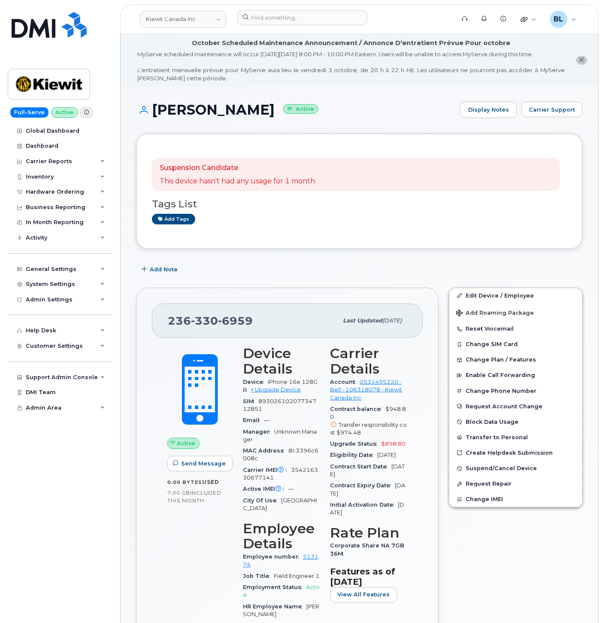
click at [262, 271] on div "Add Note" at bounding box center [359, 269] width 447 height 15
drag, startPoint x: 147, startPoint y: 112, endPoint x: 278, endPoint y: 113, distance: 131.4
click at [278, 113] on h1 "Ivy Jean Dumayas Active" at bounding box center [296, 109] width 320 height 15
copy h1 "[PERSON_NAME]"
click at [224, 324] on span "6959" at bounding box center [235, 320] width 35 height 13
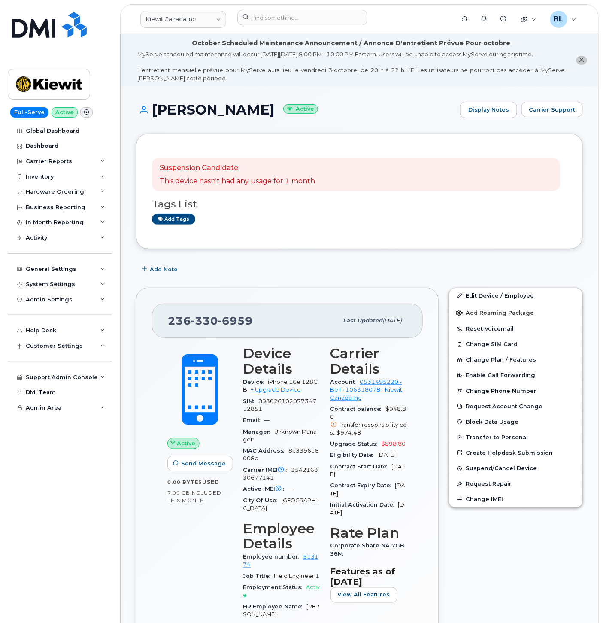
click at [224, 323] on span "6959" at bounding box center [235, 320] width 35 height 13
click at [222, 323] on span "6959" at bounding box center [235, 320] width 35 height 13
drag, startPoint x: 222, startPoint y: 323, endPoint x: 200, endPoint y: 320, distance: 22.2
click at [200, 320] on span "330" at bounding box center [204, 320] width 27 height 13
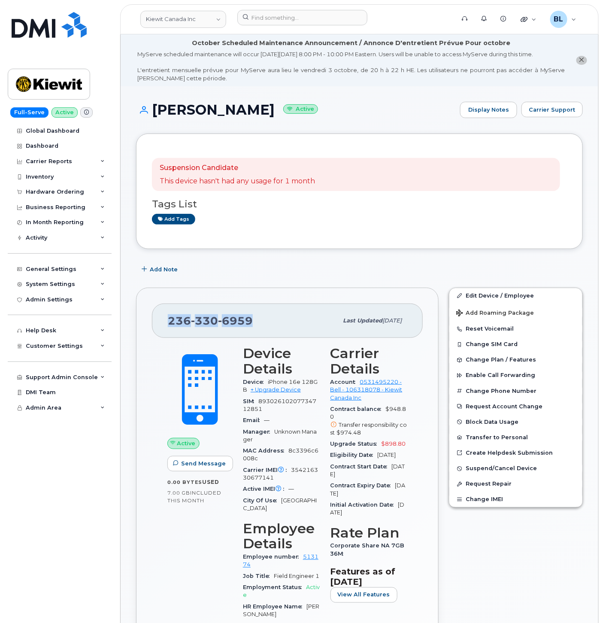
click at [200, 320] on span "330" at bounding box center [204, 320] width 27 height 13
drag, startPoint x: 504, startPoint y: 292, endPoint x: 3, endPoint y: 428, distance: 518.9
click at [504, 292] on link "Edit Device / Employee" at bounding box center [516, 295] width 133 height 15
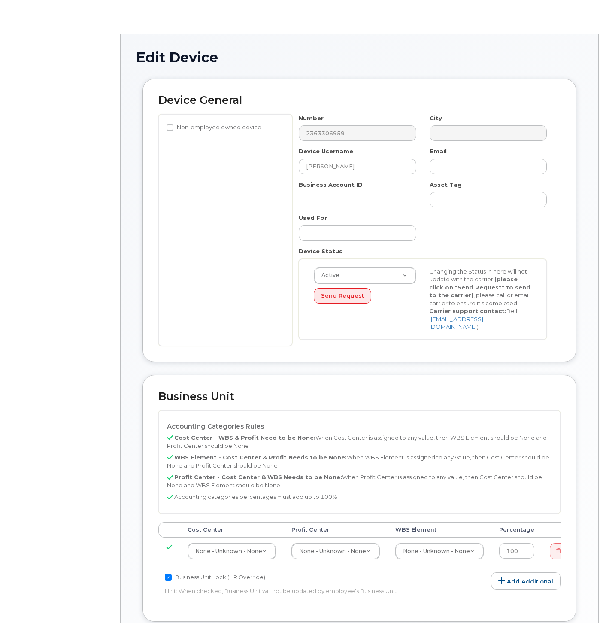
select select "14058"
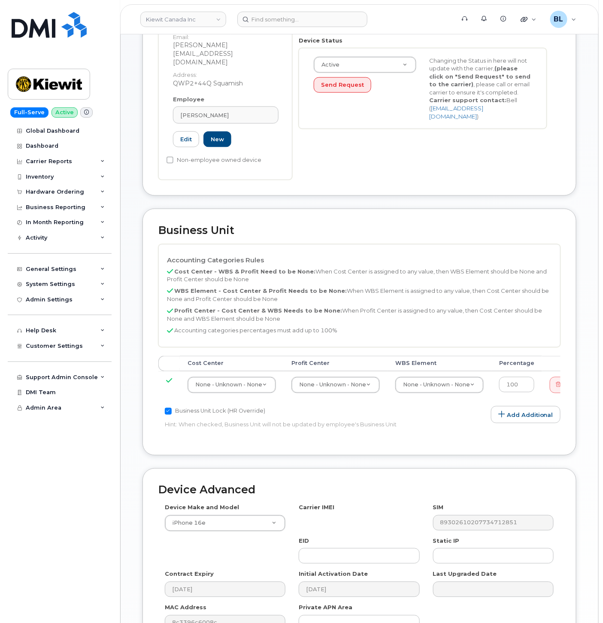
scroll to position [315, 0]
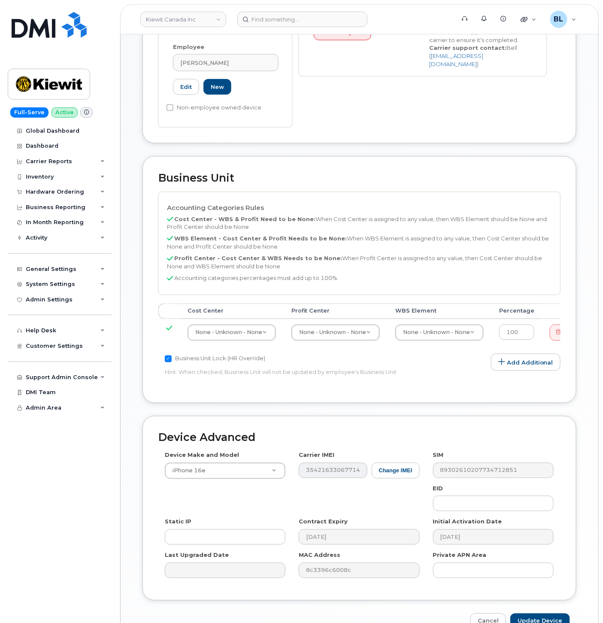
click at [451, 332] on div "Cost Center [GEOGRAPHIC_DATA] WBS Element Percentage None - Unknown - None 1337…" at bounding box center [359, 329] width 402 height 50
type input "105919.1227"
type input "29411917"
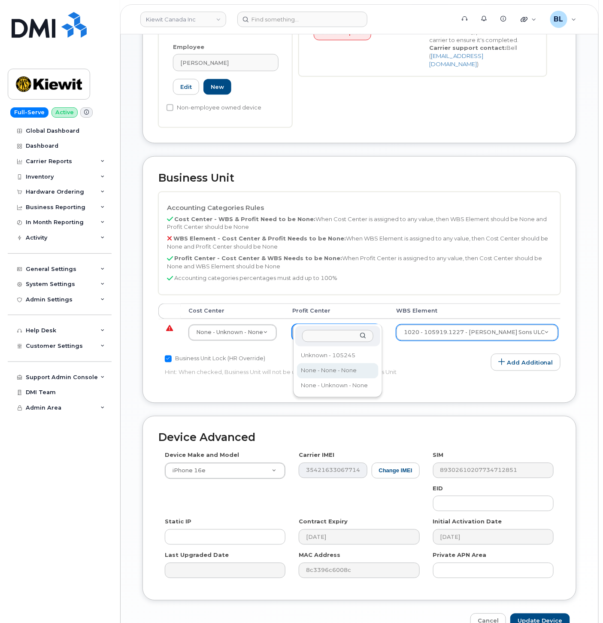
select select "14059"
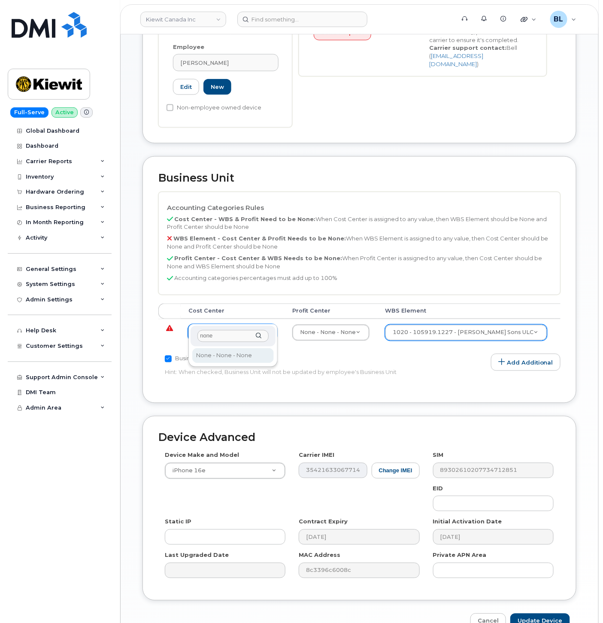
type input "none"
type input "13383"
click at [555, 614] on input "Update Device" at bounding box center [541, 622] width 60 height 16
type input "Saving..."
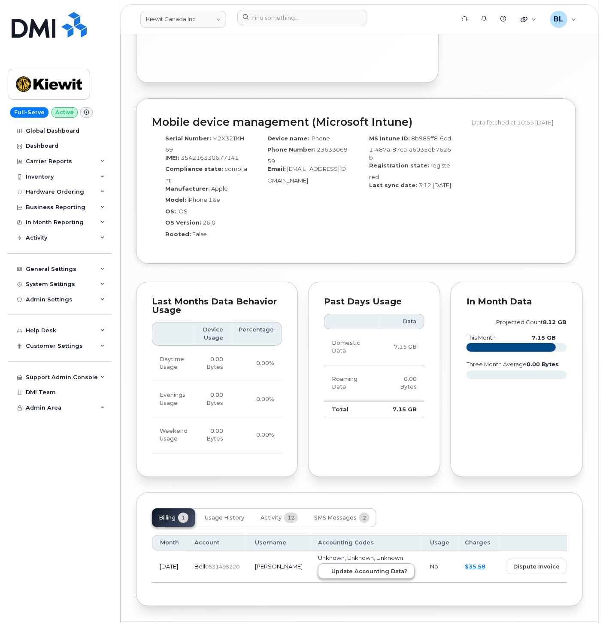
scroll to position [843, 0]
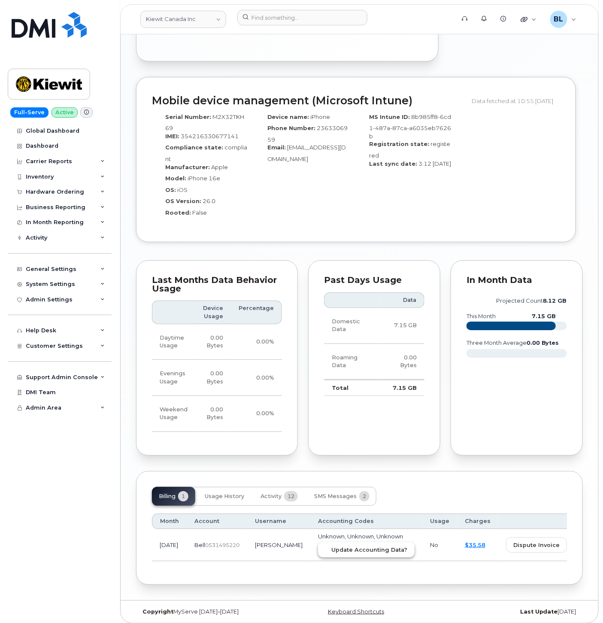
click at [365, 546] on span "Update Accounting Data?" at bounding box center [370, 550] width 76 height 8
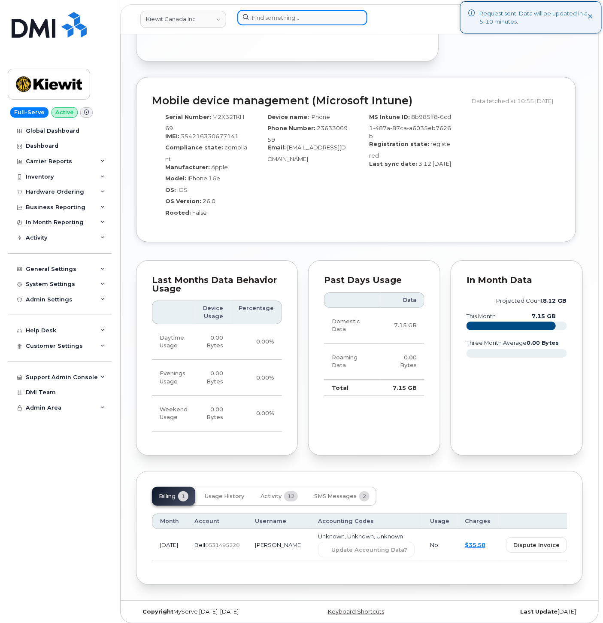
click at [301, 10] on input at bounding box center [302, 17] width 130 height 15
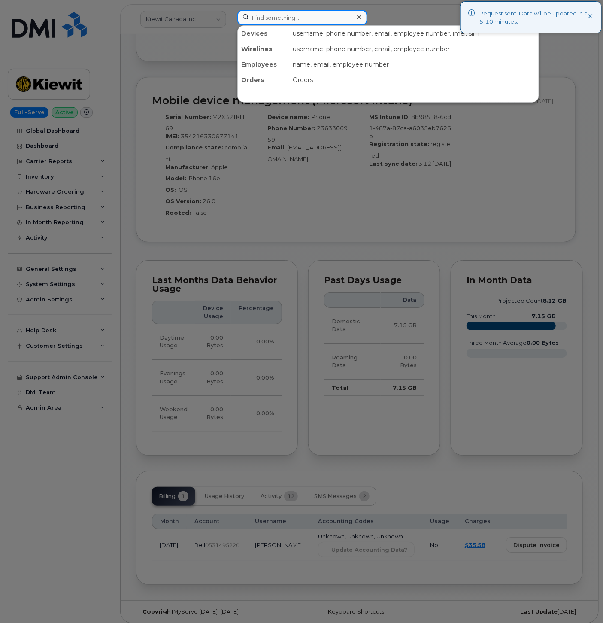
paste input "2363344539"
type input "2363344539"
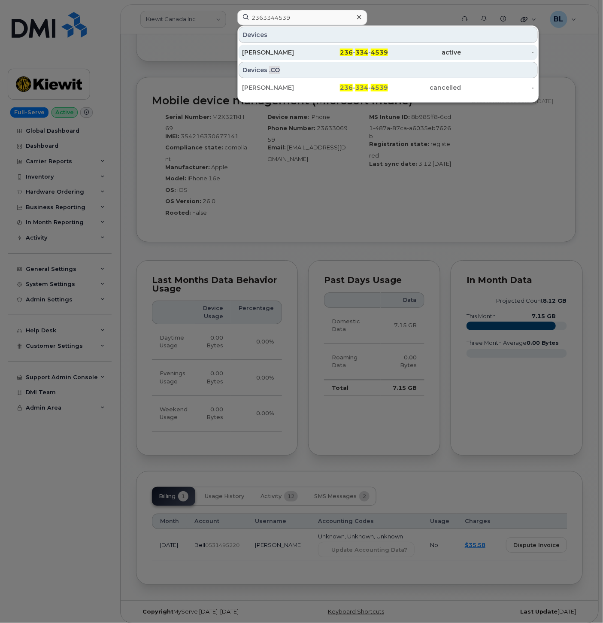
drag, startPoint x: 429, startPoint y: 54, endPoint x: 413, endPoint y: 76, distance: 28.0
click at [429, 54] on div "active" at bounding box center [424, 52] width 73 height 9
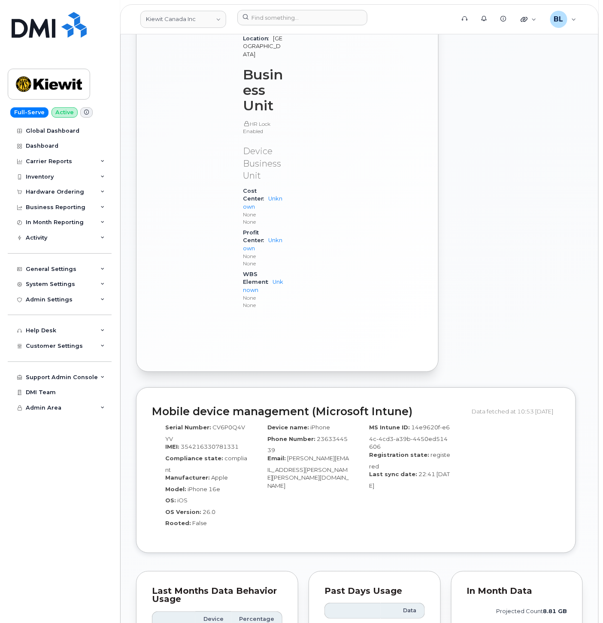
scroll to position [891, 0]
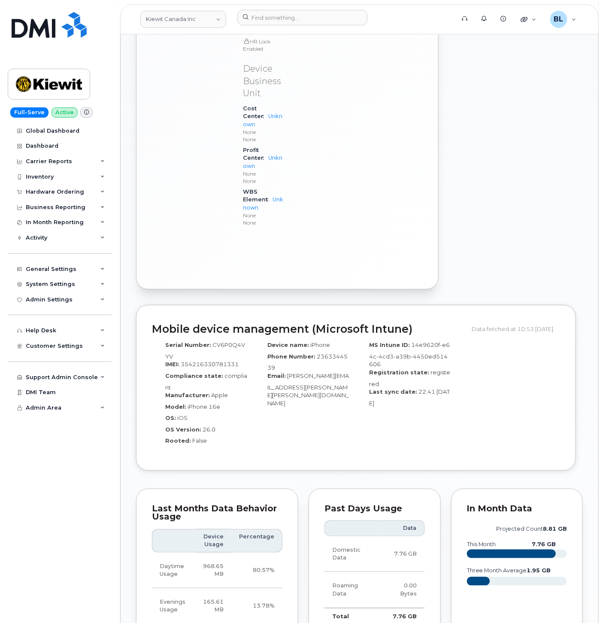
drag, startPoint x: 289, startPoint y: 490, endPoint x: 329, endPoint y: 490, distance: 39.5
copy span "105877.1189"
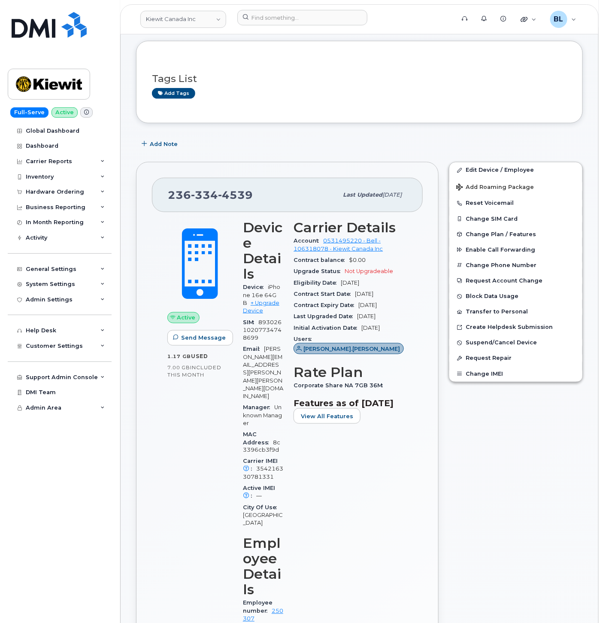
scroll to position [0, 0]
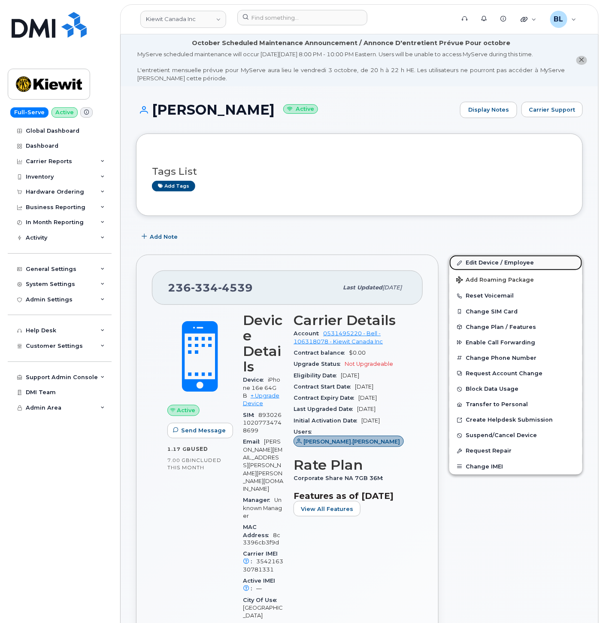
click at [492, 264] on link "Edit Device / Employee" at bounding box center [516, 262] width 133 height 15
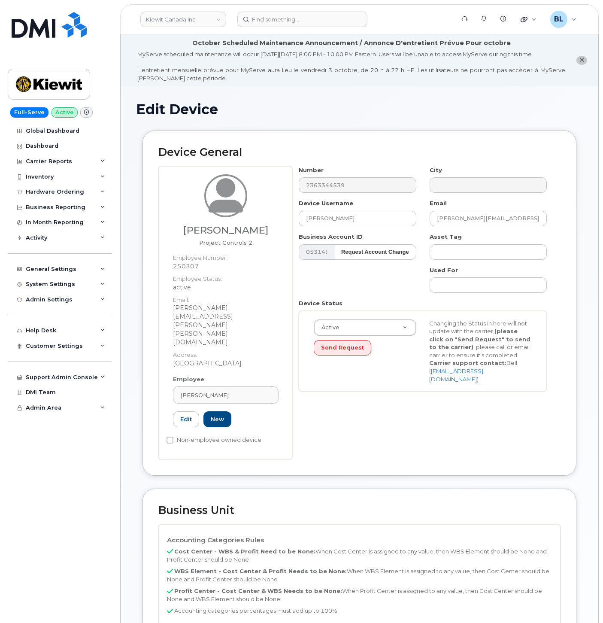
select select "14058"
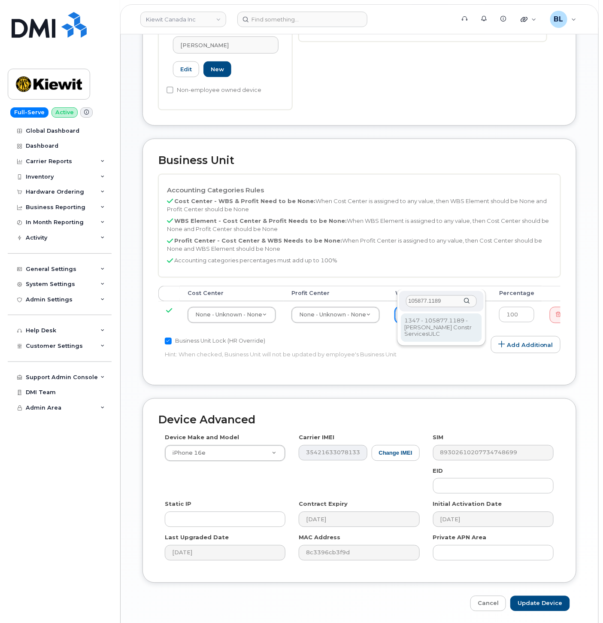
type input "105877.1189"
type input "29560329"
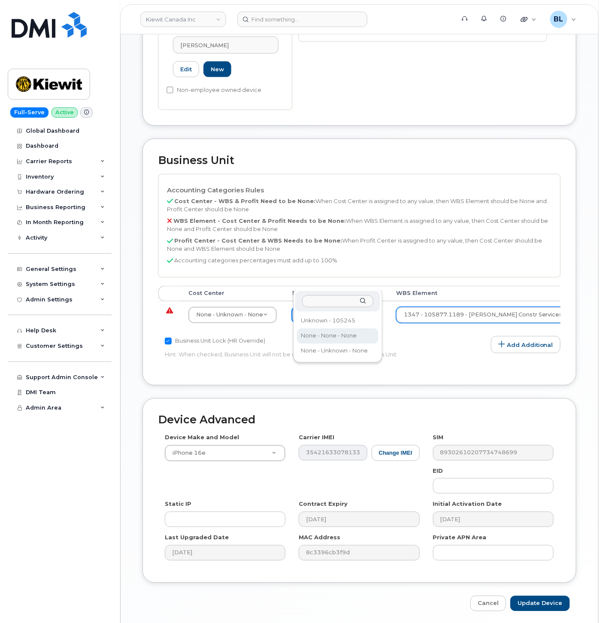
select select "14059"
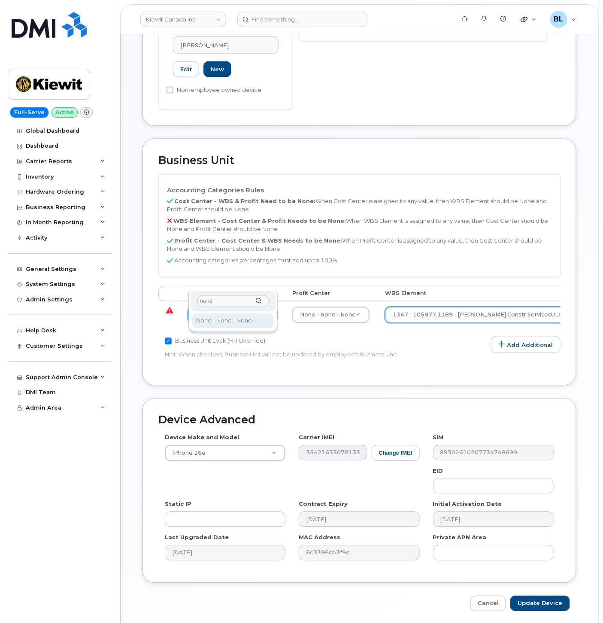
type input "none"
type input "13383"
click at [546, 596] on input "Update Device" at bounding box center [541, 604] width 60 height 16
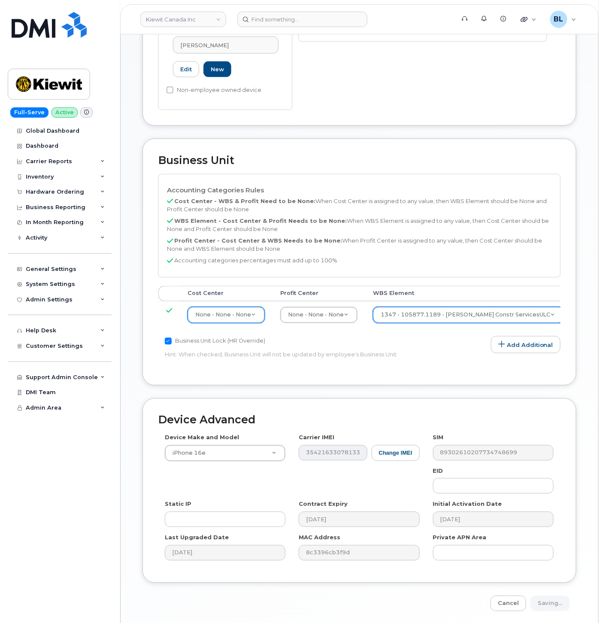
type input "Saving..."
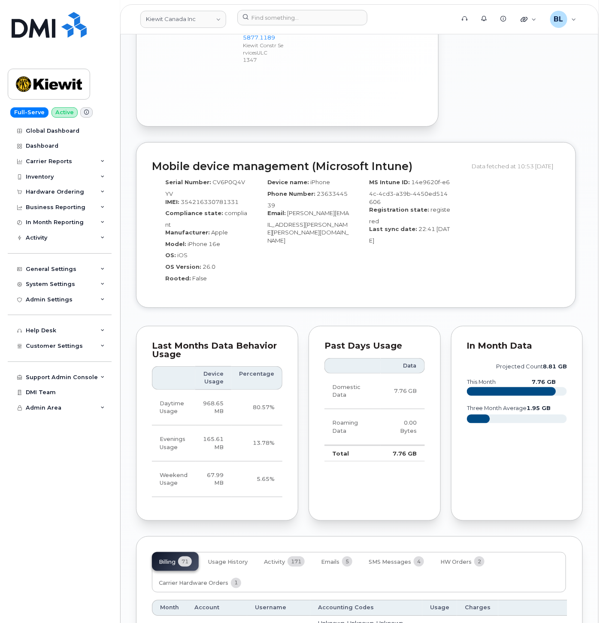
scroll to position [1145, 0]
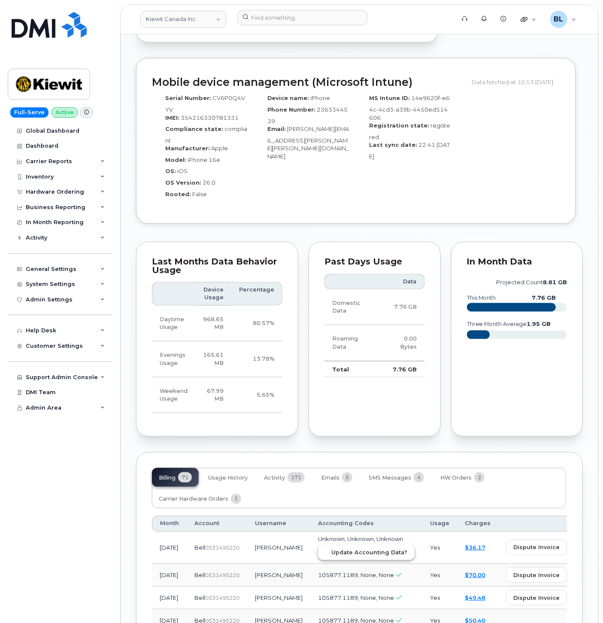
click at [333, 545] on button "Update Accounting Data?" at bounding box center [366, 552] width 97 height 15
click at [315, 13] on input at bounding box center [302, 17] width 130 height 15
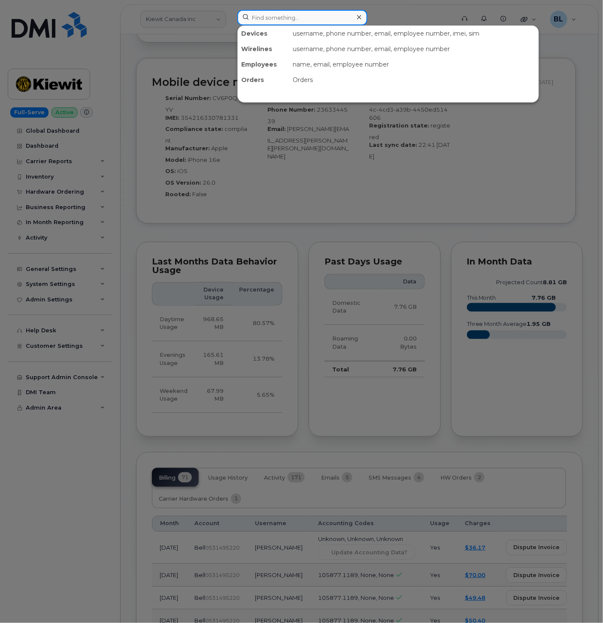
paste input "4034611170"
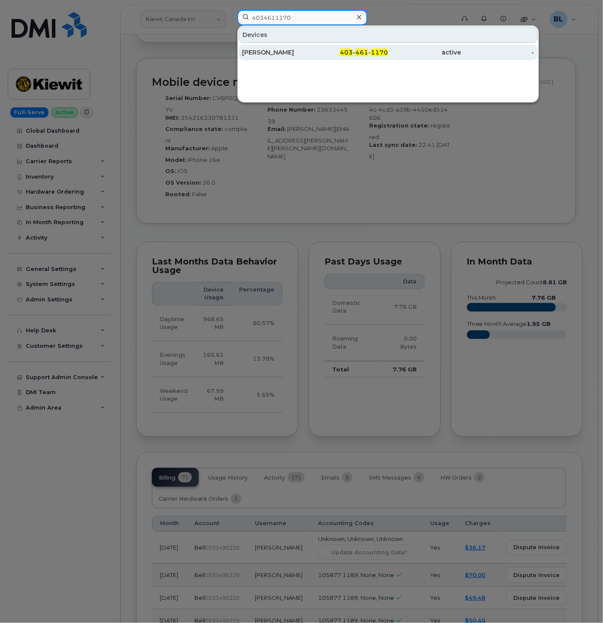
type input "4034611170"
click at [361, 55] on span "461" at bounding box center [362, 53] width 13 height 8
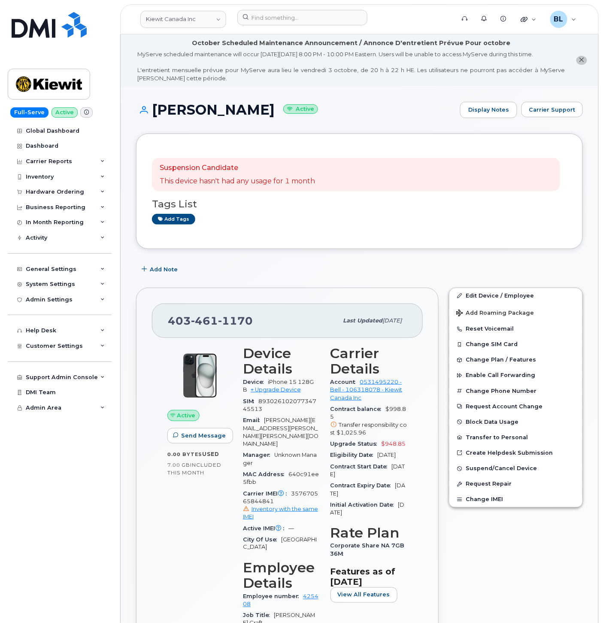
click at [210, 330] on div "[PHONE_NUMBER]" at bounding box center [253, 321] width 170 height 18
click at [210, 331] on div "[PHONE_NUMBER] Last updated [DATE]" at bounding box center [287, 321] width 271 height 34
copy span "[PHONE_NUMBER]"
drag, startPoint x: 149, startPoint y: 103, endPoint x: 260, endPoint y: 112, distance: 110.7
click at [260, 112] on h1 "[PERSON_NAME] Active" at bounding box center [296, 109] width 320 height 15
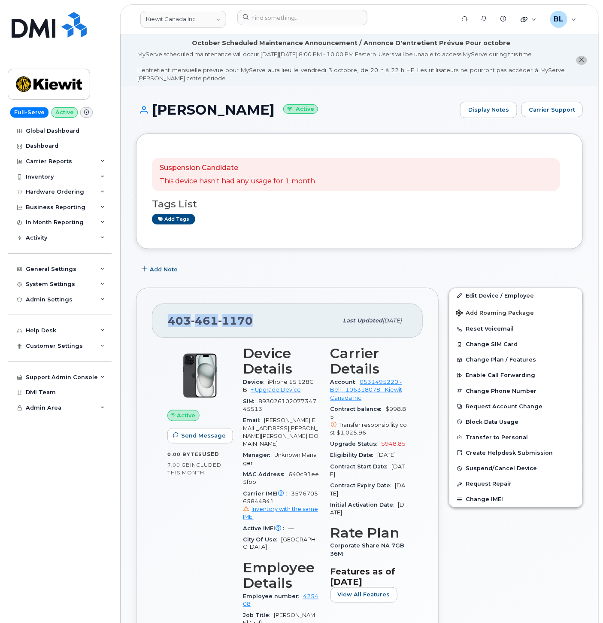
copy h1 "[PERSON_NAME]"
drag, startPoint x: 507, startPoint y: 291, endPoint x: 293, endPoint y: 309, distance: 214.6
click at [507, 291] on link "Edit Device / Employee" at bounding box center [516, 295] width 133 height 15
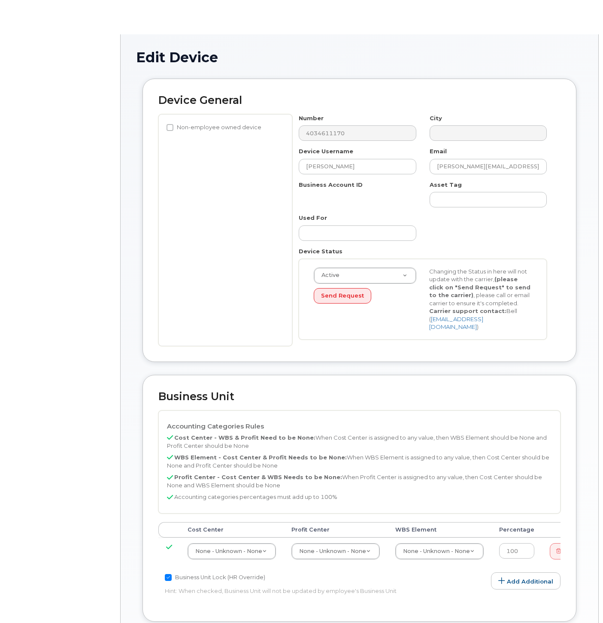
select select "14058"
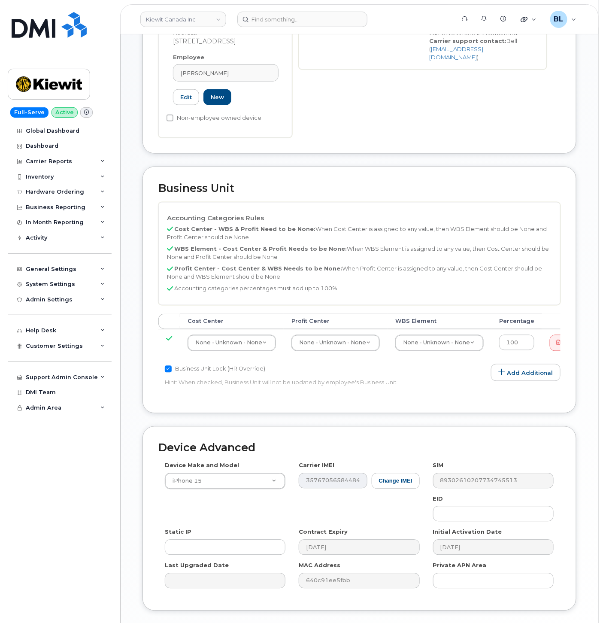
scroll to position [350, 0]
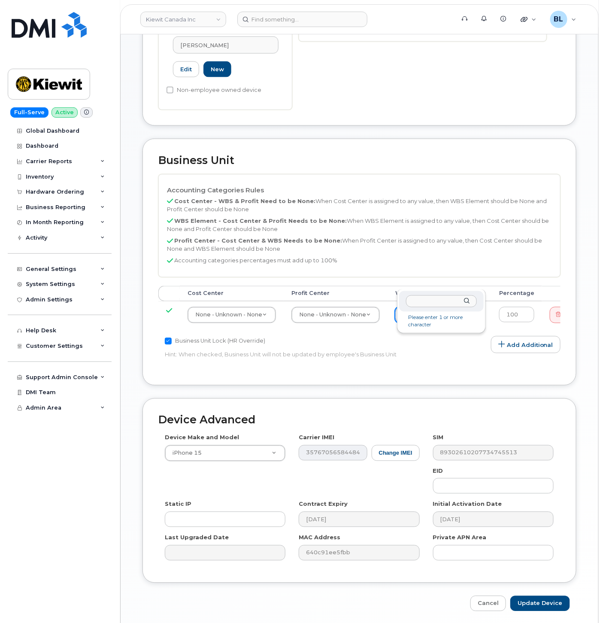
type input "106317.1370"
drag, startPoint x: 432, startPoint y: 277, endPoint x: 420, endPoint y: 294, distance: 20.0
click at [420, 301] on td "None - Unknown - None 13379" at bounding box center [440, 314] width 104 height 27
type input "106317.1370"
type input "34862965"
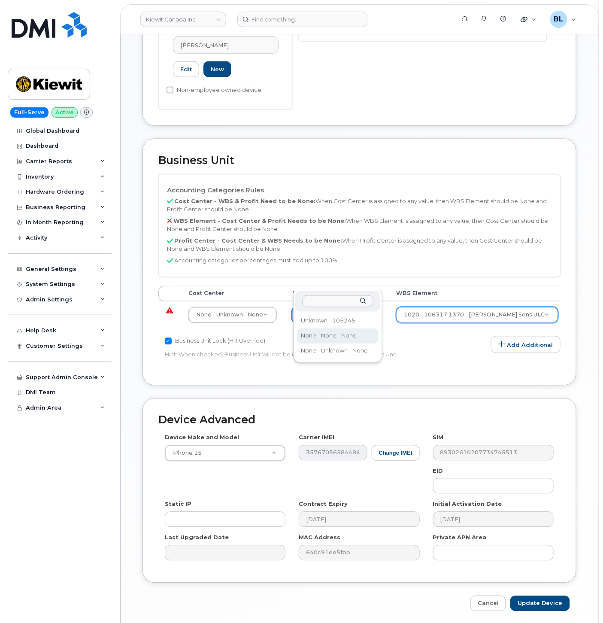
select select "14059"
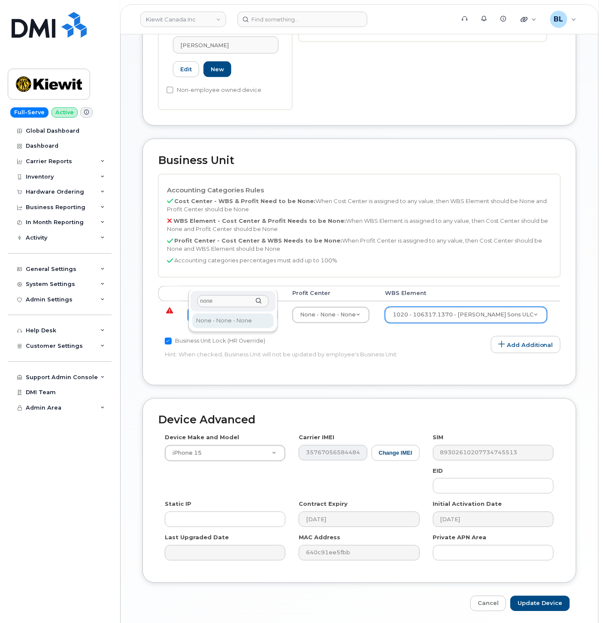
type input "none"
type input "13383"
click at [542, 596] on input "Update Device" at bounding box center [541, 604] width 60 height 16
type input "Saving..."
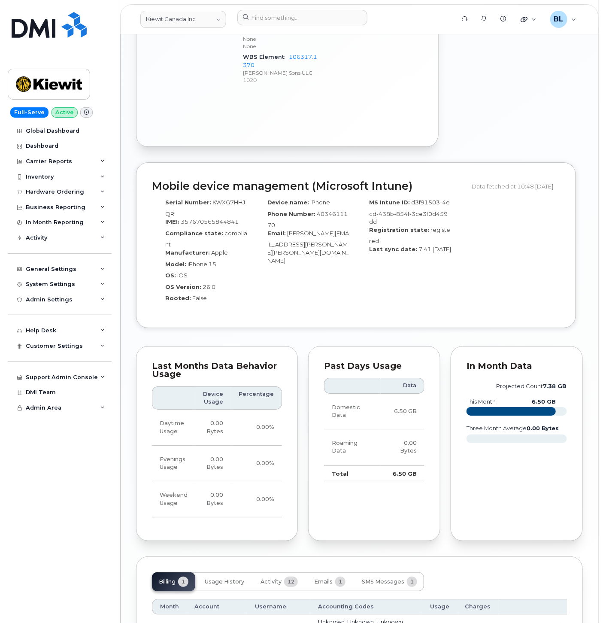
scroll to position [851, 0]
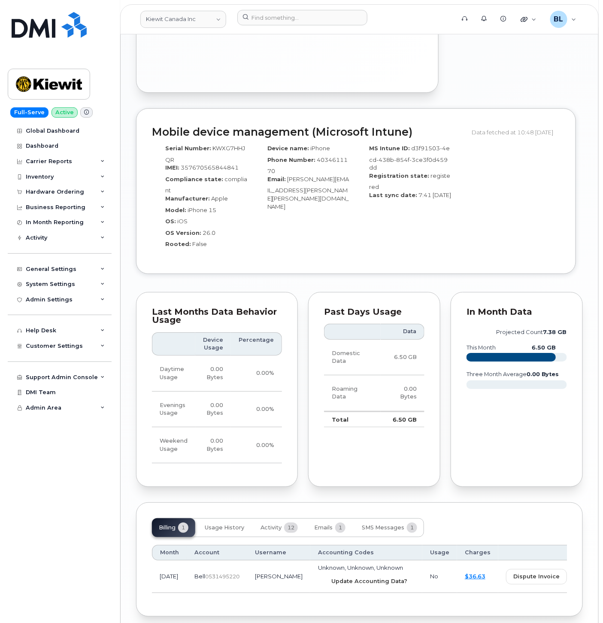
drag, startPoint x: 362, startPoint y: 547, endPoint x: 343, endPoint y: 57, distance: 490.4
click at [362, 574] on button "Update Accounting Data?" at bounding box center [366, 581] width 97 height 15
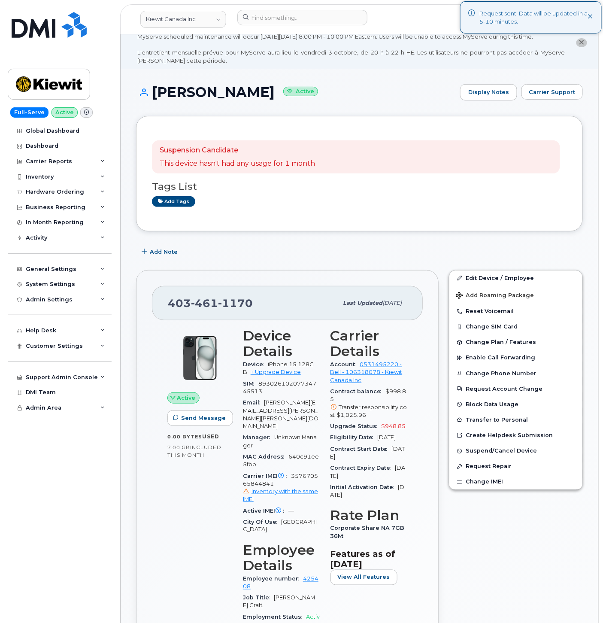
scroll to position [0, 0]
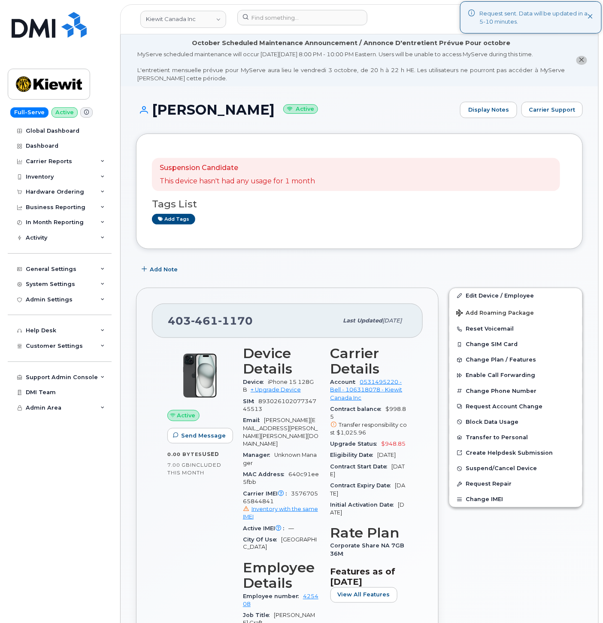
drag, startPoint x: 153, startPoint y: 105, endPoint x: 262, endPoint y: 110, distance: 108.8
click at [262, 110] on h1 "Jake Langmaid Active" at bounding box center [296, 109] width 320 height 15
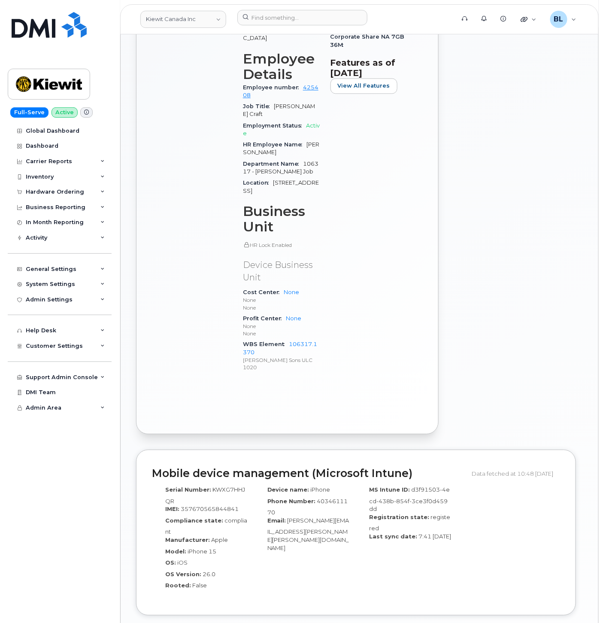
scroll to position [851, 0]
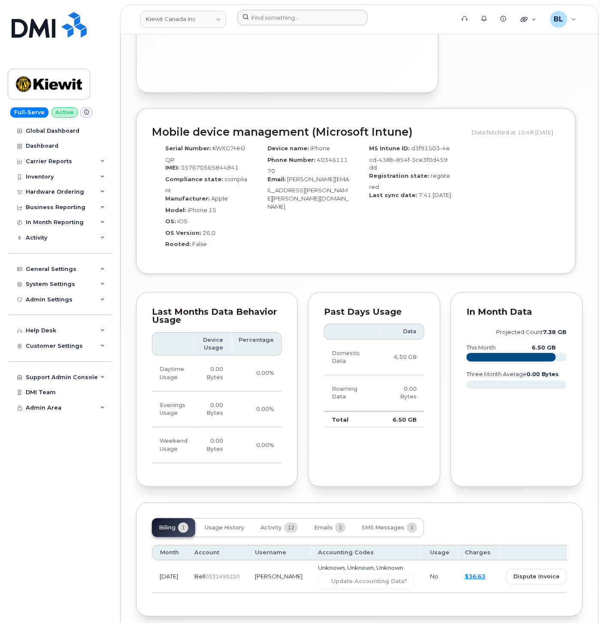
drag, startPoint x: 313, startPoint y: 26, endPoint x: 319, endPoint y: 20, distance: 8.2
click at [313, 26] on div at bounding box center [343, 19] width 225 height 19
click at [323, 17] on input at bounding box center [302, 17] width 130 height 15
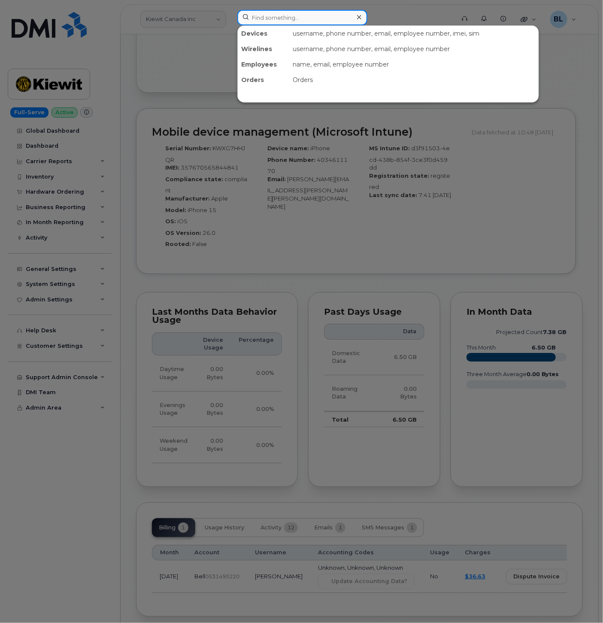
paste input "4038362986"
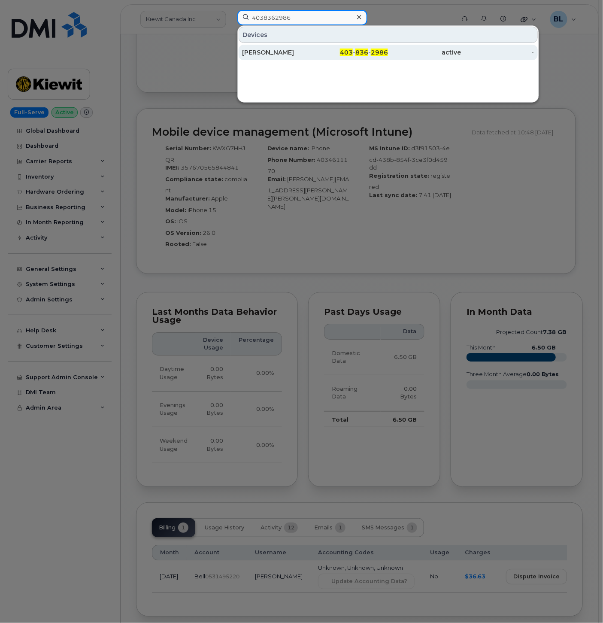
type input "4038362986"
click at [337, 55] on div "403 - 836 - 2986" at bounding box center [351, 52] width 73 height 9
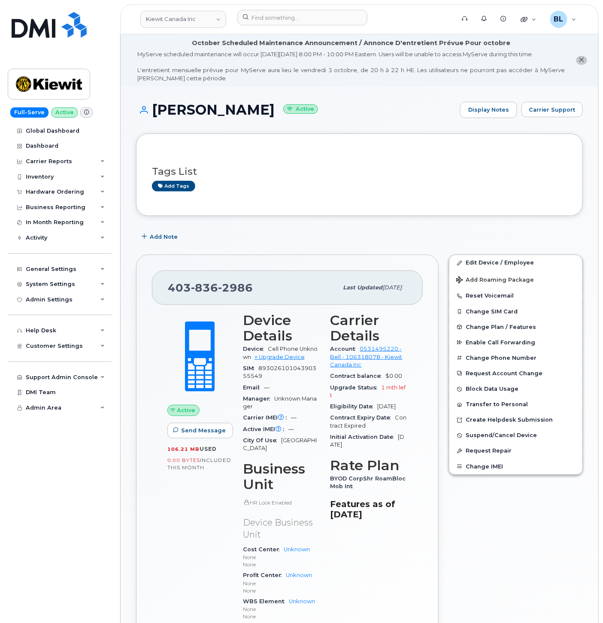
click at [211, 289] on span "836" at bounding box center [204, 287] width 27 height 13
drag, startPoint x: 211, startPoint y: 289, endPoint x: 170, endPoint y: 112, distance: 182.1
click at [192, 118] on div "Michael Hellinga Active Display Notes Carrier Support" at bounding box center [359, 118] width 447 height 32
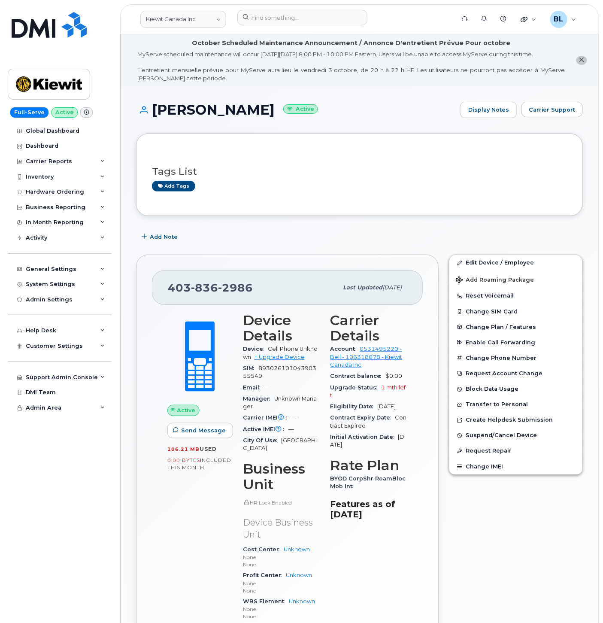
drag, startPoint x: 151, startPoint y: 108, endPoint x: 274, endPoint y: 116, distance: 123.1
click at [274, 116] on h1 "Michael Hellinga Active" at bounding box center [296, 109] width 320 height 15
copy h1 "[PERSON_NAME]"
click at [231, 288] on span "2986" at bounding box center [235, 287] width 35 height 13
click at [234, 288] on span "2986" at bounding box center [235, 287] width 35 height 13
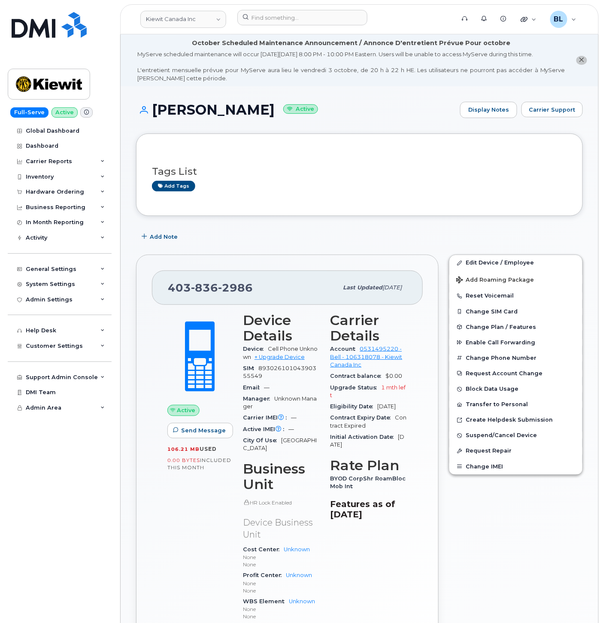
click at [187, 287] on span "403 836 2986" at bounding box center [210, 287] width 85 height 13
copy span "403 836 2986"
click at [501, 258] on link "Edit Device / Employee" at bounding box center [516, 262] width 133 height 15
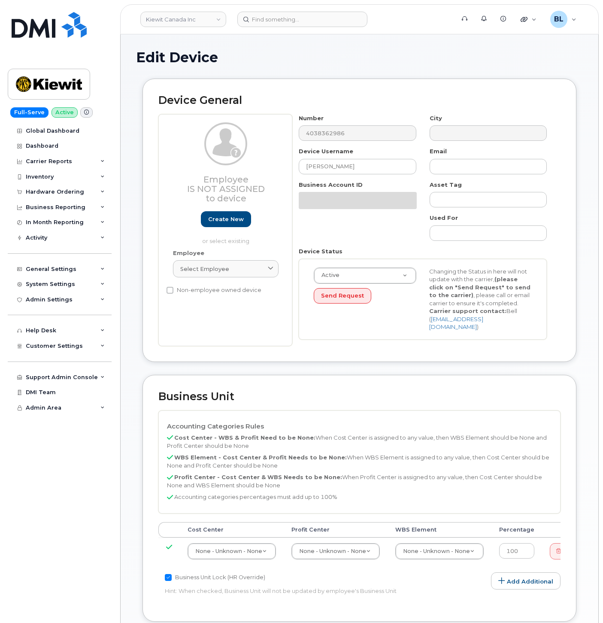
select select "14058"
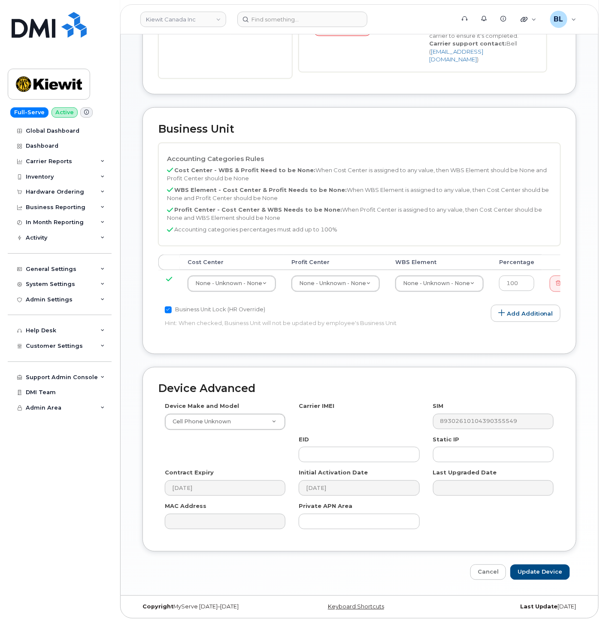
scroll to position [315, 0]
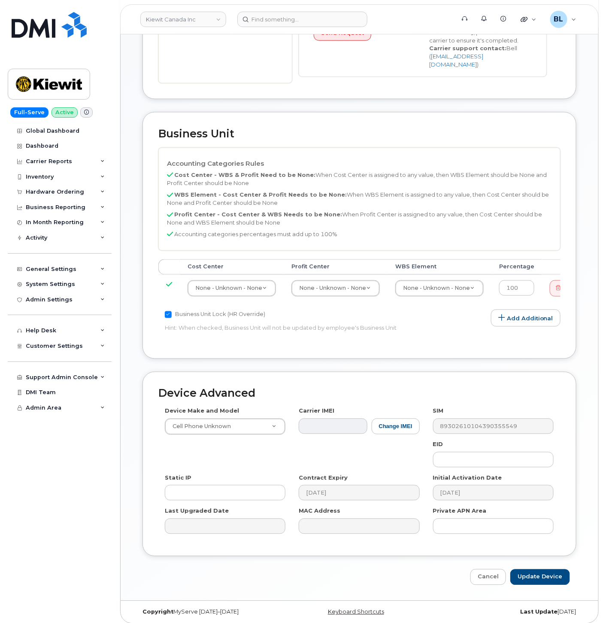
click at [423, 266] on th "WBS Element" at bounding box center [440, 266] width 104 height 15
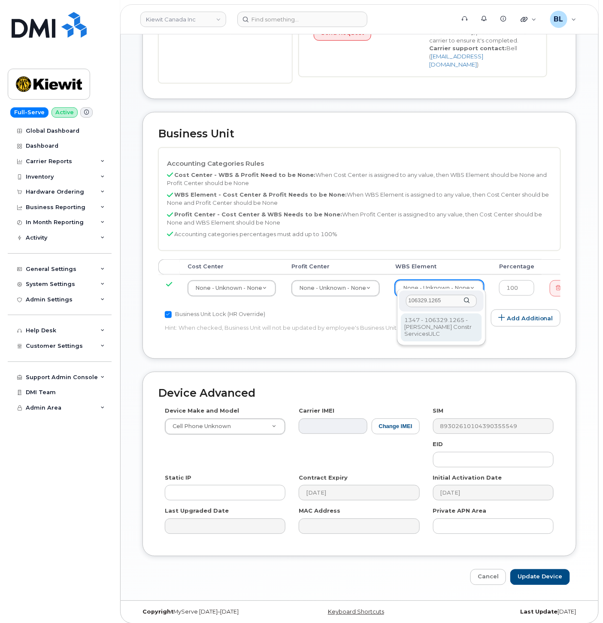
type input "106329.1265"
type input "35626093"
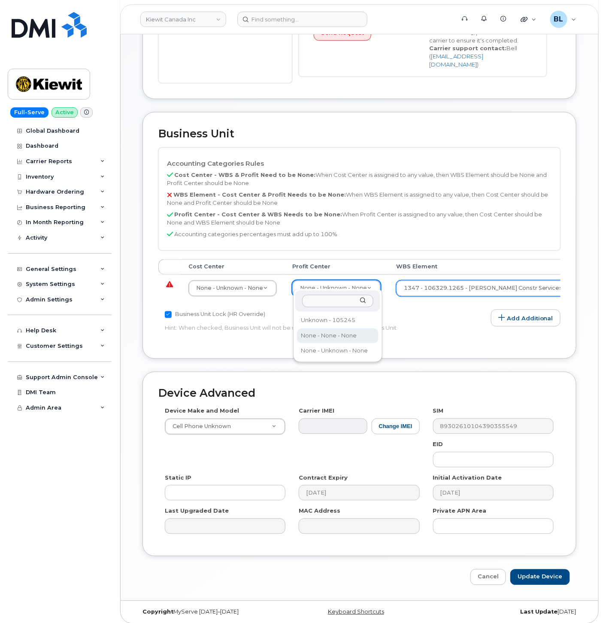
select select "14059"
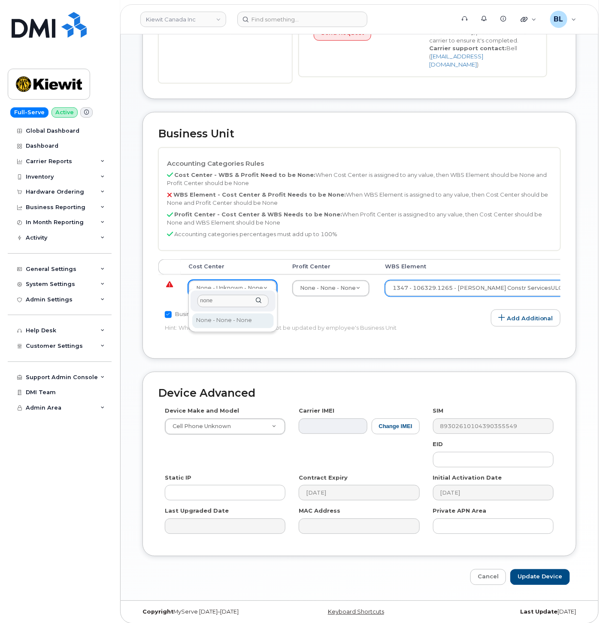
type input "none"
type input "13383"
drag, startPoint x: 556, startPoint y: 573, endPoint x: 475, endPoint y: 576, distance: 80.8
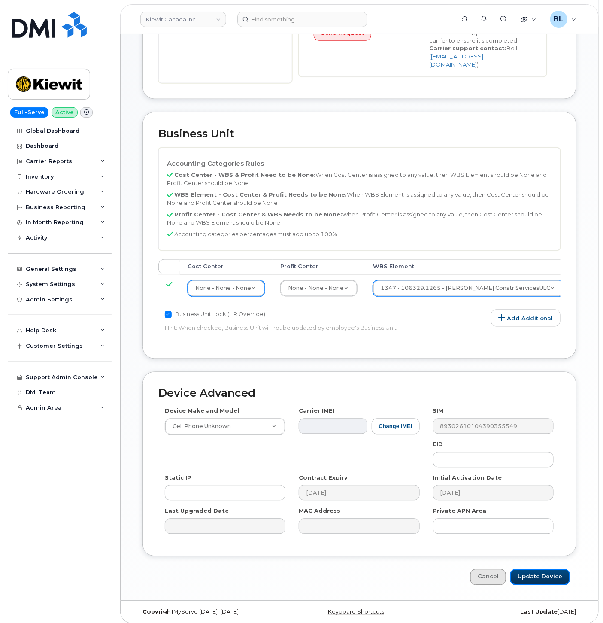
click at [555, 572] on input "Update Device" at bounding box center [541, 577] width 60 height 16
type input "Saving..."
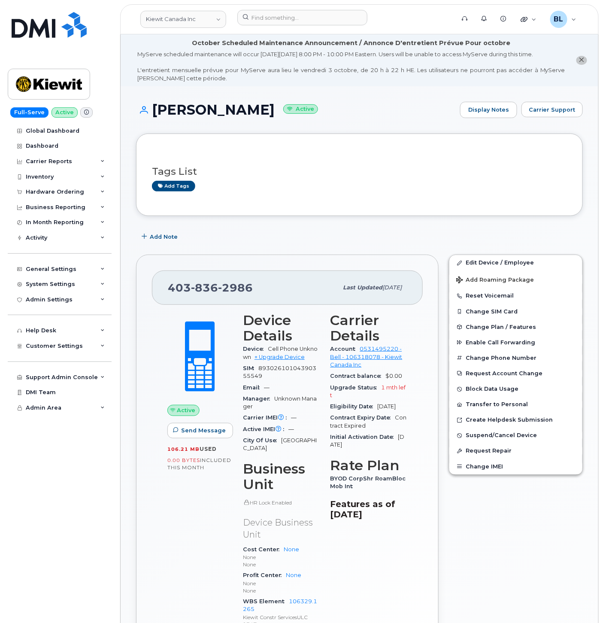
scroll to position [447, 0]
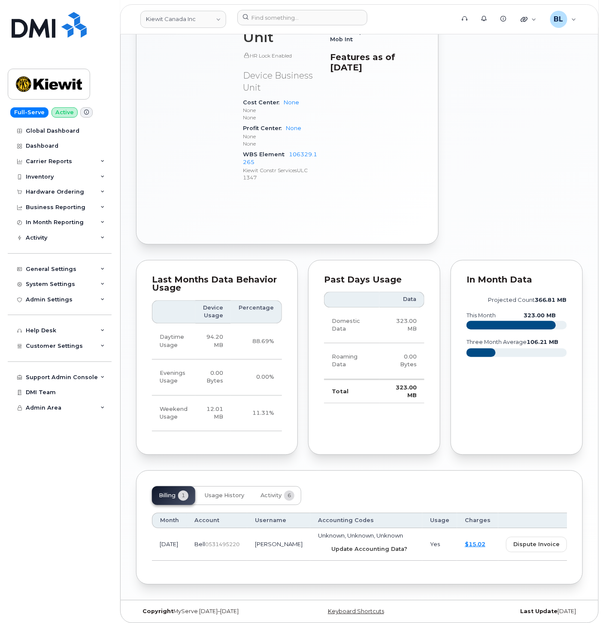
click at [332, 545] on span "Update Accounting Data?" at bounding box center [370, 549] width 76 height 8
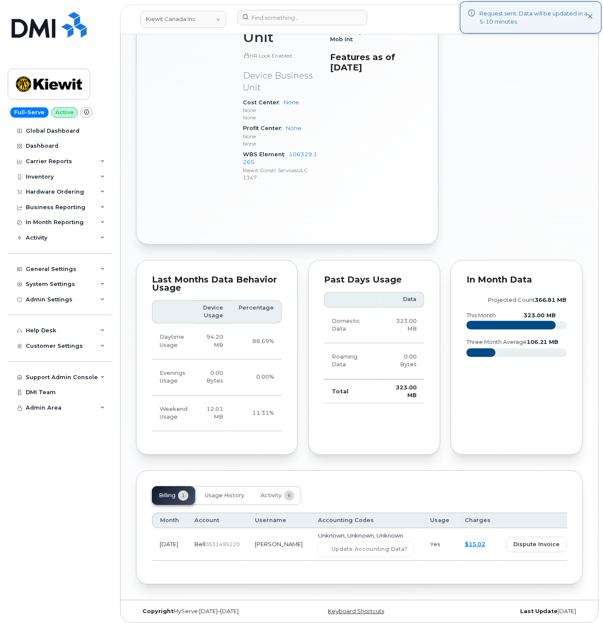
scroll to position [0, 0]
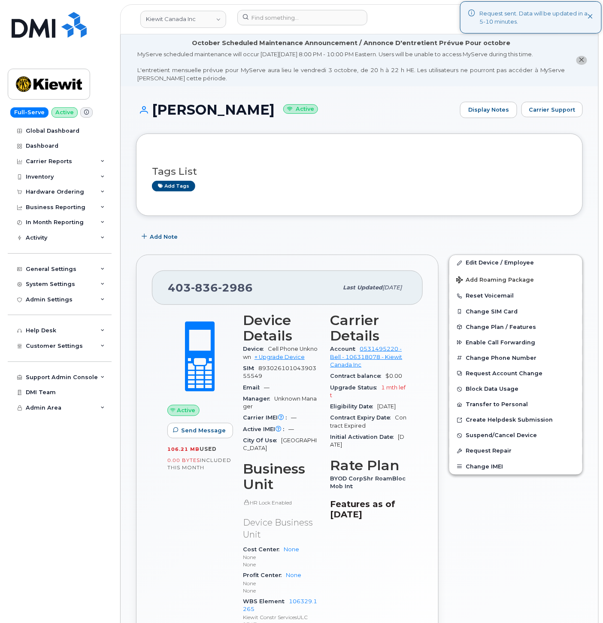
drag, startPoint x: 417, startPoint y: 241, endPoint x: 345, endPoint y: 46, distance: 208.0
click at [417, 241] on div "Add Note" at bounding box center [359, 236] width 447 height 15
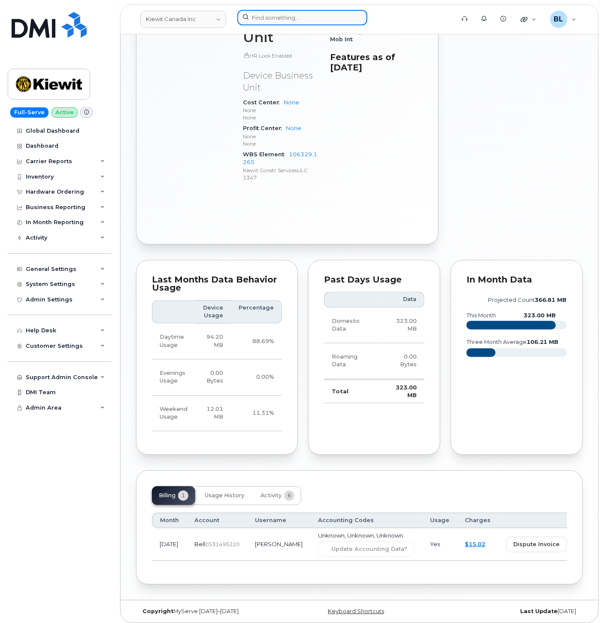
drag, startPoint x: 253, startPoint y: 15, endPoint x: 264, endPoint y: 23, distance: 14.2
click at [253, 16] on input at bounding box center [302, 17] width 130 height 15
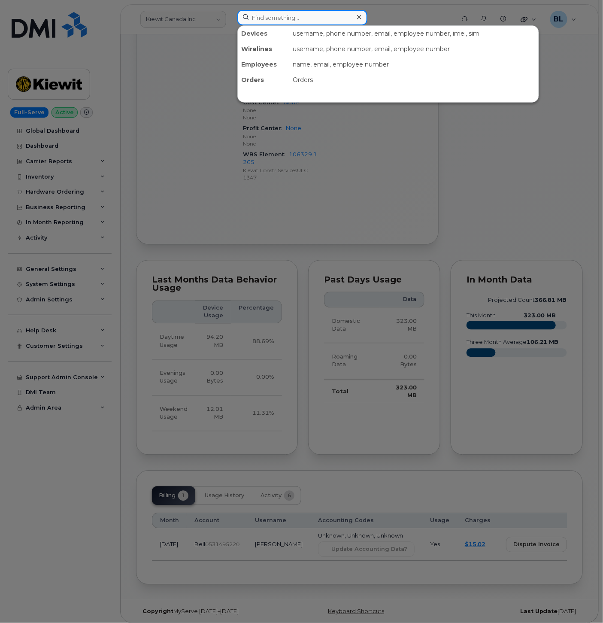
click at [265, 23] on input at bounding box center [302, 17] width 130 height 15
paste input "4038271840"
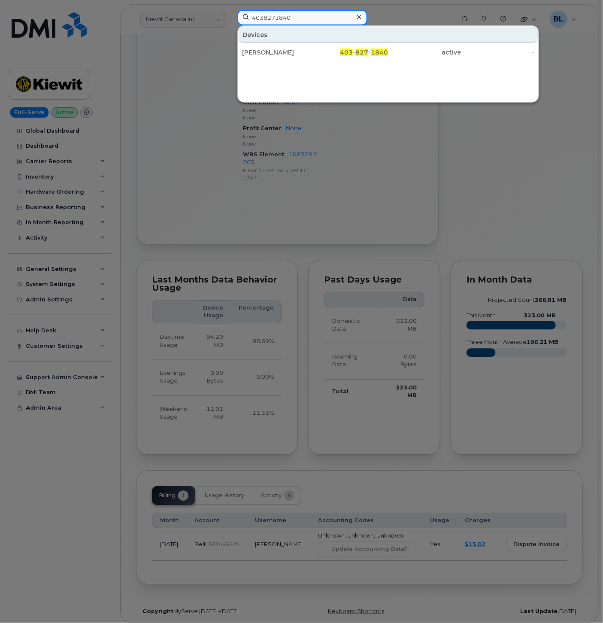
type input "4038271840"
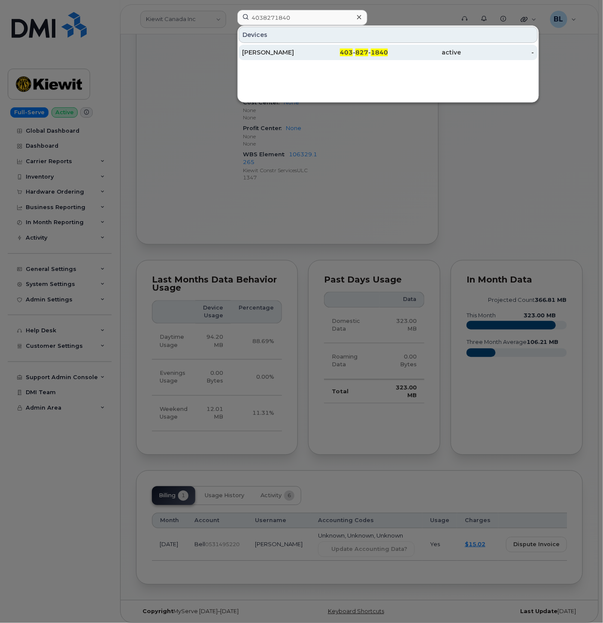
drag, startPoint x: 368, startPoint y: 43, endPoint x: 365, endPoint y: 50, distance: 7.1
click at [368, 43] on div "Devices [PERSON_NAME] 403 - 827 - 1840 active -" at bounding box center [388, 43] width 301 height 35
click at [365, 50] on span "827" at bounding box center [362, 53] width 13 height 8
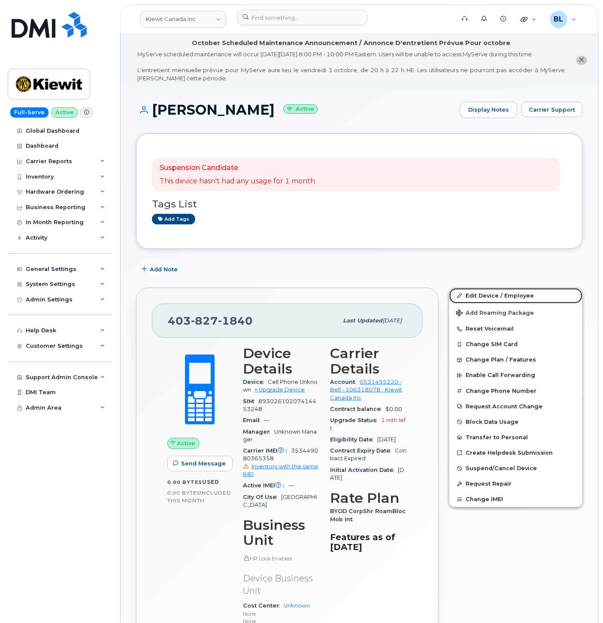
drag, startPoint x: 490, startPoint y: 291, endPoint x: 410, endPoint y: 297, distance: 80.1
click at [490, 291] on link "Edit Device / Employee" at bounding box center [516, 295] width 133 height 15
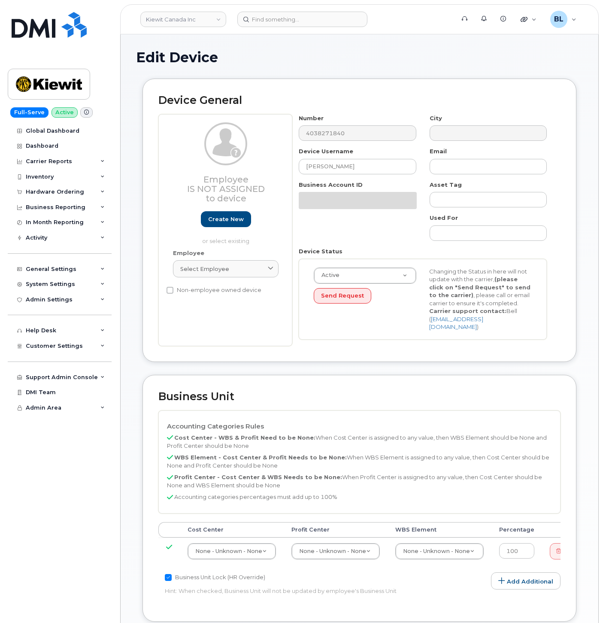
select select "14058"
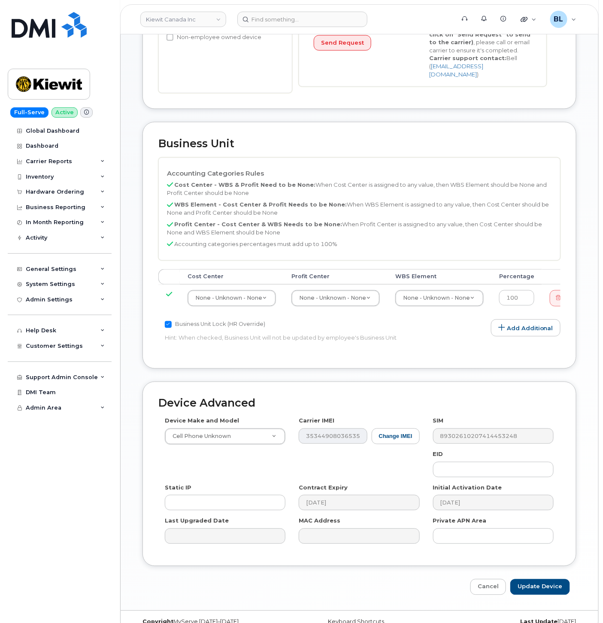
scroll to position [315, 0]
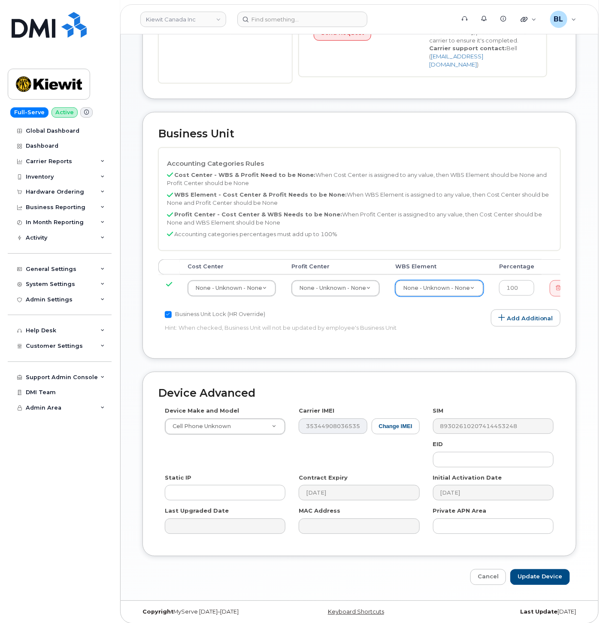
paste input "106064.1480"
type input "106064.1480"
type input "29662412"
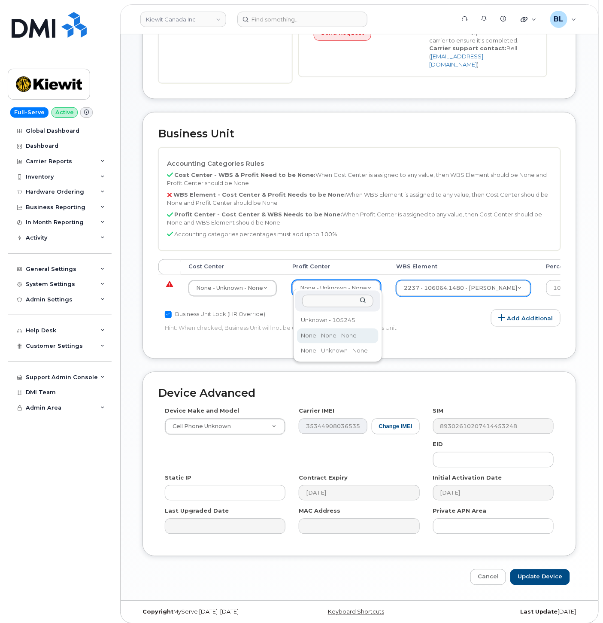
select select "14059"
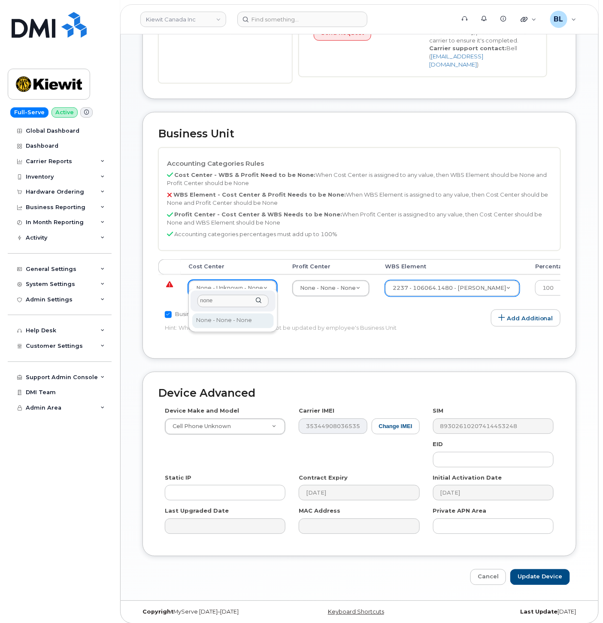
type input "none"
type input "13383"
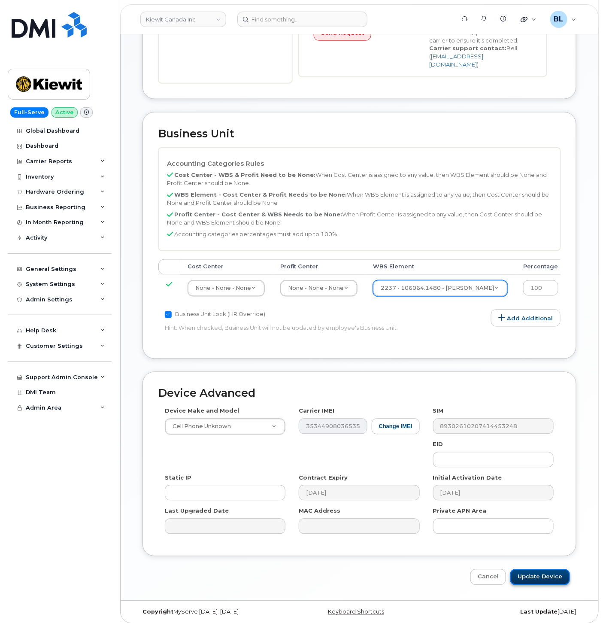
click at [551, 576] on input "Update Device" at bounding box center [541, 577] width 60 height 16
type input "Saving..."
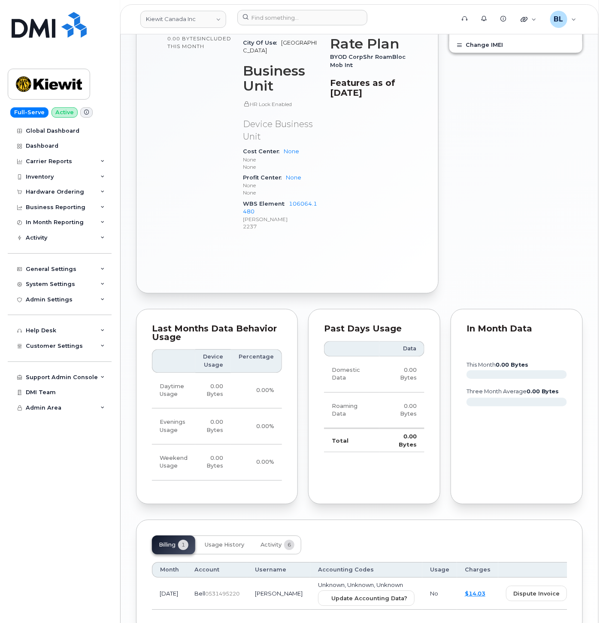
scroll to position [503, 0]
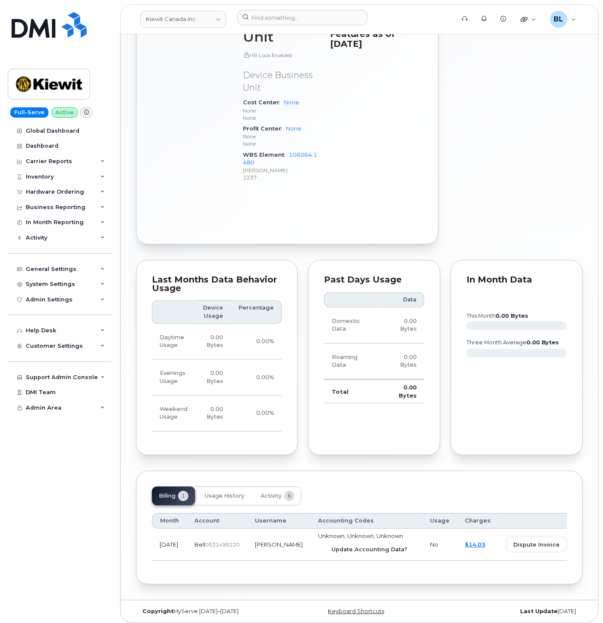
click at [354, 550] on button "Update Accounting Data?" at bounding box center [366, 549] width 97 height 15
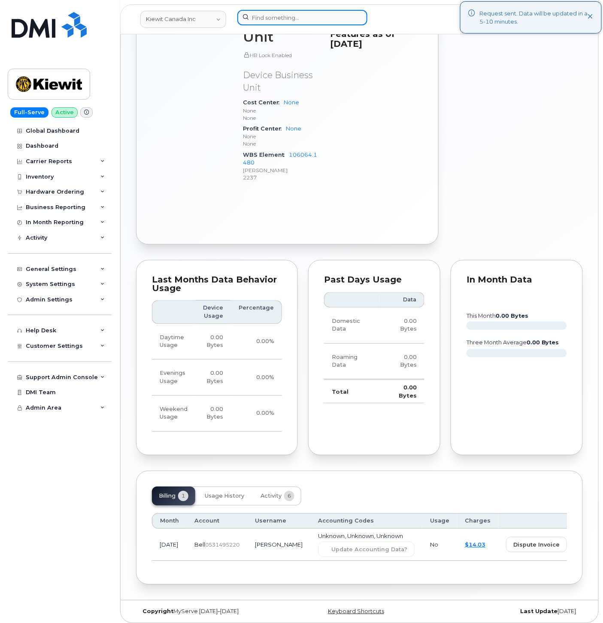
click at [282, 22] on input at bounding box center [302, 17] width 130 height 15
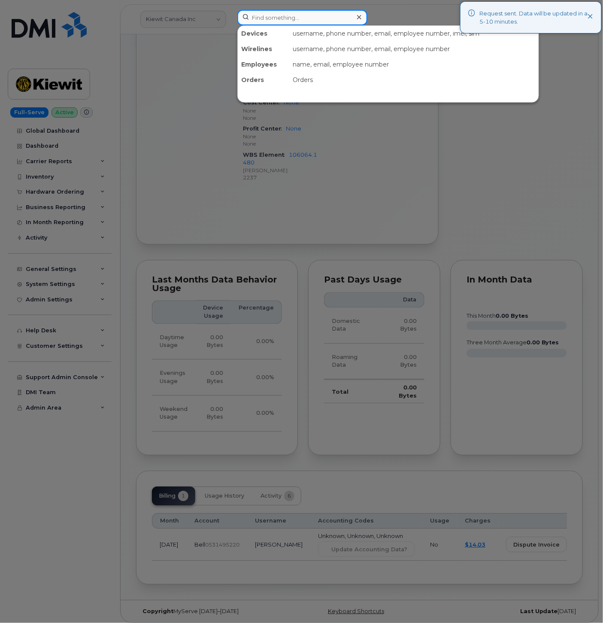
click at [282, 22] on input at bounding box center [302, 17] width 130 height 15
paste input "6333009333"
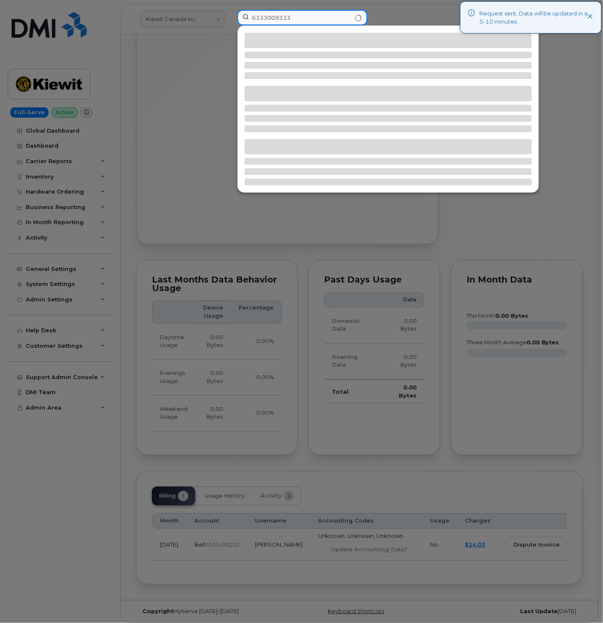
type input "6333009333"
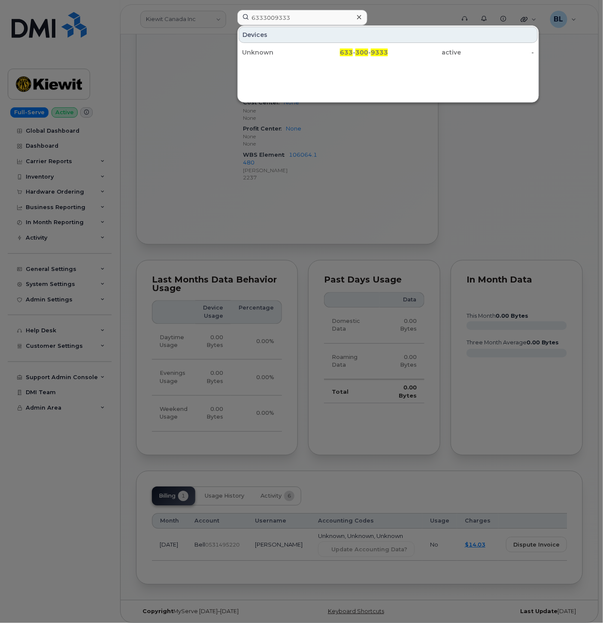
drag, startPoint x: 376, startPoint y: 53, endPoint x: 327, endPoint y: 74, distance: 53.1
click at [376, 53] on span "9333" at bounding box center [379, 53] width 17 height 8
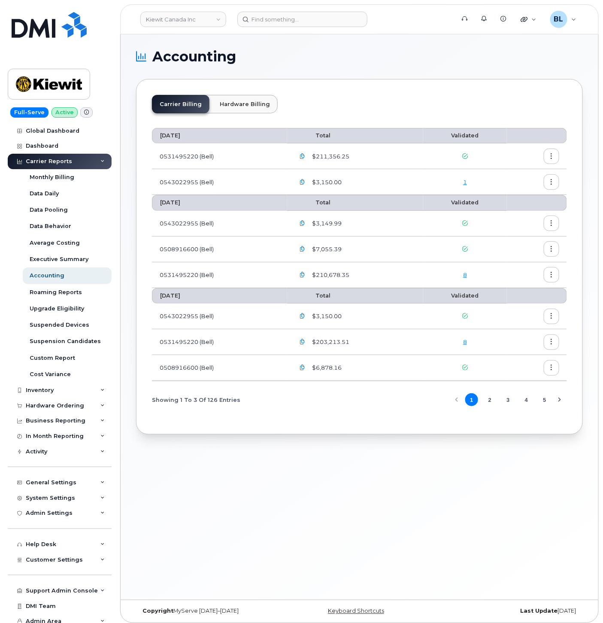
click at [462, 181] on div "1" at bounding box center [465, 182] width 68 height 8
click at [467, 181] on link "1" at bounding box center [465, 182] width 4 height 7
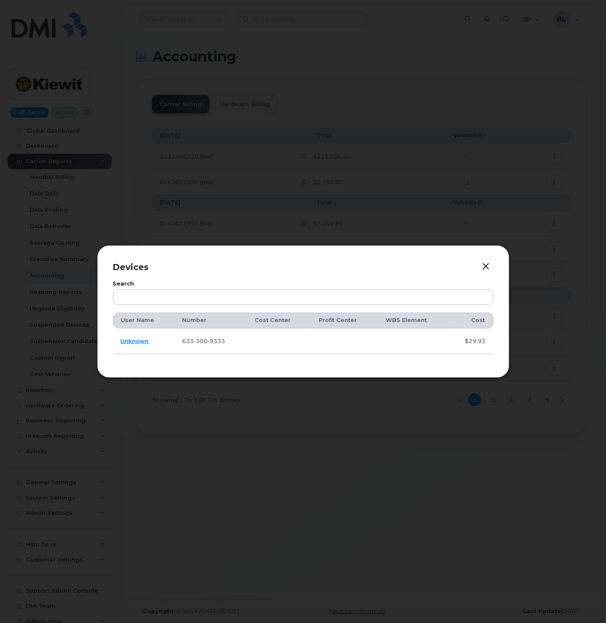
click at [196, 336] on td "[PHONE_NUMBER]" at bounding box center [210, 342] width 73 height 26
click at [198, 340] on span "300" at bounding box center [201, 341] width 14 height 7
copy span "[PHONE_NUMBER]"
drag, startPoint x: 465, startPoint y: 518, endPoint x: 461, endPoint y: 502, distance: 17.3
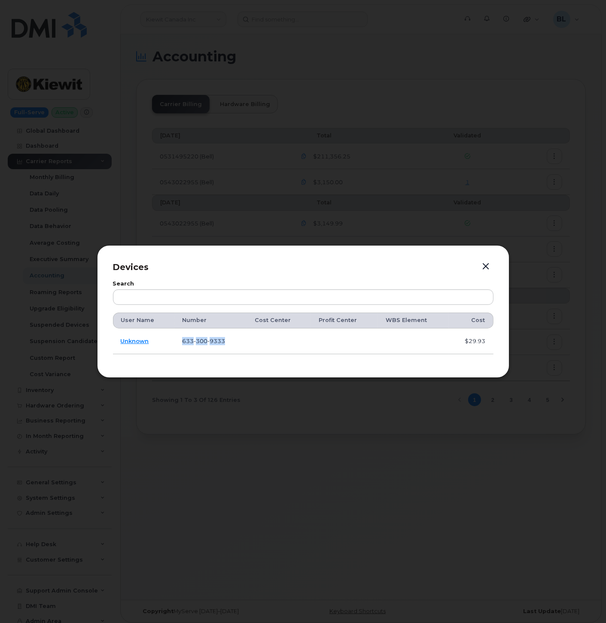
click at [465, 518] on div at bounding box center [303, 311] width 606 height 623
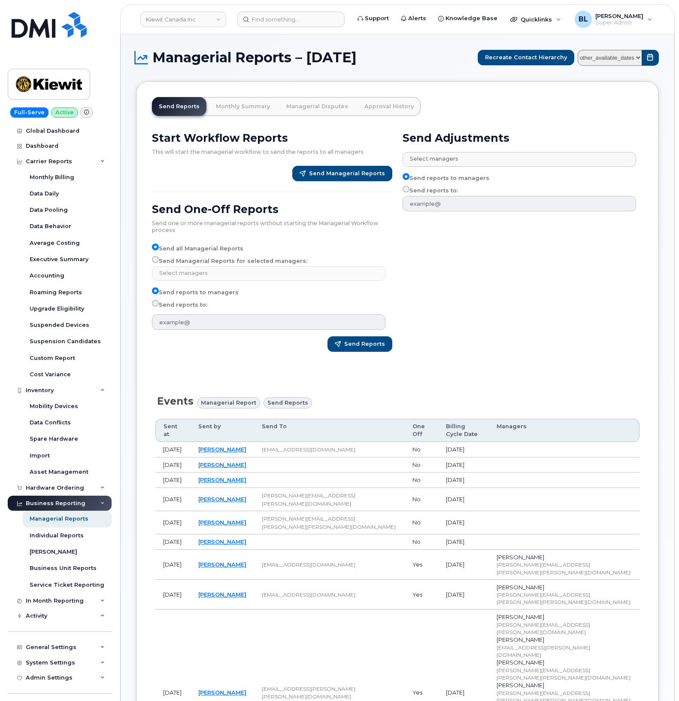
select select
click at [347, 166] on button "Send Managerial Reports" at bounding box center [342, 173] width 100 height 15
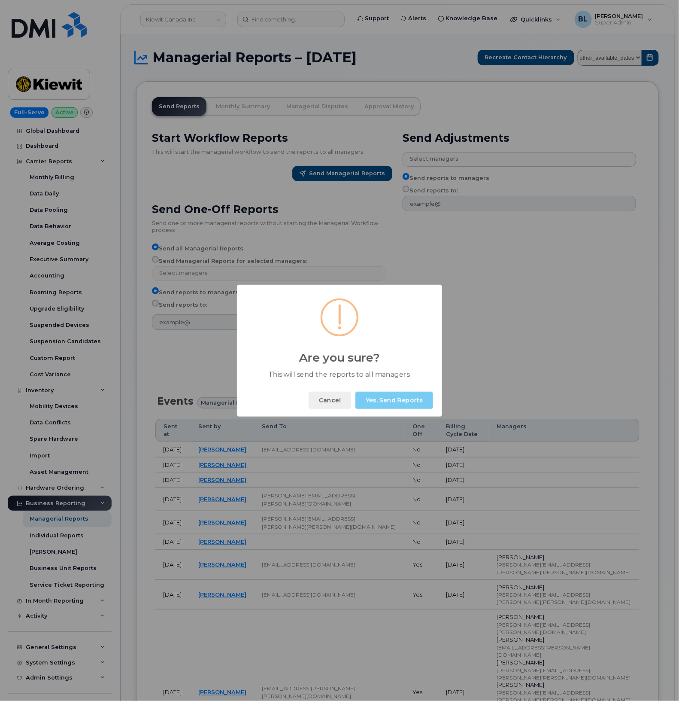
click at [402, 404] on button "Yes, Send Reports" at bounding box center [395, 400] width 78 height 17
